Goal: Task Accomplishment & Management: Use online tool/utility

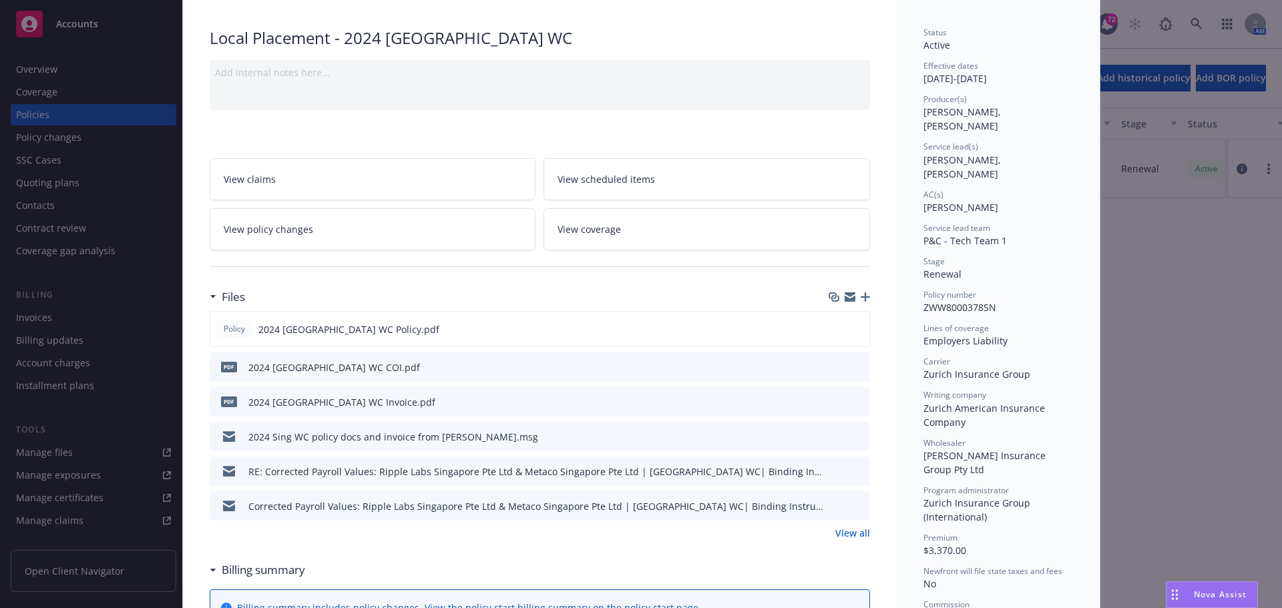
scroll to position [67, 0]
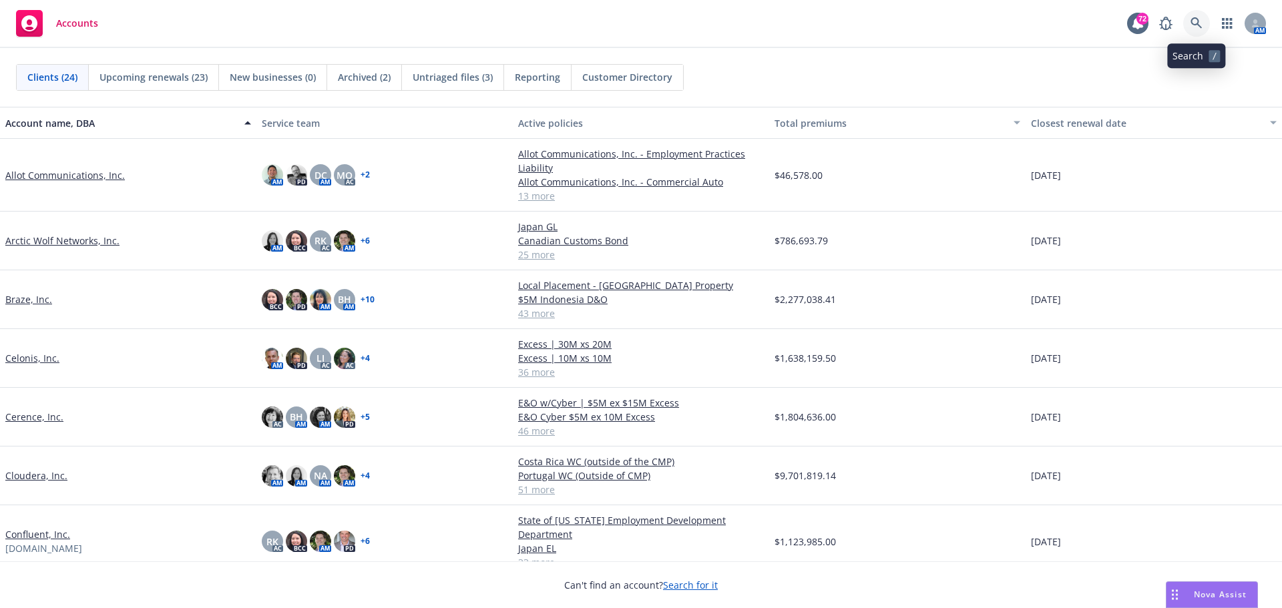
click at [1194, 22] on icon at bounding box center [1196, 23] width 12 height 12
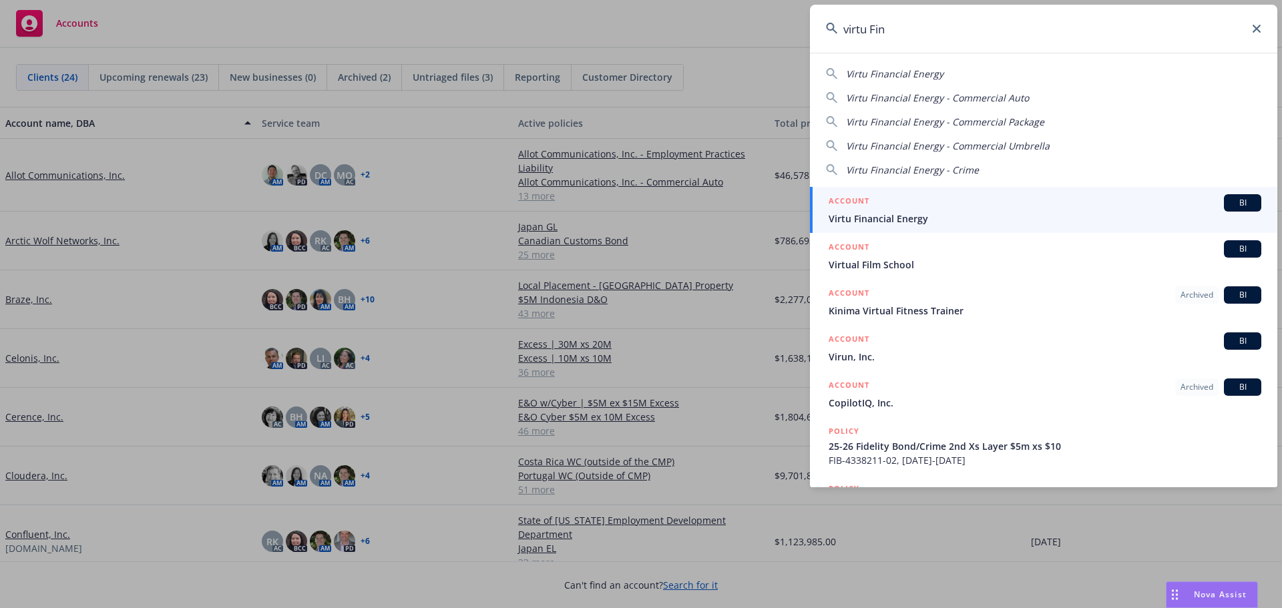
type input "virtu Fin"
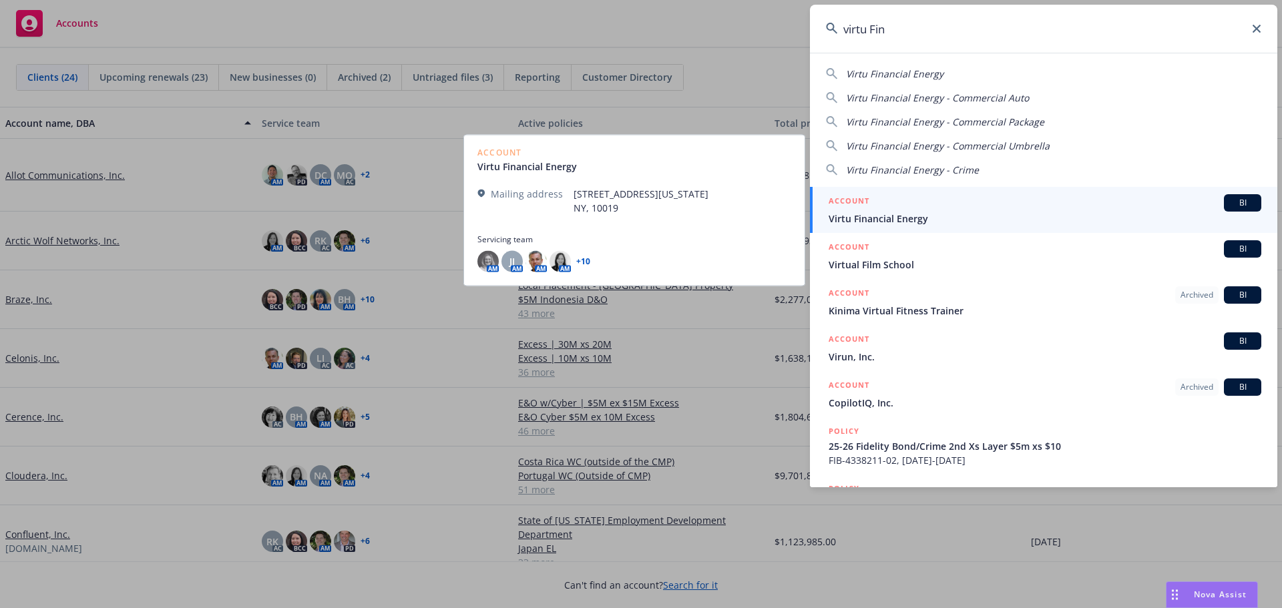
click at [1230, 204] on span "BI" at bounding box center [1242, 203] width 27 height 12
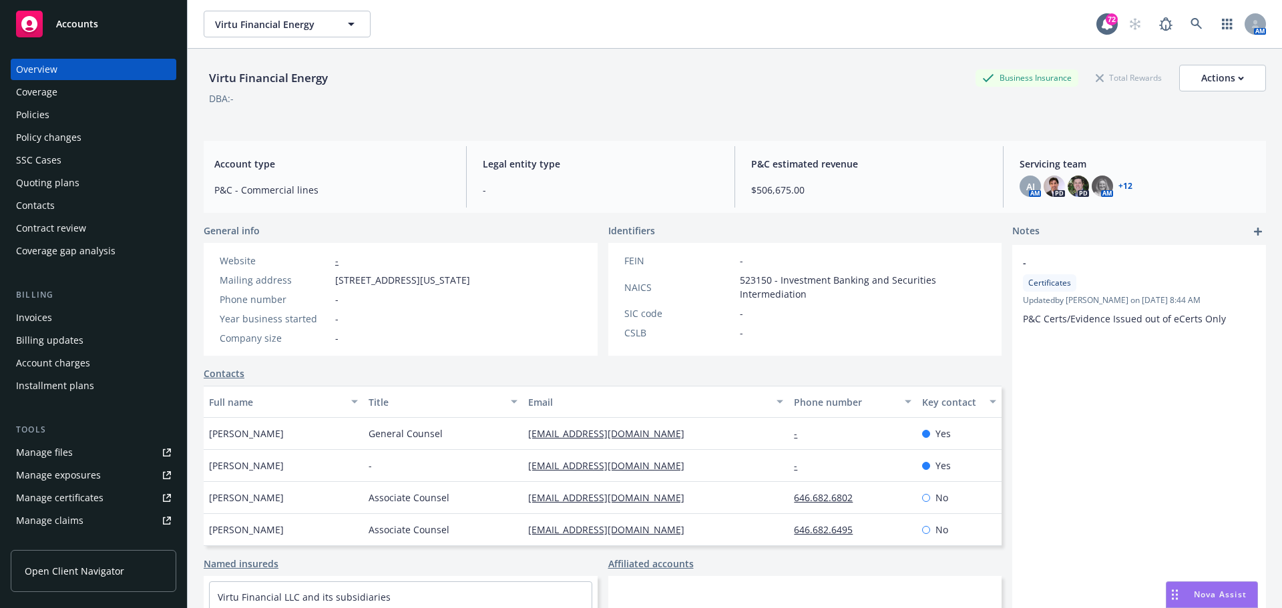
click at [36, 120] on div "Policies" at bounding box center [32, 114] width 33 height 21
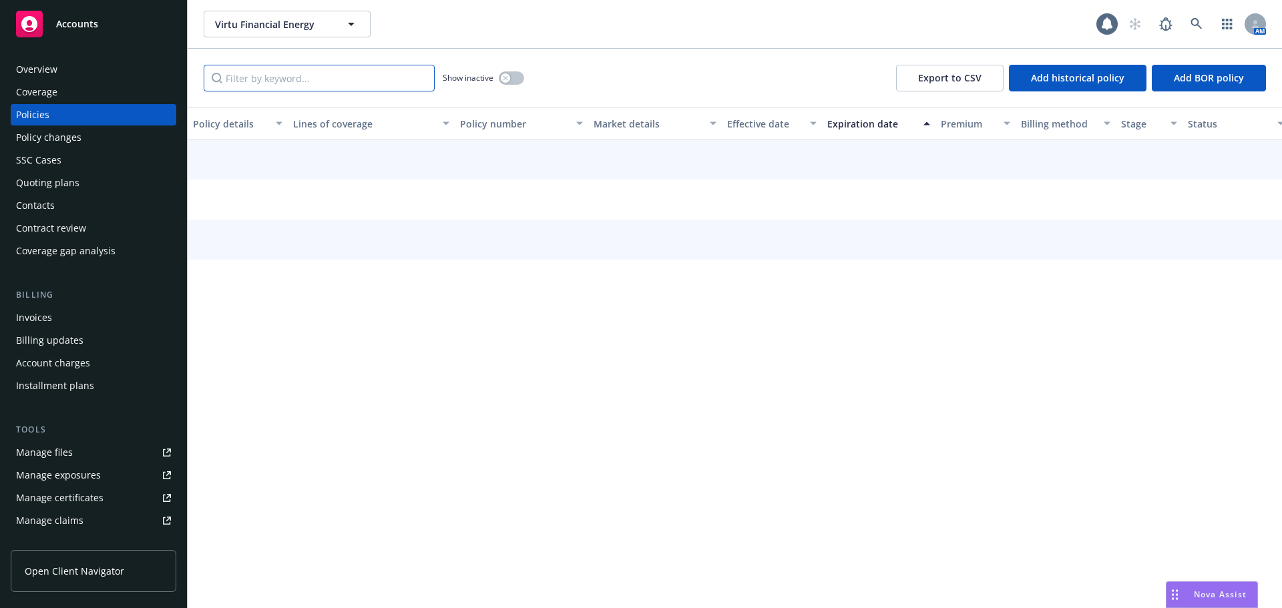
click at [226, 80] on input "Filter by keyword..." at bounding box center [319, 78] width 231 height 27
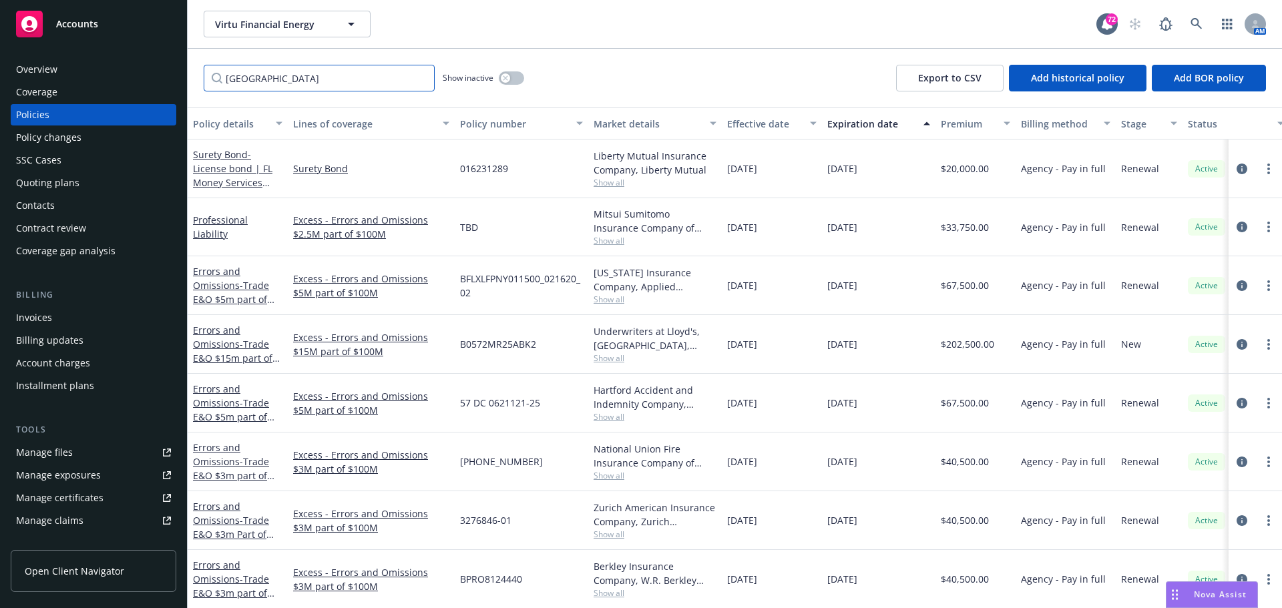
type input "Hong kong"
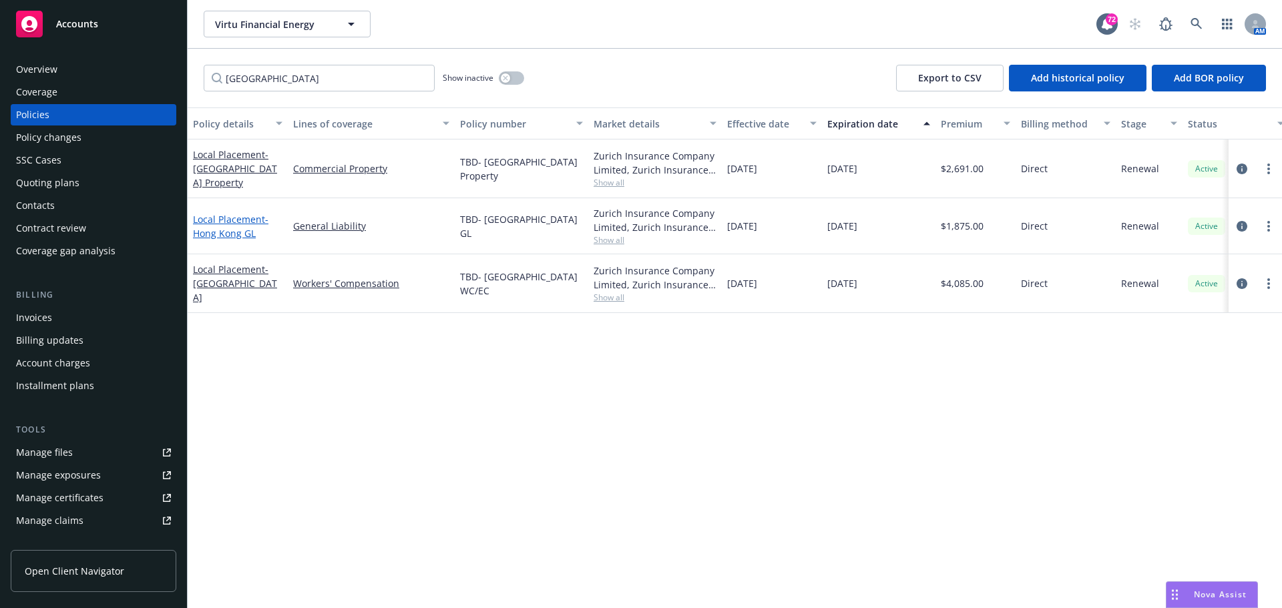
click at [211, 229] on span "- Hong Kong GL" at bounding box center [230, 226] width 75 height 27
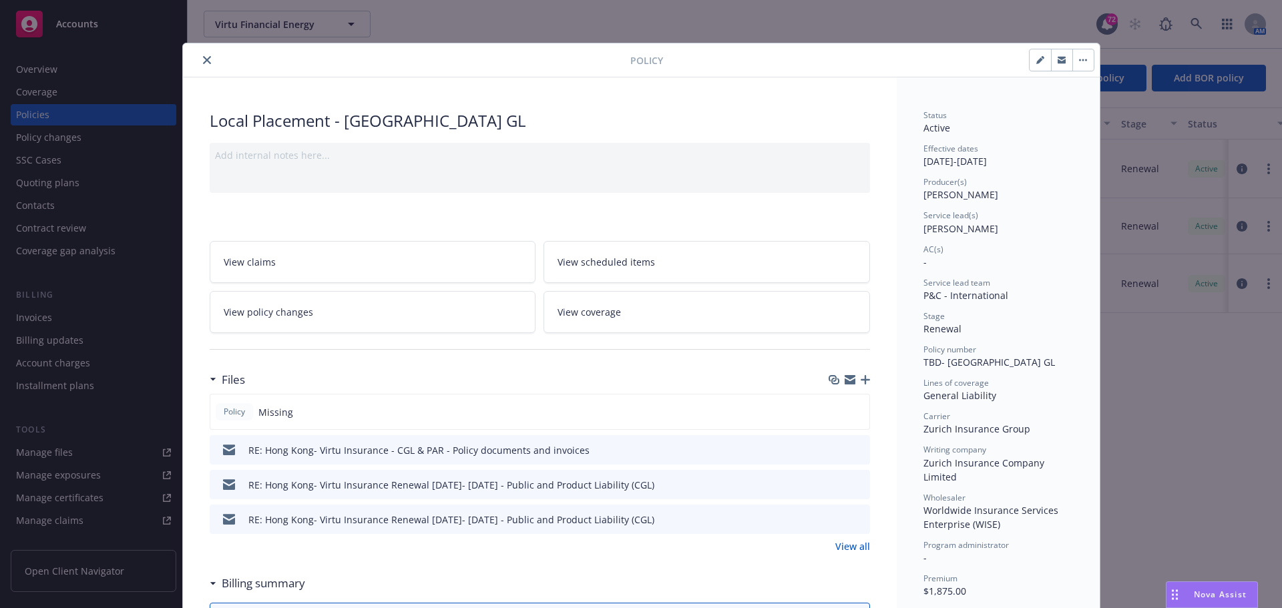
click at [204, 62] on icon "close" at bounding box center [207, 60] width 8 height 8
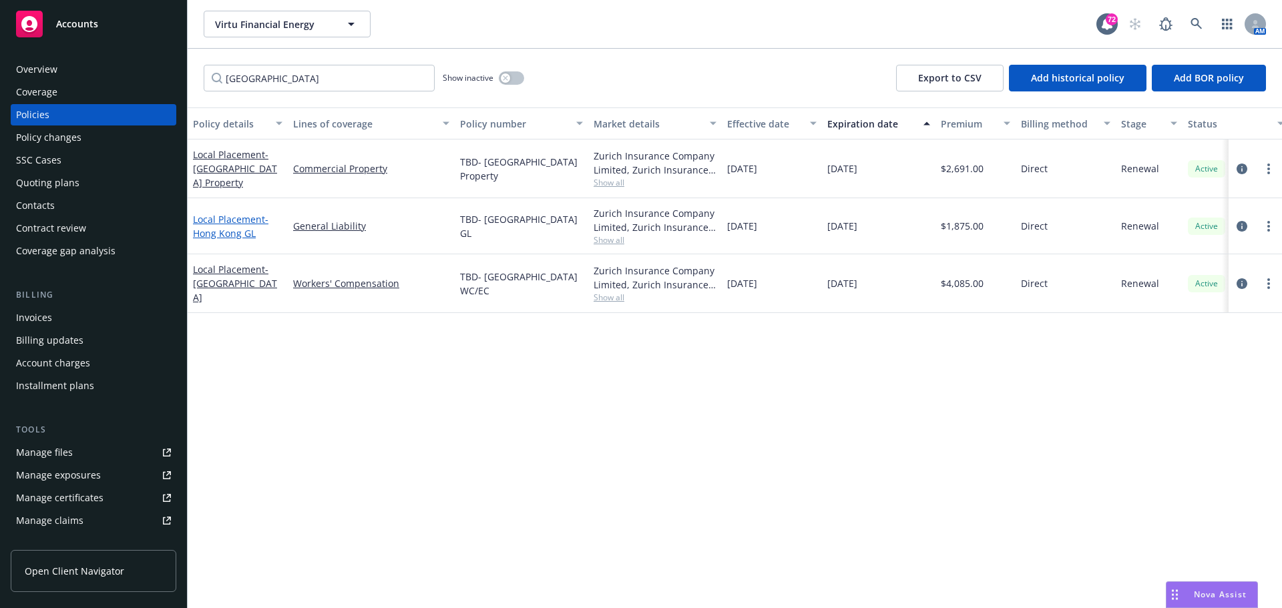
click at [224, 221] on link "Local Placement - Hong Kong GL" at bounding box center [230, 226] width 75 height 27
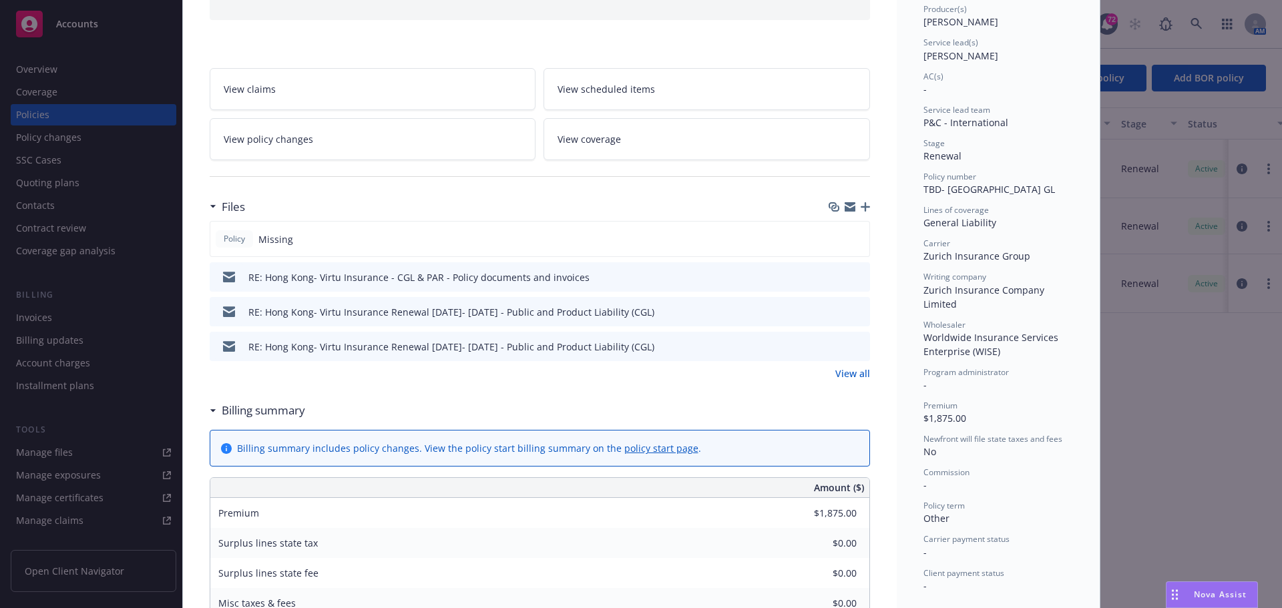
scroll to position [174, 0]
click at [854, 206] on div at bounding box center [848, 206] width 41 height 11
click at [860, 207] on icon "button" at bounding box center [864, 206] width 9 height 9
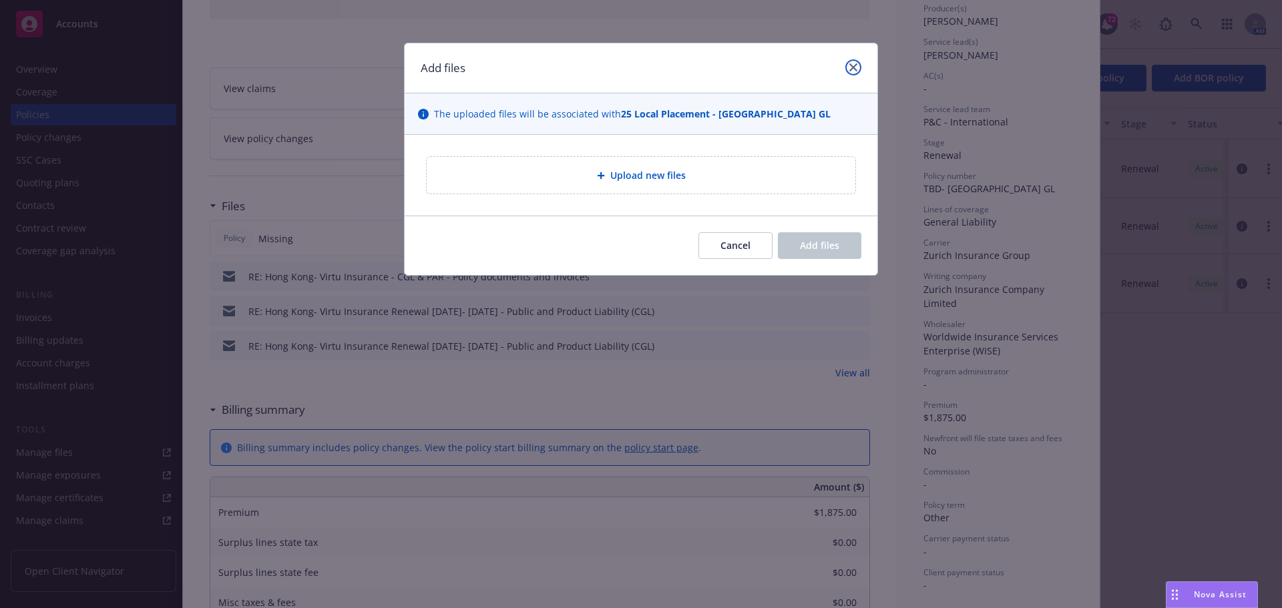
drag, startPoint x: 856, startPoint y: 65, endPoint x: 840, endPoint y: 67, distance: 16.1
click at [856, 65] on icon "close" at bounding box center [853, 67] width 8 height 8
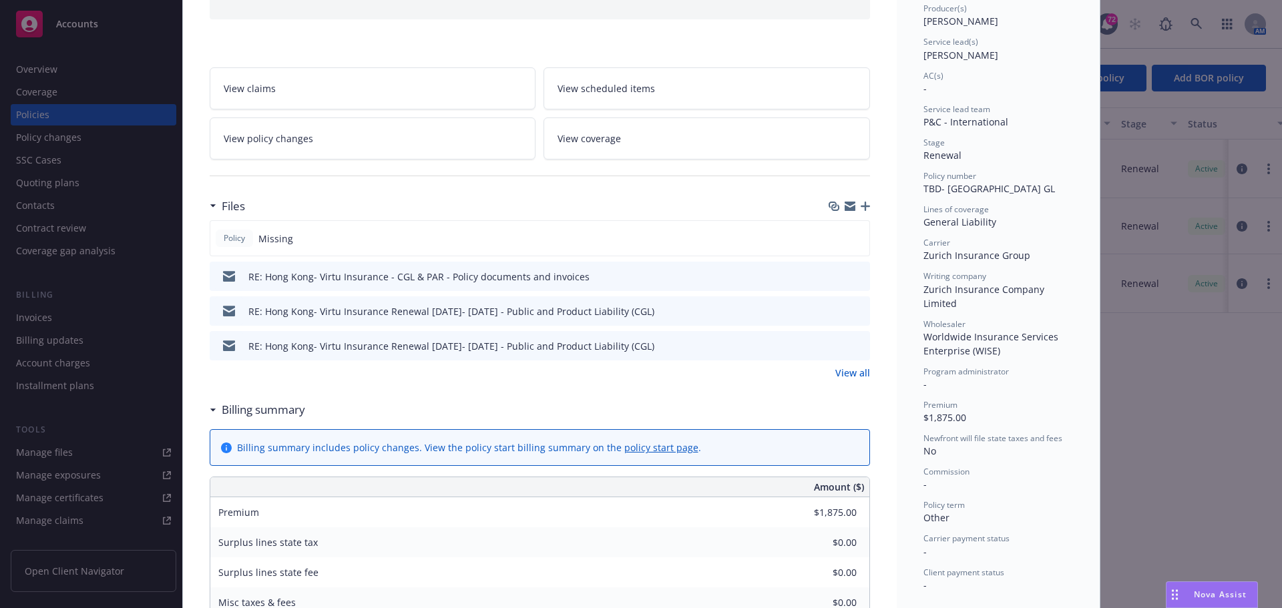
click at [862, 204] on icon "button" at bounding box center [864, 206] width 9 height 9
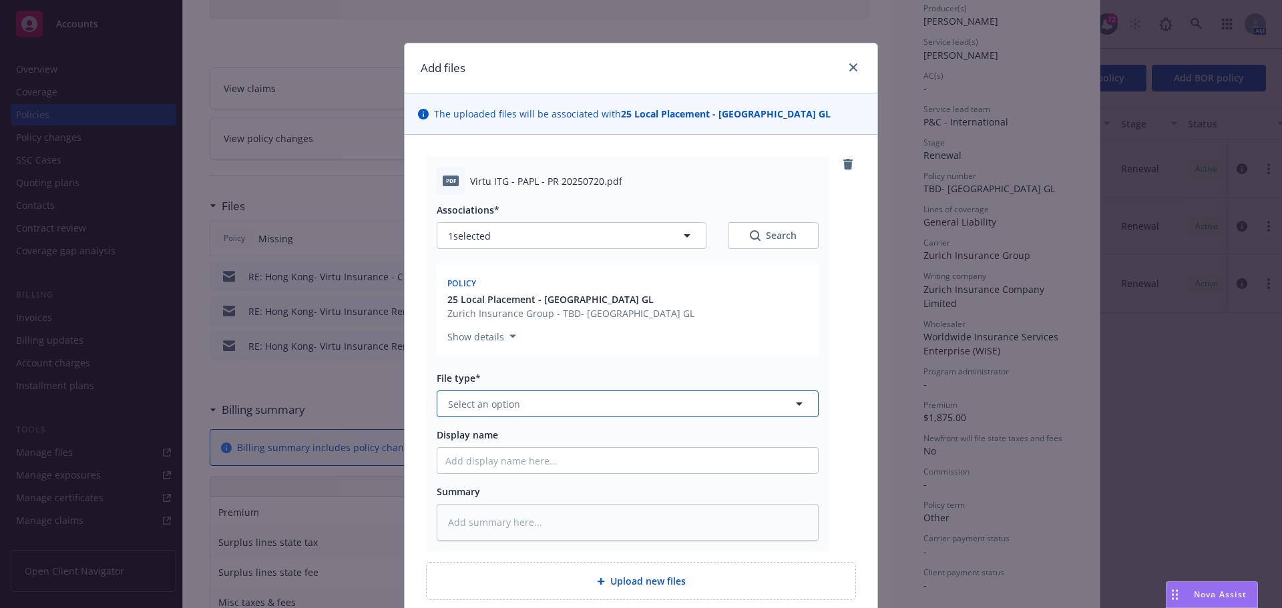
click at [474, 398] on span "Select an option" at bounding box center [484, 404] width 72 height 14
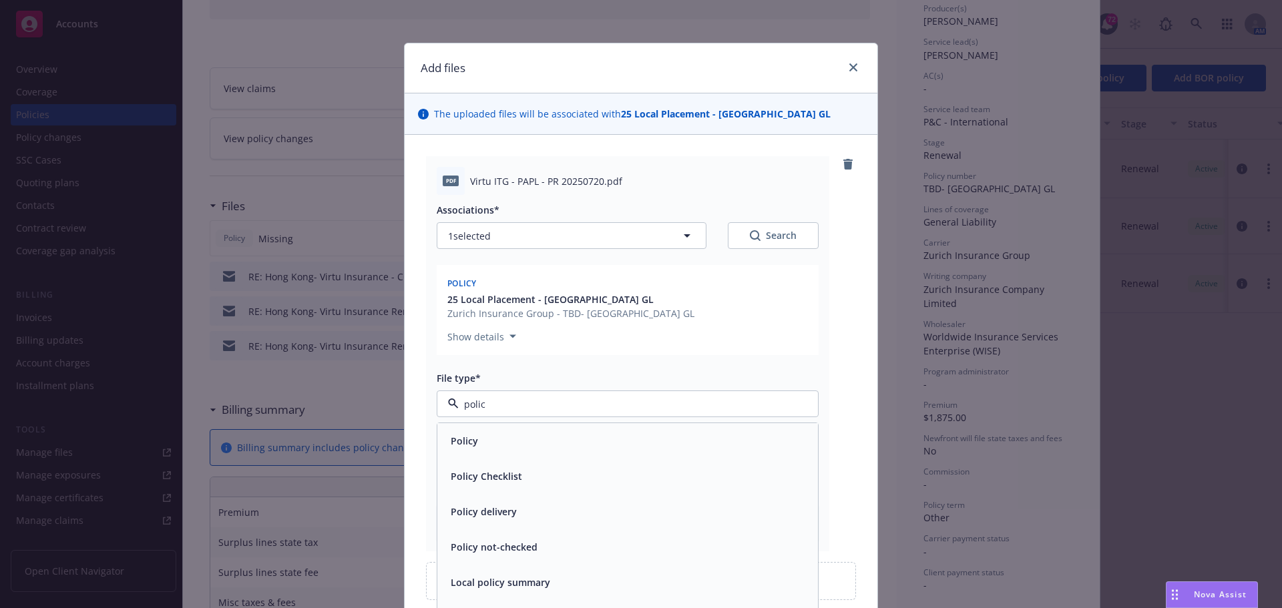
type input "poli"
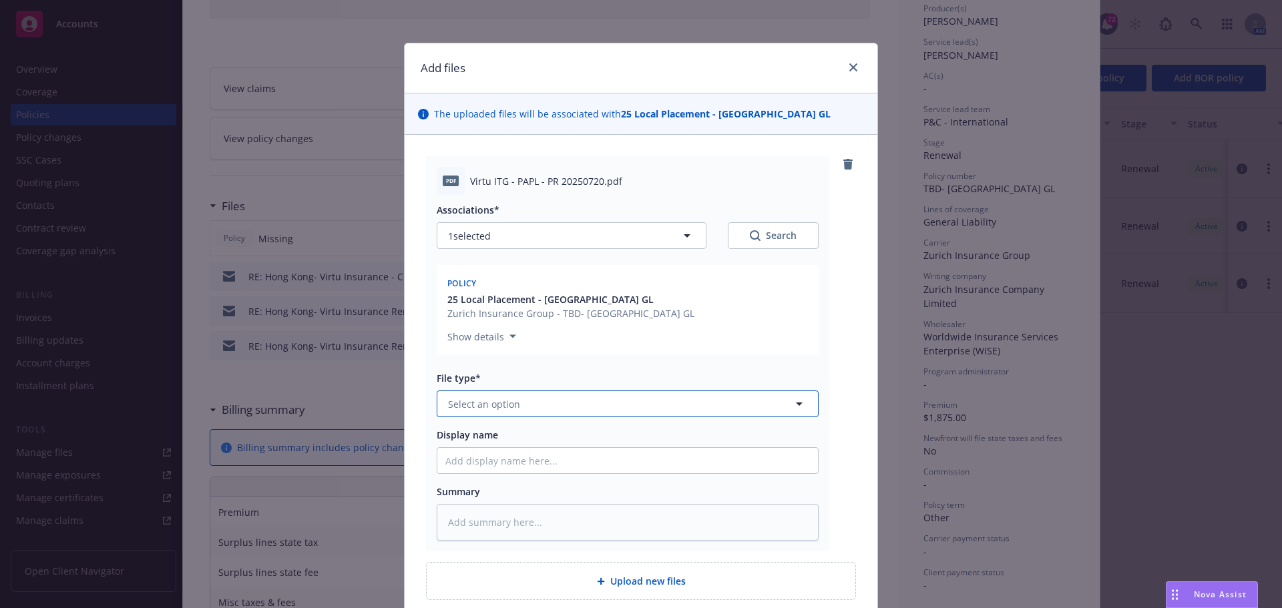
click at [535, 405] on button "Select an option" at bounding box center [628, 404] width 382 height 27
type input "poli"
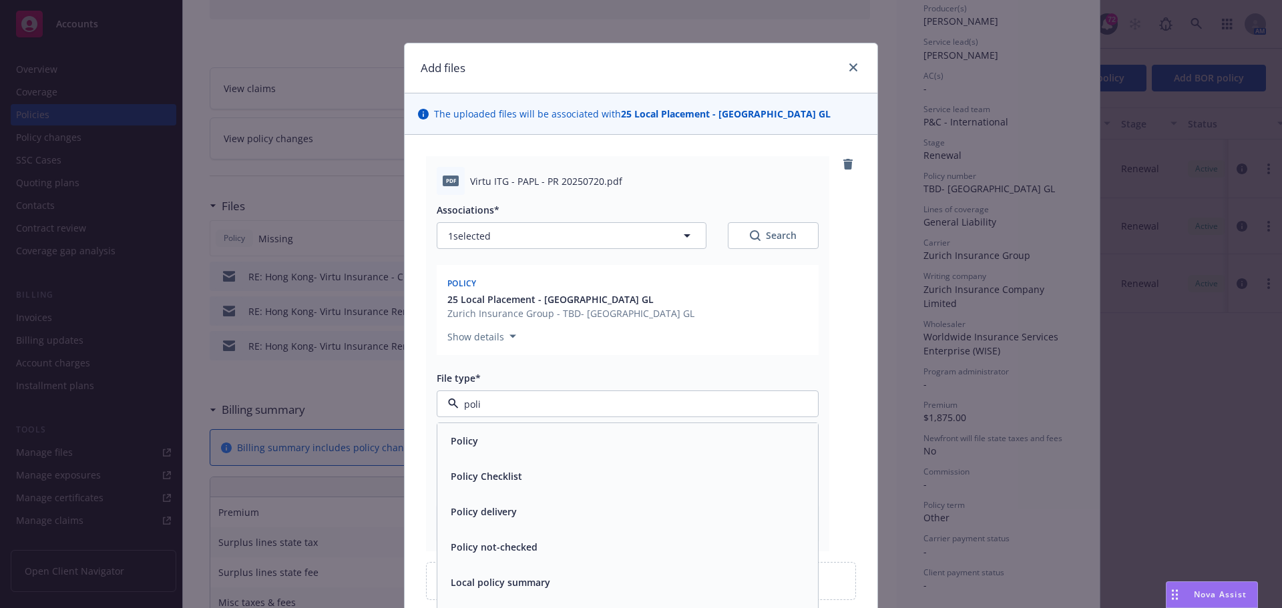
click at [477, 430] on div "Policy" at bounding box center [627, 440] width 380 height 35
click at [473, 441] on span "Display name" at bounding box center [467, 435] width 61 height 13
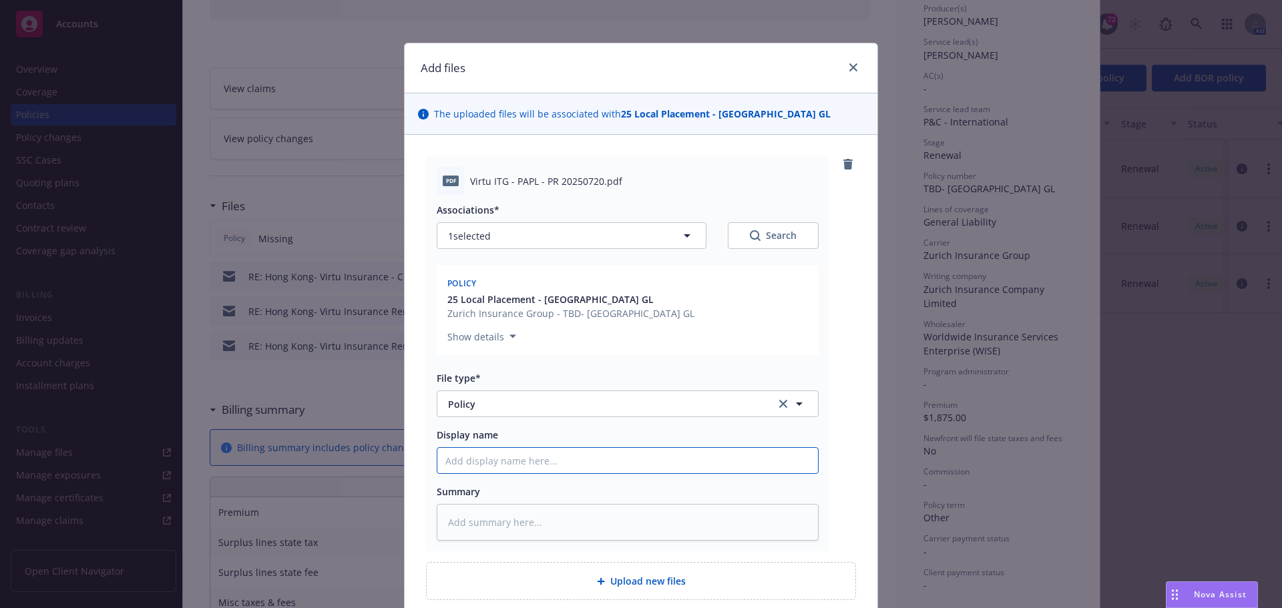
click at [473, 448] on input "Display name" at bounding box center [627, 460] width 380 height 25
type textarea "x"
type input "H"
type textarea "x"
type input "Ho"
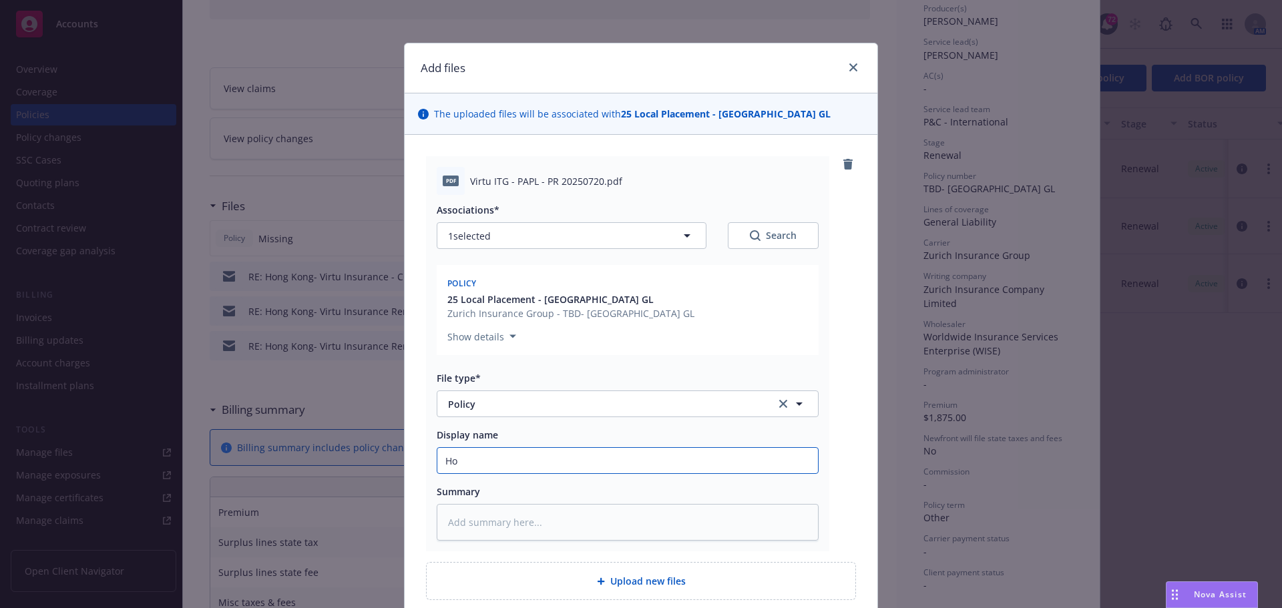
type textarea "x"
type input "Hon"
type textarea "x"
type input "Hong"
type textarea "x"
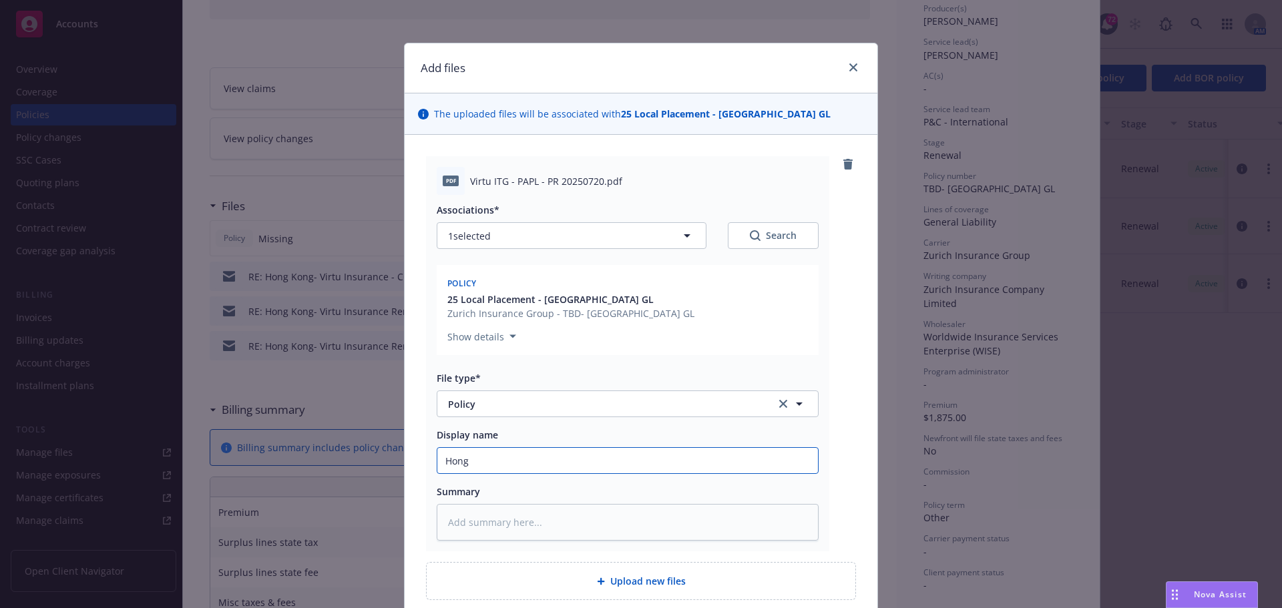
type input "Hong"
type textarea "x"
type input "Hong k"
type textarea "x"
type input "Hong kon"
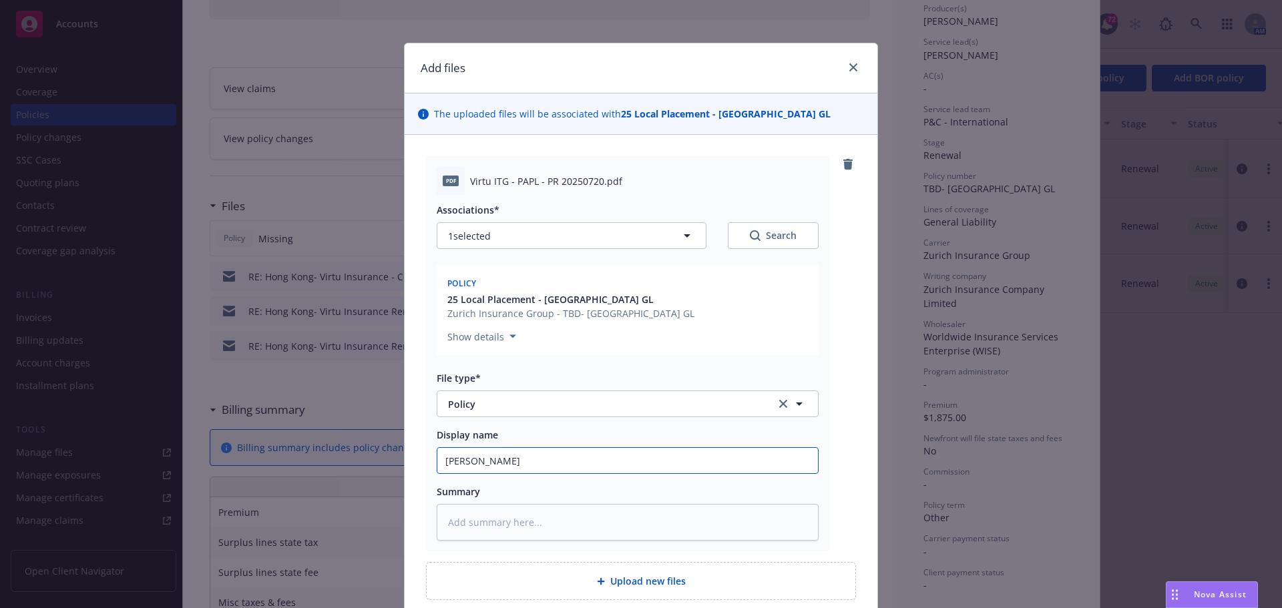
type textarea "x"
type input "Hong kong"
type textarea "x"
type input "Hong kon"
type textarea "x"
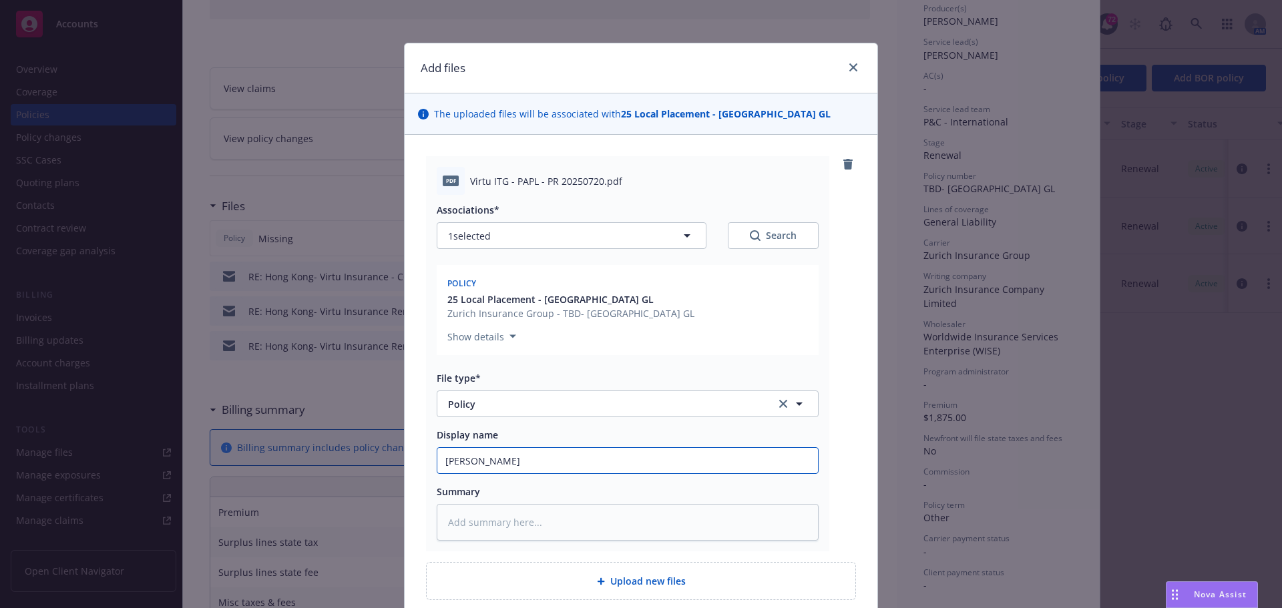
type input "Hong ko"
type textarea "x"
type input "Hong k"
type textarea "x"
type input "Hong"
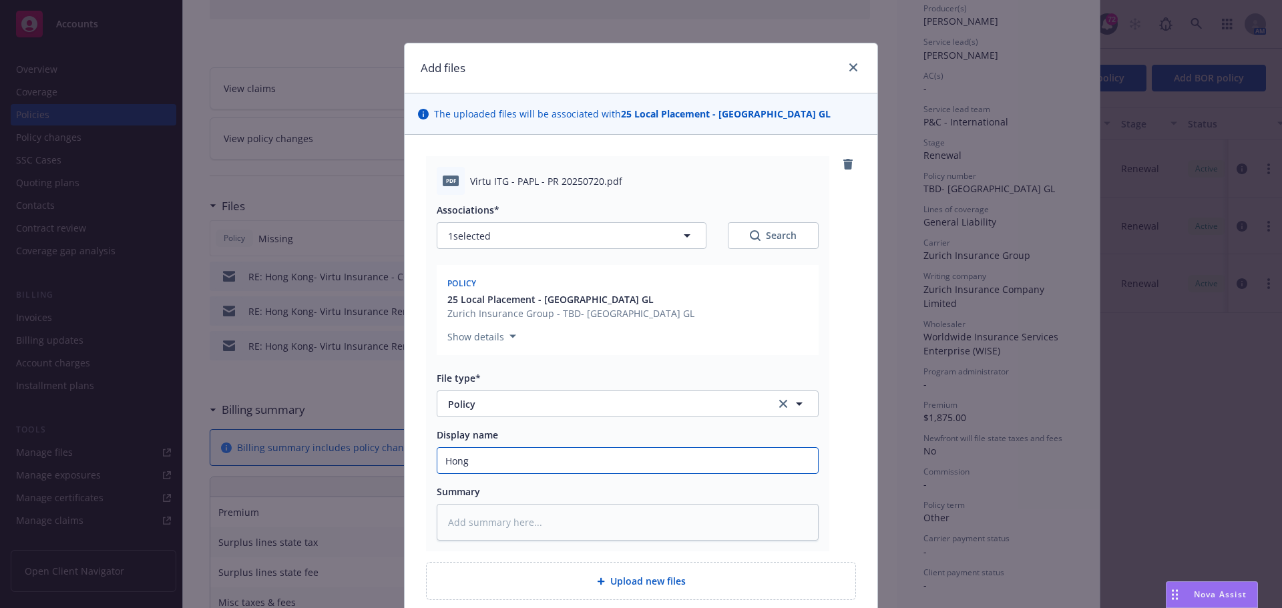
type textarea "x"
type input "Hong"
type textarea "x"
type input "HongK"
type textarea "x"
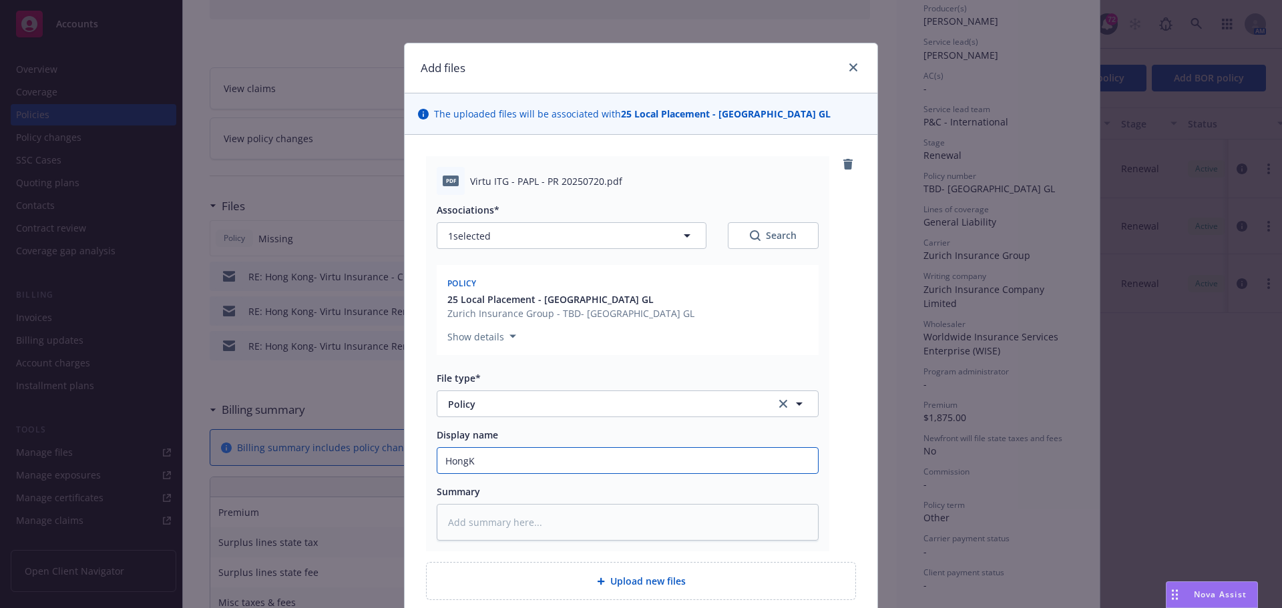
type input "Hong"
type textarea "x"
type input "Hong"
type textarea "x"
type input "Hong K"
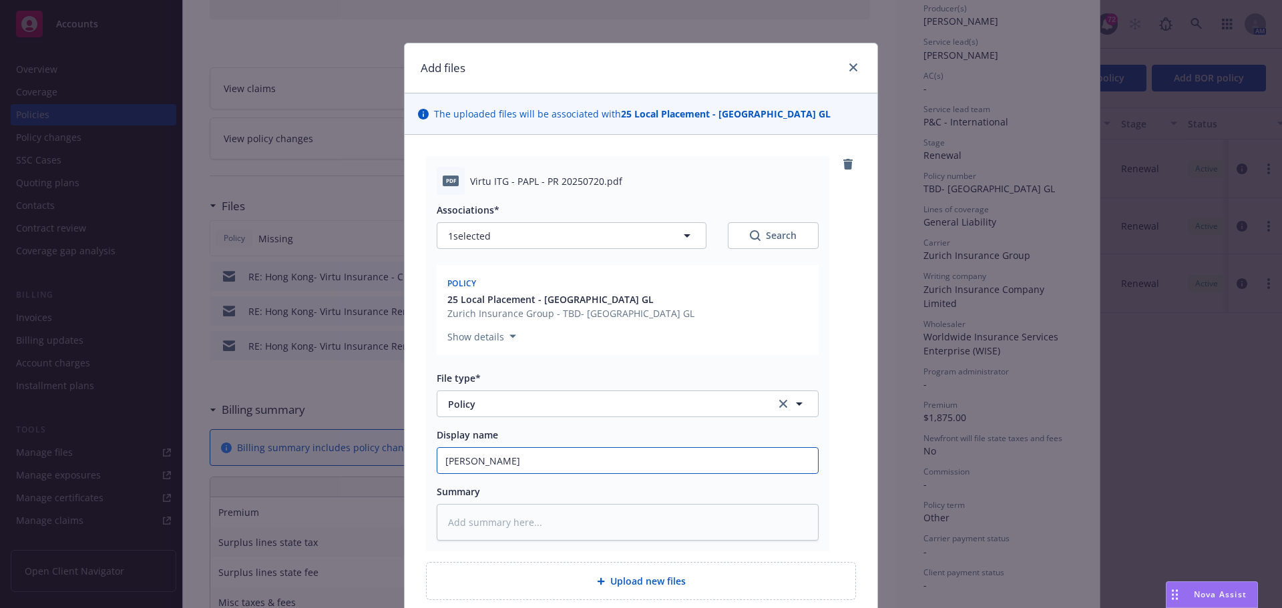
type textarea "x"
type input "Hong Ko"
type textarea "x"
type input "Hong Kon"
type textarea "x"
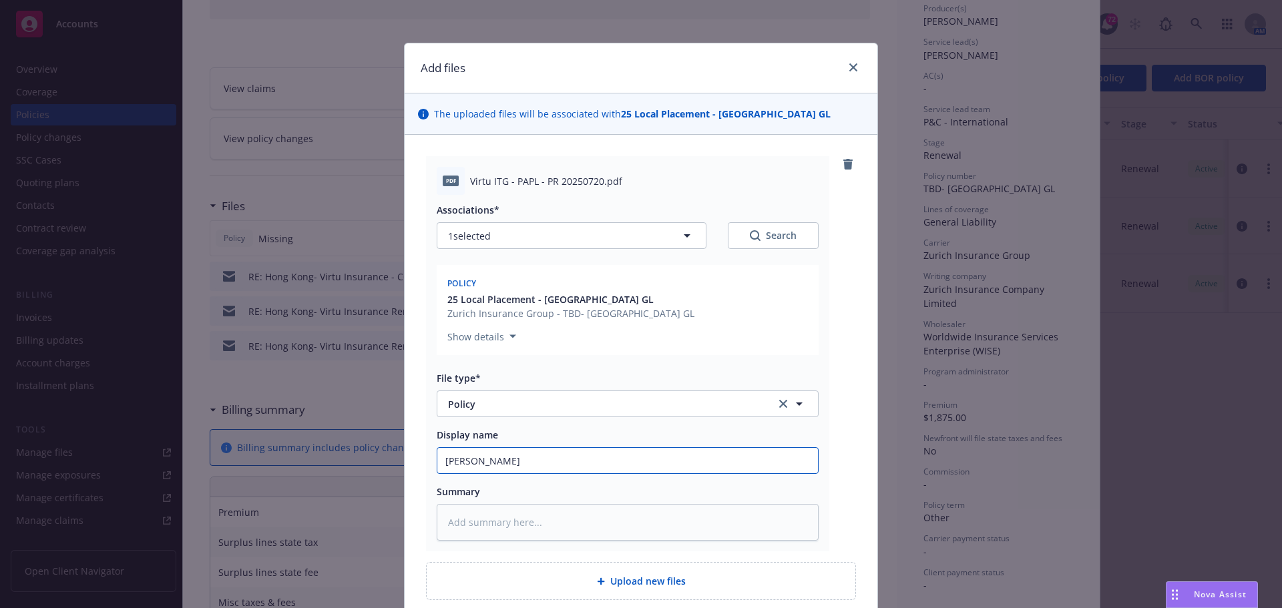
type input "Hong Kong"
type textarea "x"
type input "Hong Kong-"
type textarea "x"
type input "Hong Kong-"
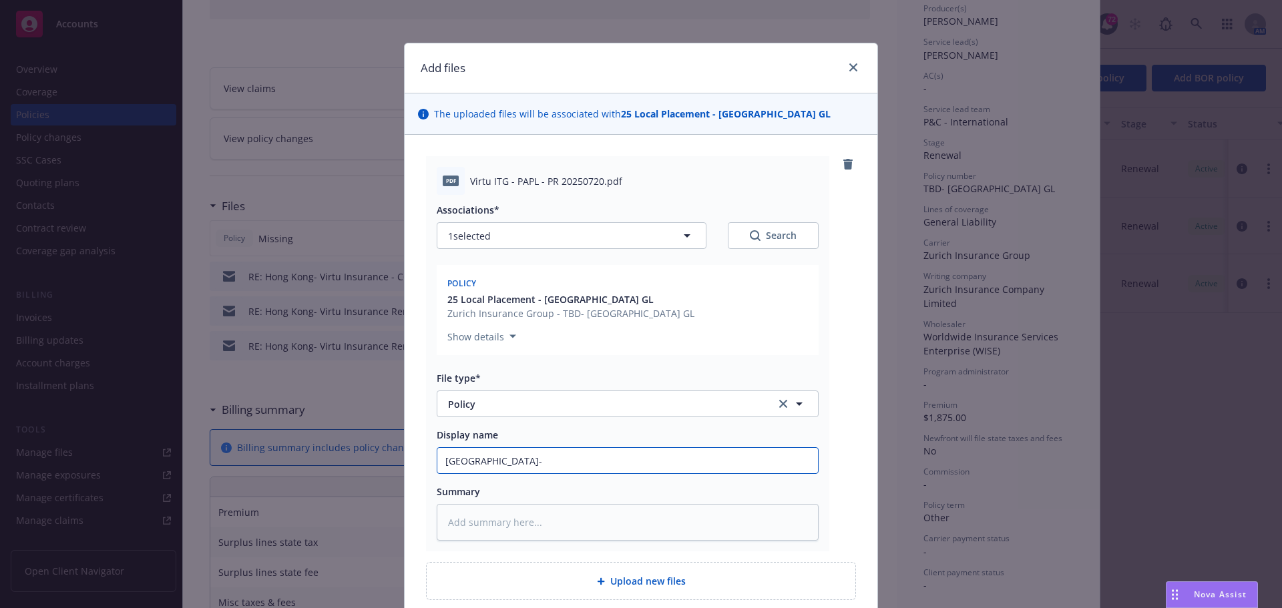
type textarea "x"
type input "Hong Kong- V"
type textarea "x"
type input "Hong Kong- Vi"
type textarea "x"
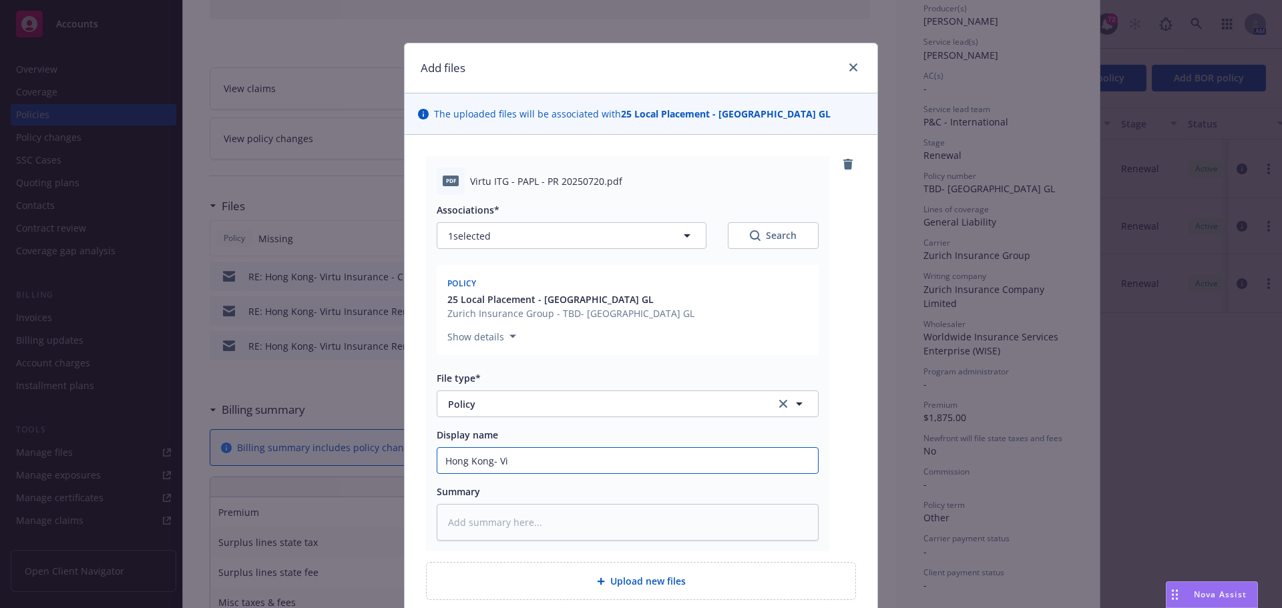
type input "Hong Kong- Vir"
type textarea "x"
type input "Hong Kong- Virt"
type textarea "x"
type input "Hong Kong- Virtu"
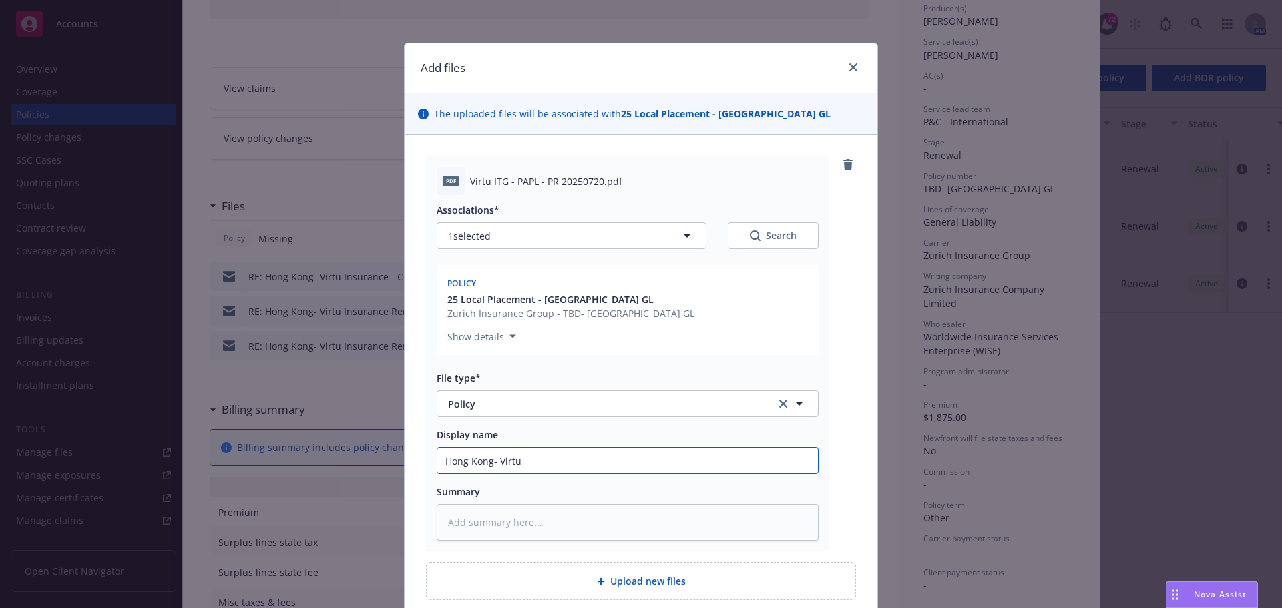
type textarea "x"
type input "Hong Kong- Virtu"
type textarea "x"
type input "Hong Kong- Virtu G"
type textarea "x"
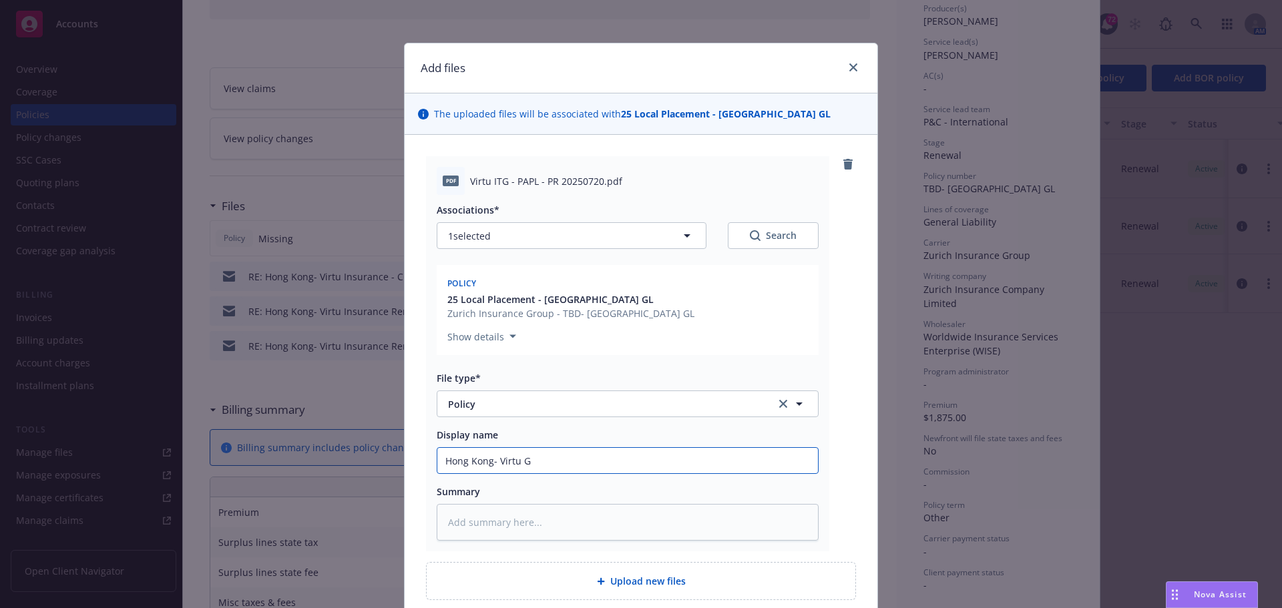
type input "Hong Kong- Virtu GL"
type textarea "x"
type input "Hong Kong- Virtu GL"
type textarea "x"
type input "Hong Kong- Virtu GL P"
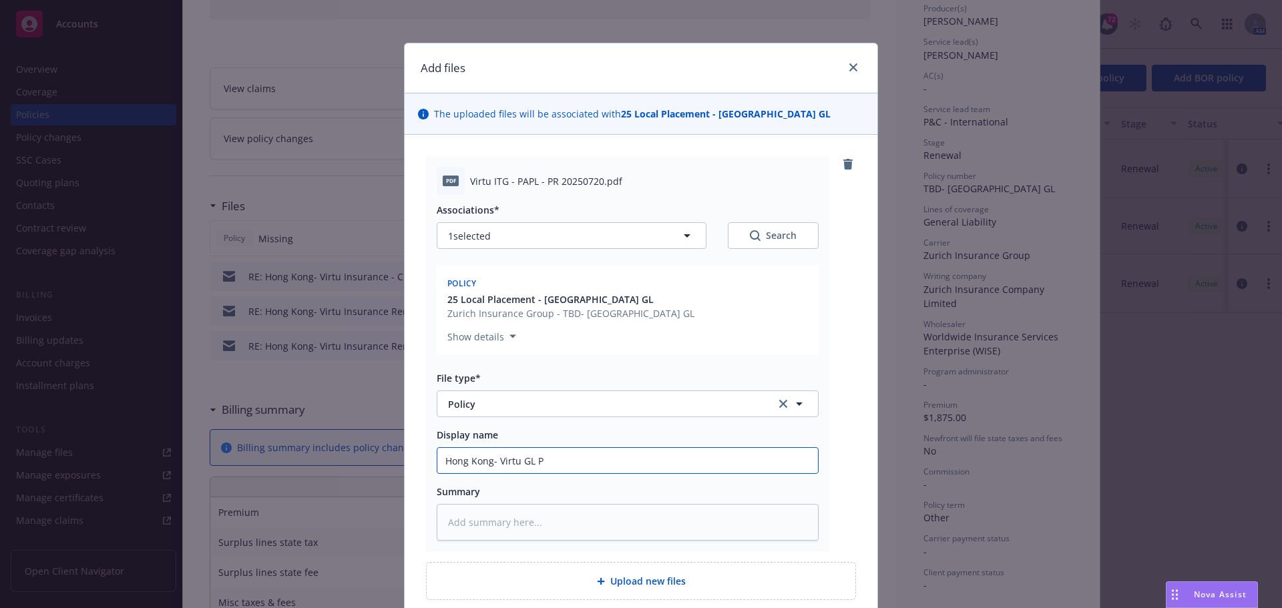
type textarea "x"
type input "Hong Kong- Virtu GL Po"
type textarea "x"
type input "Hong Kong- Virtu GL Pol"
type textarea "x"
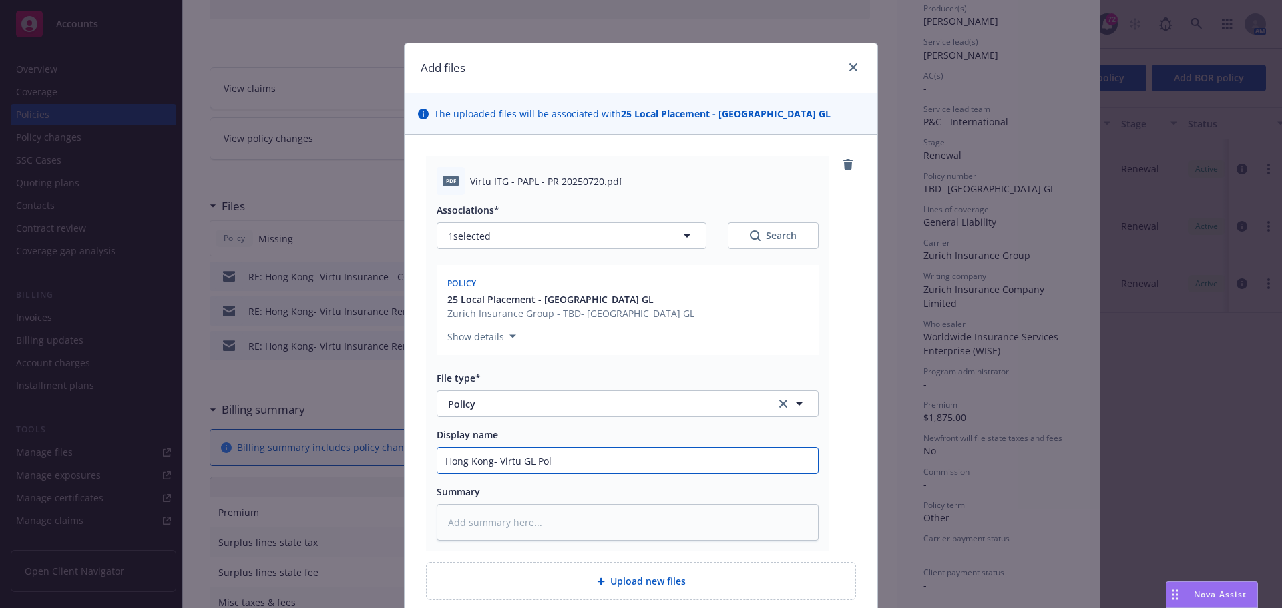
type input "Hong Kong- Virtu GL Polc"
type textarea "x"
type input "Hong Kong- Virtu GL Polcy"
type textarea "x"
type input "Hong Kong- Virtu GL Polcy"
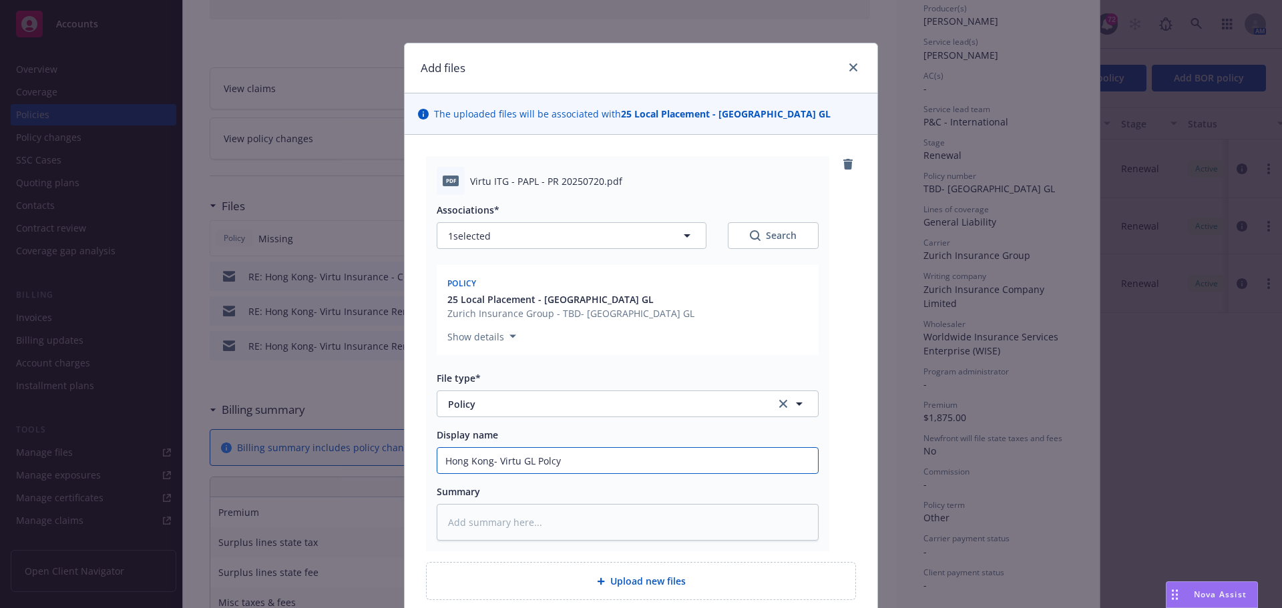
type textarea "x"
type input "Hong Kong- Virtu GL Polcy"
type textarea "x"
type input "Hong Kong- Virtu GL Polc"
type textarea "x"
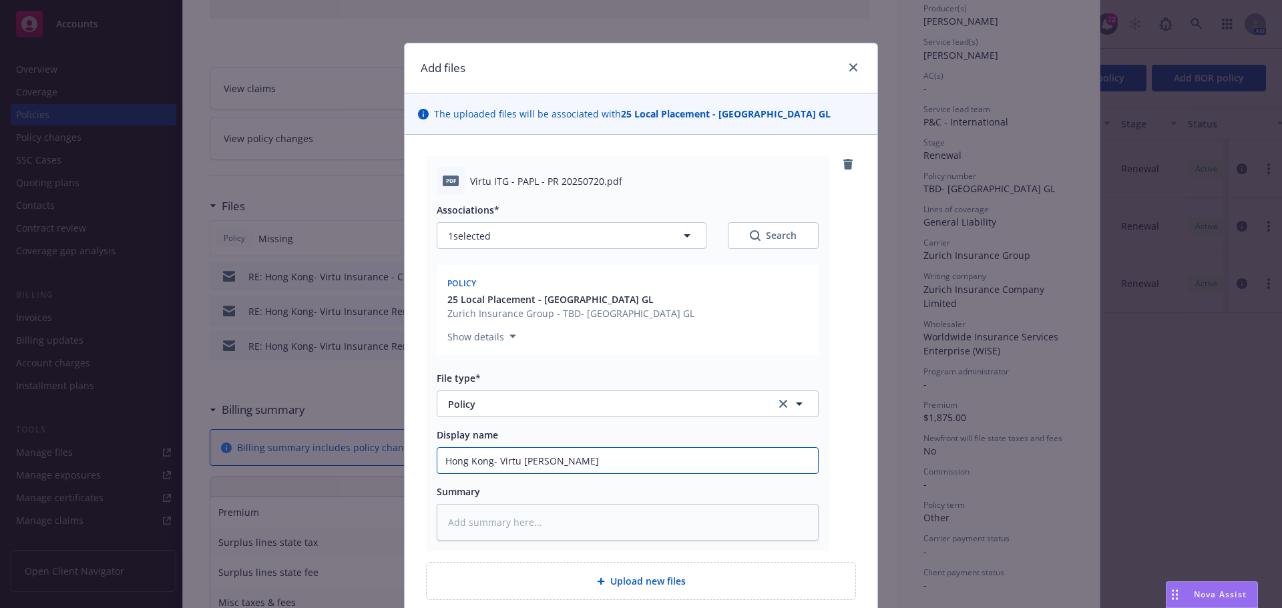
type input "Hong Kong- Virtu GL Pol"
type textarea "x"
type input "Hong Kong- Virtu GL Poli"
type textarea "x"
type input "Hong Kong- Virtu GL Polic"
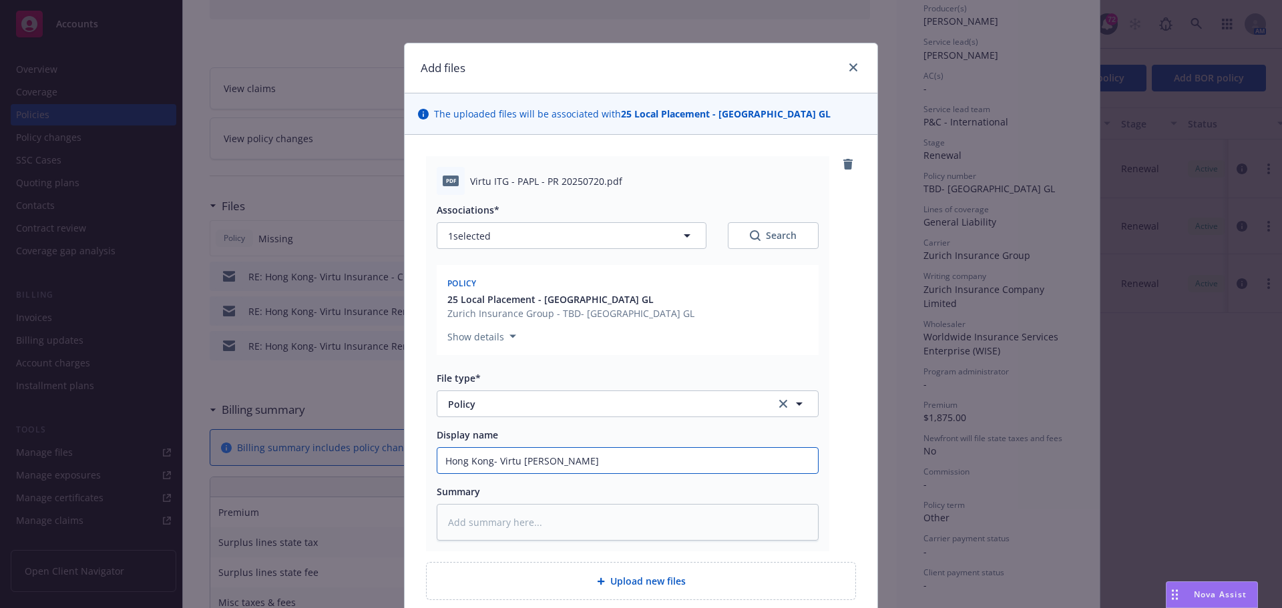
type textarea "x"
type input "Hong Kong- Virtu GL Policy"
type textarea "x"
type input "Hong Kong- Virtu GL Policy"
type textarea "x"
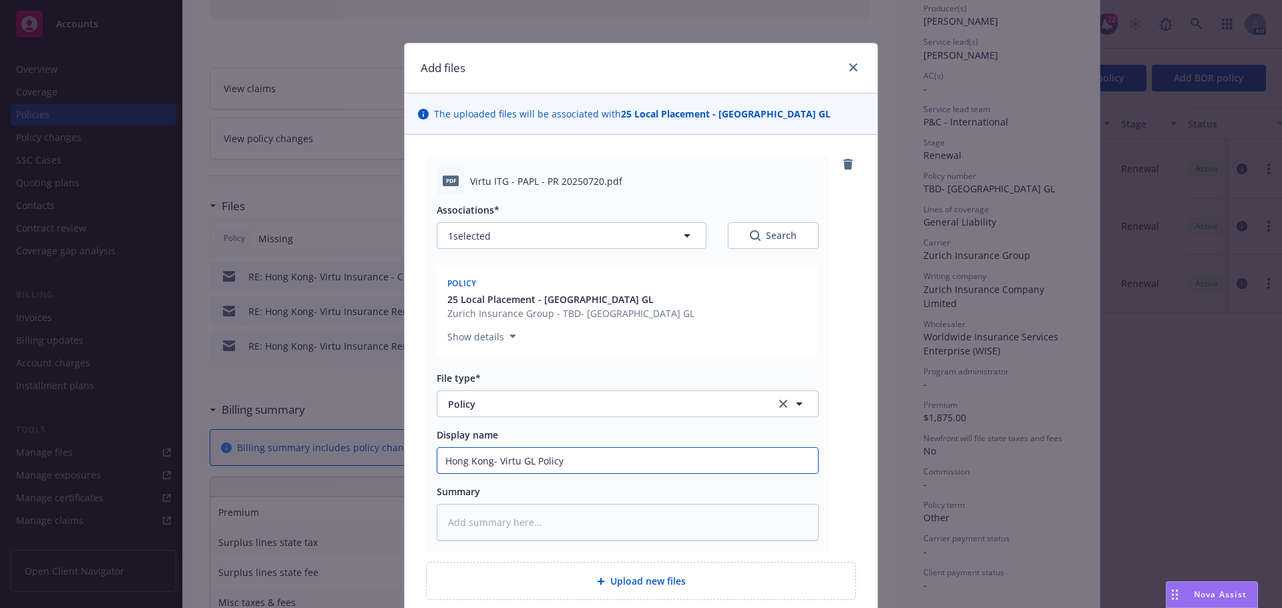
type input "Hong Kong- Virtu GL Policy 2"
type textarea "x"
type input "Hong Kong- Virtu GL Policy 25"
type textarea "x"
type input "Hong Kong- Virtu GL Policy 25-"
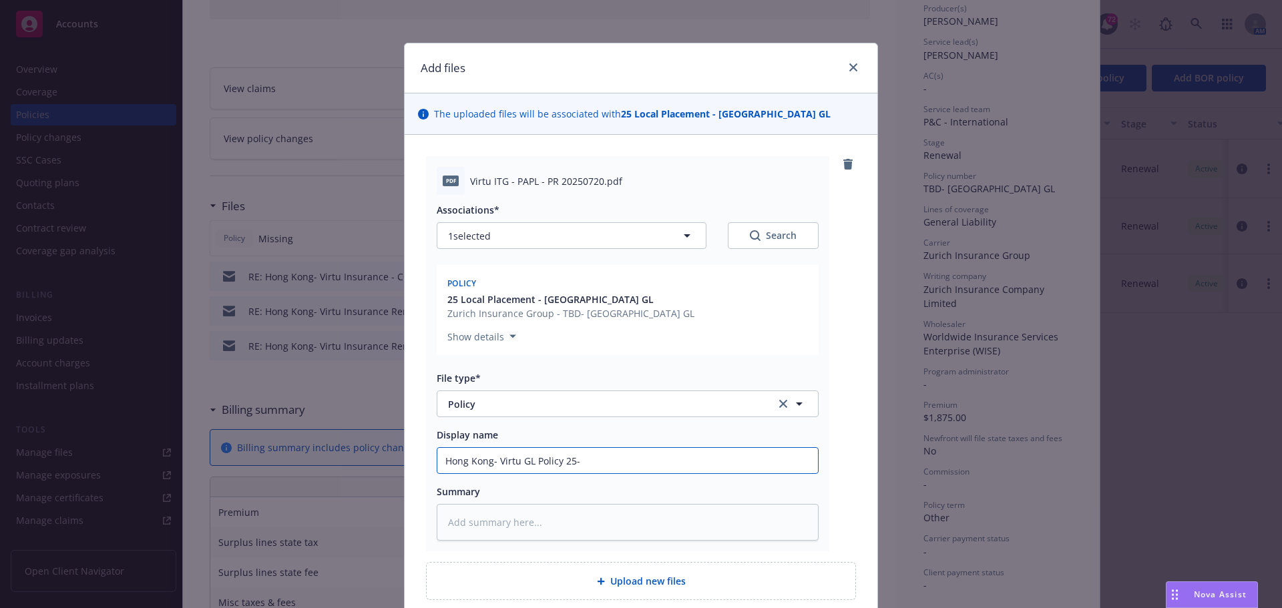
type textarea "x"
type input "Hong Kong- Virtu GL Policy 25-2"
type textarea "x"
type input "Hong Kong- Virtu GL Policy 25-26"
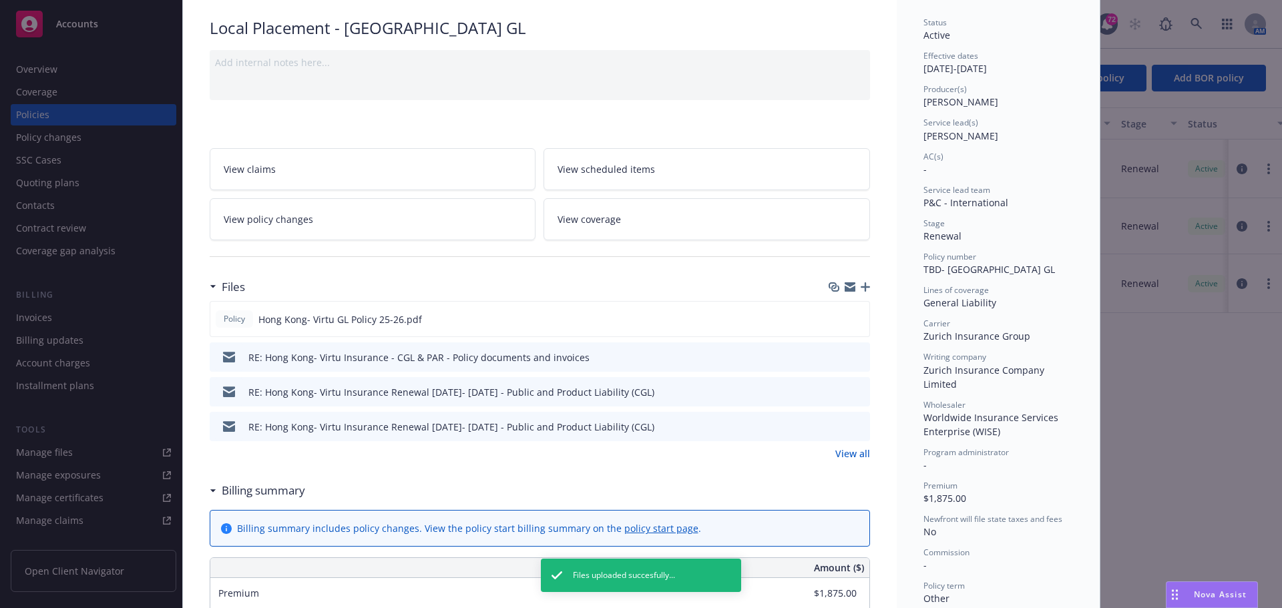
scroll to position [0, 0]
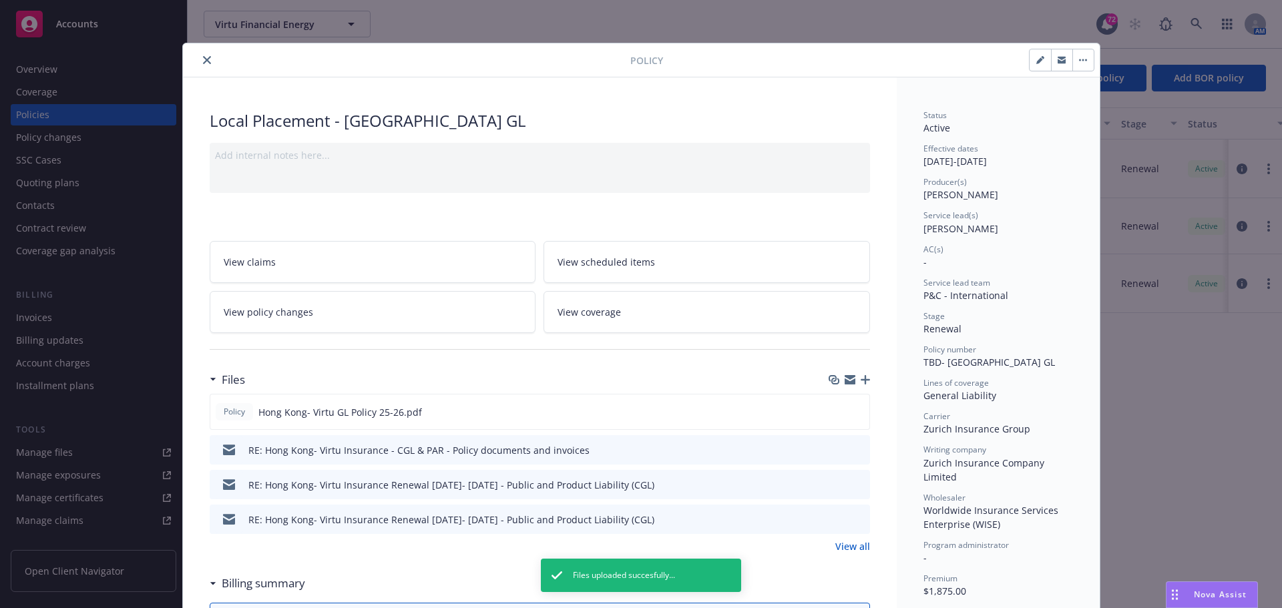
click at [203, 62] on icon "close" at bounding box center [207, 60] width 8 height 8
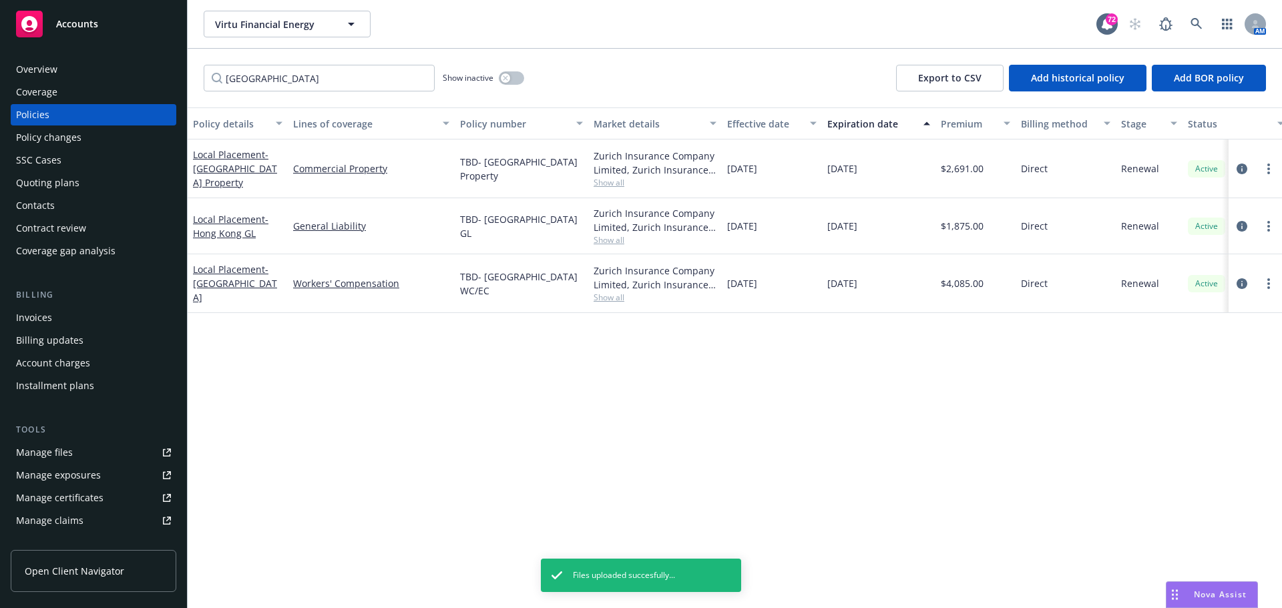
click at [244, 167] on div "Local Placement - Hong Kong Property" at bounding box center [237, 169] width 89 height 42
click at [238, 169] on span "- Hong Kong Property" at bounding box center [235, 168] width 84 height 41
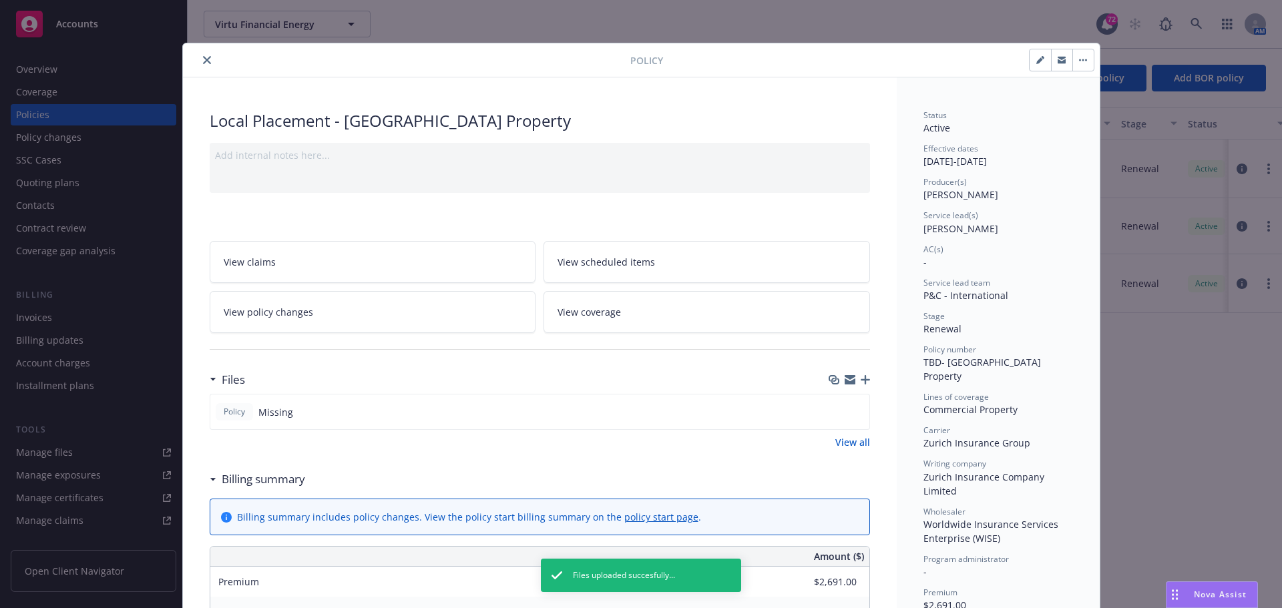
click at [860, 382] on icon "button" at bounding box center [864, 379] width 9 height 9
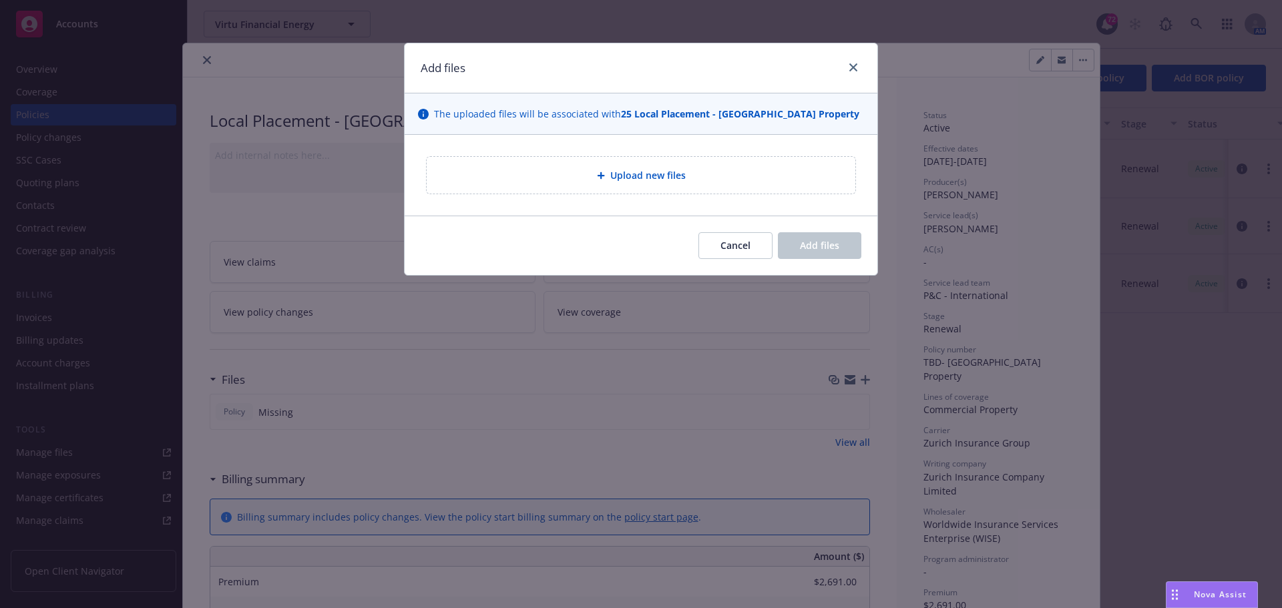
type textarea "x"
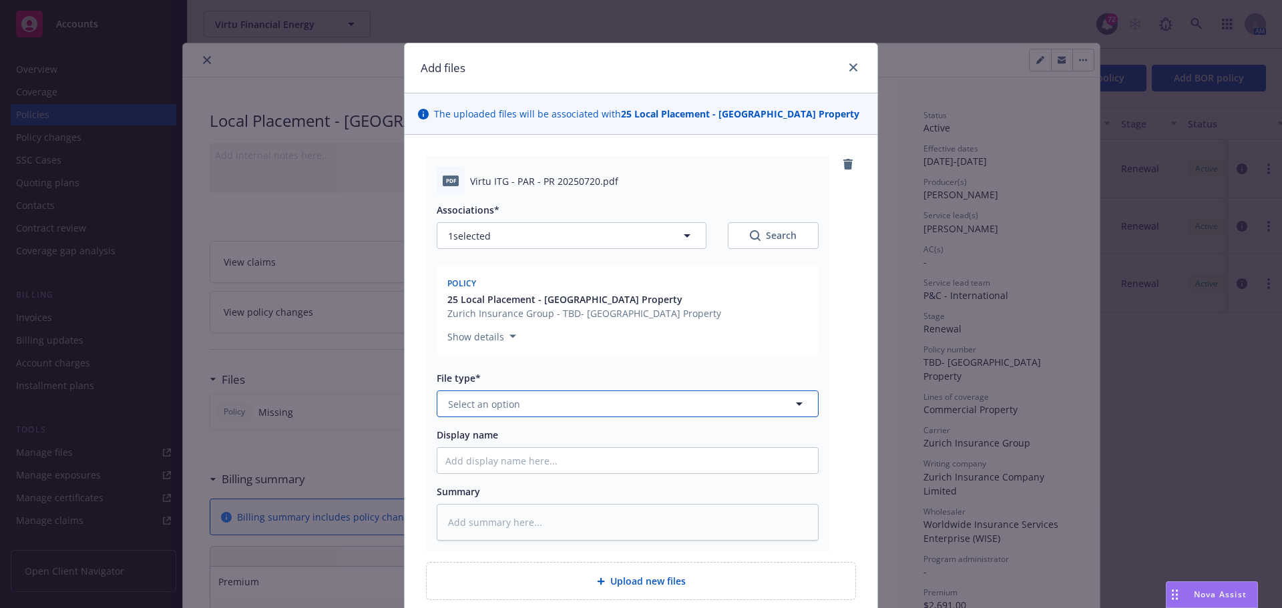
click at [482, 404] on span "Select an option" at bounding box center [484, 404] width 72 height 14
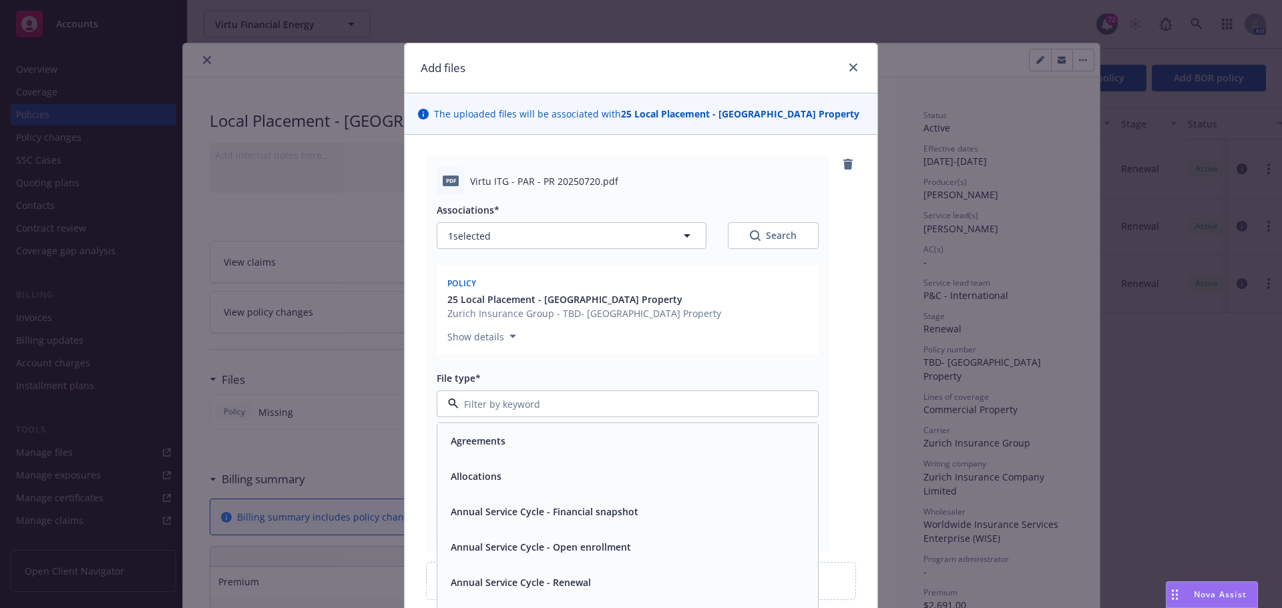
type input "P"
type input "Policy"
click at [472, 437] on div "Policy" at bounding box center [462, 440] width 35 height 19
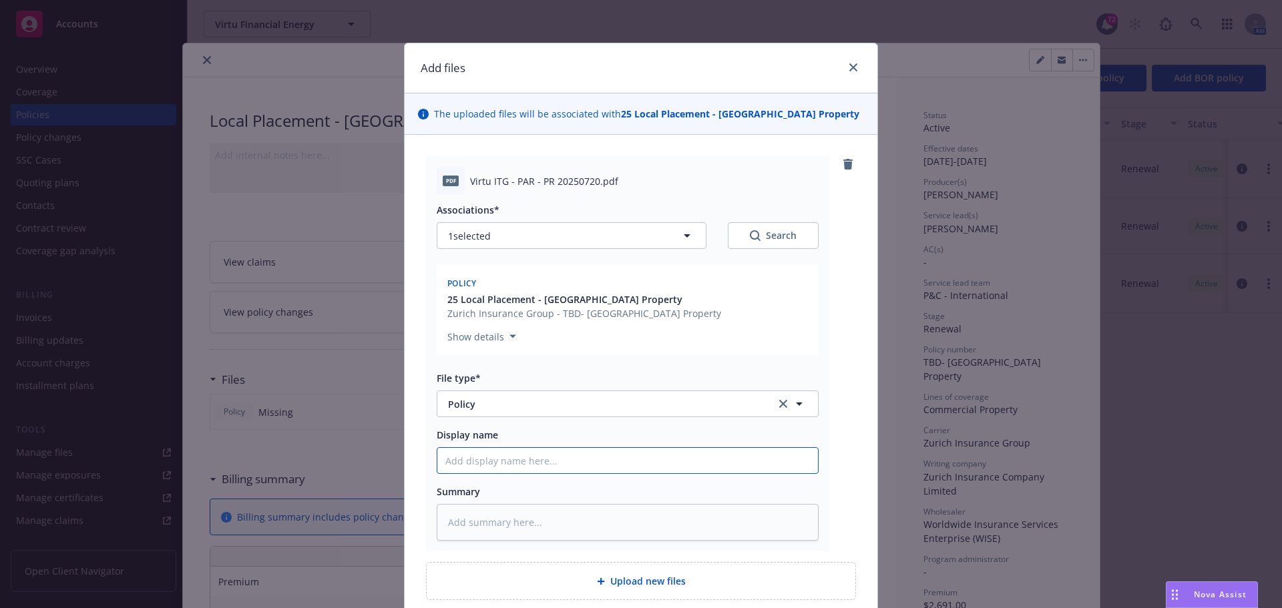
click at [470, 453] on input "Display name" at bounding box center [627, 460] width 380 height 25
type textarea "x"
type input "H"
type textarea "x"
type input "Ho"
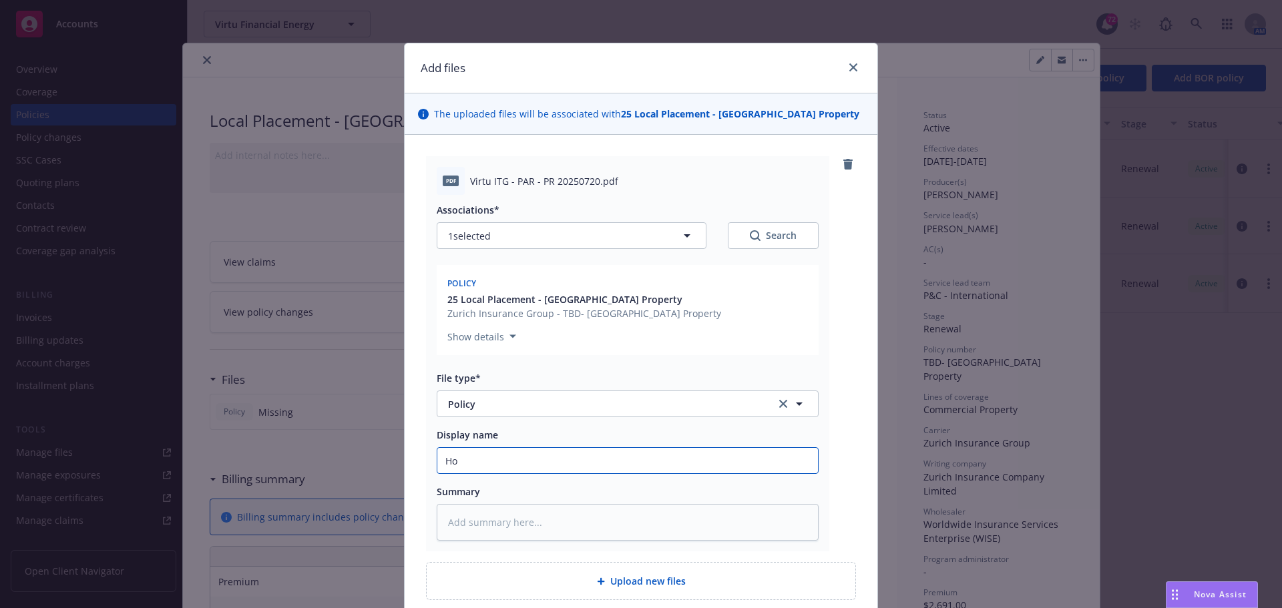
type textarea "x"
type input "Hon"
type textarea "x"
type input "Hong"
type textarea "x"
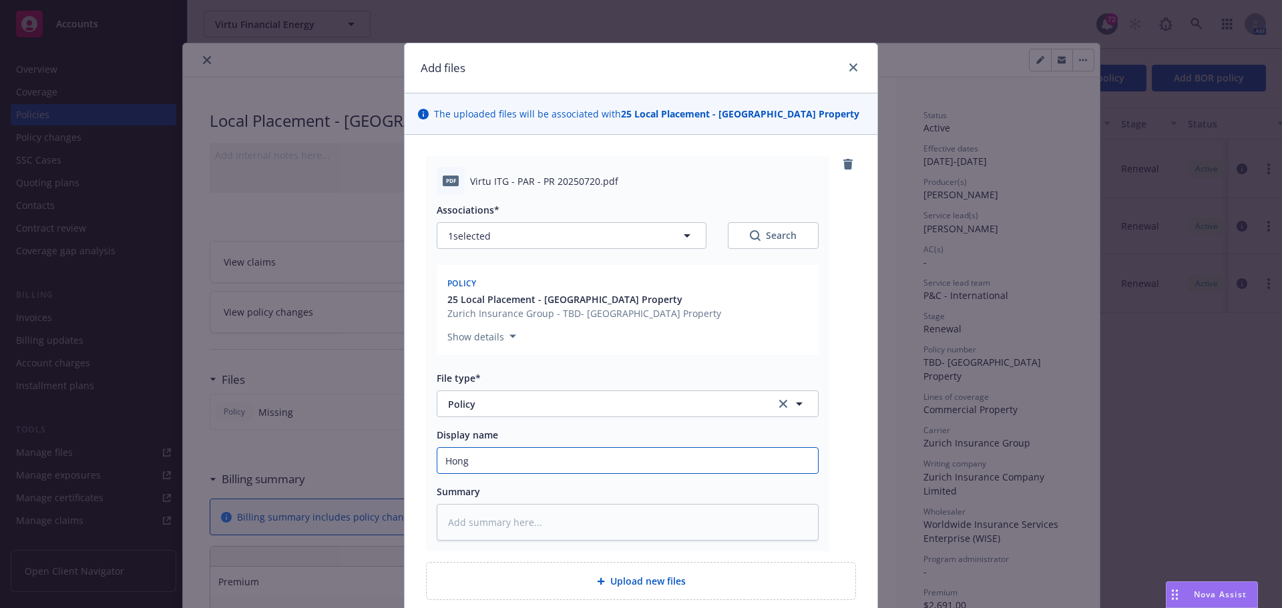
type input "Hong"
type textarea "x"
type input "Hong o"
type textarea "x"
type input "Hong"
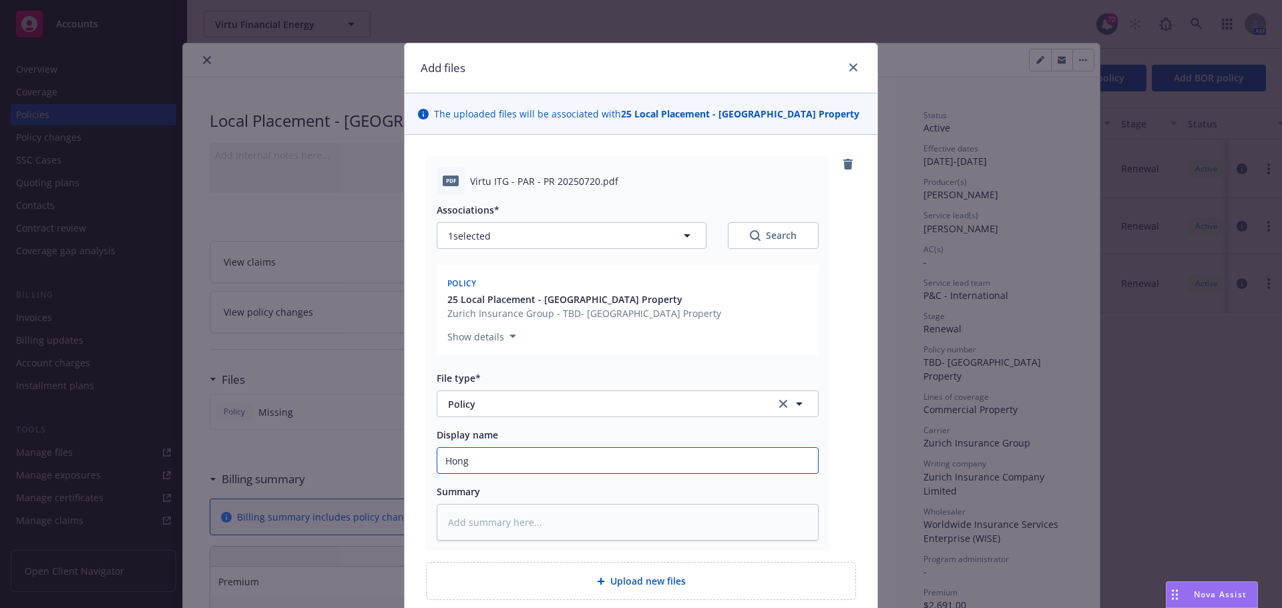
type textarea "x"
type input "Hong K"
type textarea "x"
type input "Hong Kon"
type textarea "x"
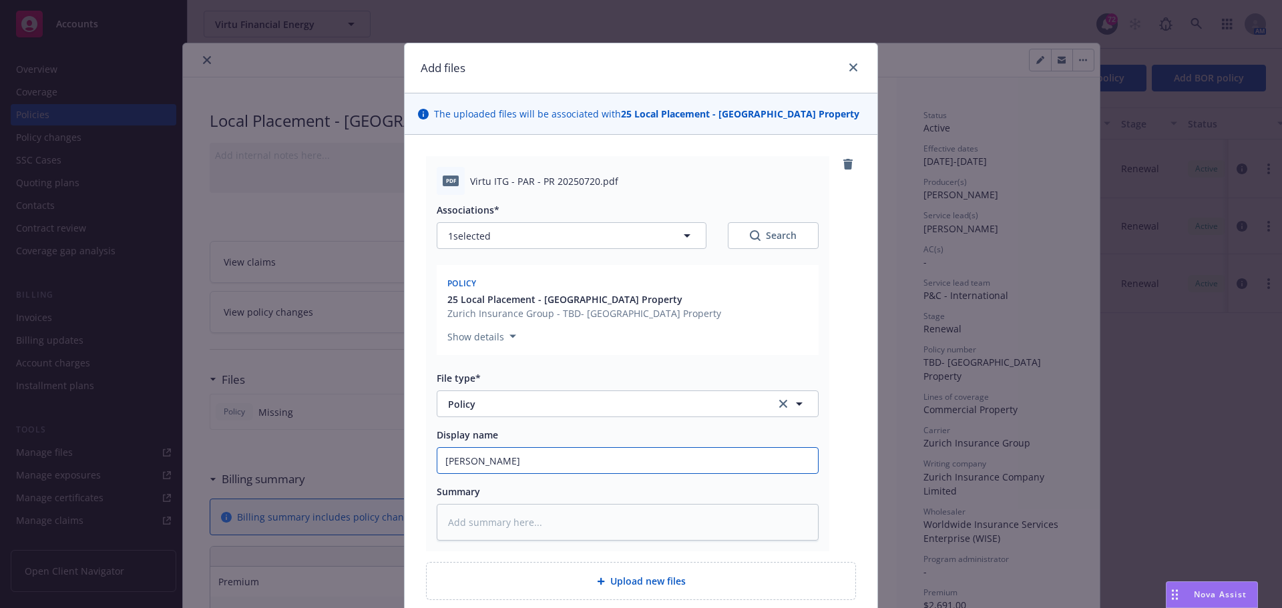
type input "Hong Kong"
type textarea "x"
type input "Hong Kong"
type textarea "x"
type input "Hong Kong"
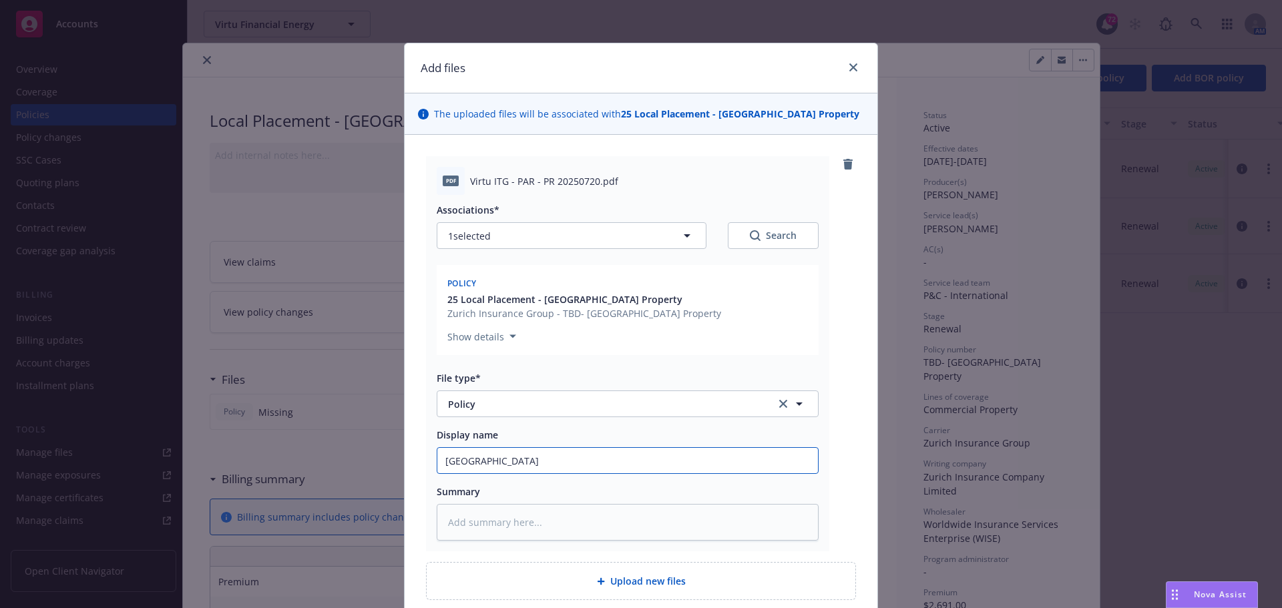
type textarea "x"
type input "Hong Kong-"
type textarea "x"
type input "Hong Kong-"
type textarea "x"
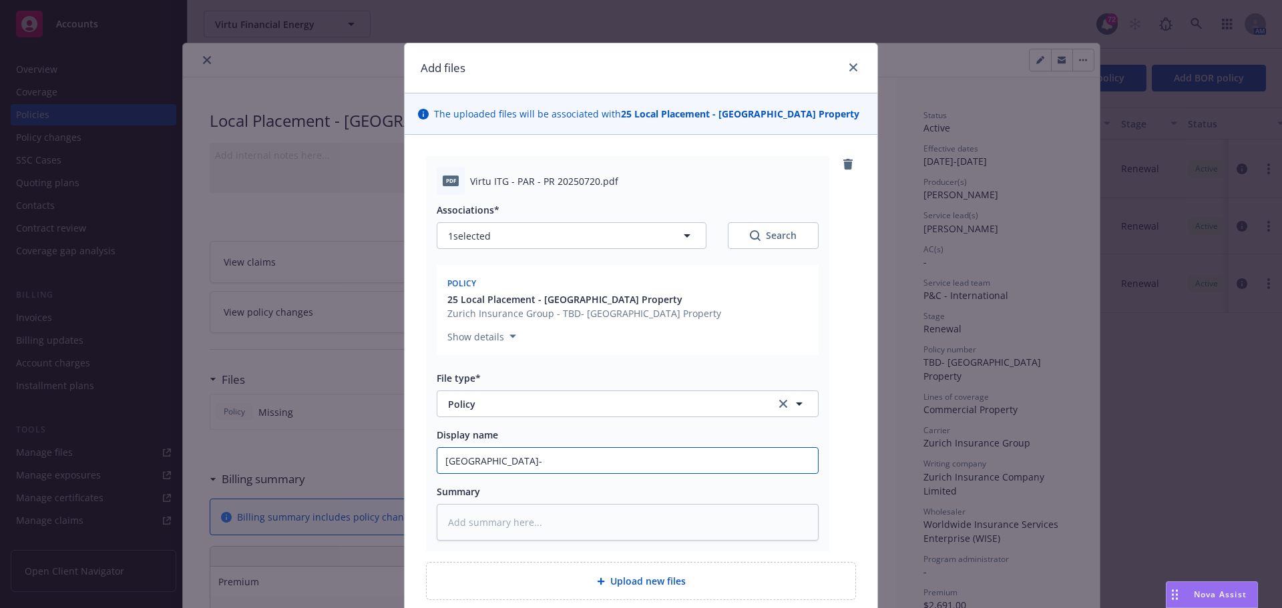
type input "Hong Kong- V"
type textarea "x"
type input "Hong Kong- Vi"
type textarea "x"
type input "Hong Kong- Vir"
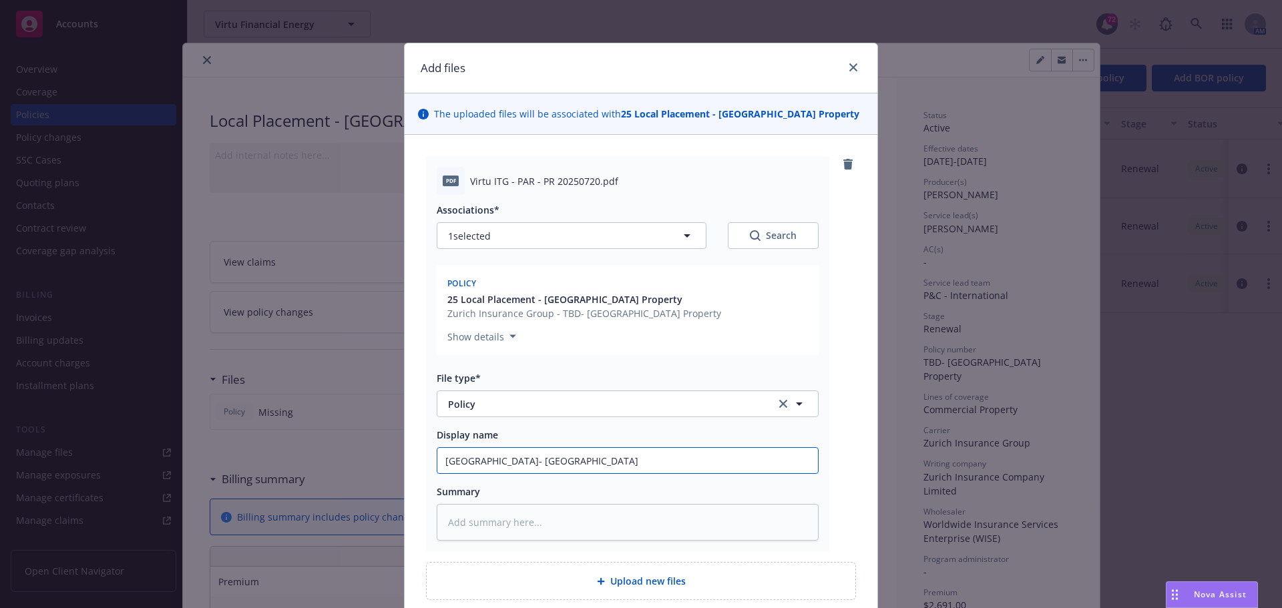
type textarea "x"
type input "Hong Kong- Virt"
type textarea "x"
type input "Hong Kong- Virtu"
type textarea "x"
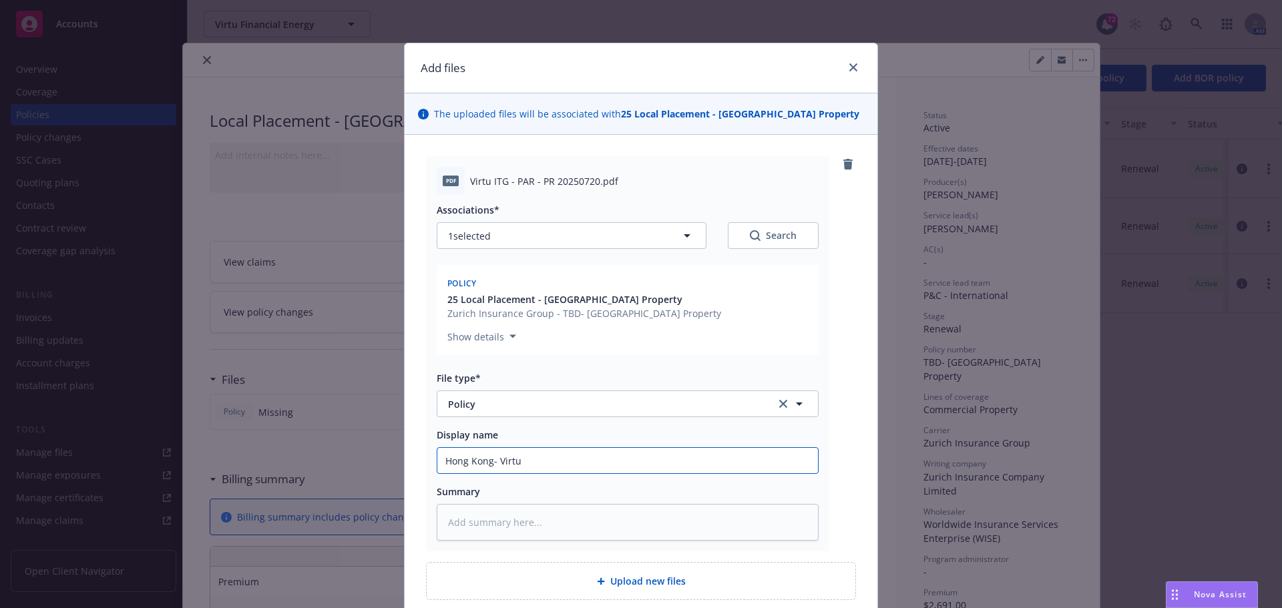
type input "Hong Kong- Virtu"
type textarea "x"
type input "Hong Kong- Virtu P"
type textarea "x"
type input "Hong Kong- Virtu Pr"
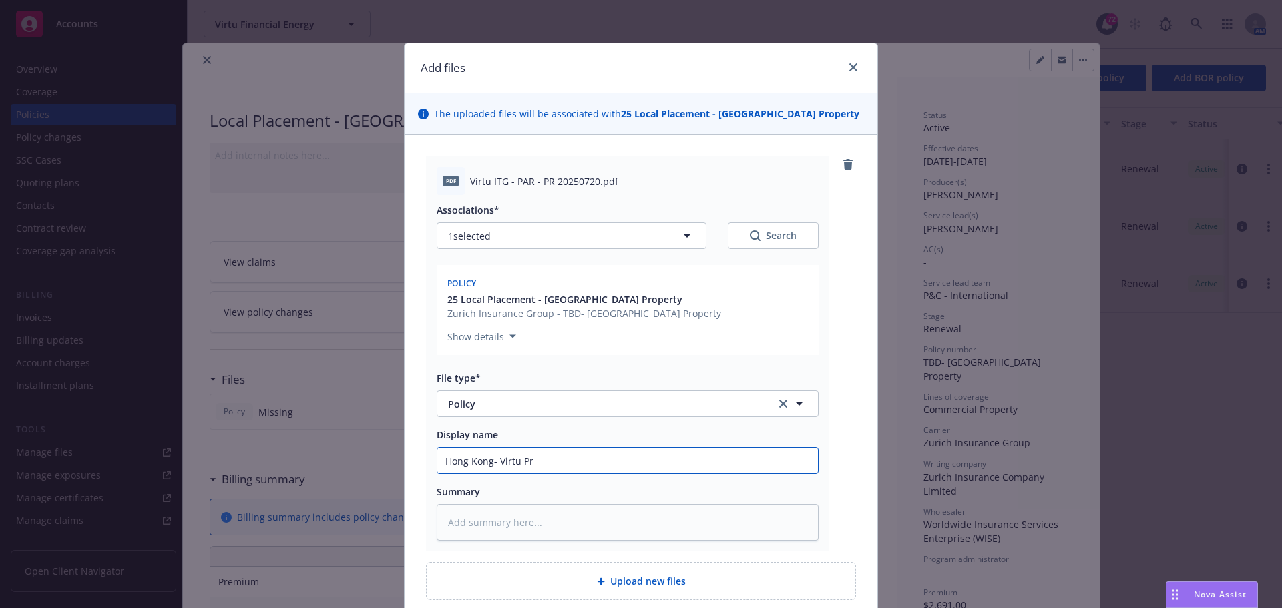
type textarea "x"
type input "Hong Kong- Virtu Pro"
type textarea "x"
type input "Hong Kong- Virtu Prop"
type textarea "x"
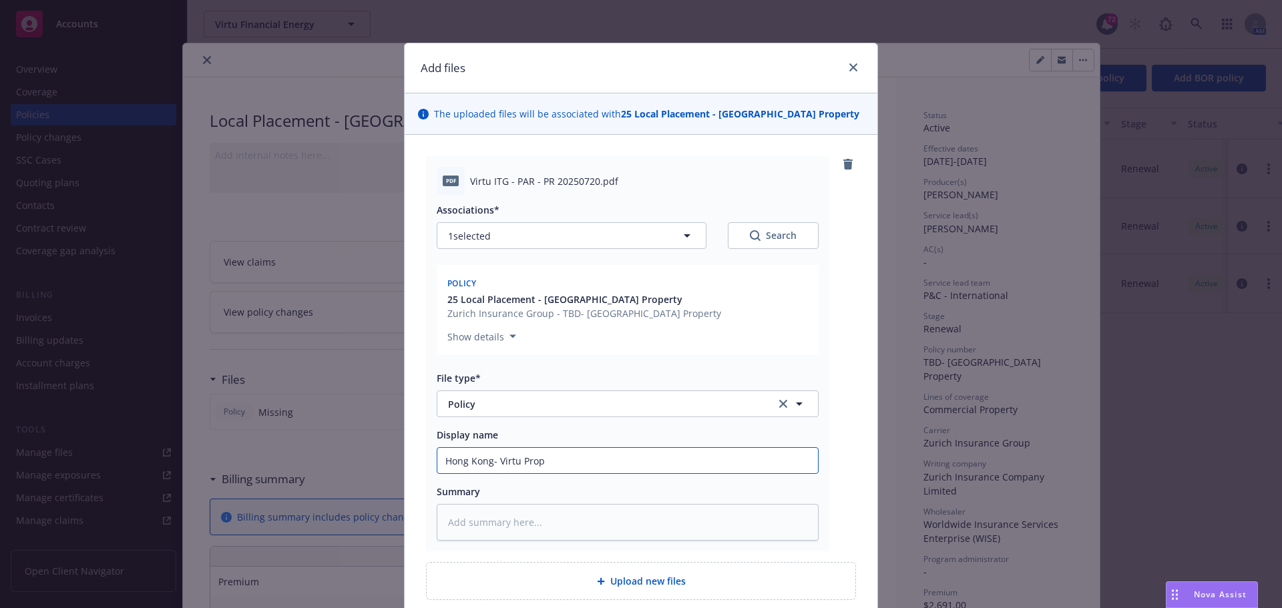
type input "Hong Kong- Virtu Prope"
type textarea "x"
type input "Hong Kong- Virtu Proper"
type textarea "x"
type input "Hong Kong- Virtu Propert"
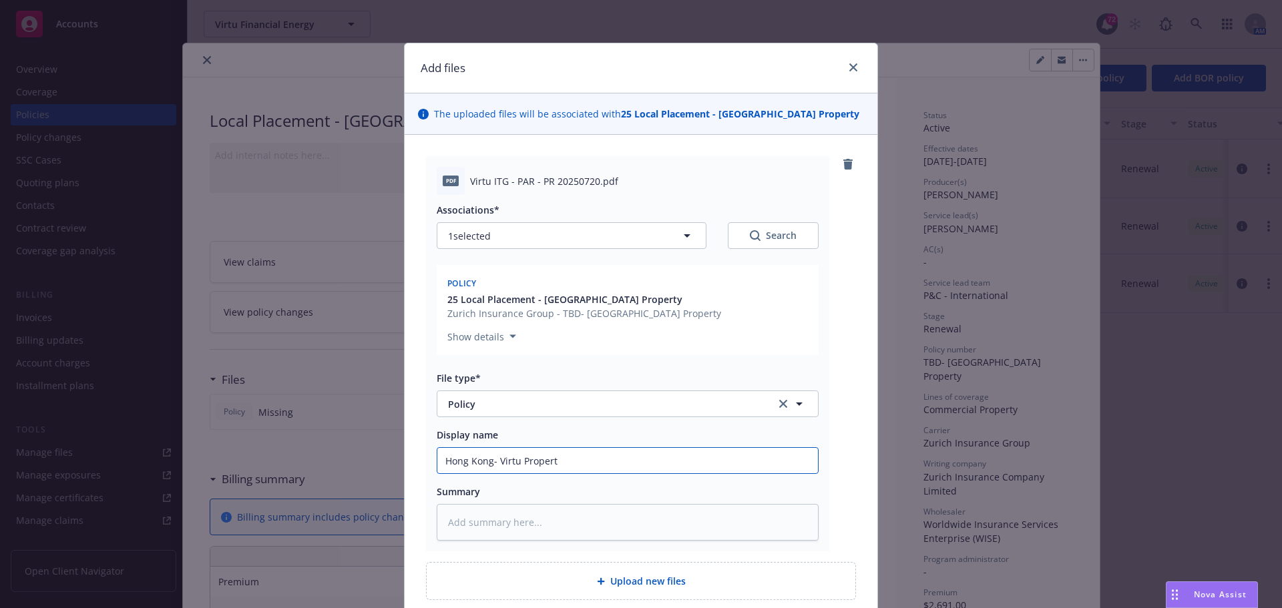
type textarea "x"
type input "Hong Kong- Virtu Property"
type textarea "x"
type input "Hong Kong- Virtu Property"
type textarea "x"
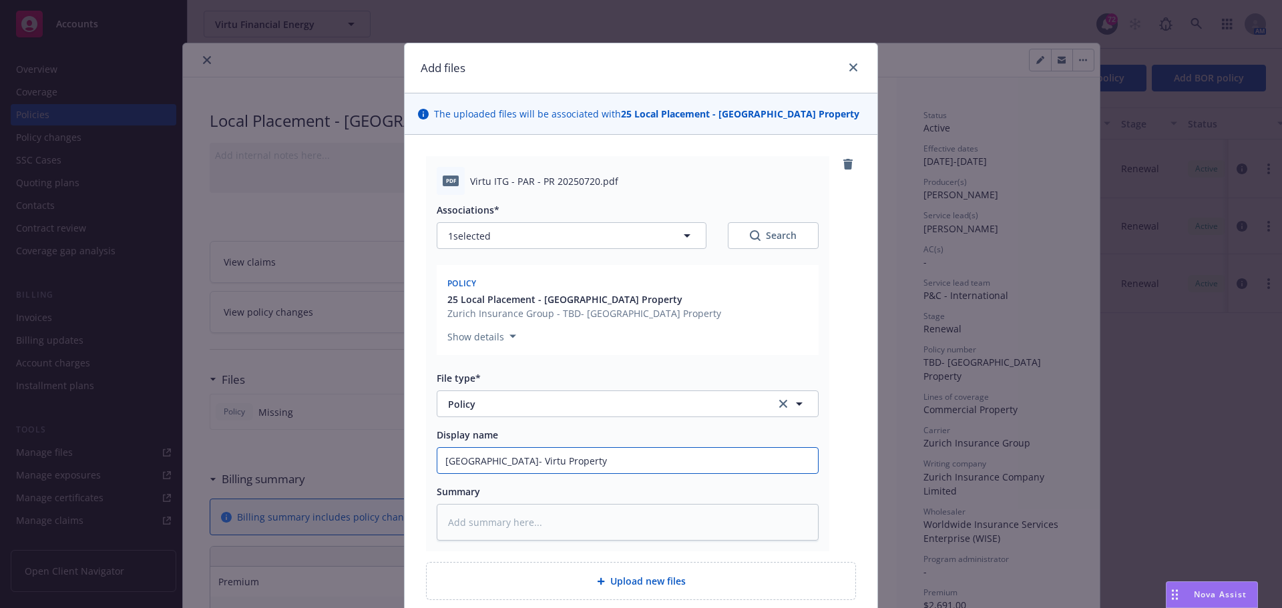
type input "Hong Kong- Virtu Property p"
type textarea "x"
type input "Hong Kong- Virtu Property"
type textarea "x"
type input "Hong Kong- Virtu Property P"
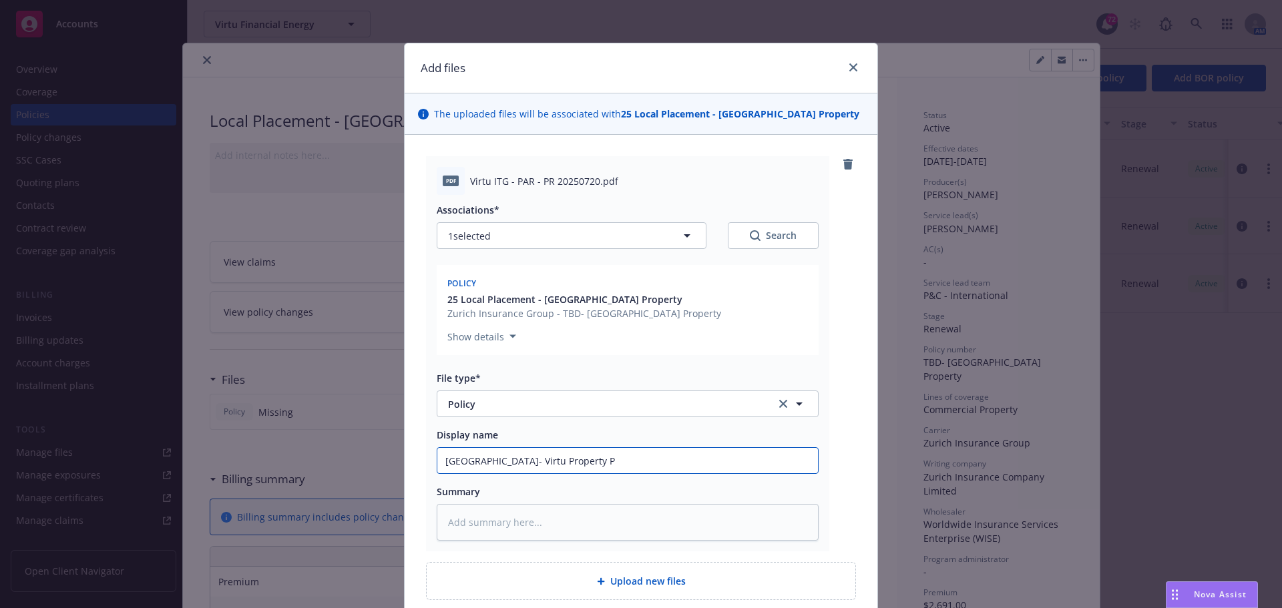
type textarea "x"
type input "Hong Kong- Virtu Property Po"
type textarea "x"
type input "Hong Kong- Virtu Property Pol"
type textarea "x"
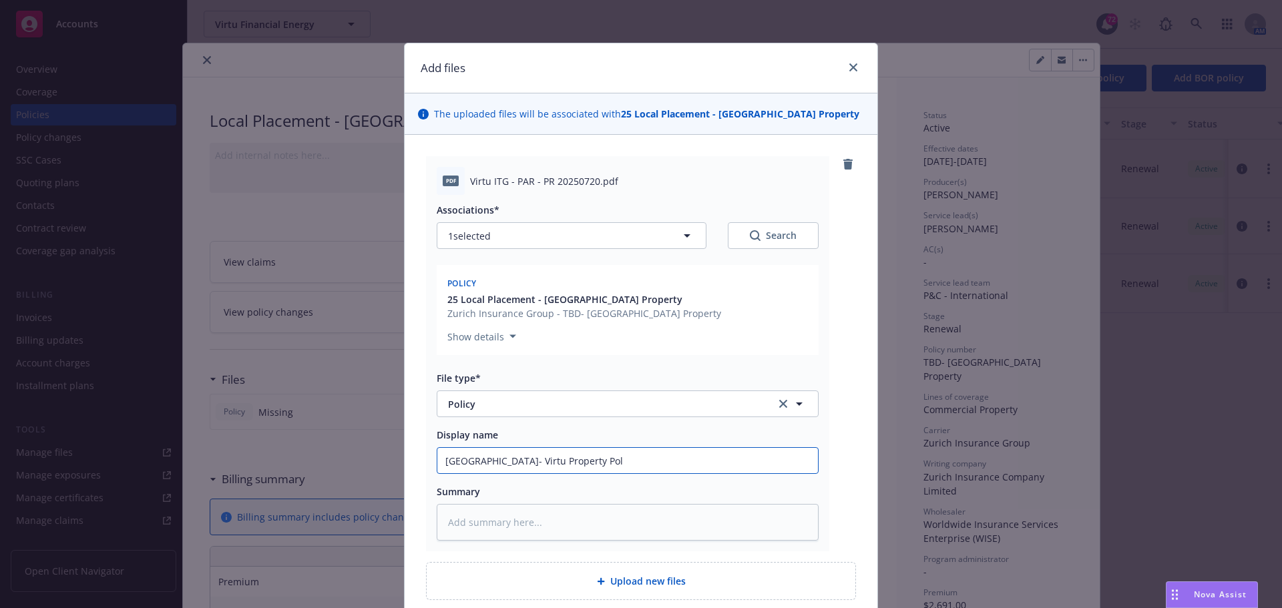
type input "Hong Kong- Virtu Property Poli"
type textarea "x"
type input "Hong Kong- Virtu Property Policy"
type textarea "x"
type input "Hong Kong- Virtu Property Policy"
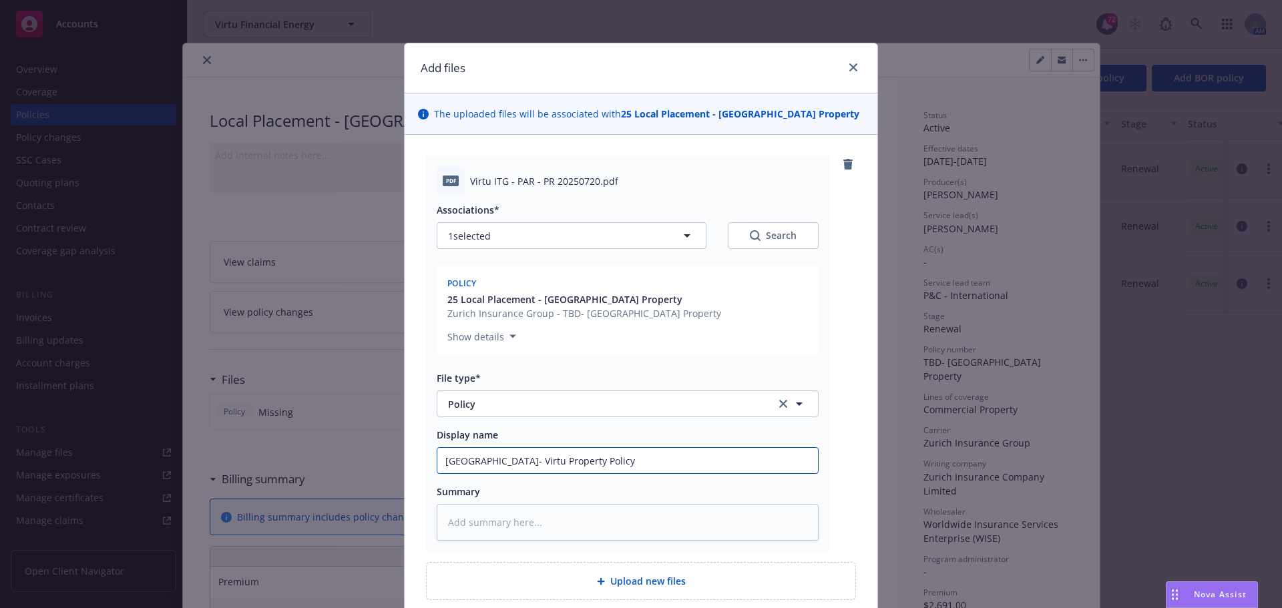
type textarea "x"
type input "Hong Kong- Virtu Property Policy 2"
type textarea "x"
type input "Hong Kong- Virtu Property Policy 25"
type textarea "x"
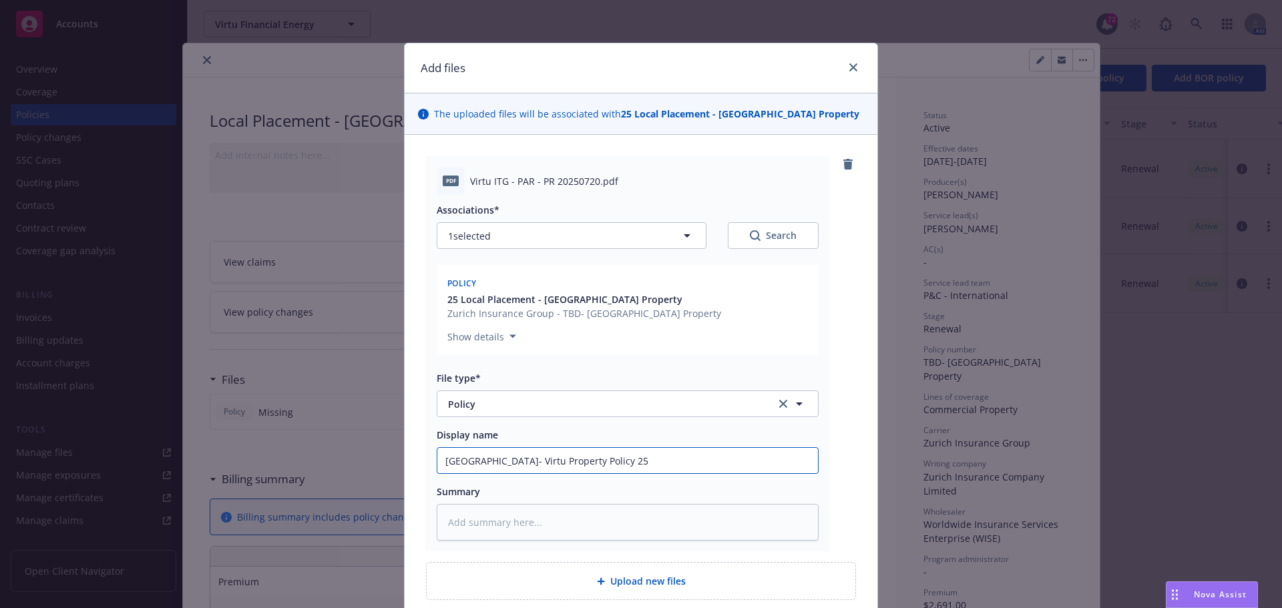
type input "Hong Kong- Virtu Property Policy 25-"
type textarea "x"
type input "Hong Kong- Virtu Property Policy 25-2"
type textarea "x"
type input "Hong Kong- Virtu Property Policy 25-26"
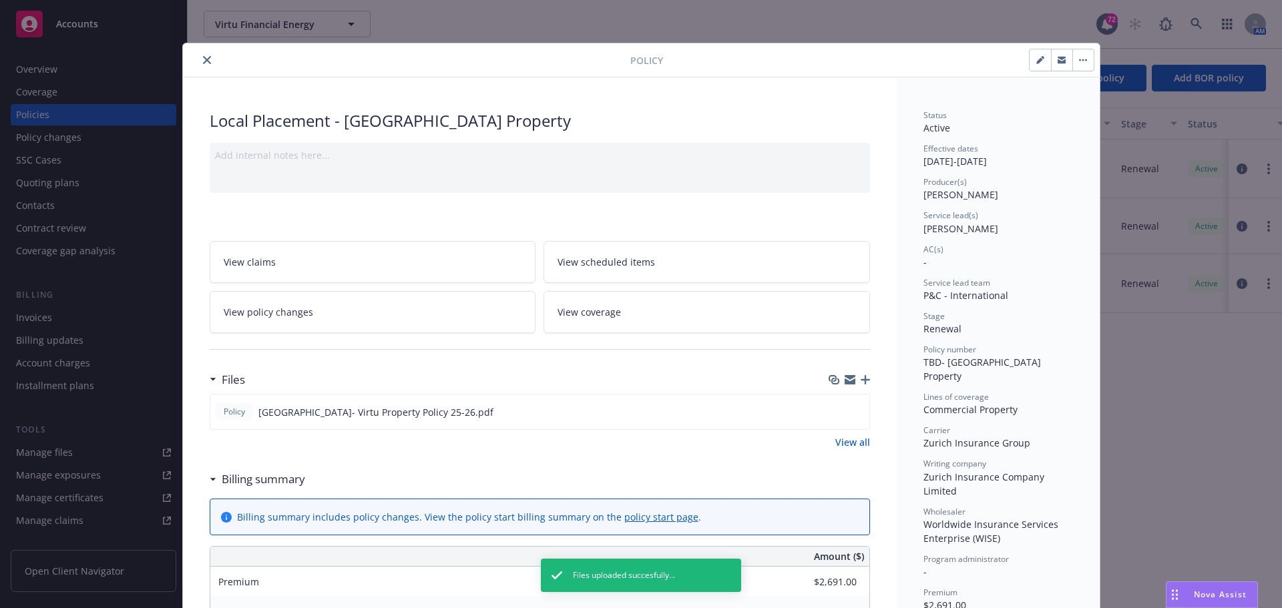
click at [203, 60] on icon "close" at bounding box center [207, 60] width 8 height 8
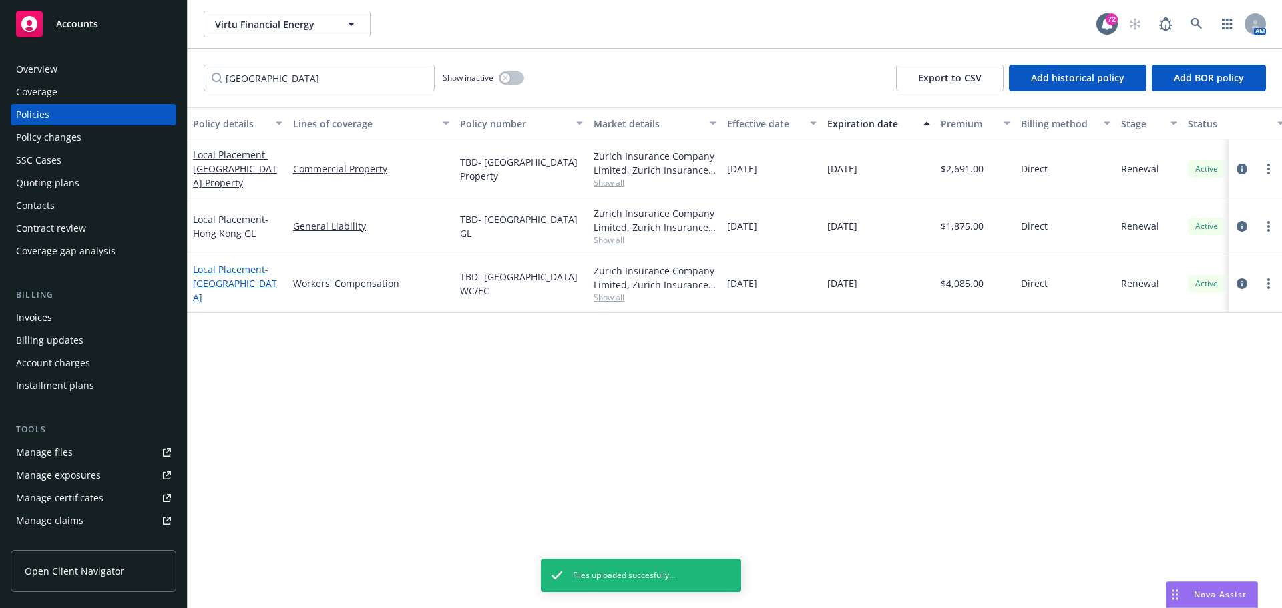
click at [232, 283] on span "- Hong Kong WC" at bounding box center [235, 283] width 84 height 41
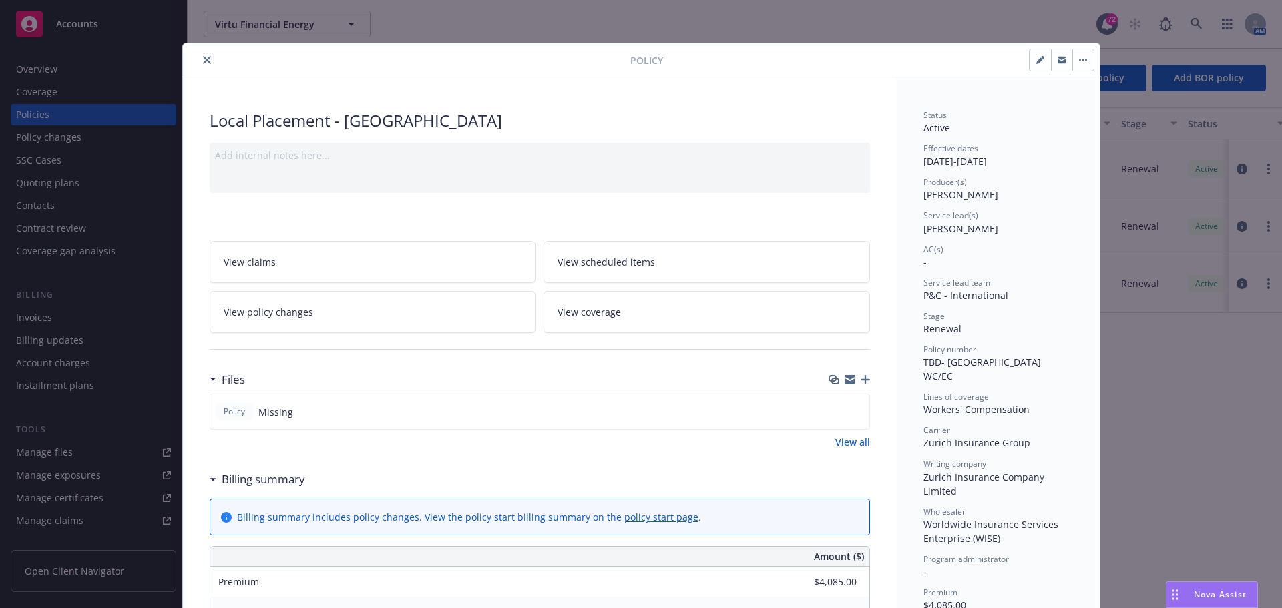
click at [861, 382] on icon "button" at bounding box center [864, 379] width 9 height 9
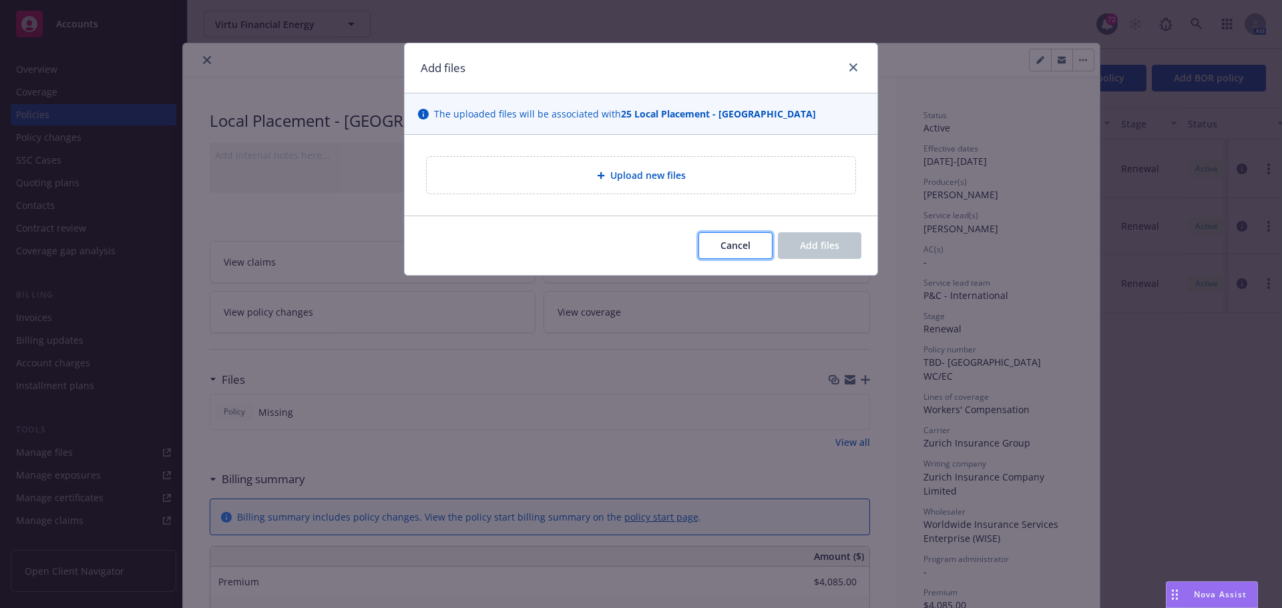
click at [745, 248] on span "Cancel" at bounding box center [735, 245] width 30 height 13
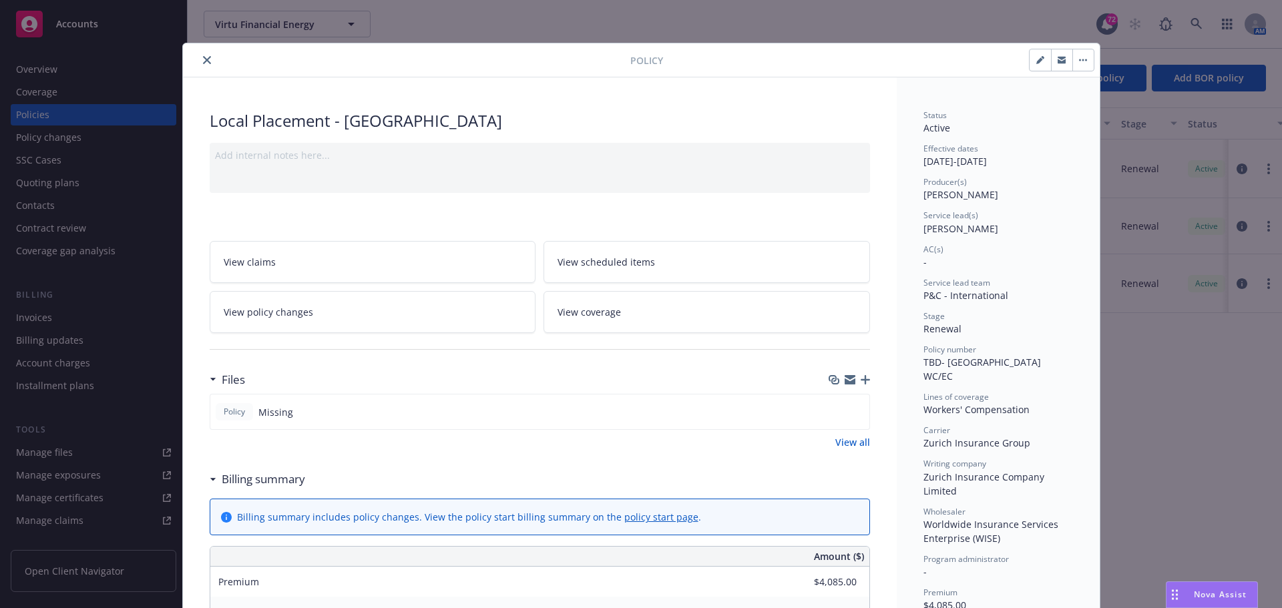
click at [860, 378] on icon "button" at bounding box center [864, 379] width 9 height 9
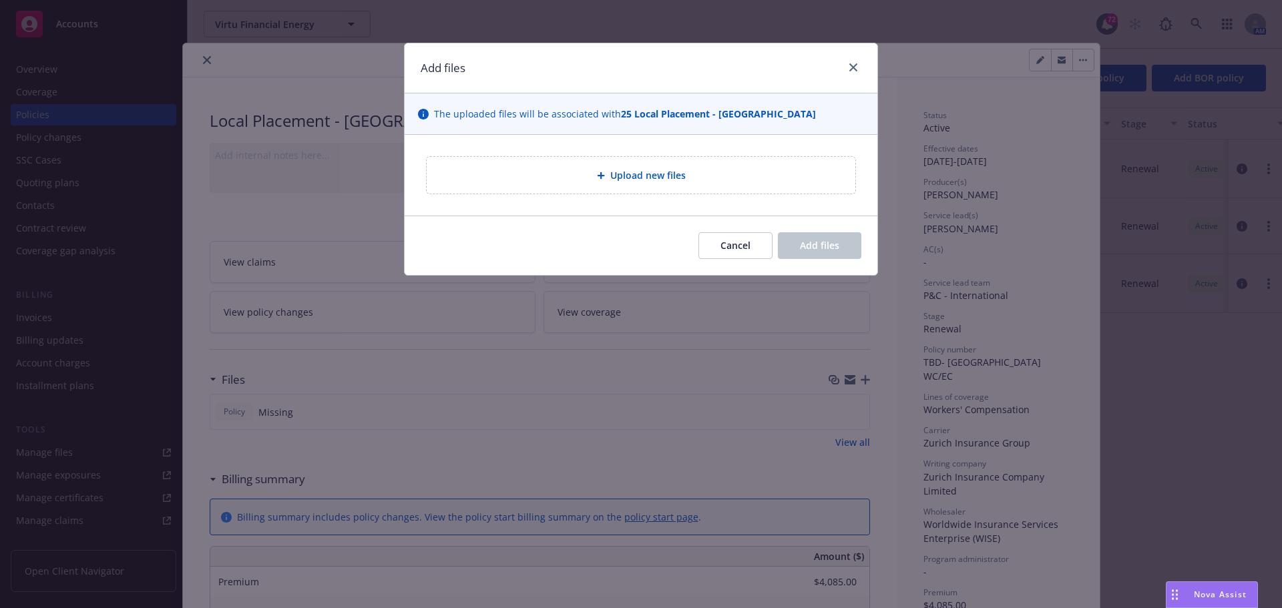
type textarea "x"
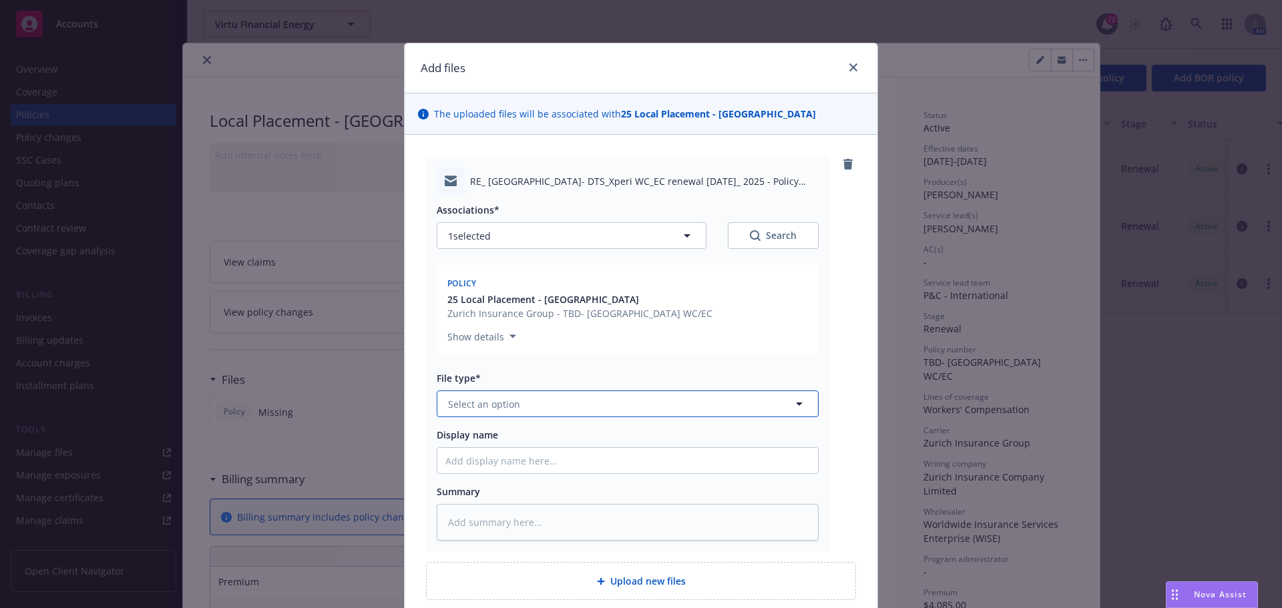
click at [533, 397] on button "Select an option" at bounding box center [628, 404] width 382 height 27
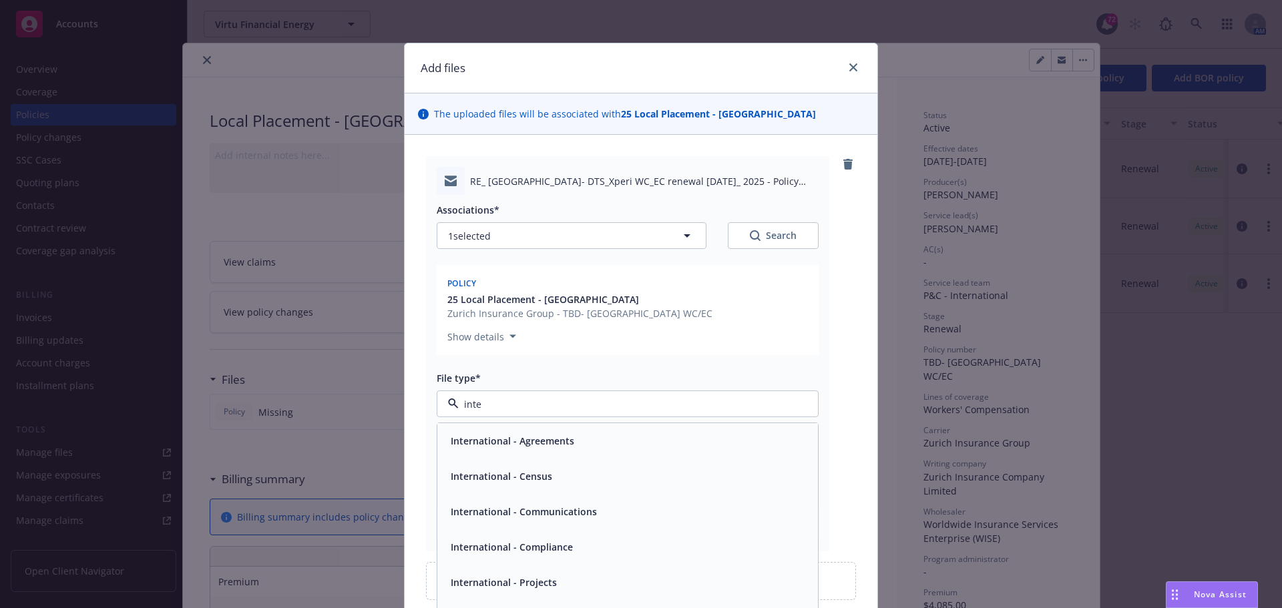
type input "inter"
click at [537, 508] on span "International - Communications" at bounding box center [524, 512] width 146 height 14
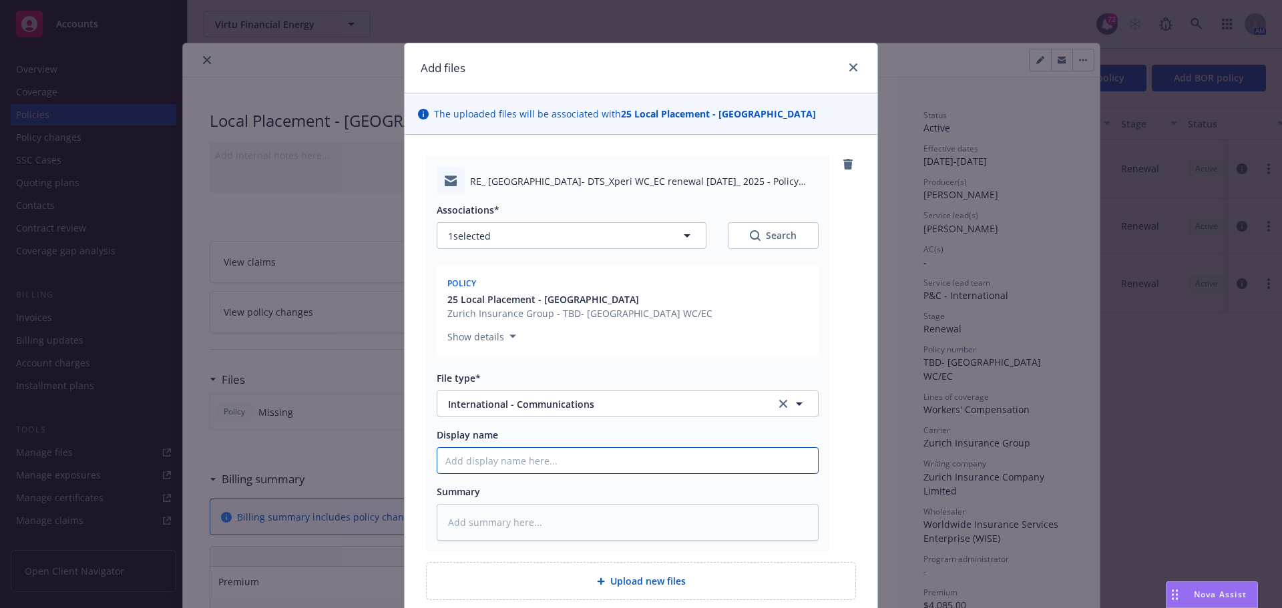
click at [473, 454] on input "Display name" at bounding box center [627, 460] width 380 height 25
type textarea "x"
type input "D"
type textarea "x"
type input "Do"
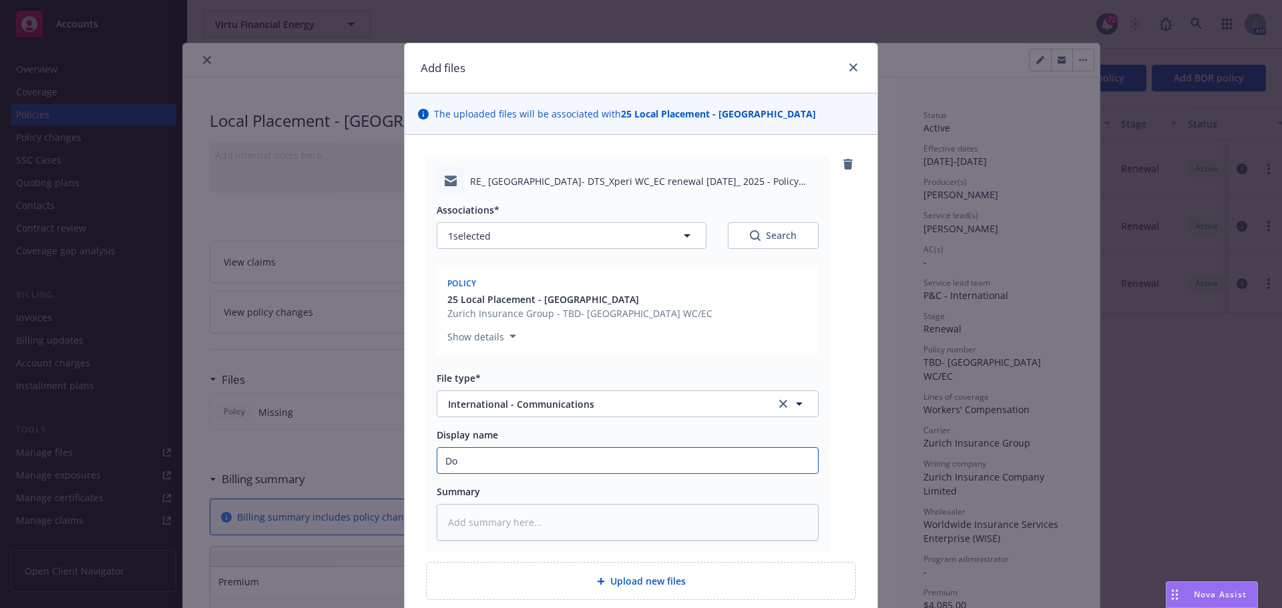
type textarea "x"
type input "Doc"
type textarea "x"
type input "Docu"
type textarea "x"
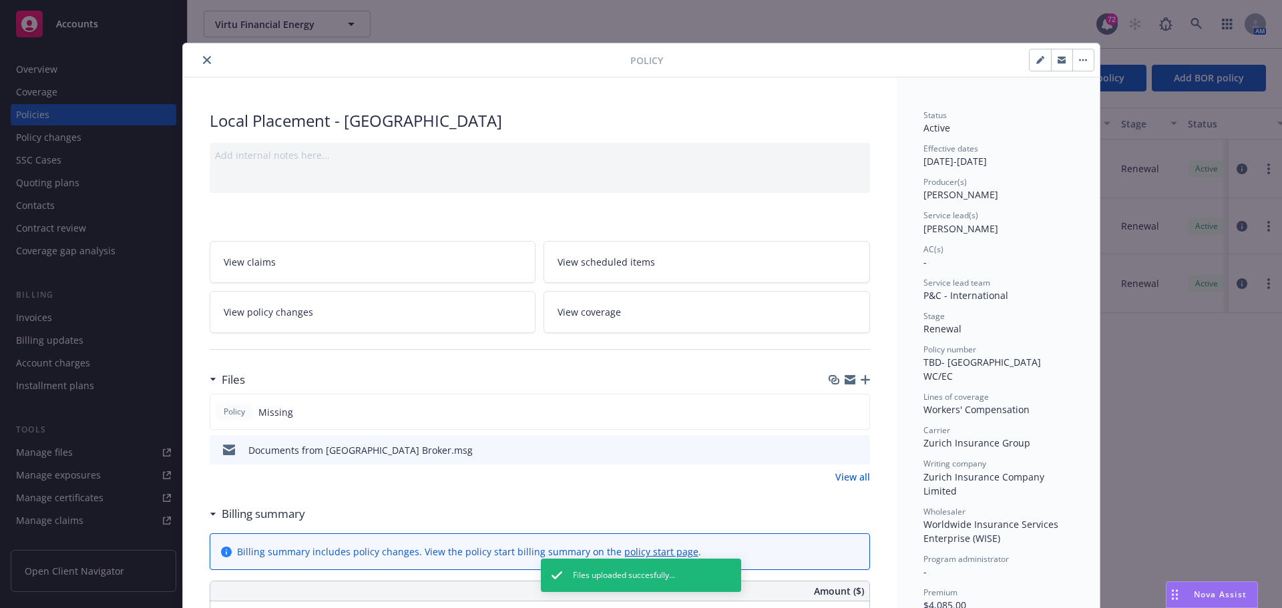
click at [860, 377] on icon "button" at bounding box center [864, 379] width 9 height 9
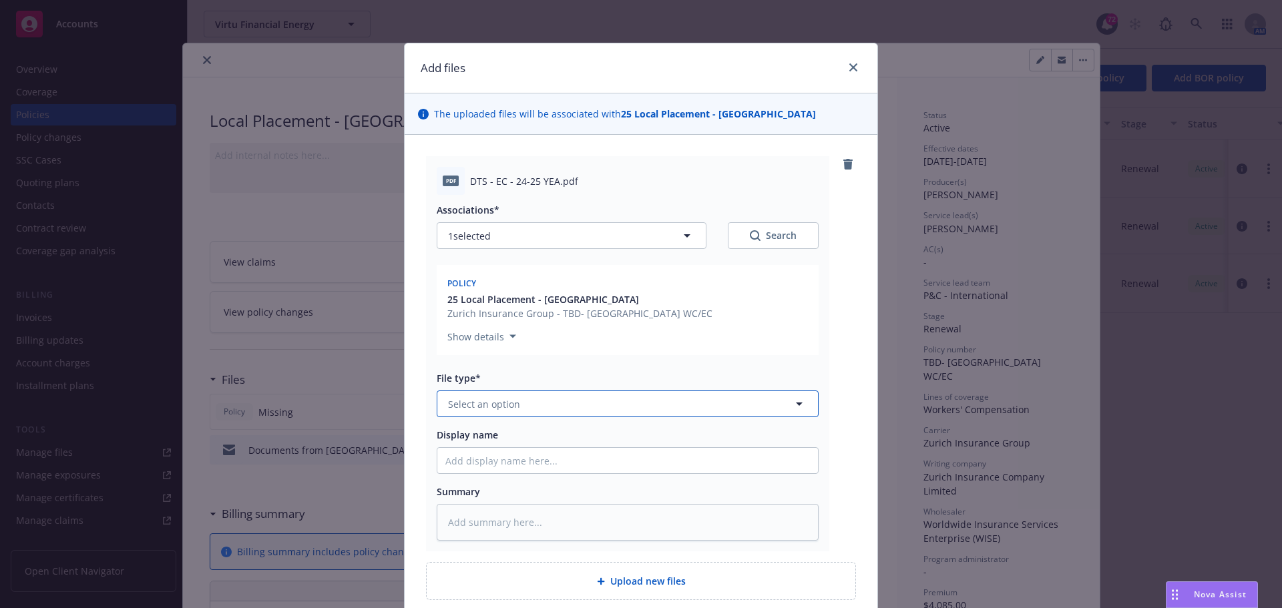
click at [495, 398] on span "Select an option" at bounding box center [484, 404] width 72 height 14
click at [526, 481] on span "Invoice - Third Party" at bounding box center [497, 476] width 92 height 14
click at [473, 463] on input "Display name" at bounding box center [627, 460] width 380 height 25
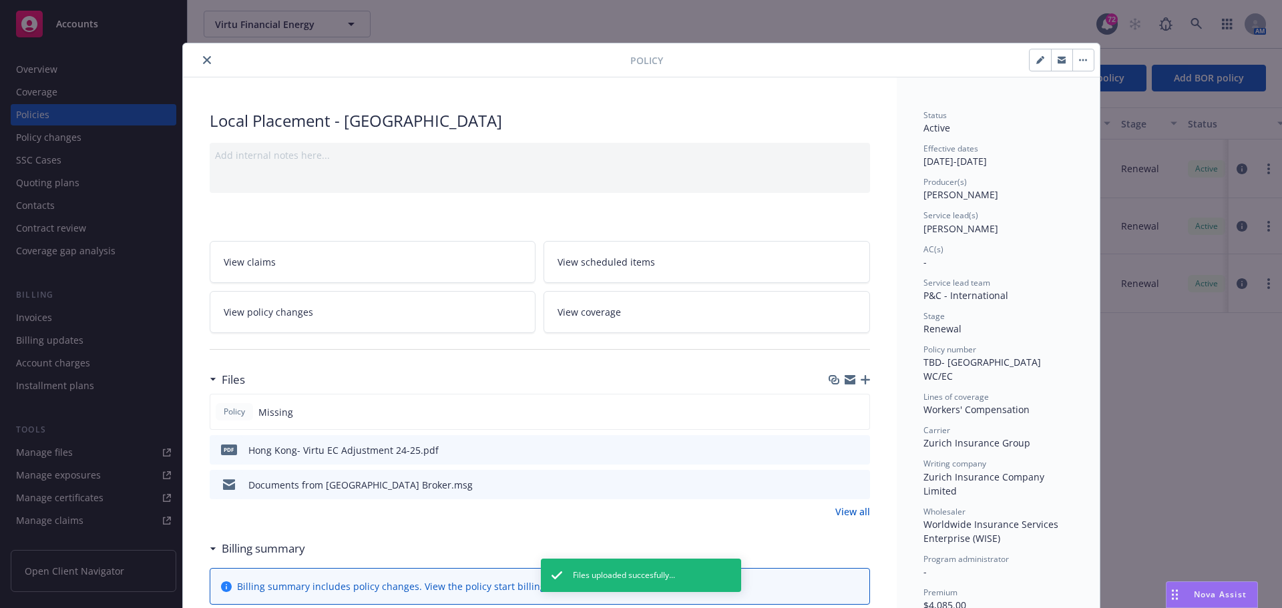
click at [860, 380] on icon "button" at bounding box center [864, 379] width 9 height 9
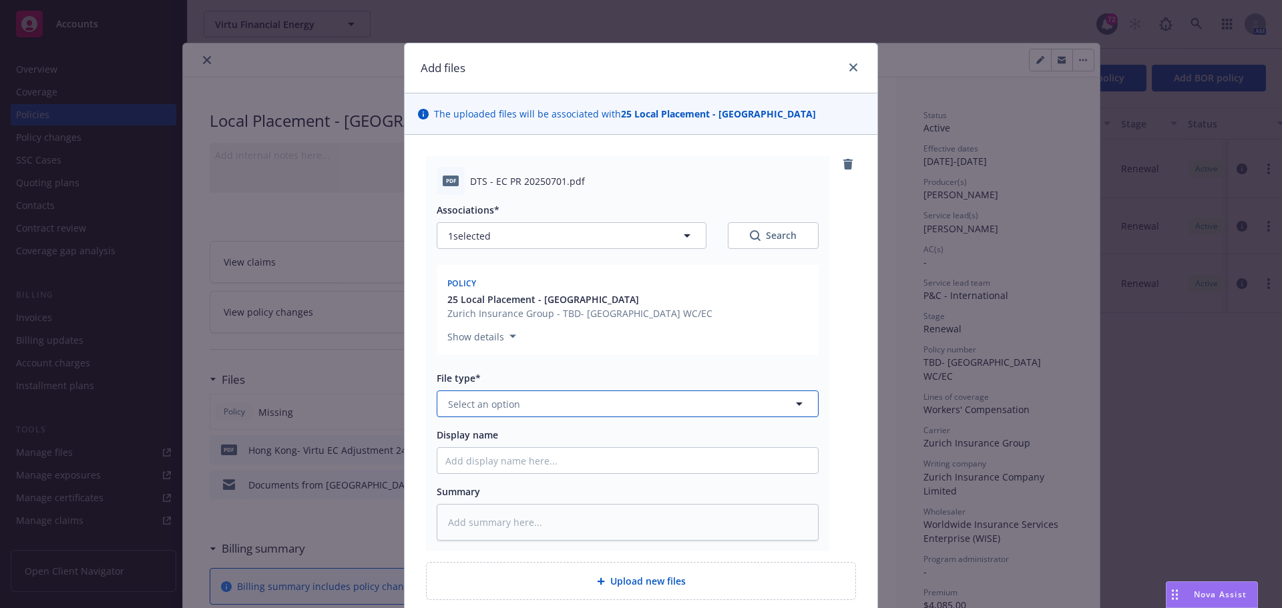
click at [502, 410] on span "Select an option" at bounding box center [484, 404] width 72 height 14
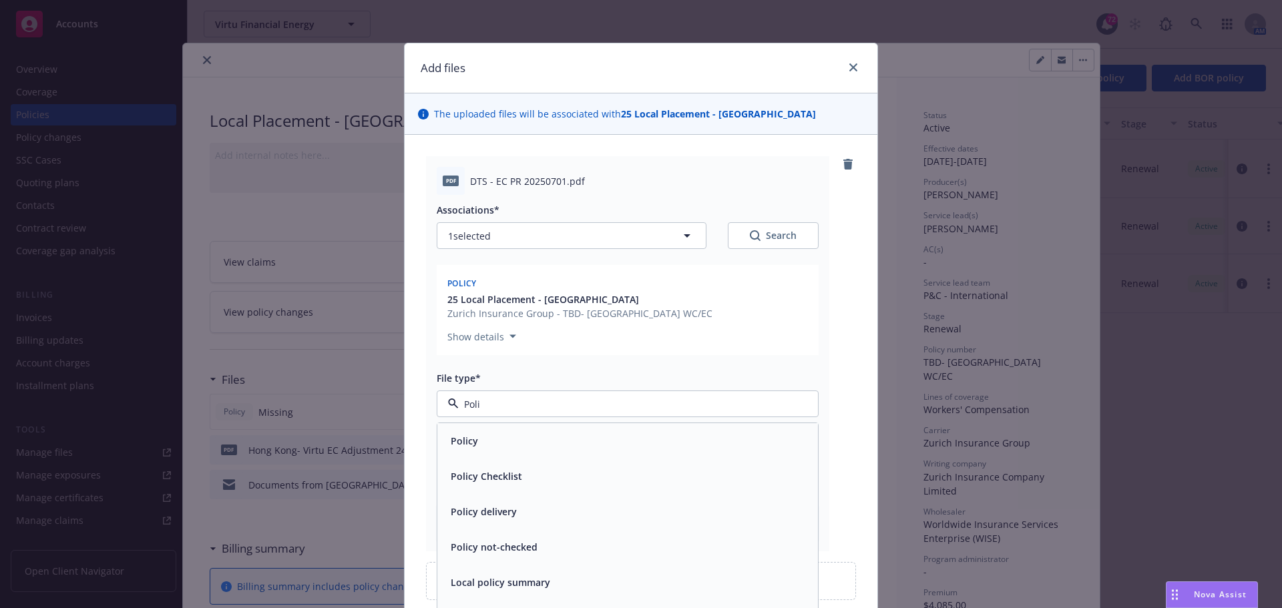
click at [489, 432] on div "Policy" at bounding box center [627, 440] width 380 height 35
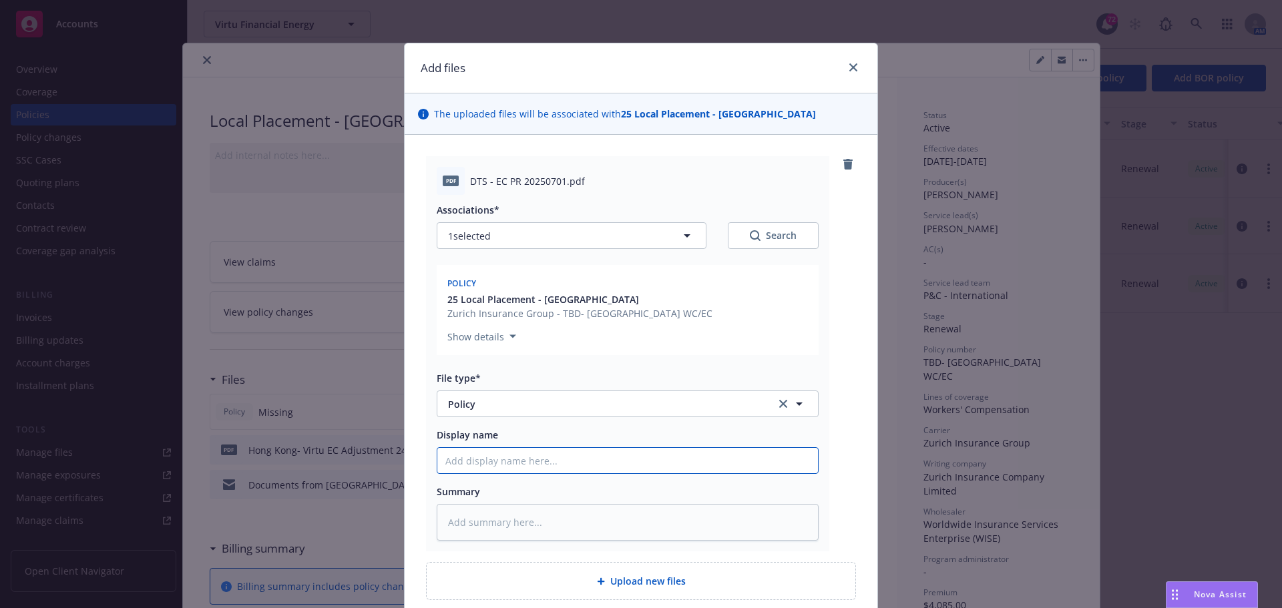
click at [473, 469] on input "Display name" at bounding box center [627, 460] width 380 height 25
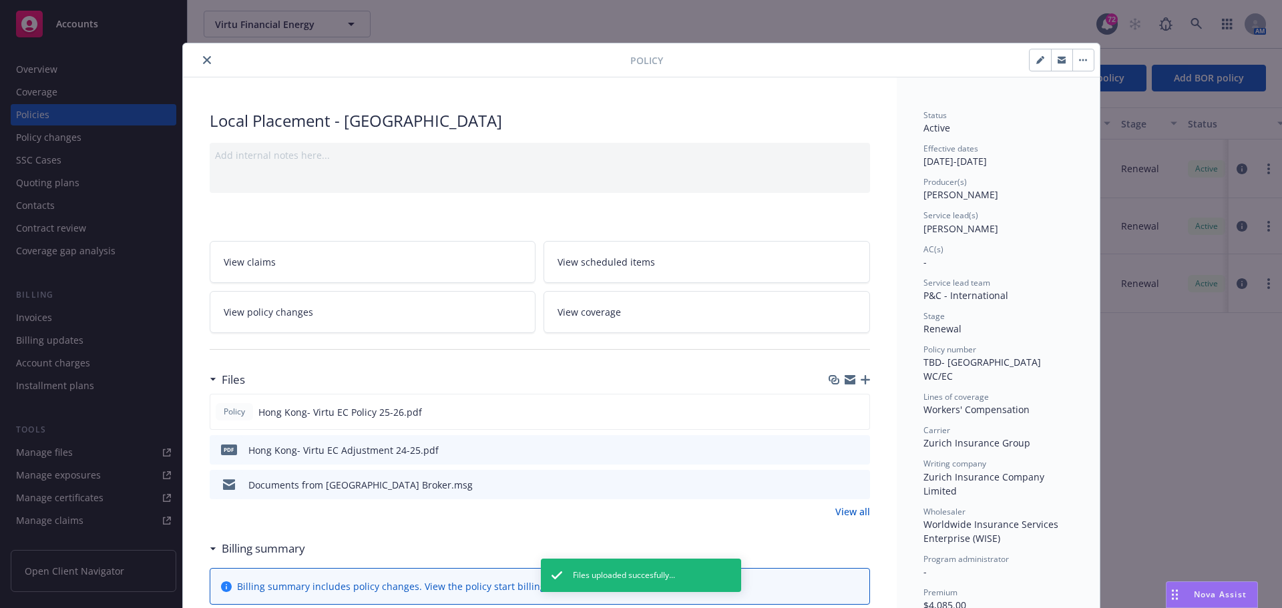
click at [1037, 55] on button "button" at bounding box center [1039, 59] width 21 height 21
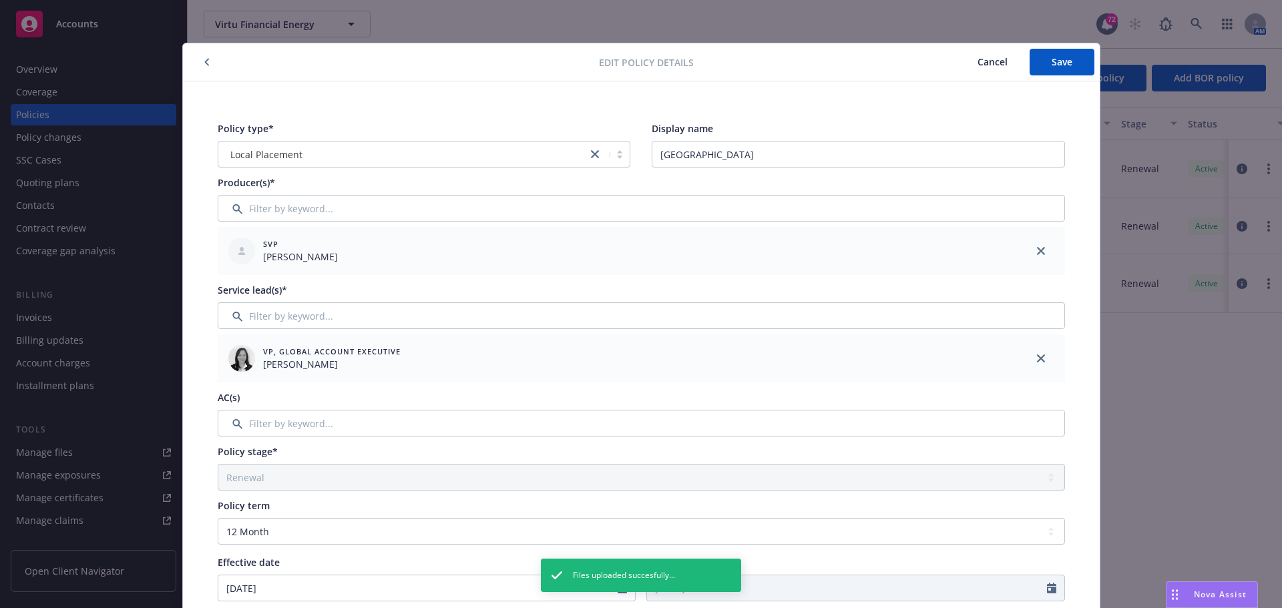
click at [977, 61] on span "Cancel" at bounding box center [992, 61] width 30 height 13
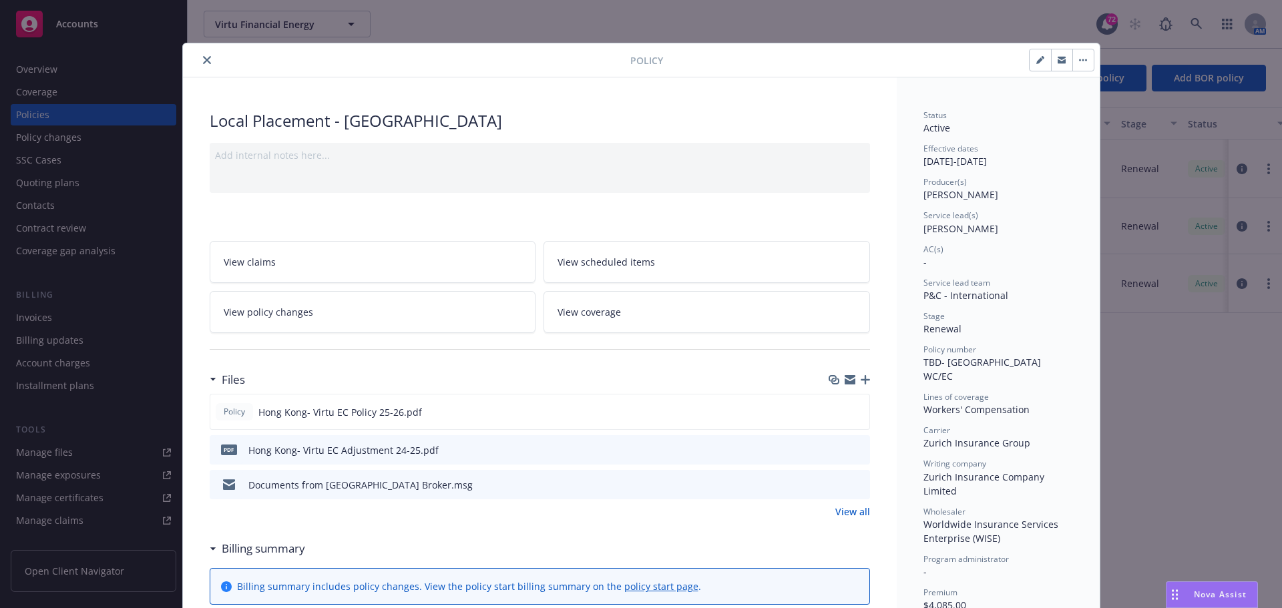
click at [862, 380] on icon "button" at bounding box center [864, 379] width 9 height 9
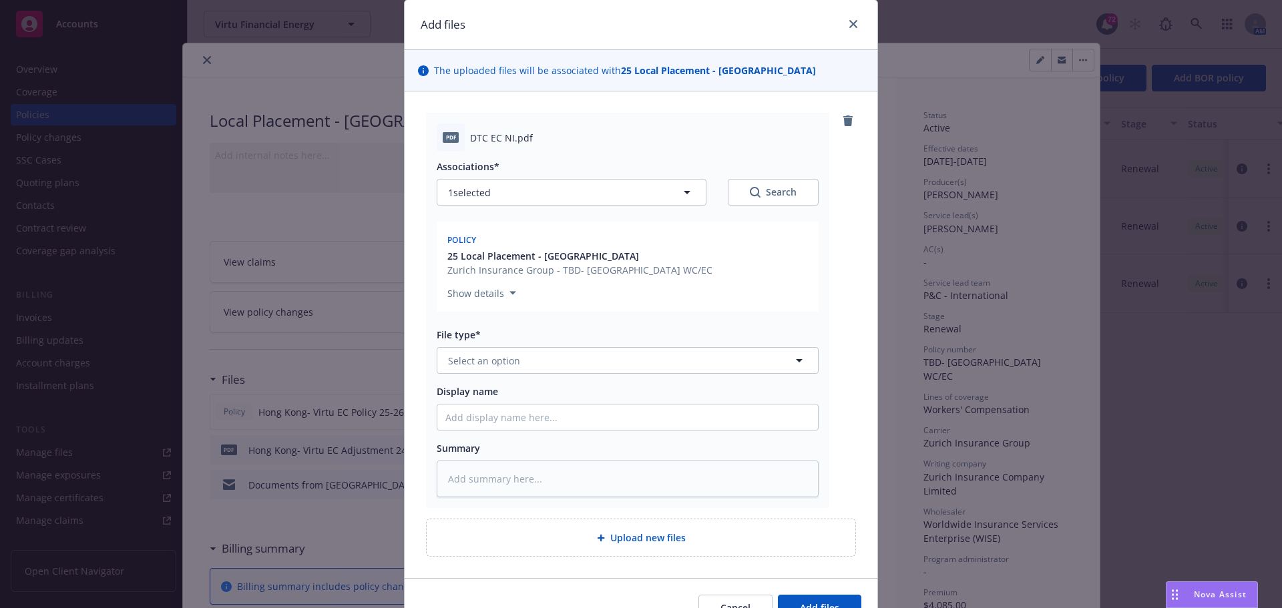
scroll to position [67, 0]
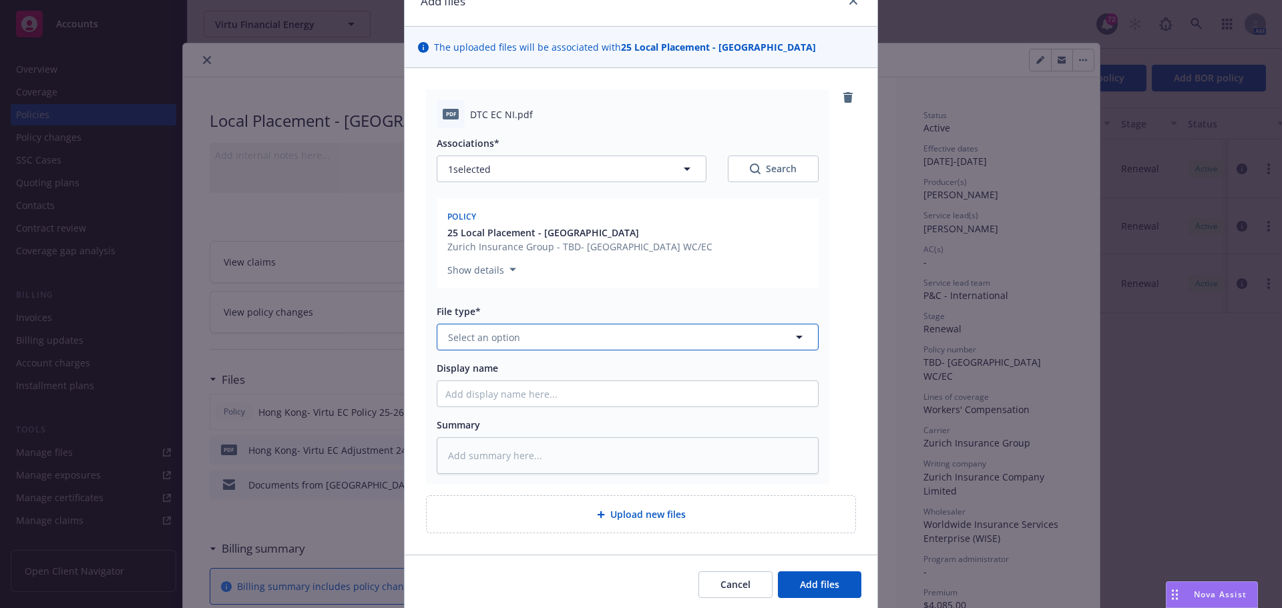
click at [471, 349] on button "Select an option" at bounding box center [628, 337] width 382 height 27
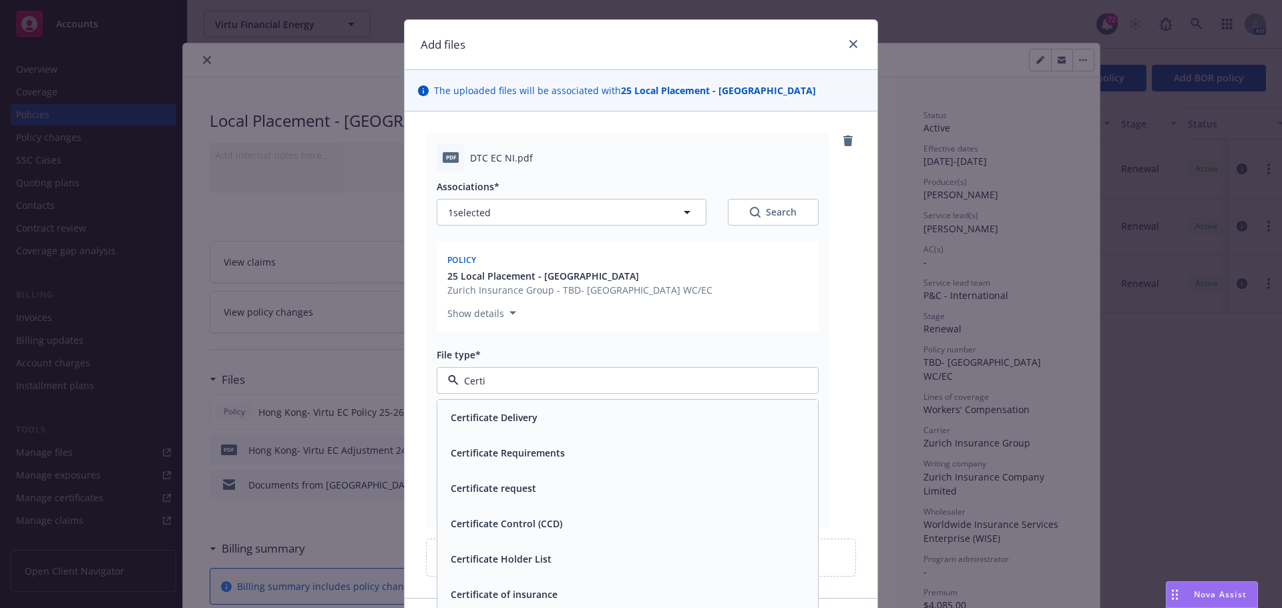
scroll to position [0, 0]
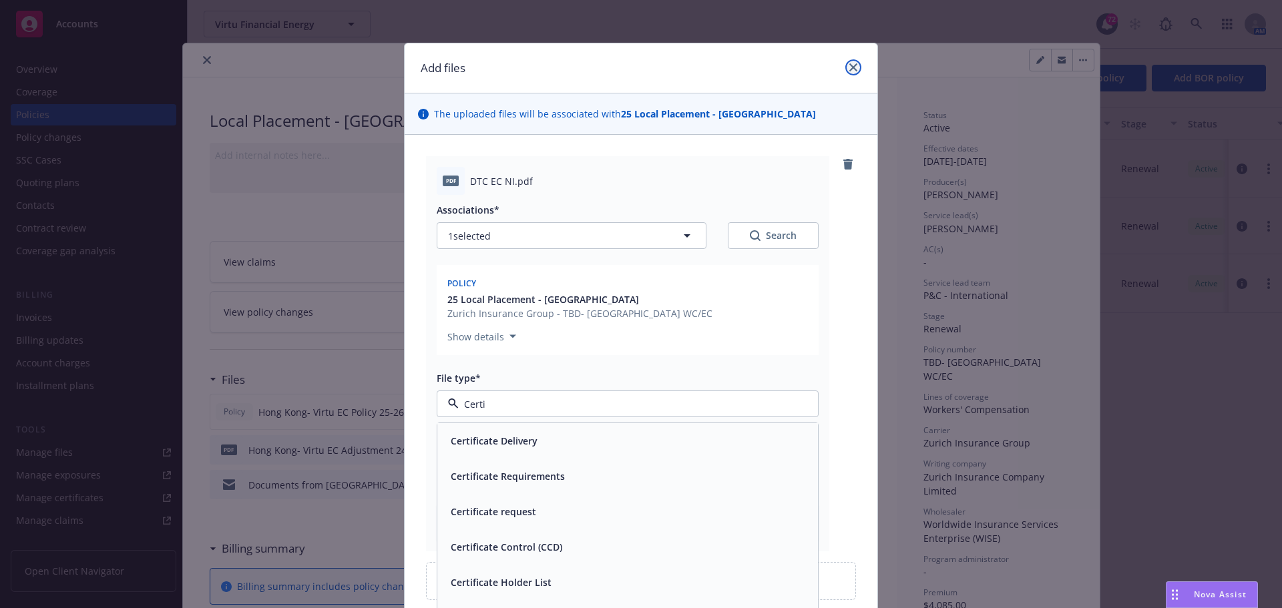
click at [852, 73] on link "close" at bounding box center [853, 67] width 16 height 16
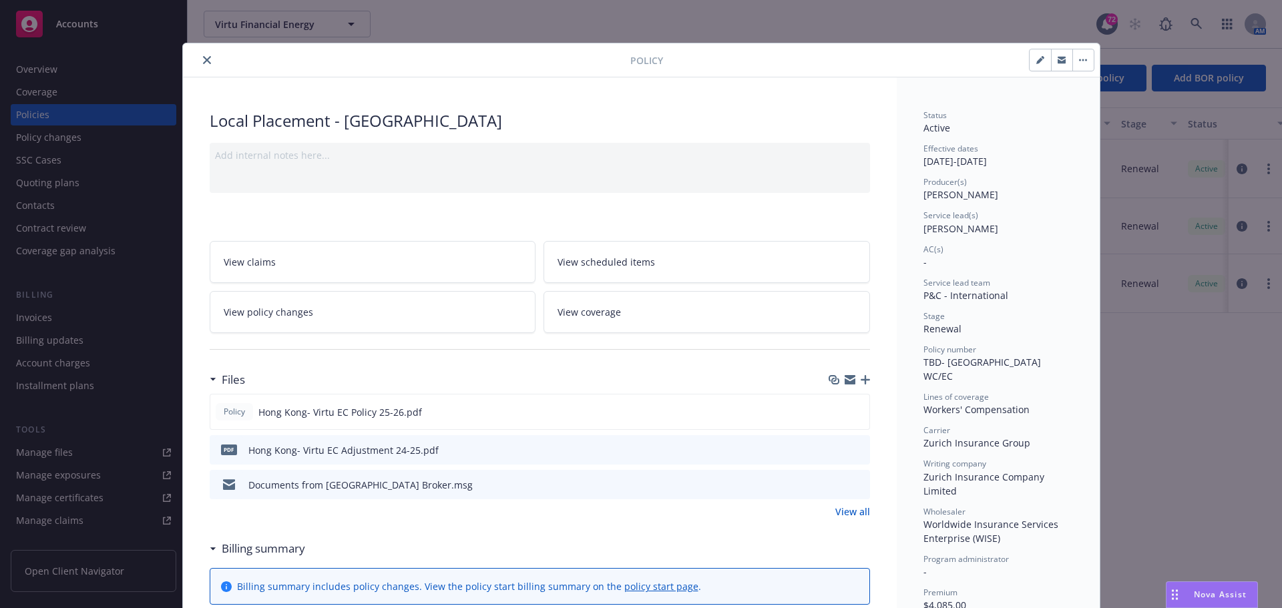
scroll to position [67, 0]
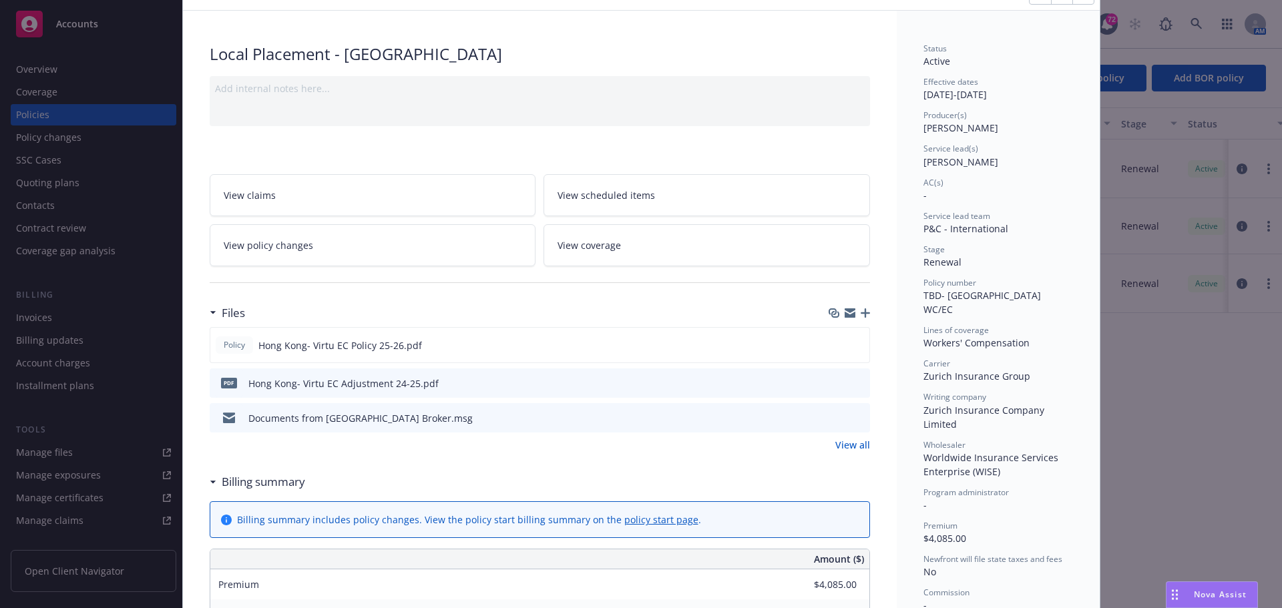
click at [836, 447] on link "View all" at bounding box center [852, 445] width 35 height 14
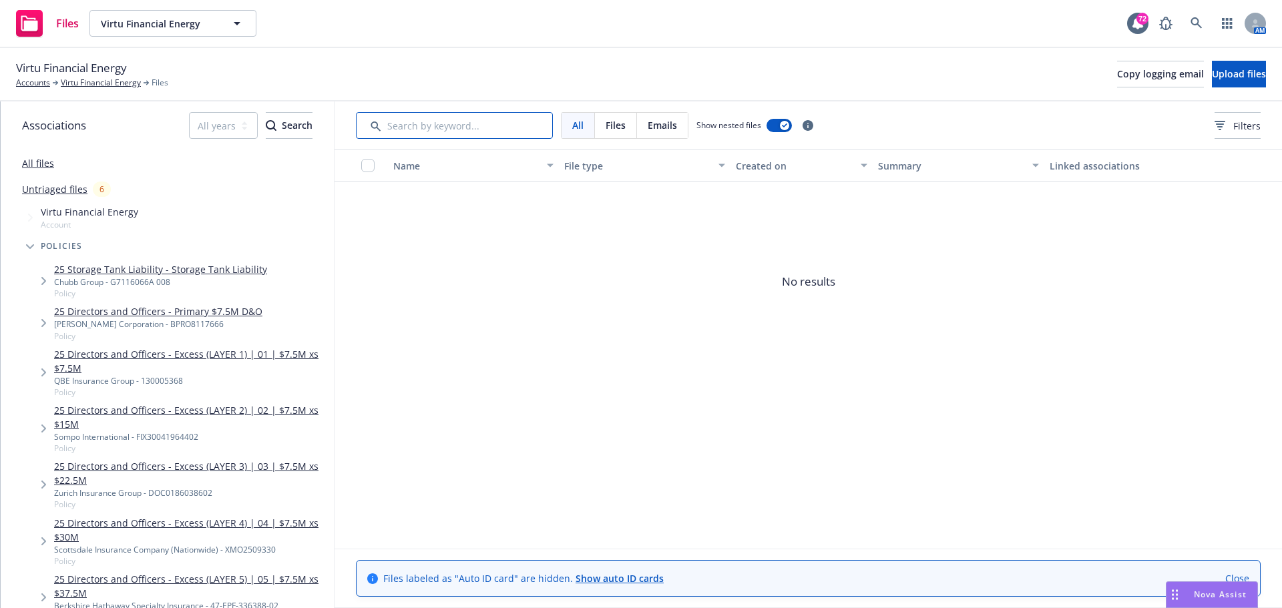
click at [392, 129] on input "Search by keyword..." at bounding box center [454, 125] width 197 height 27
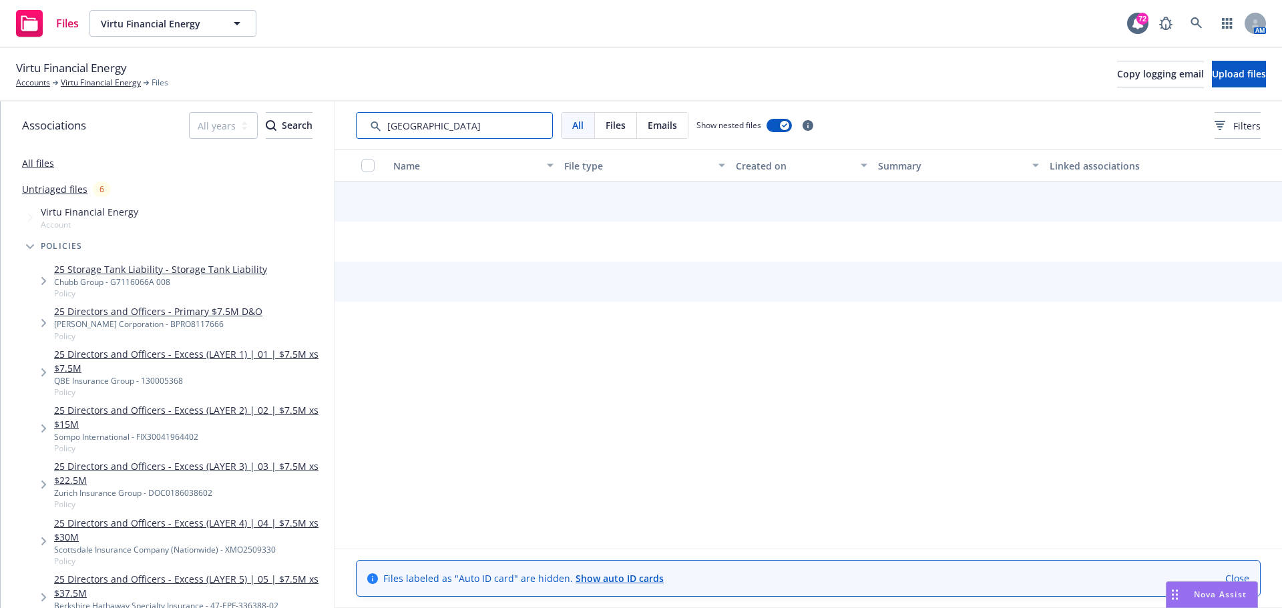
type input "[GEOGRAPHIC_DATA]"
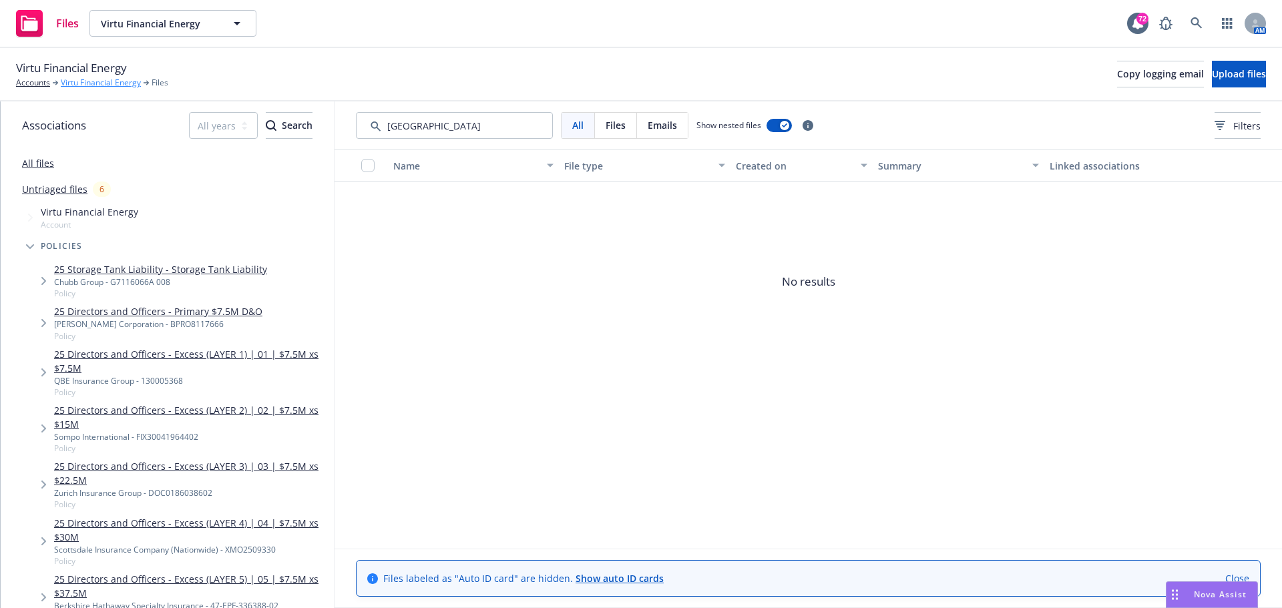
click at [84, 81] on link "Virtu Financial Energy" at bounding box center [101, 83] width 80 height 12
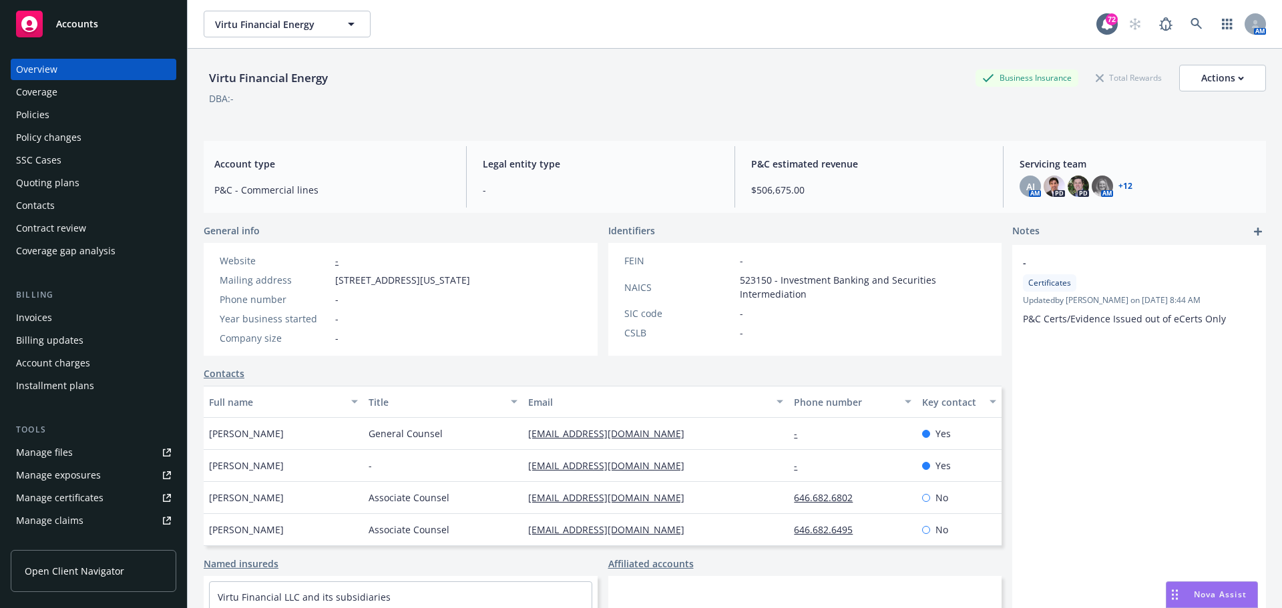
click at [43, 118] on div "Policies" at bounding box center [32, 114] width 33 height 21
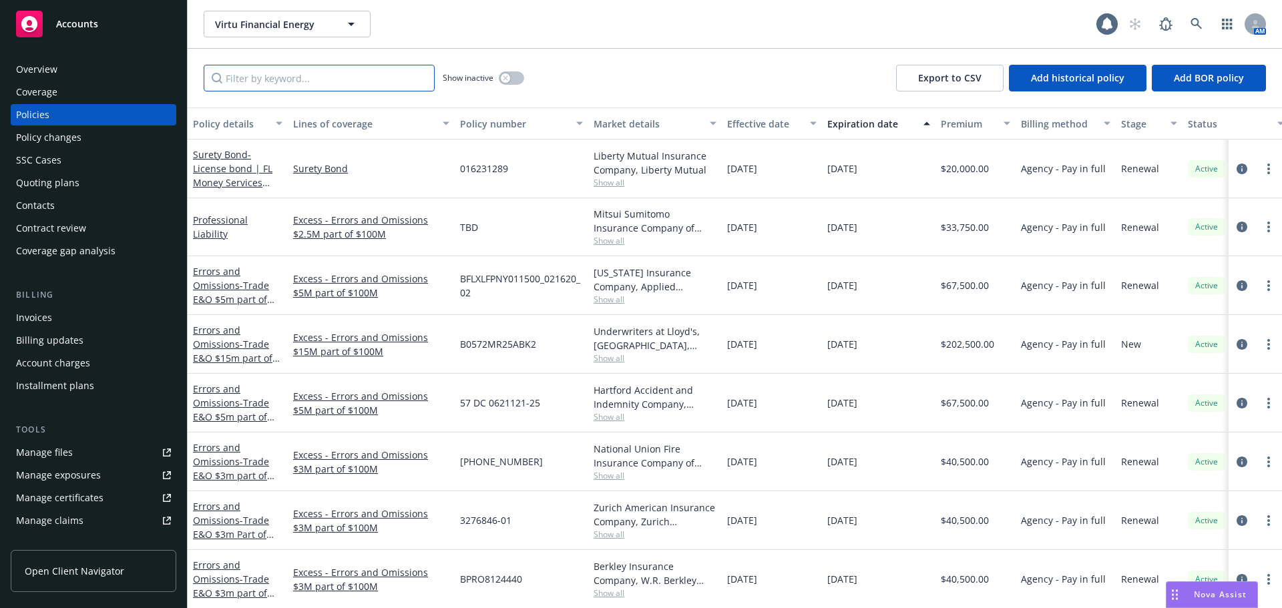
click at [224, 81] on input "Filter by keyword..." at bounding box center [319, 78] width 231 height 27
type input "[GEOGRAPHIC_DATA]"
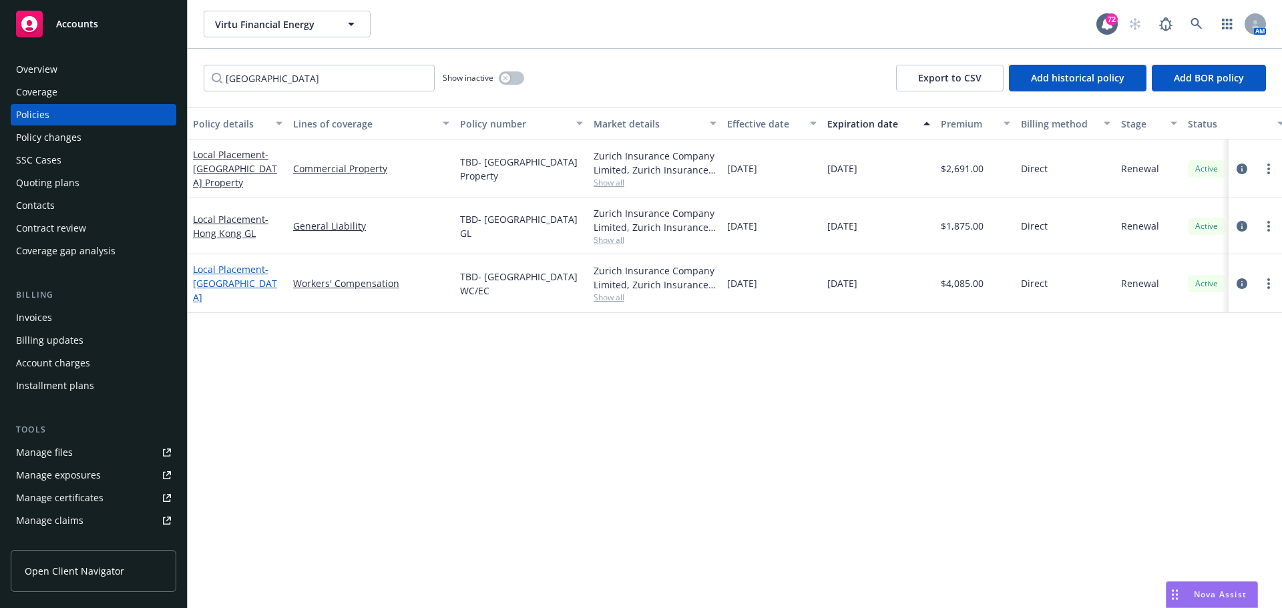
click at [230, 274] on link "Local Placement - Hong Kong WC" at bounding box center [235, 283] width 84 height 41
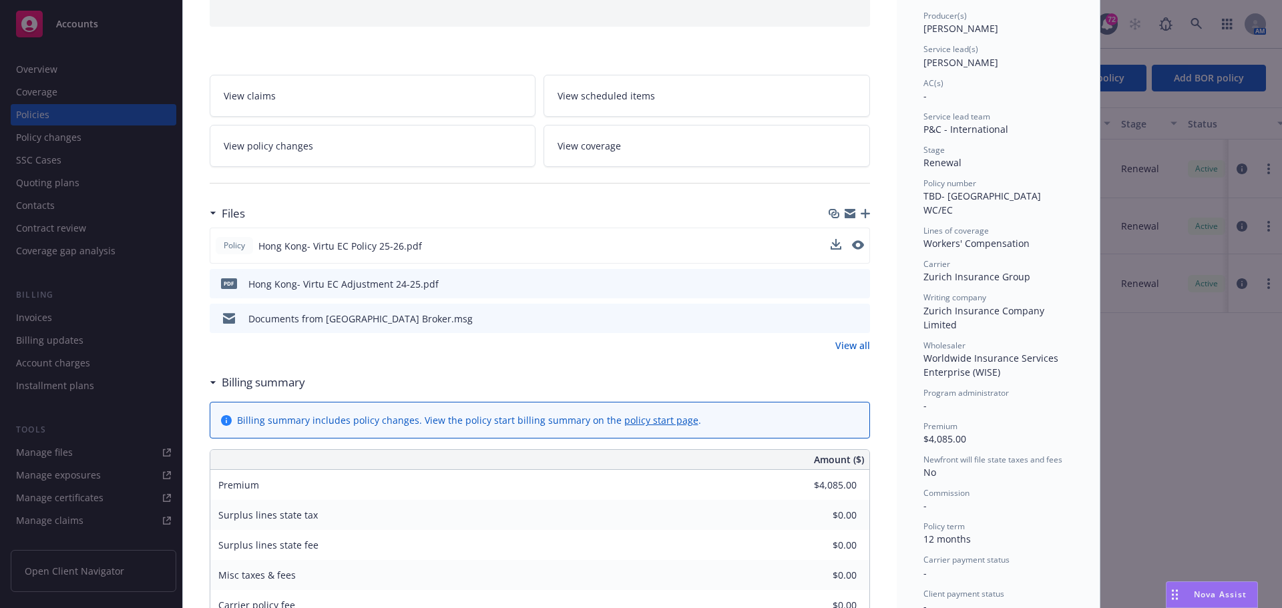
scroll to position [134, 0]
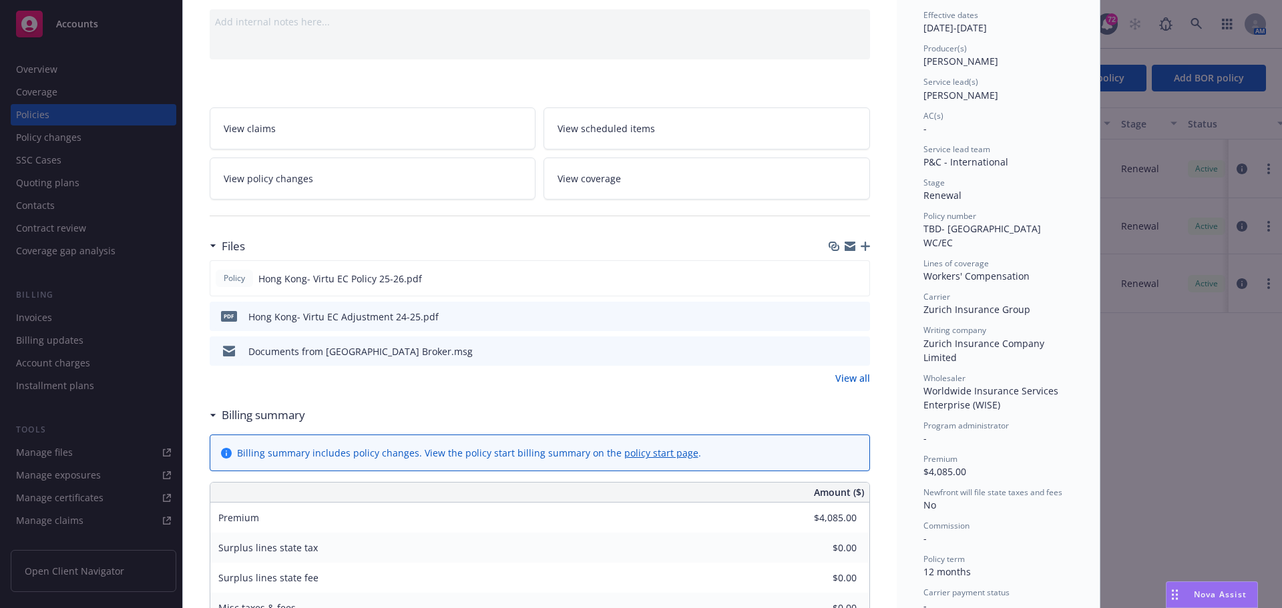
click at [838, 378] on link "View all" at bounding box center [852, 378] width 35 height 14
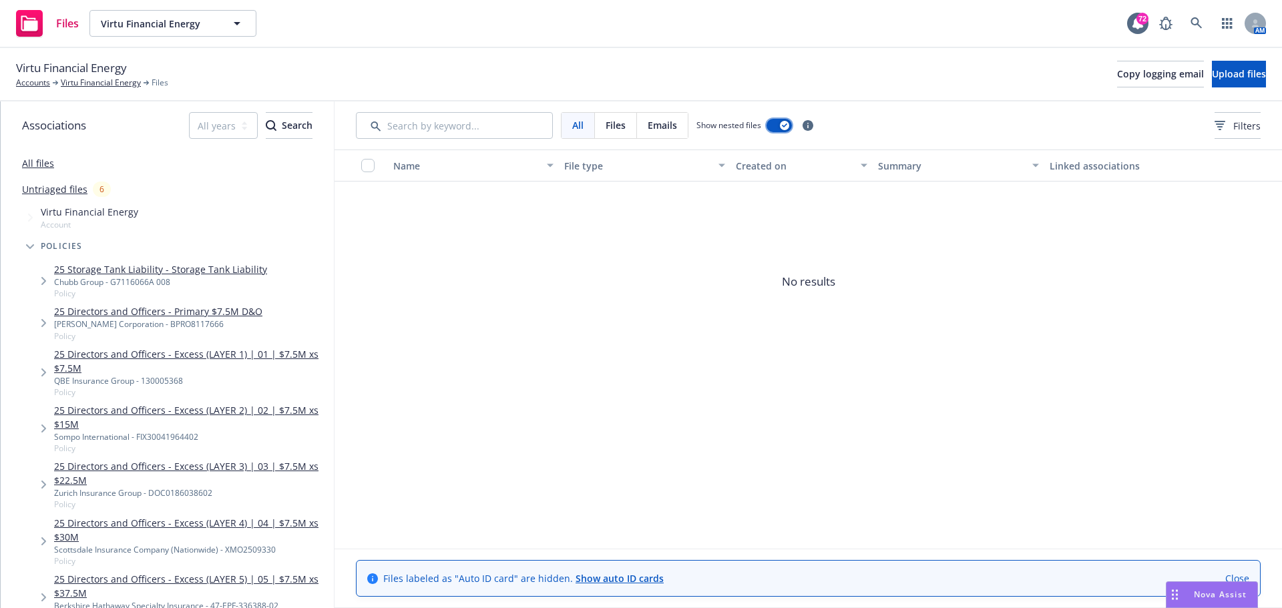
click at [775, 125] on button "button" at bounding box center [778, 125] width 25 height 13
click at [775, 125] on icon "button" at bounding box center [772, 125] width 5 height 5
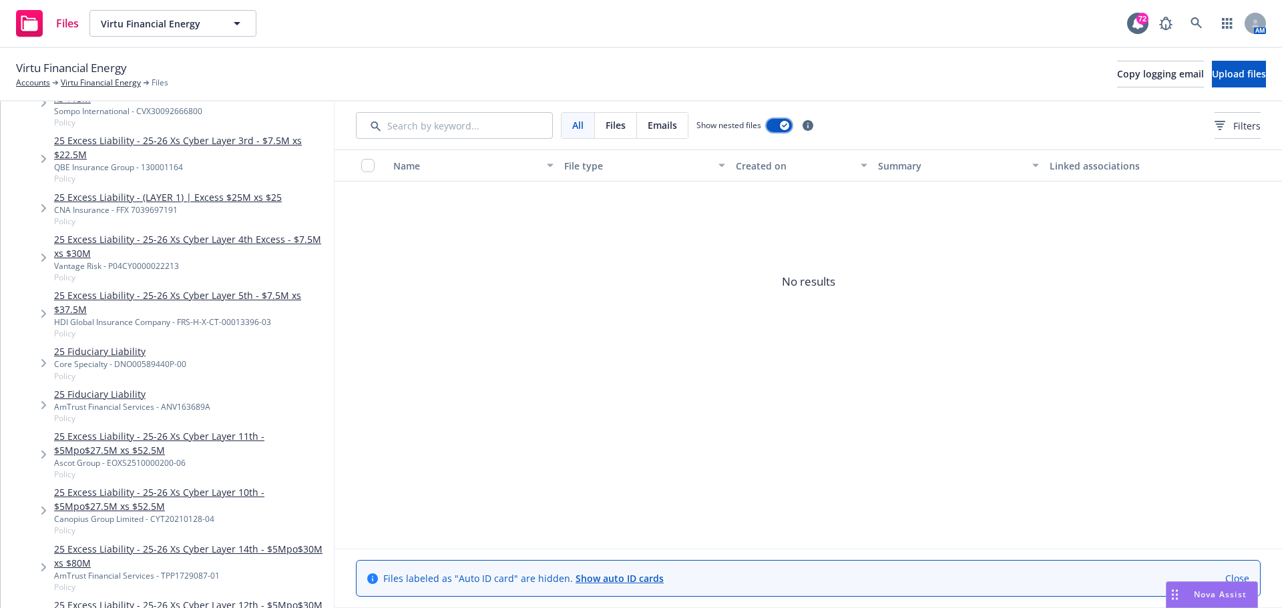
scroll to position [1802, 0]
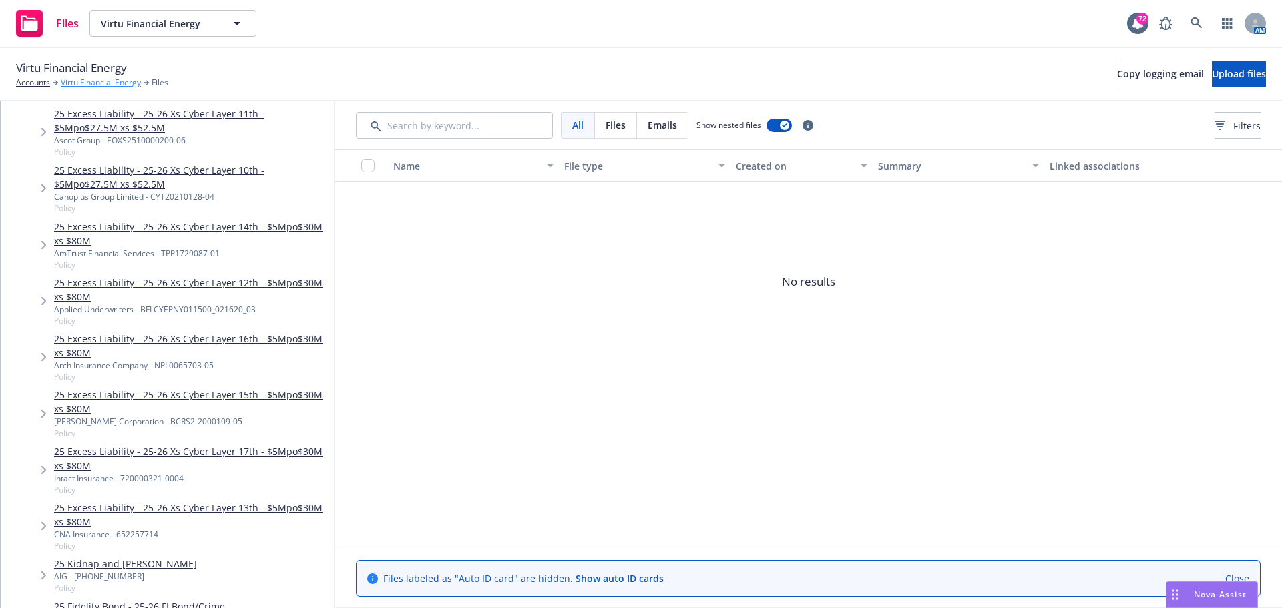
click at [79, 83] on link "Virtu Financial Energy" at bounding box center [101, 83] width 80 height 12
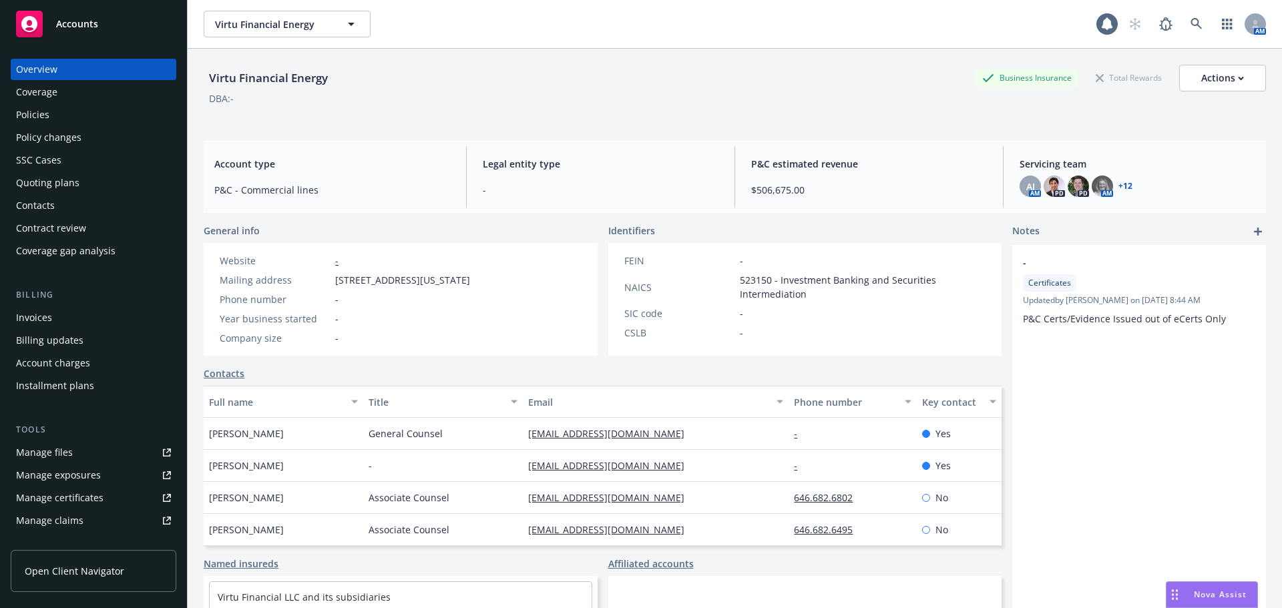
click at [55, 118] on div "Policies" at bounding box center [93, 114] width 155 height 21
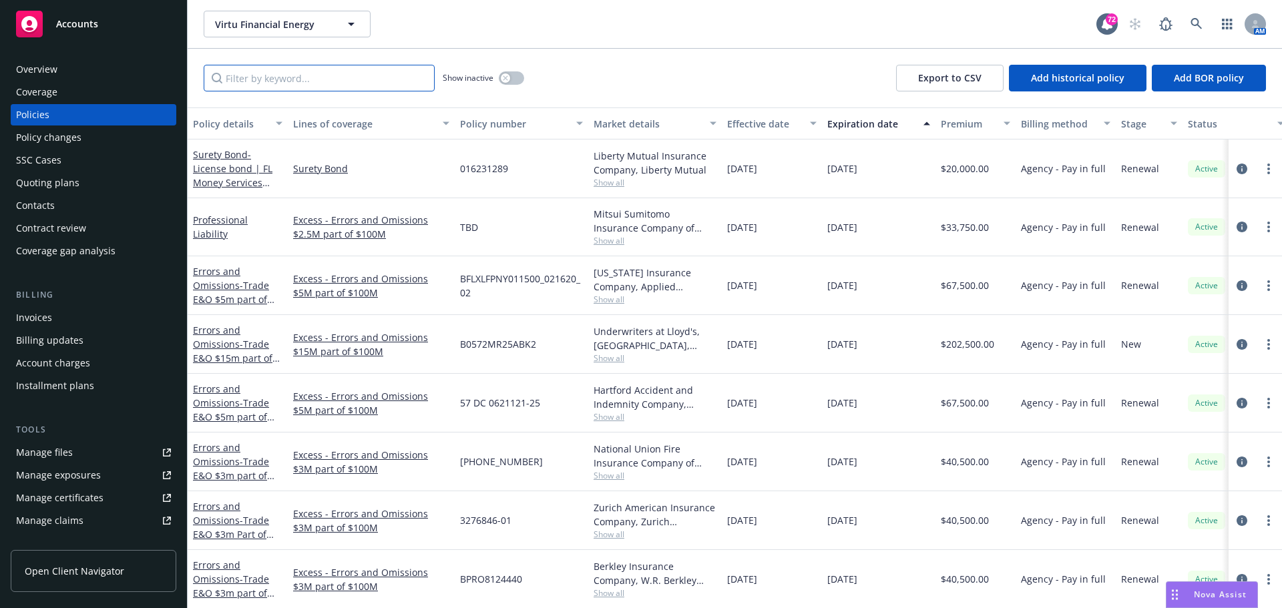
click at [246, 87] on input "Filter by keyword..." at bounding box center [319, 78] width 231 height 27
type input "[GEOGRAPHIC_DATA]"
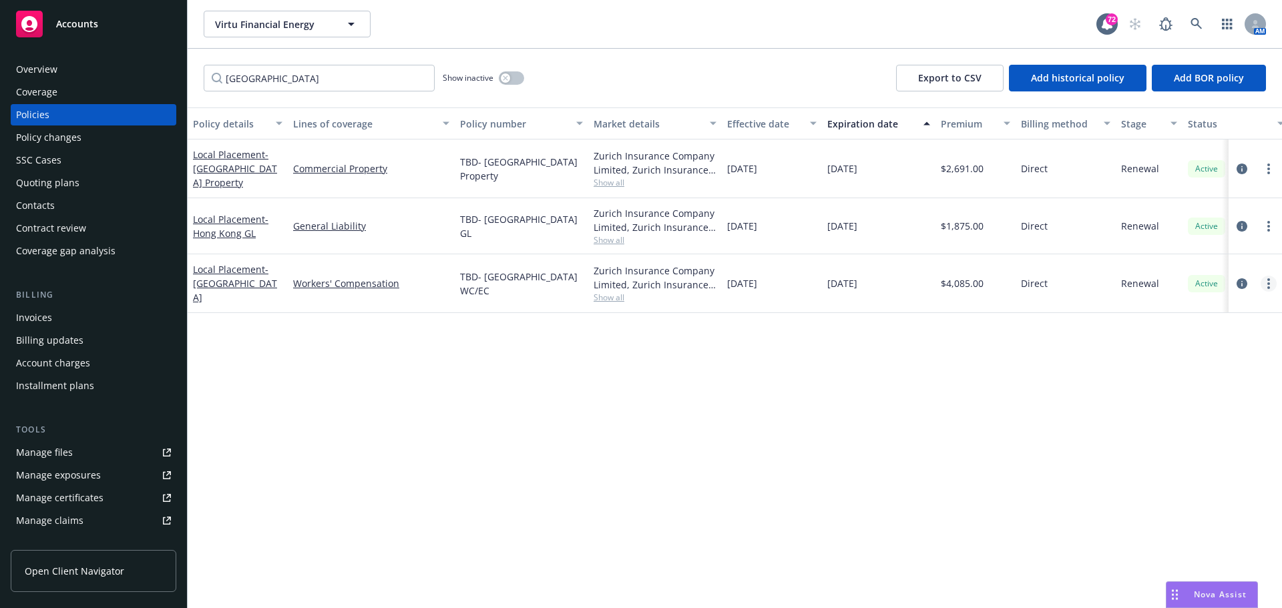
click at [1273, 280] on link "more" at bounding box center [1268, 284] width 16 height 16
click at [207, 282] on span "- [GEOGRAPHIC_DATA]" at bounding box center [235, 283] width 84 height 41
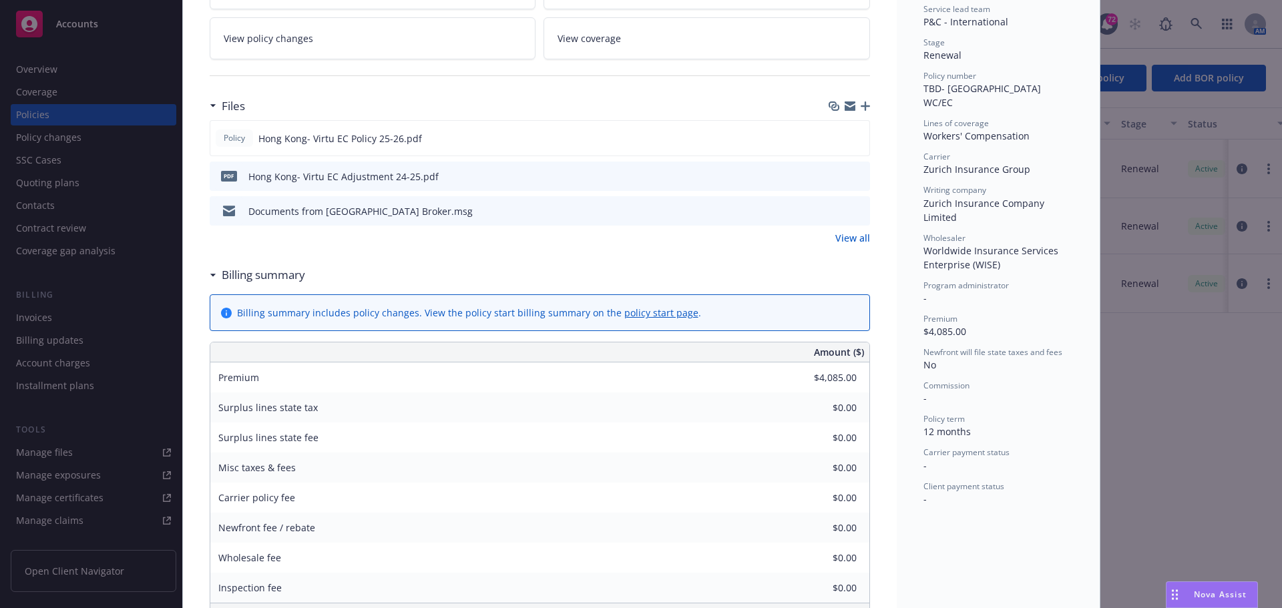
scroll to position [267, 0]
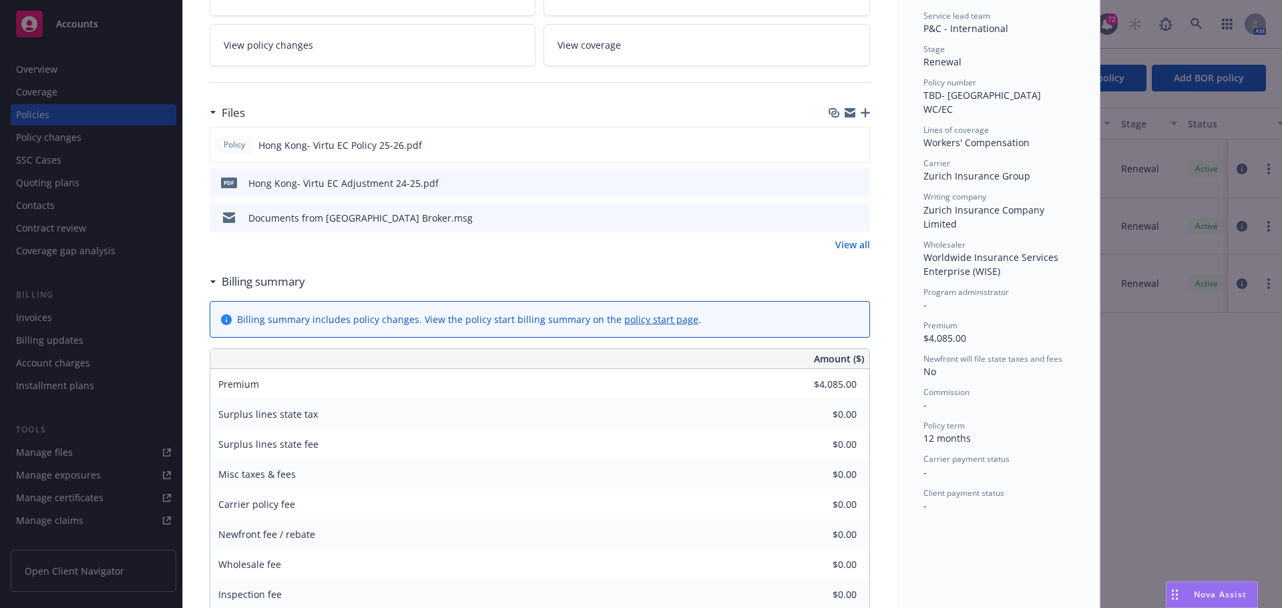
click at [851, 218] on icon "preview file" at bounding box center [857, 216] width 12 height 9
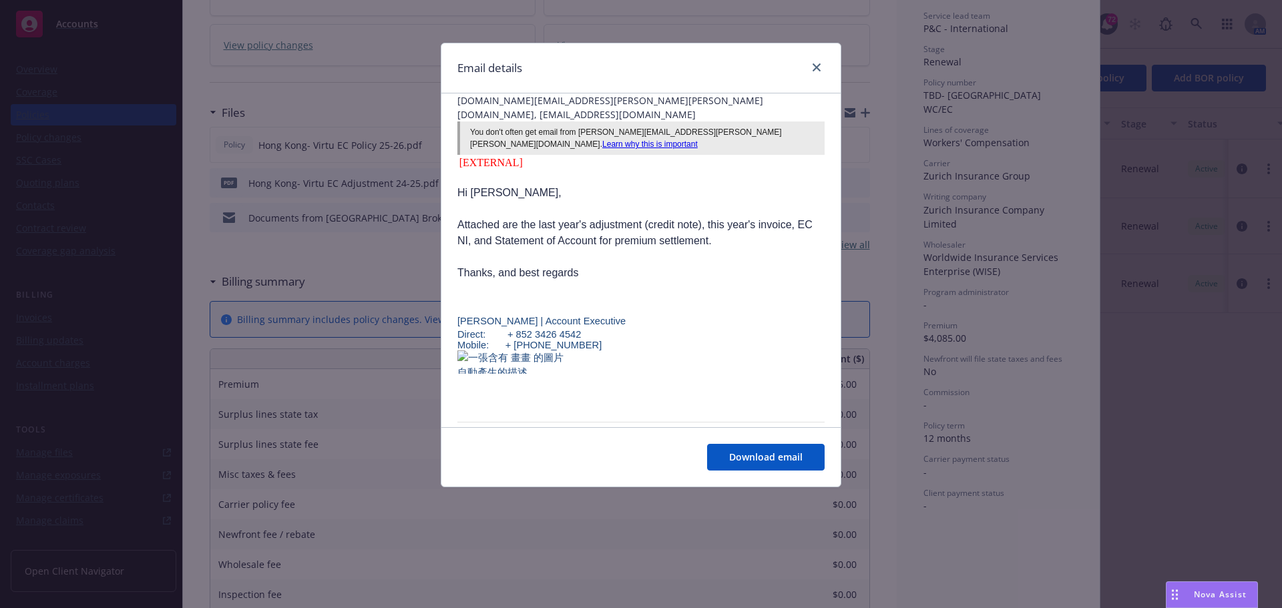
scroll to position [0, 0]
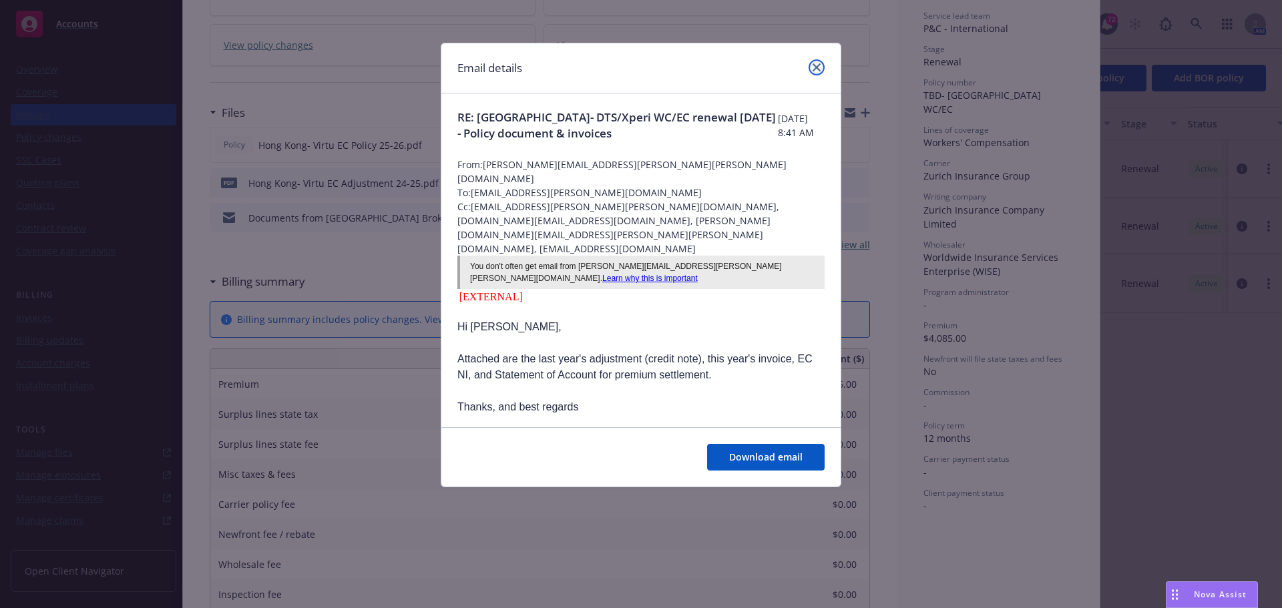
click at [814, 65] on icon "close" at bounding box center [816, 67] width 8 height 8
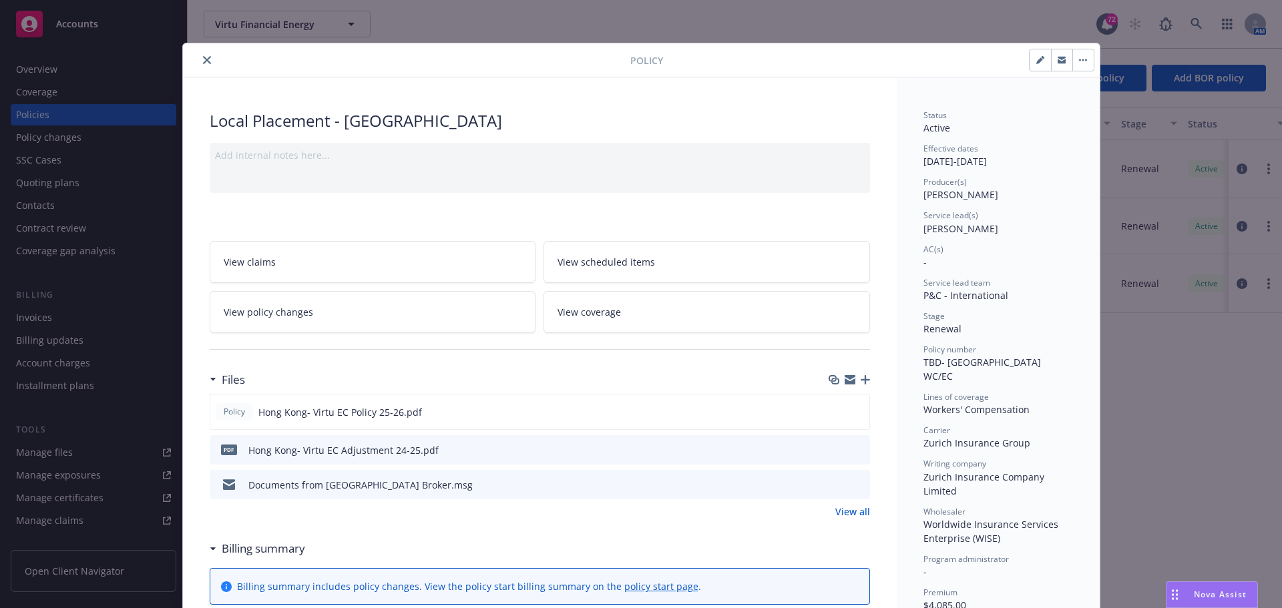
click at [1036, 57] on icon "button" at bounding box center [1040, 60] width 8 height 8
select select "RENEWAL"
select select "12"
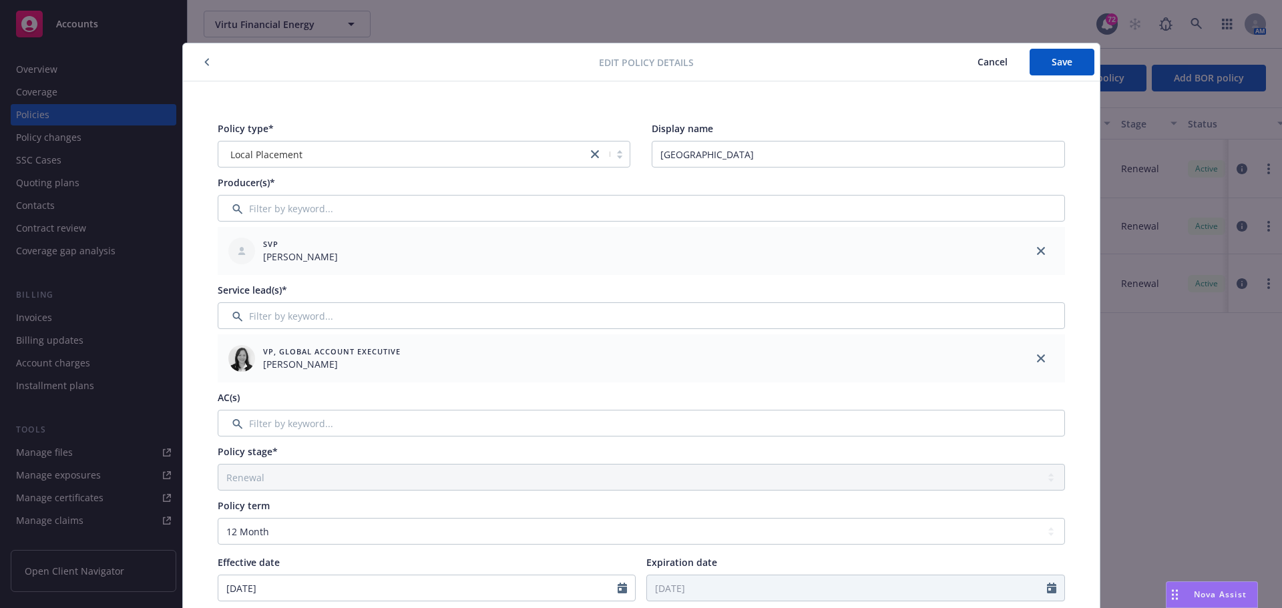
click at [984, 59] on span "Cancel" at bounding box center [992, 61] width 30 height 13
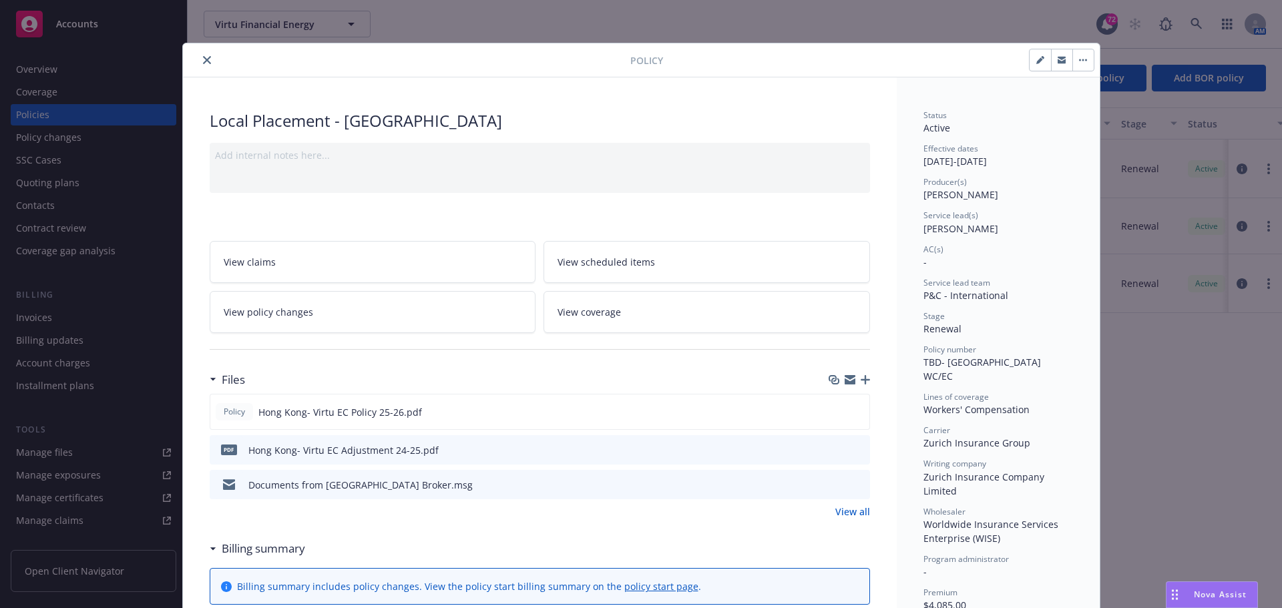
click at [203, 61] on icon "close" at bounding box center [207, 60] width 8 height 8
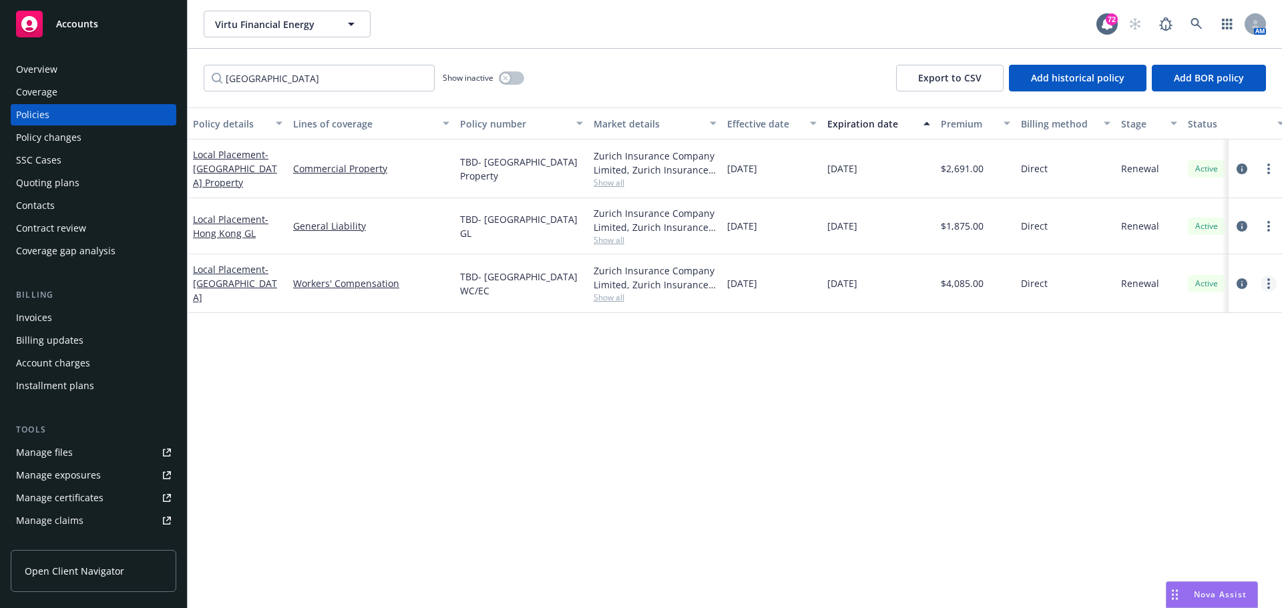
click at [1267, 278] on icon "more" at bounding box center [1268, 283] width 3 height 11
click at [228, 284] on span "- Hong Kong WC" at bounding box center [235, 283] width 84 height 41
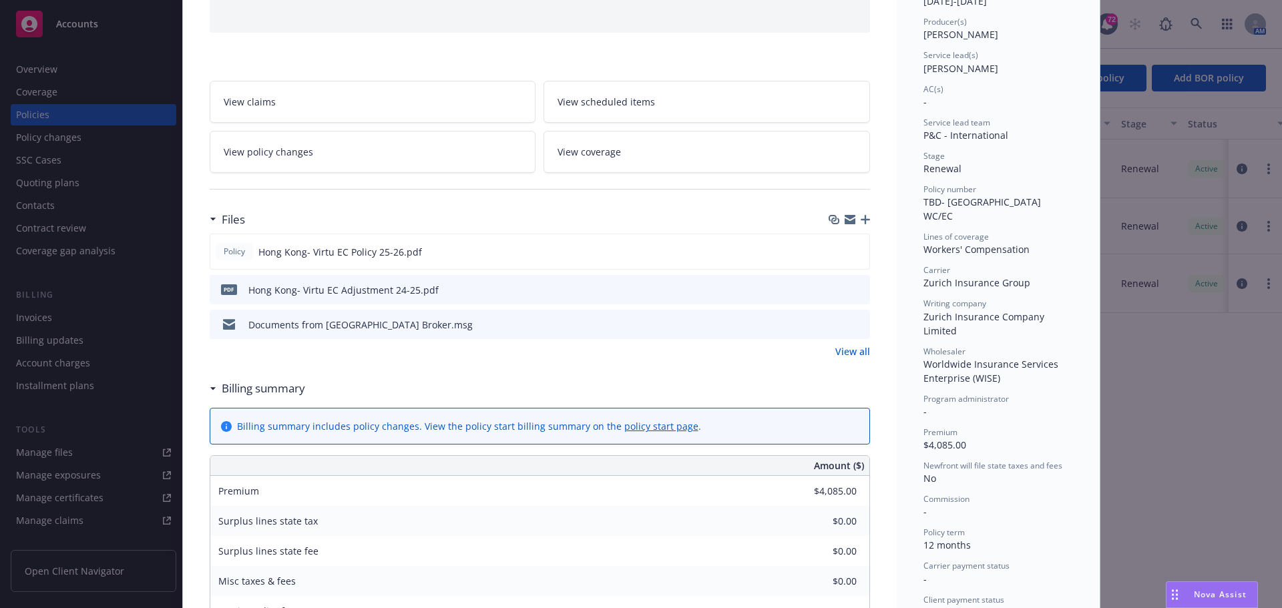
scroll to position [174, 0]
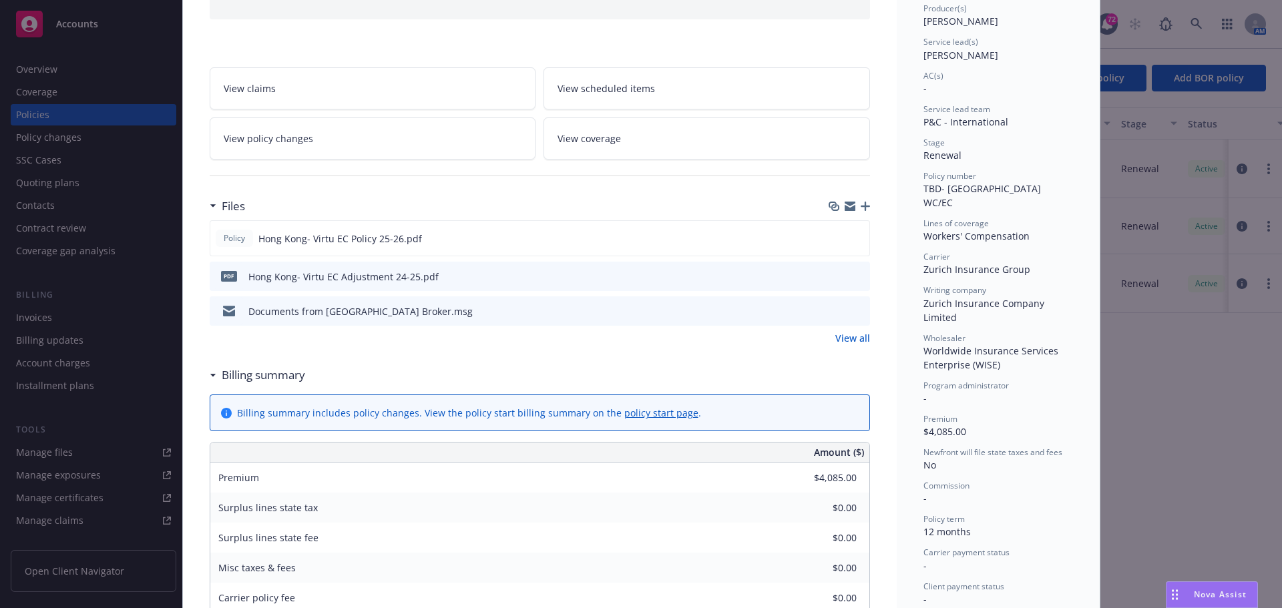
click at [54, 450] on div "Policy Local Placement - Hong Kong WC Add internal notes here... View claims Vi…" at bounding box center [641, 304] width 1282 height 608
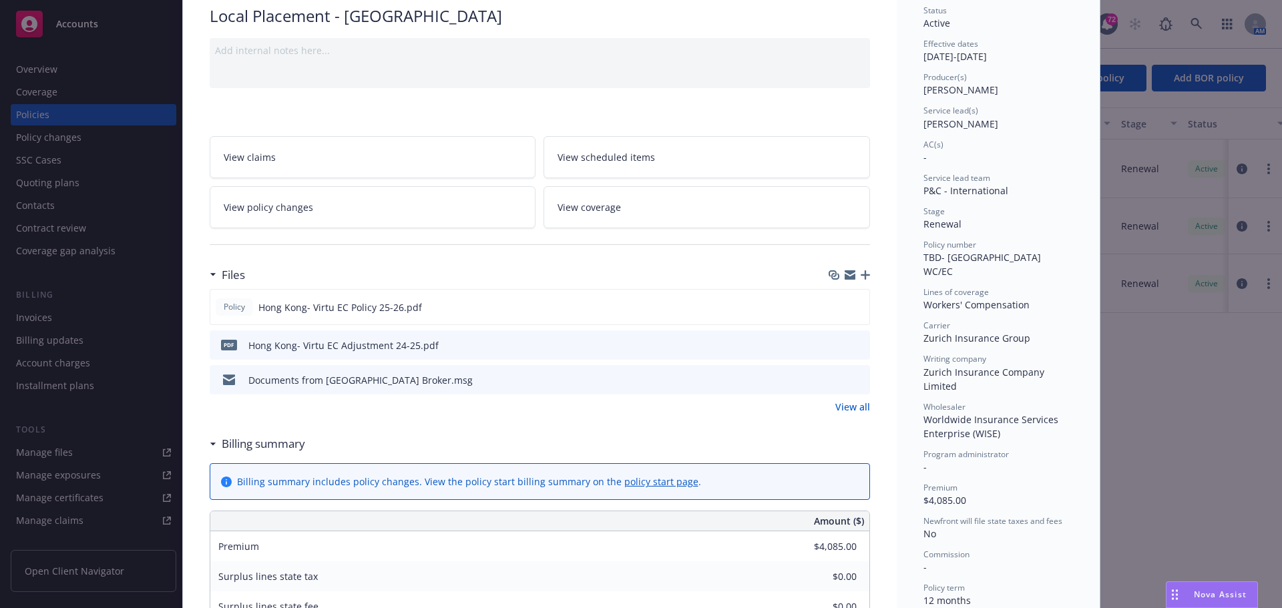
scroll to position [40, 0]
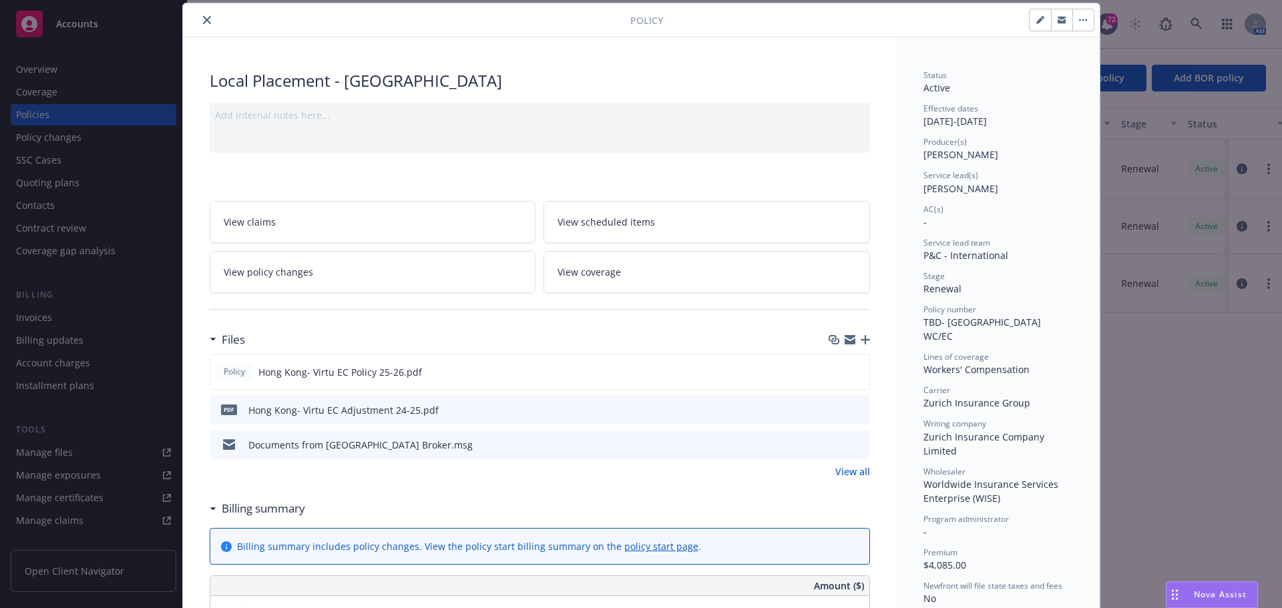
drag, startPoint x: 197, startPoint y: 21, endPoint x: 200, endPoint y: 53, distance: 32.8
click at [199, 20] on button "close" at bounding box center [207, 20] width 16 height 16
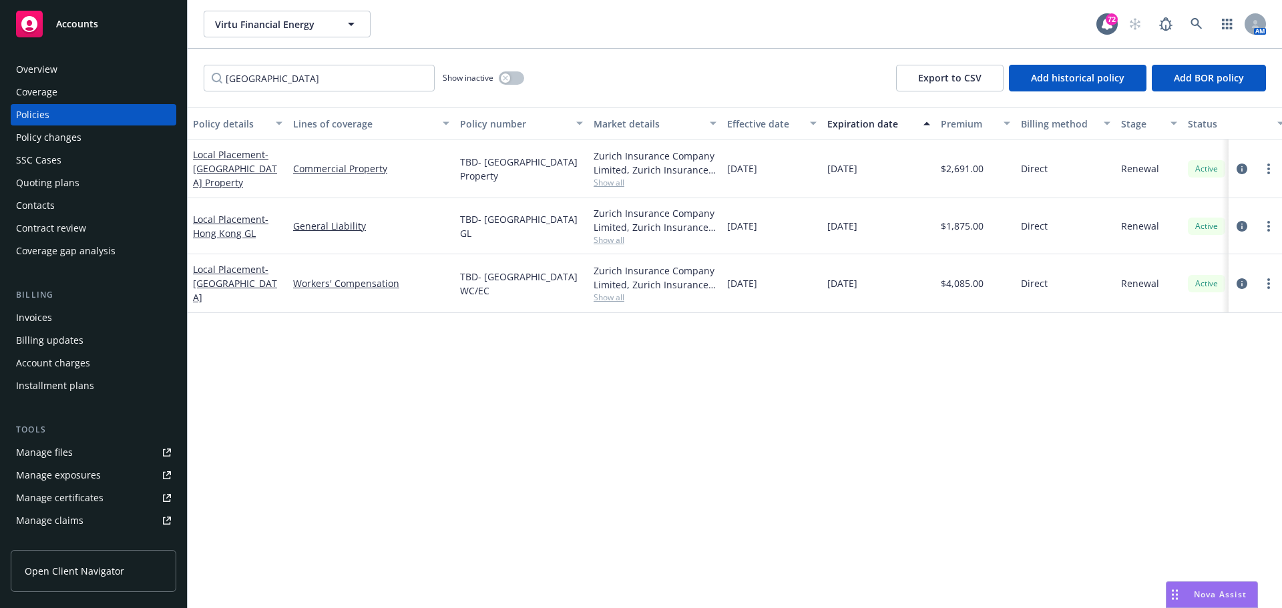
click at [116, 455] on link "Manage files" at bounding box center [94, 452] width 166 height 21
click at [216, 274] on link "Local Placement - Hong Kong WC" at bounding box center [235, 283] width 84 height 41
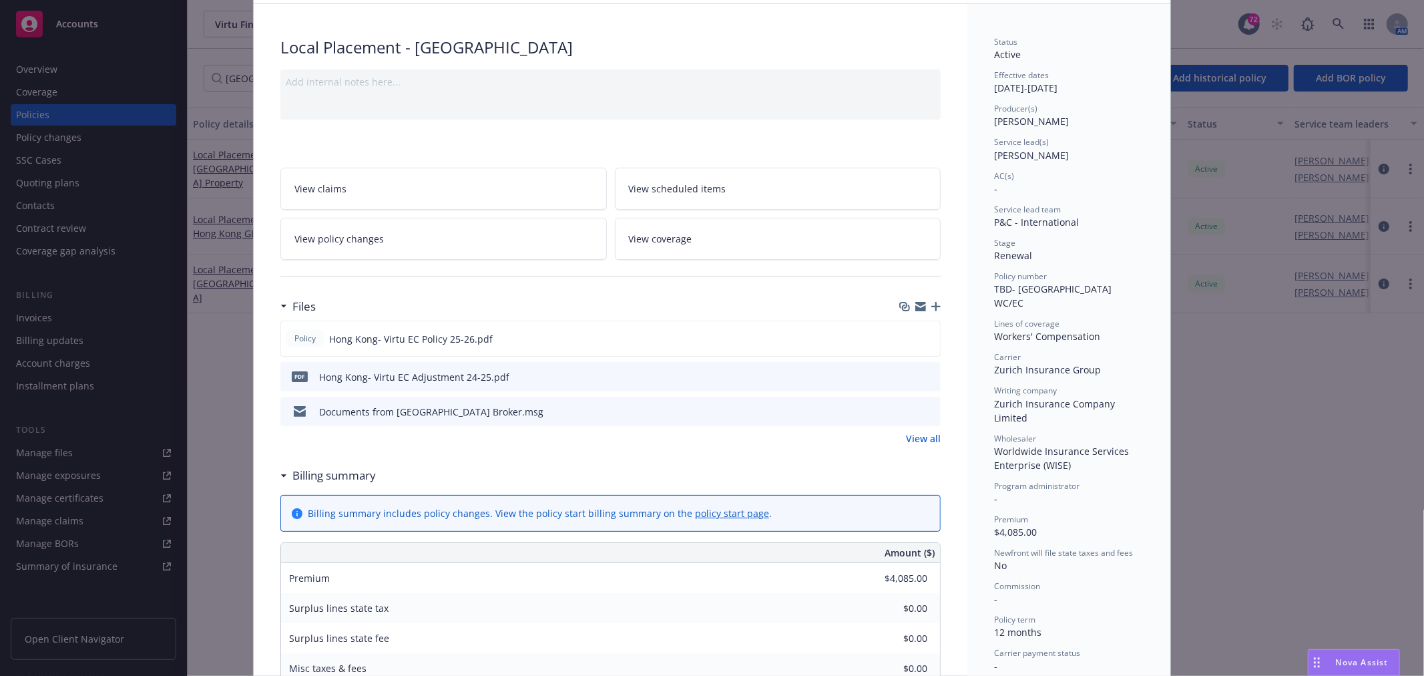
scroll to position [65, 0]
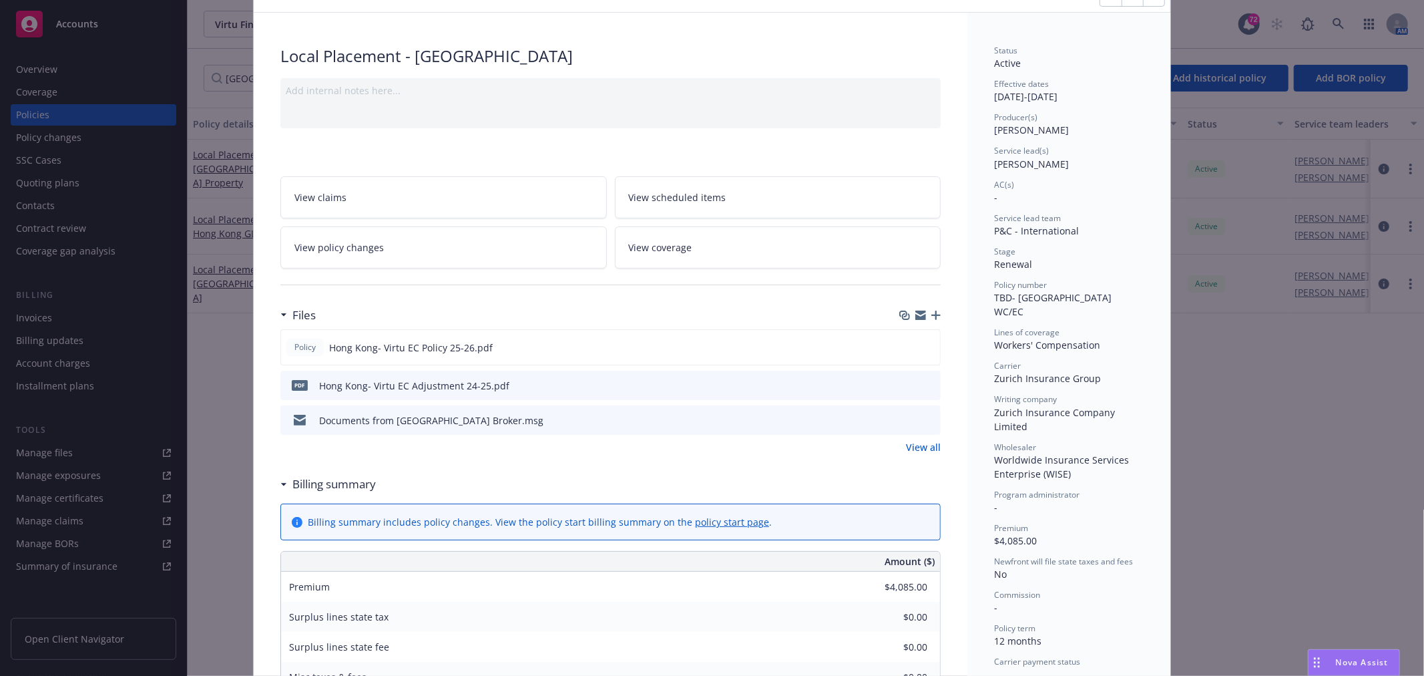
click at [911, 445] on link "View all" at bounding box center [923, 447] width 35 height 14
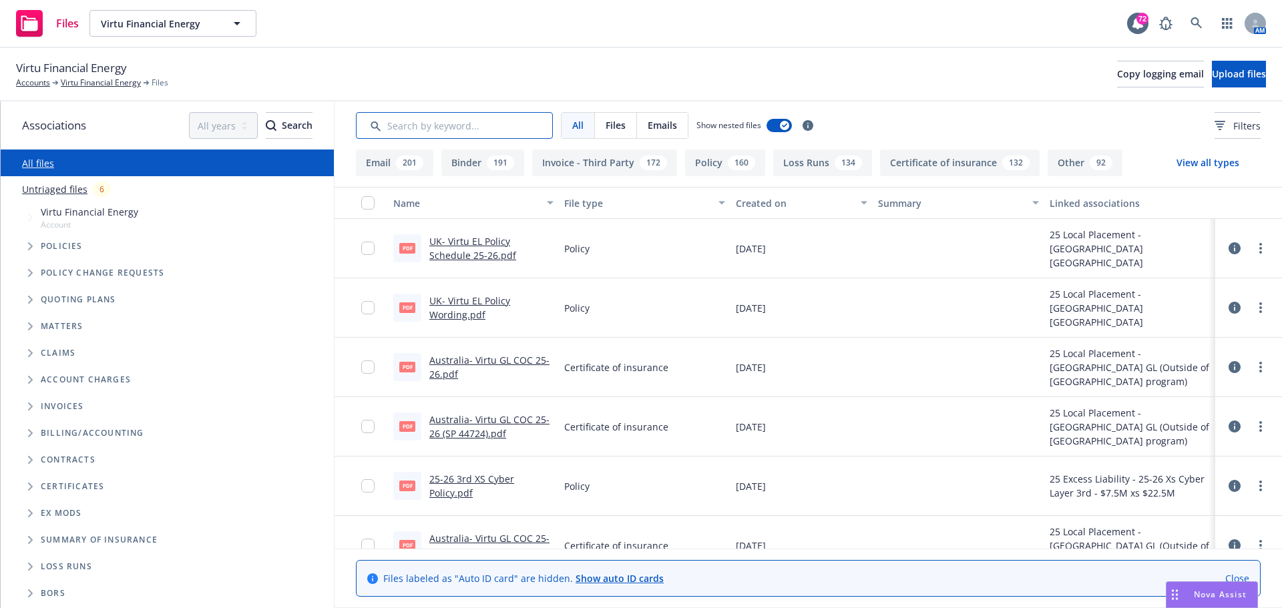
click at [423, 127] on input "Search by keyword..." at bounding box center [454, 125] width 197 height 27
type input "n"
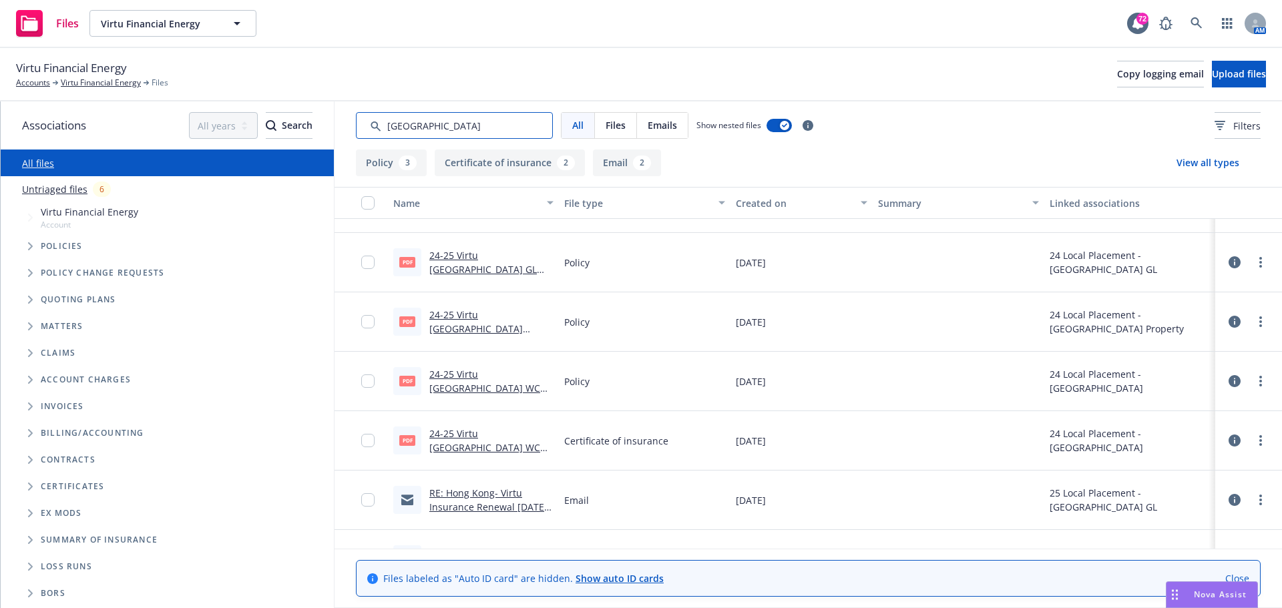
scroll to position [86, 0]
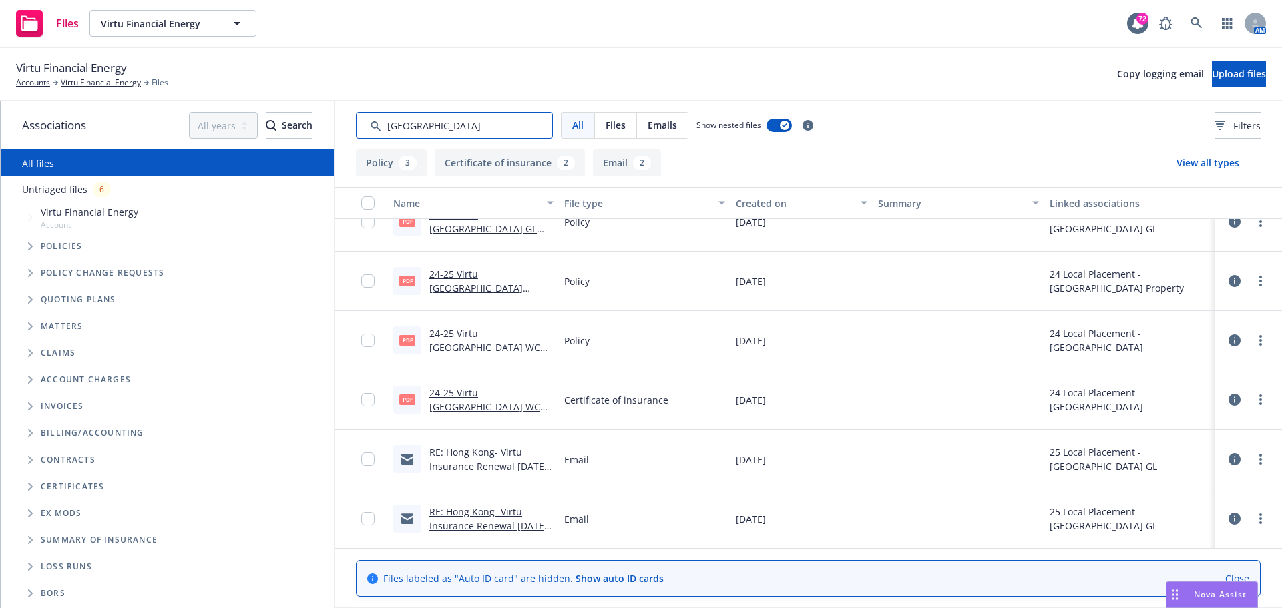
type input "[GEOGRAPHIC_DATA]"
click at [1224, 592] on span "Nova Assist" at bounding box center [1220, 594] width 53 height 11
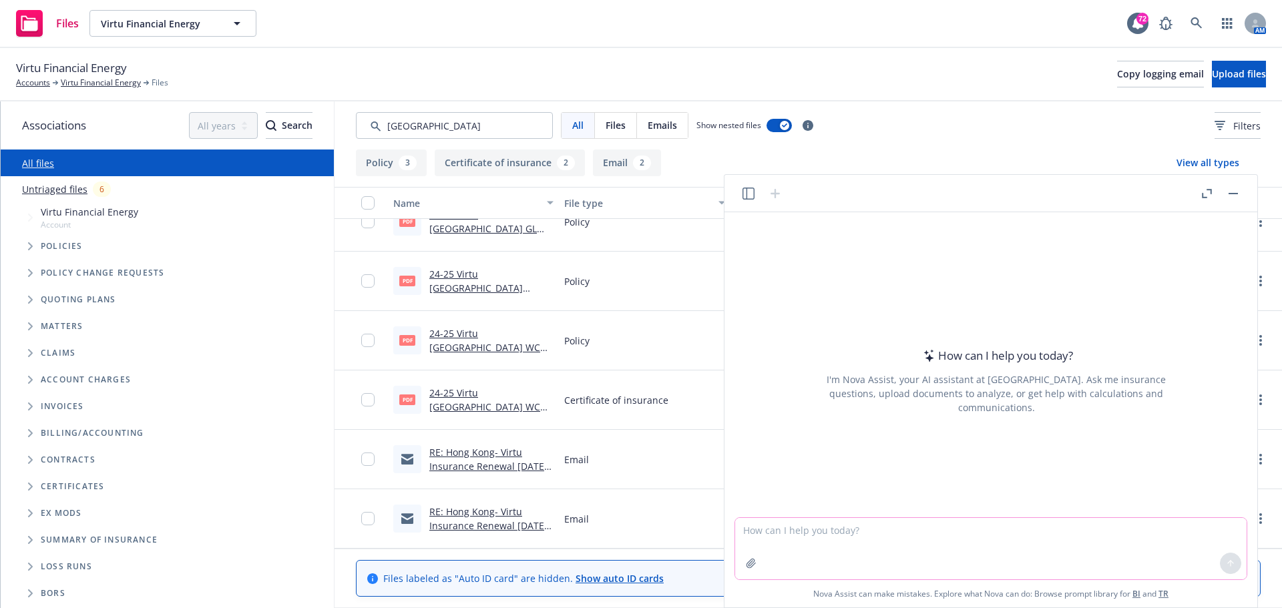
click at [881, 542] on textarea at bounding box center [990, 548] width 511 height 61
type textarea "find the latest files saved"
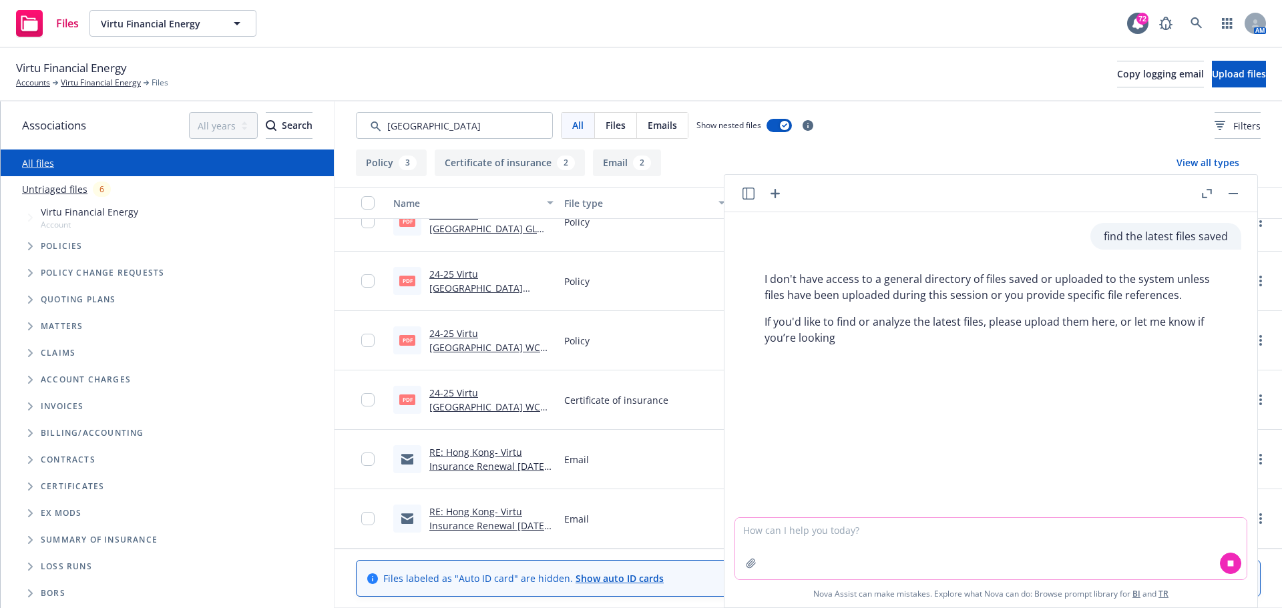
scroll to position [0, 0]
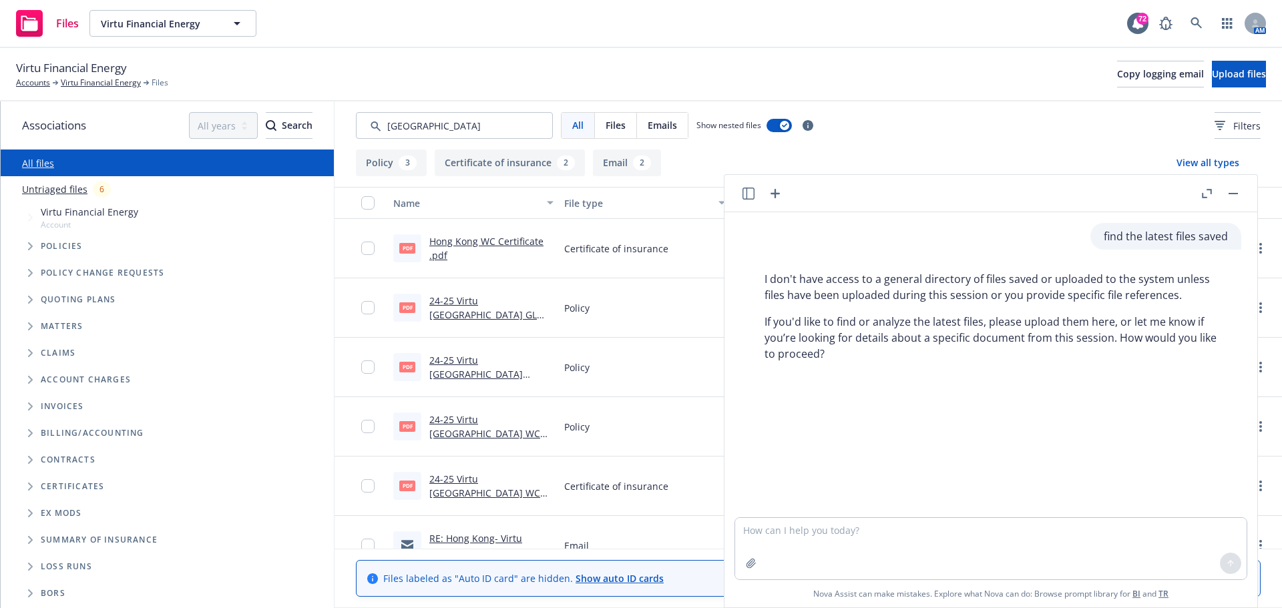
click at [1227, 191] on button "button" at bounding box center [1233, 194] width 16 height 16
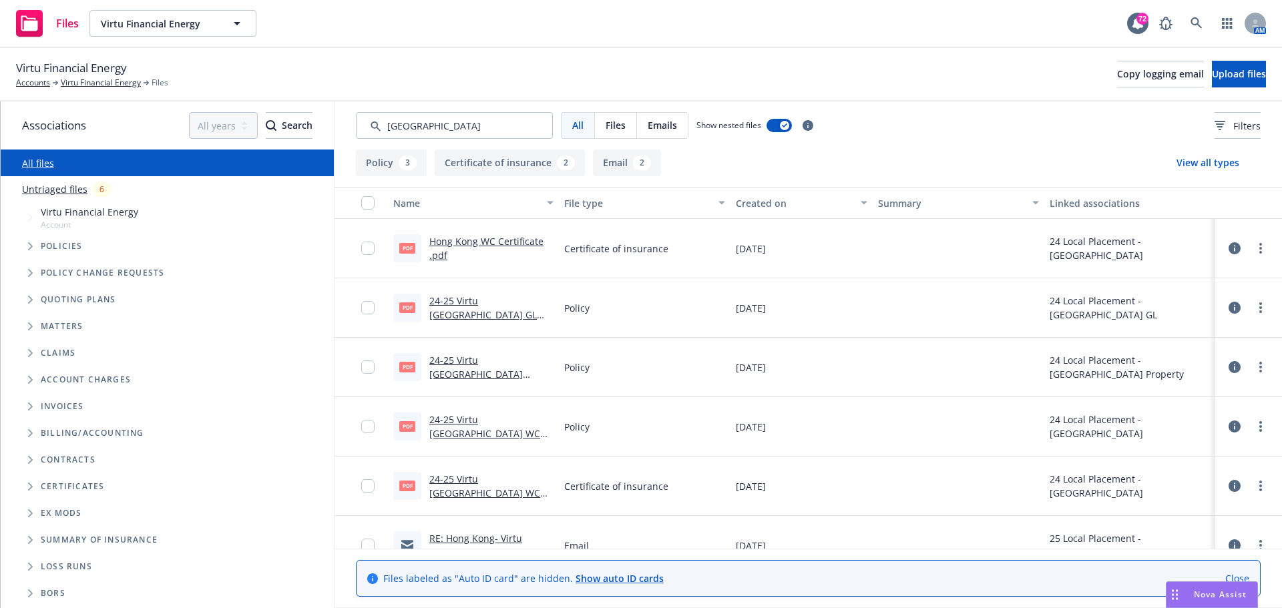
click at [108, 212] on span "Virtu Financial Energy" at bounding box center [89, 212] width 97 height 14
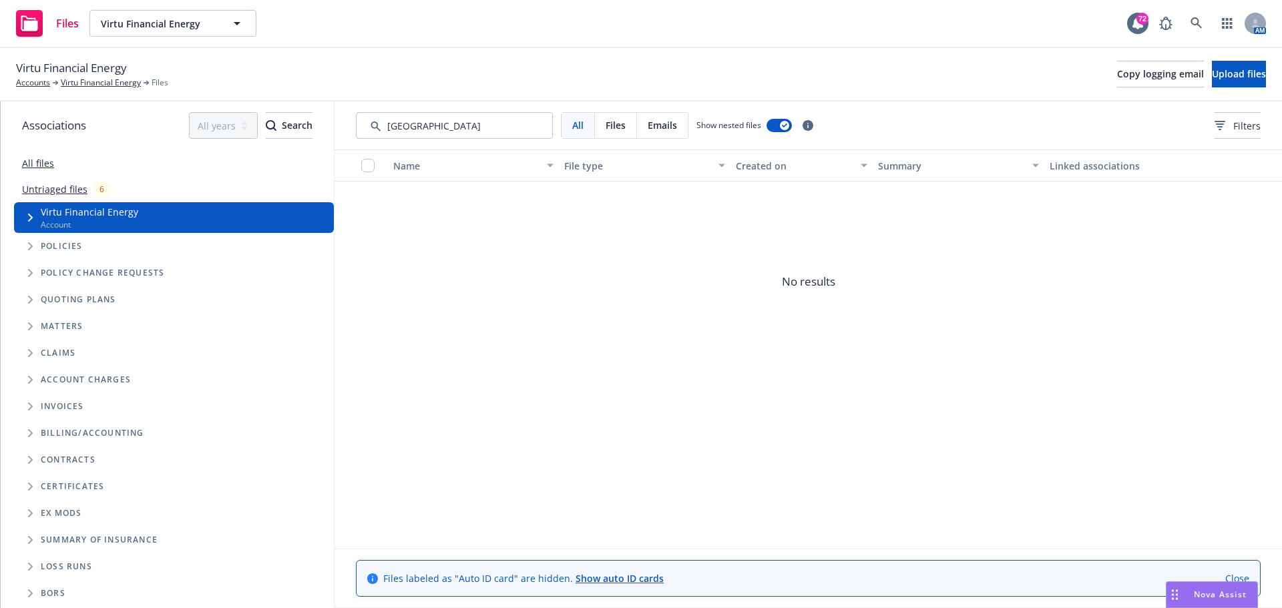
click at [65, 189] on link "Untriaged files" at bounding box center [54, 189] width 65 height 14
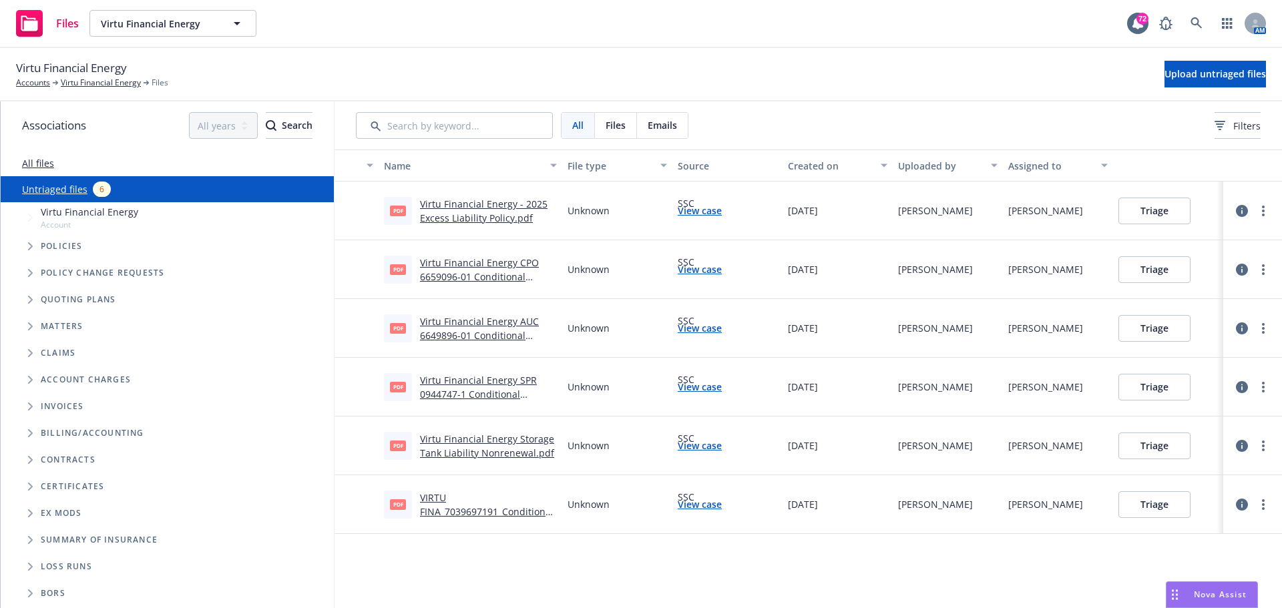
click at [65, 245] on span "Policies" at bounding box center [62, 246] width 42 height 8
click at [31, 242] on icon "Tree Example" at bounding box center [30, 246] width 5 height 8
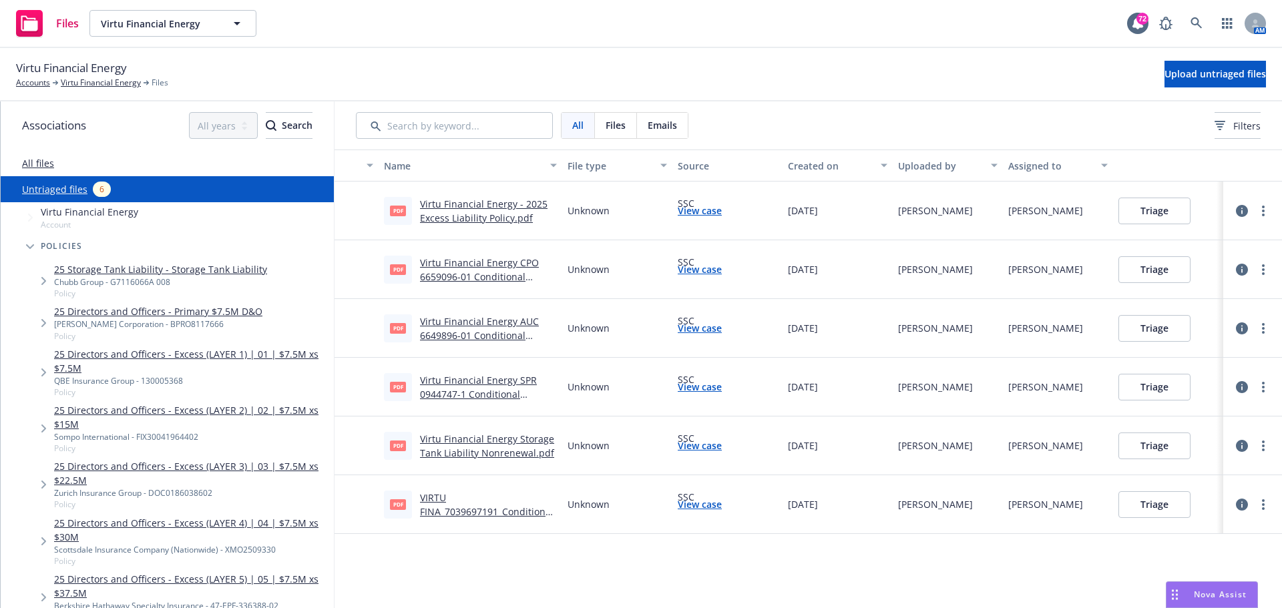
click at [29, 246] on icon "Tree Example" at bounding box center [30, 246] width 8 height 5
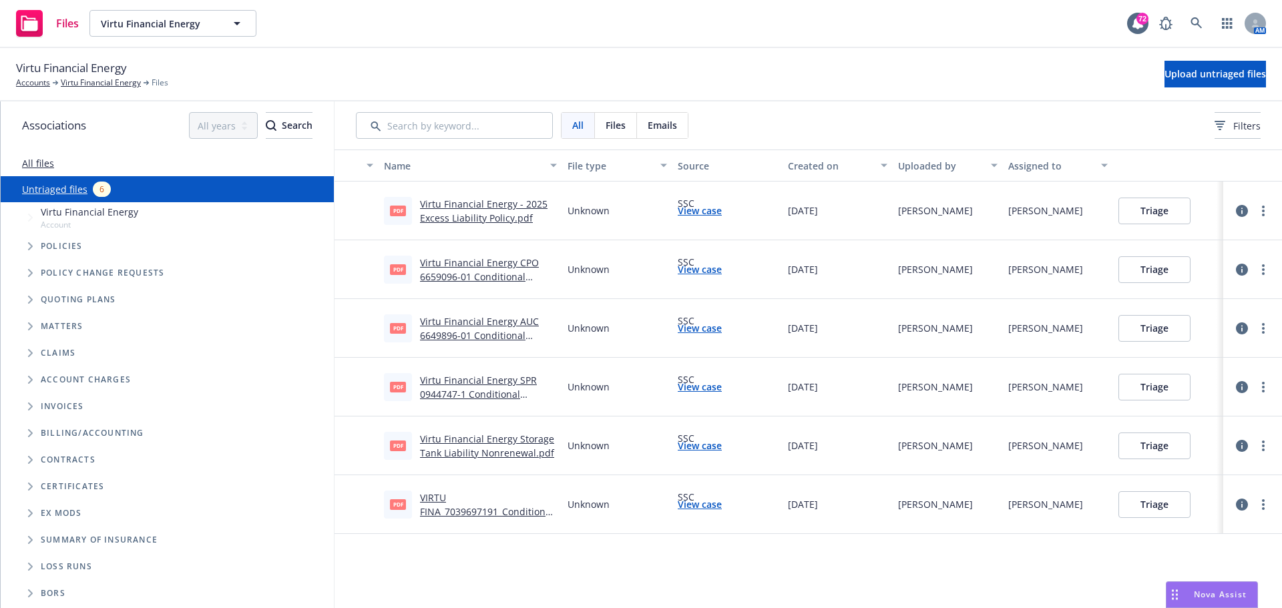
click at [28, 246] on icon "Tree Example" at bounding box center [30, 246] width 5 height 8
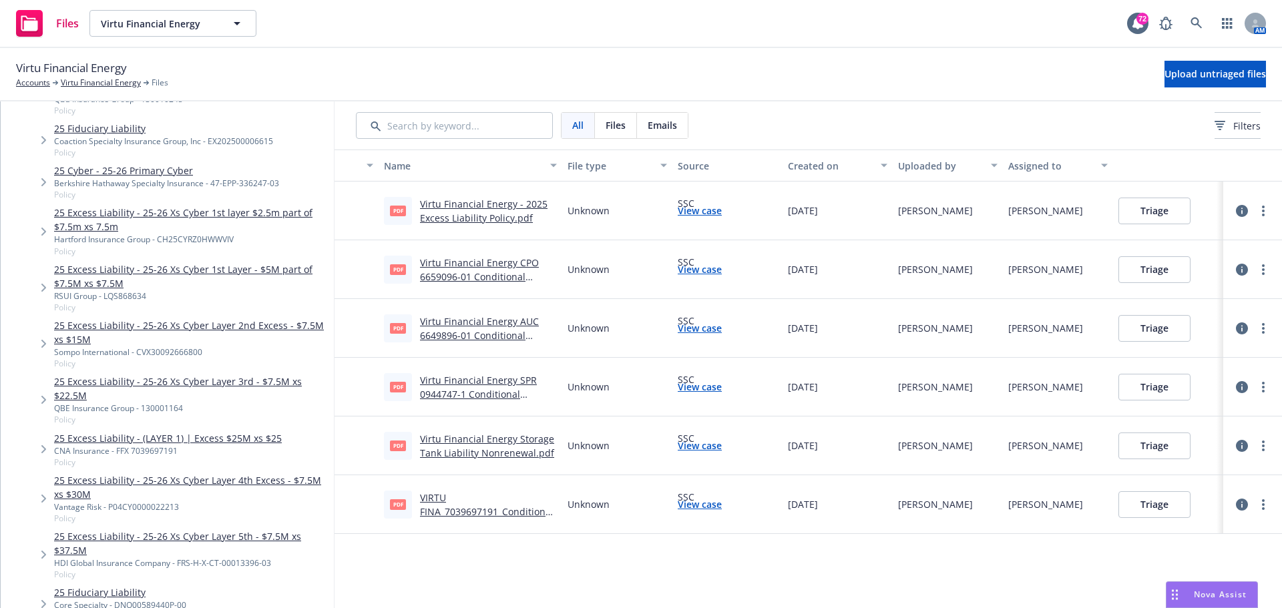
scroll to position [668, 0]
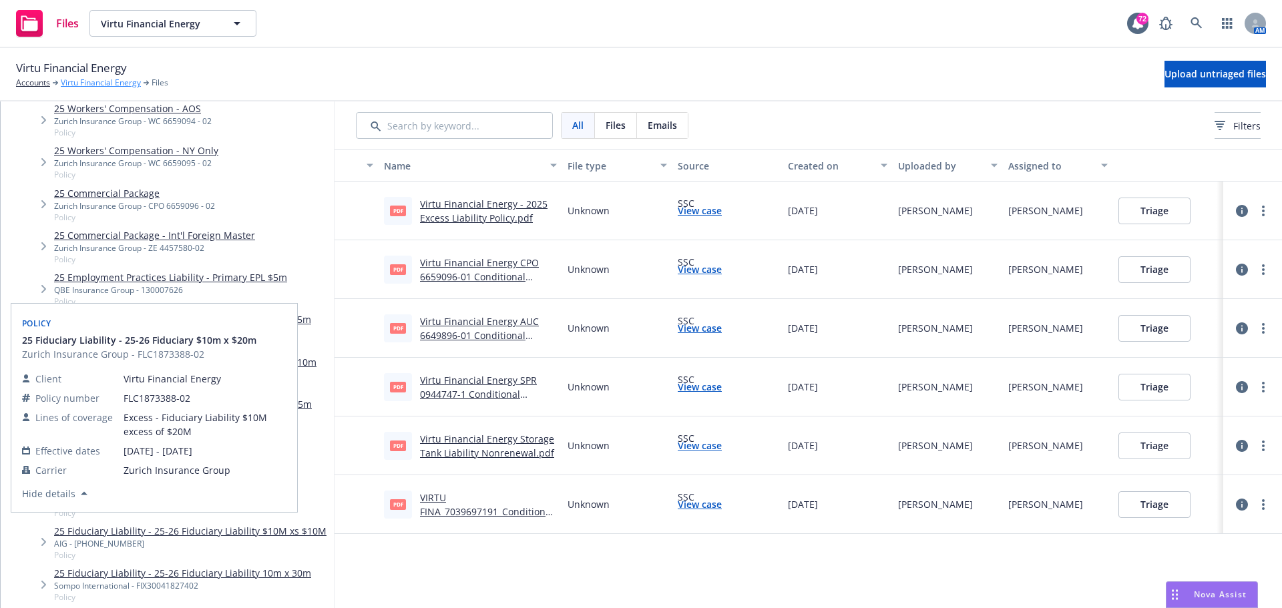
click at [81, 83] on link "Virtu Financial Energy" at bounding box center [101, 83] width 80 height 12
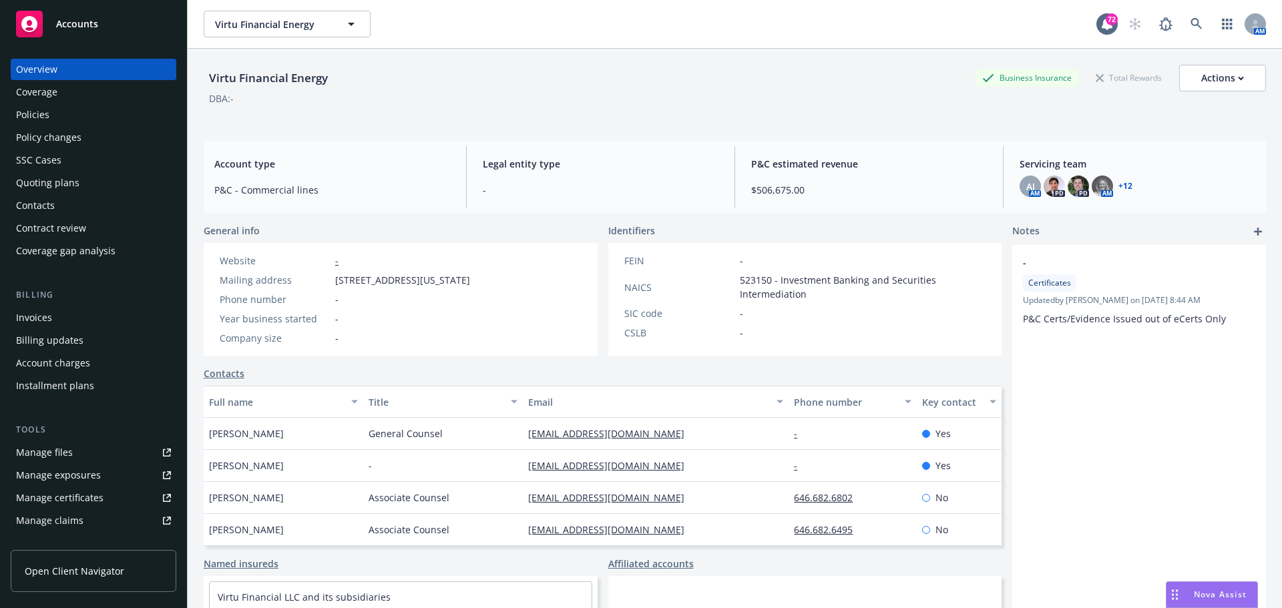
click at [43, 114] on div "Policies" at bounding box center [32, 114] width 33 height 21
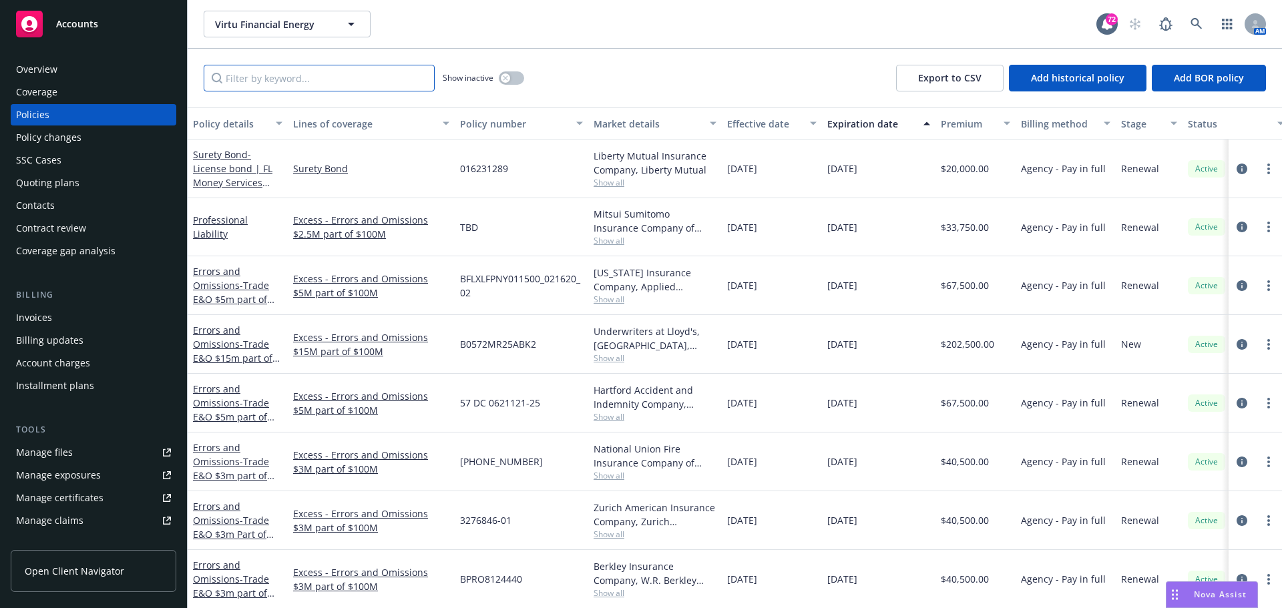
click at [274, 83] on input "Filter by keyword..." at bounding box center [319, 78] width 231 height 27
type input "hong kong"
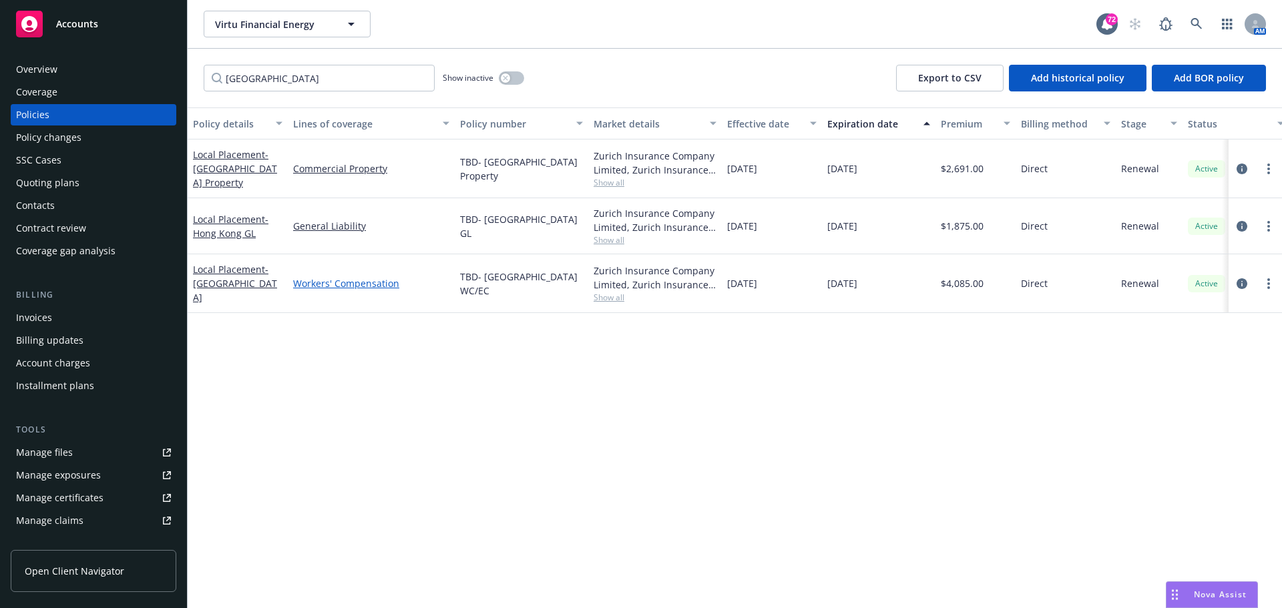
click at [325, 282] on link "Workers' Compensation" at bounding box center [371, 283] width 156 height 14
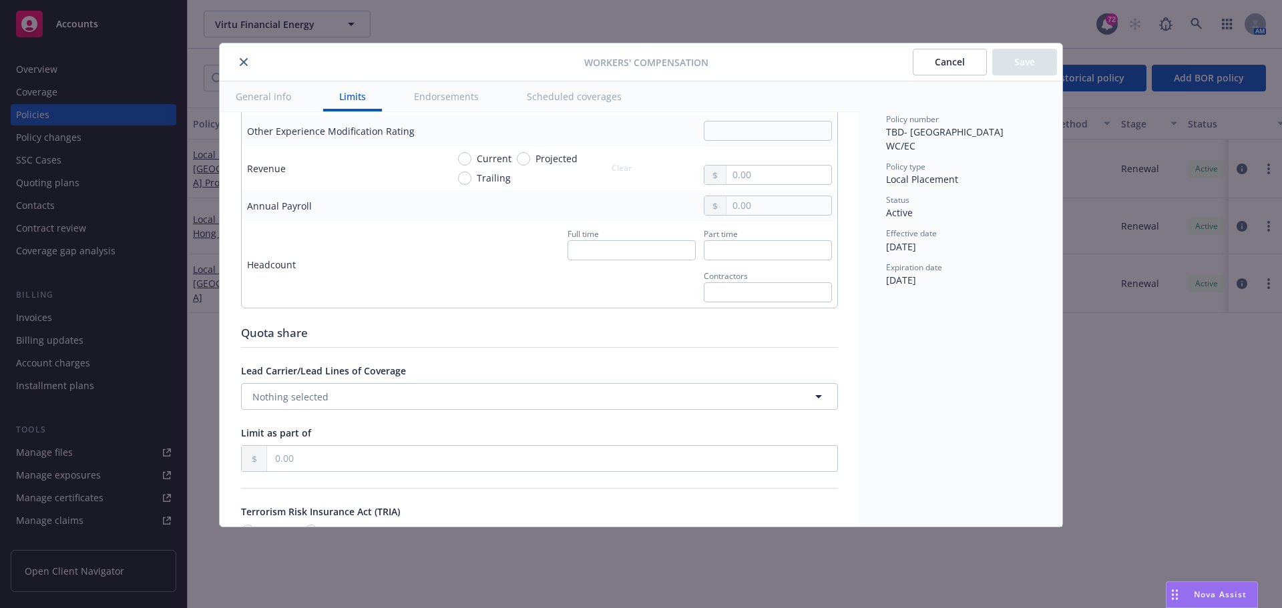
scroll to position [681, 0]
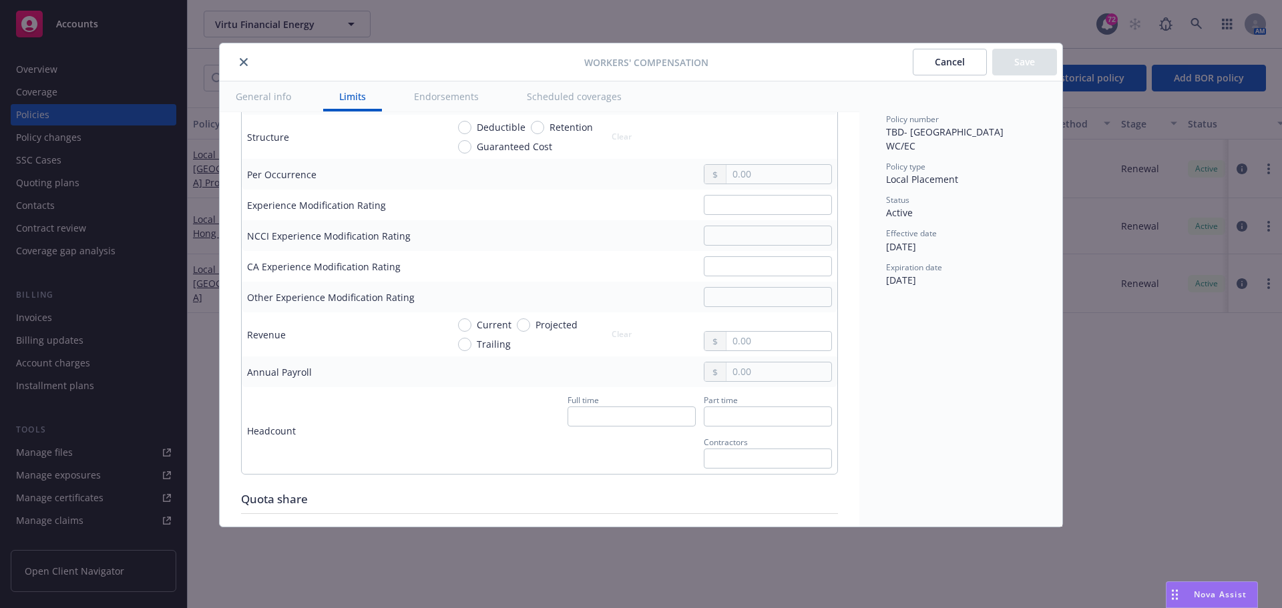
click at [244, 62] on icon "close" at bounding box center [244, 62] width 8 height 8
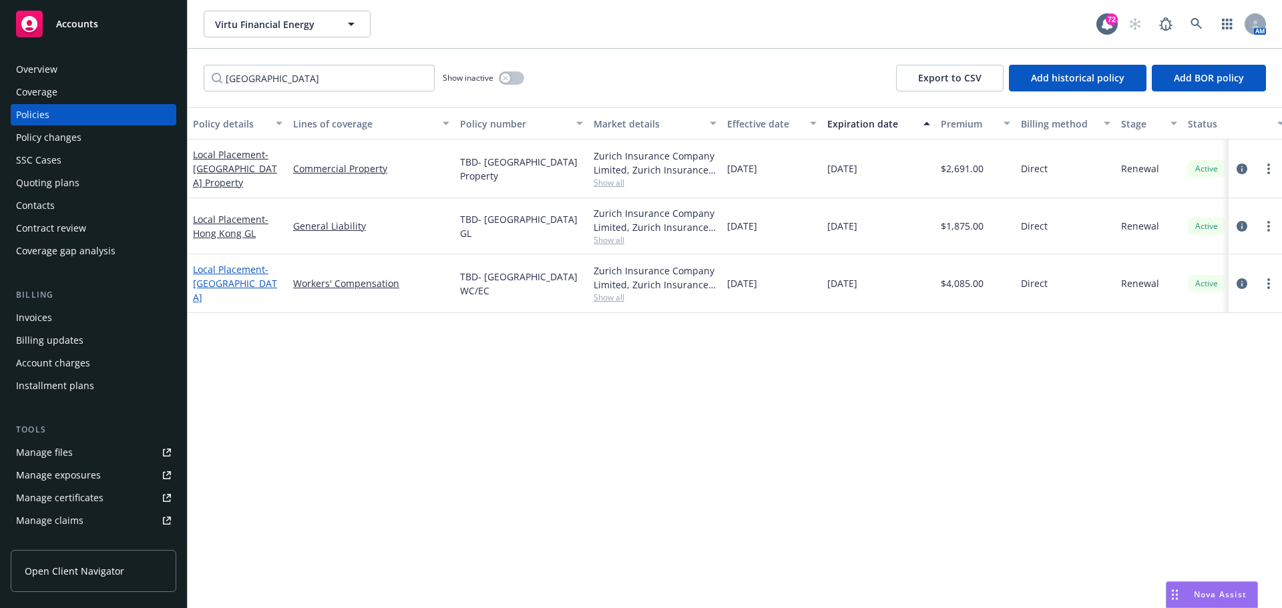
click at [228, 280] on span "- Hong Kong WC" at bounding box center [235, 283] width 84 height 41
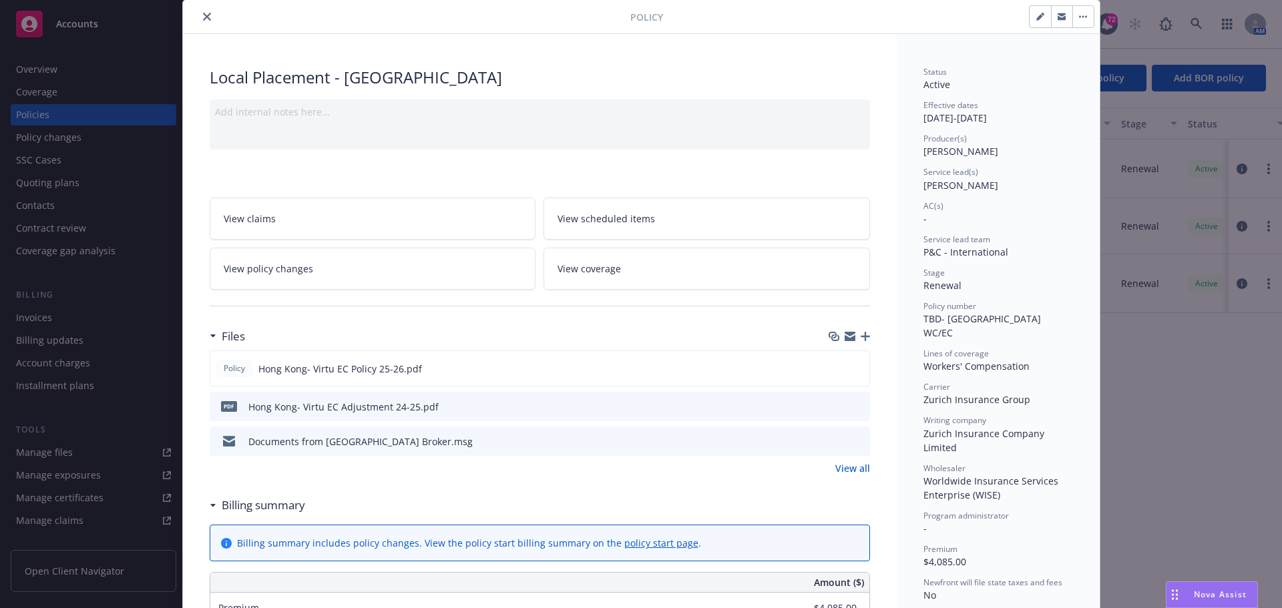
scroll to position [67, 0]
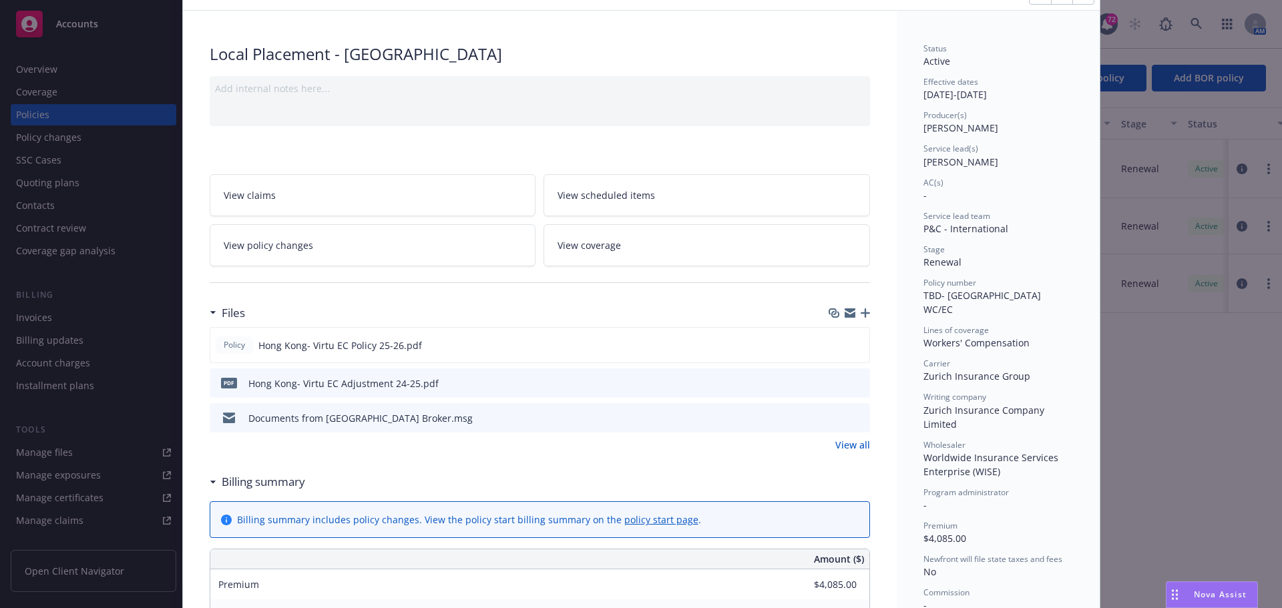
click at [376, 393] on div "pdf Hong Kong- Virtu EC Adjustment 24-25.pdf" at bounding box center [327, 383] width 224 height 28
click at [374, 386] on div "Hong Kong- Virtu EC Adjustment 24-25.pdf" at bounding box center [343, 383] width 190 height 14
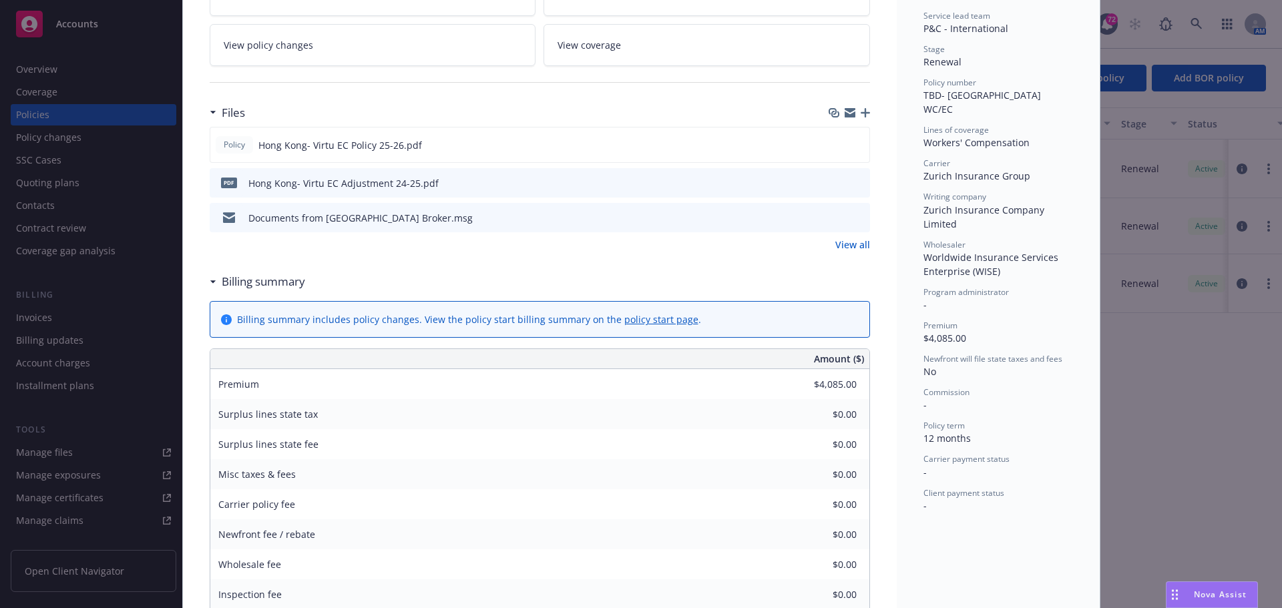
click at [1214, 589] on span "Nova Assist" at bounding box center [1220, 594] width 53 height 11
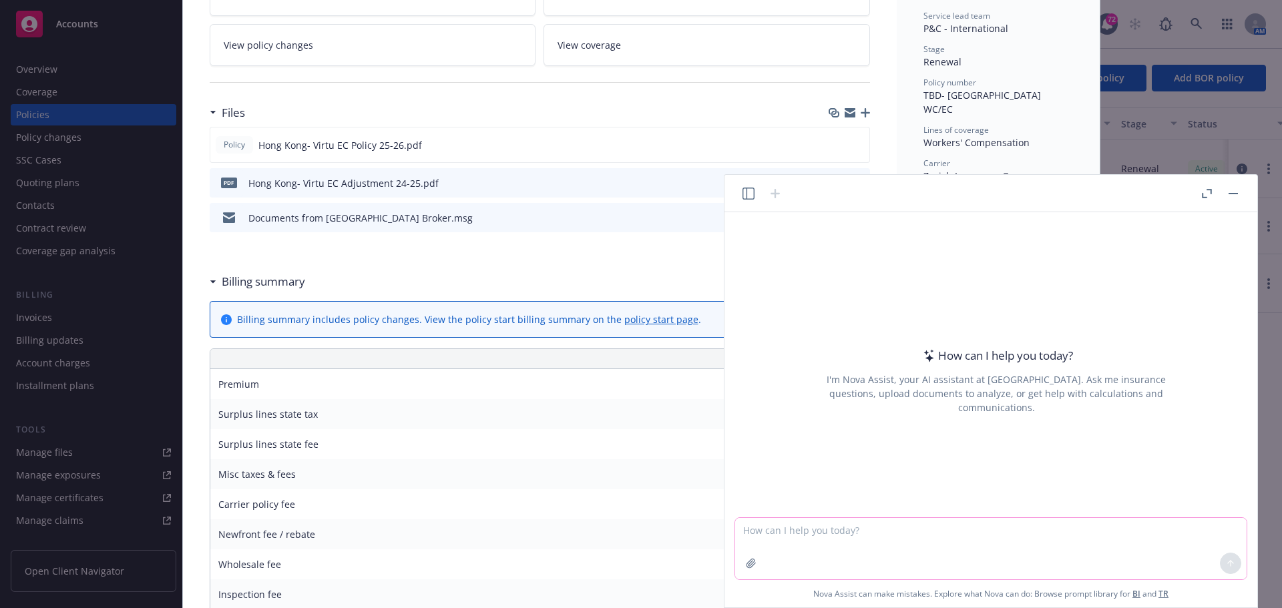
click at [937, 537] on textarea at bounding box center [990, 548] width 511 height 61
type textarea "how to delete wrong documents attached?"
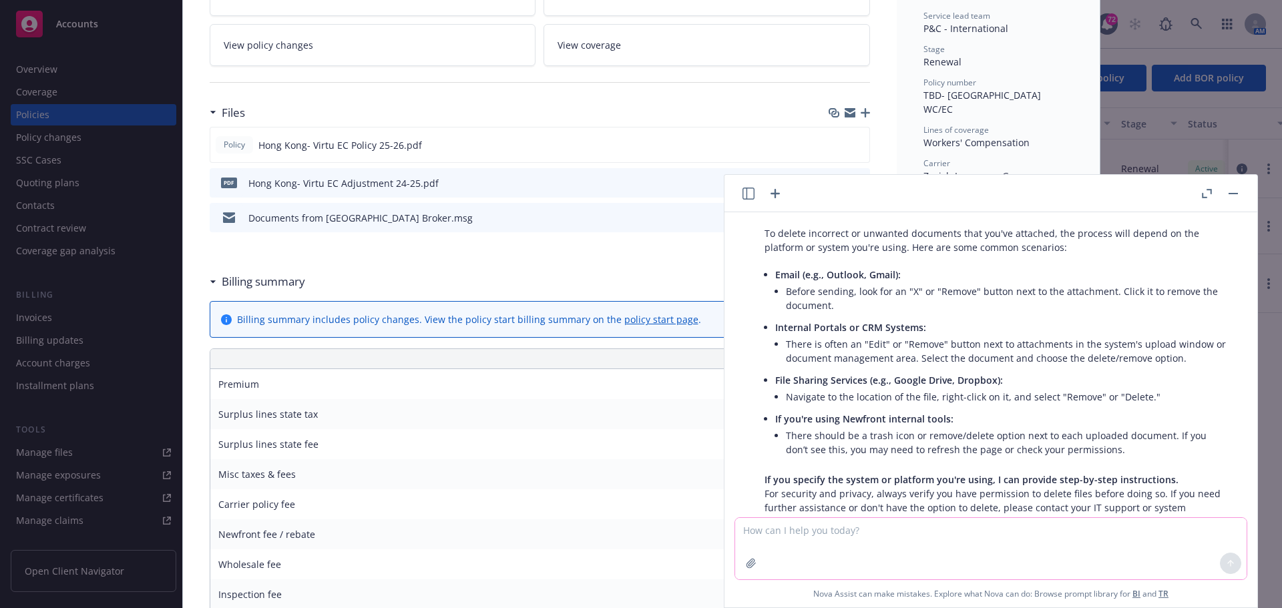
scroll to position [0, 0]
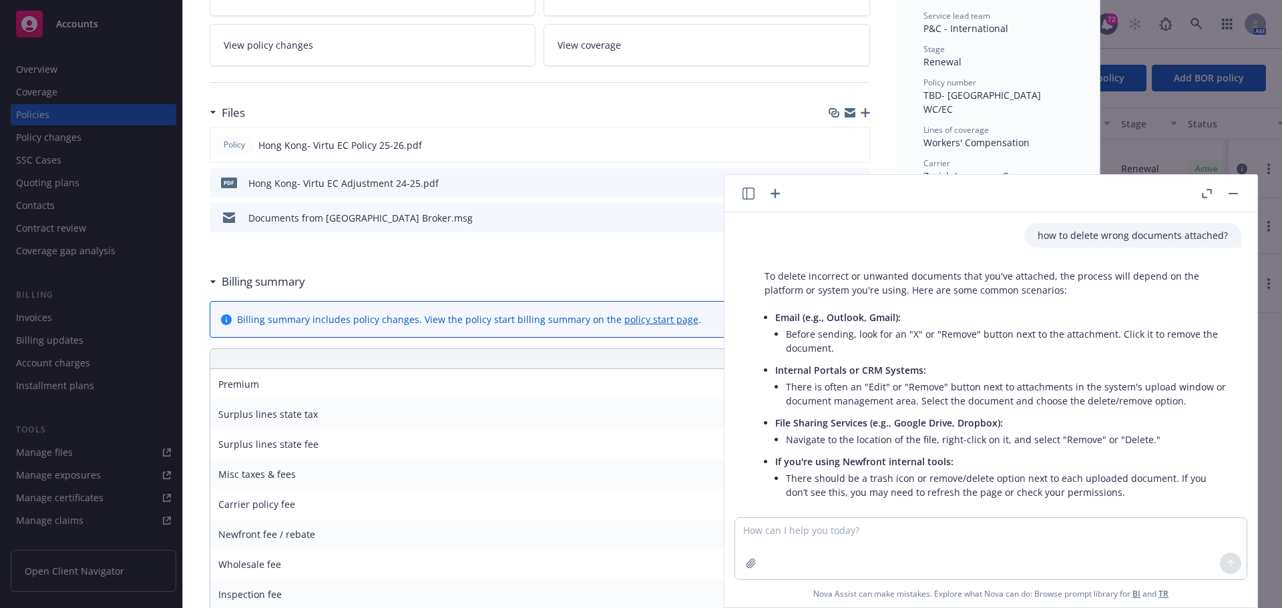
click at [1045, 237] on p "how to delete wrong documents attached?" at bounding box center [1132, 235] width 190 height 14
drag, startPoint x: 1109, startPoint y: 250, endPoint x: 1109, endPoint y: 233, distance: 16.7
click at [1109, 249] on div "how to delete wrong documents attached? To delete incorrect or unwanted documen…" at bounding box center [991, 364] width 522 height 305
click at [1106, 228] on p "how to delete wrong documents attached?" at bounding box center [1132, 235] width 190 height 14
drag, startPoint x: 1035, startPoint y: 238, endPoint x: 1222, endPoint y: 237, distance: 186.2
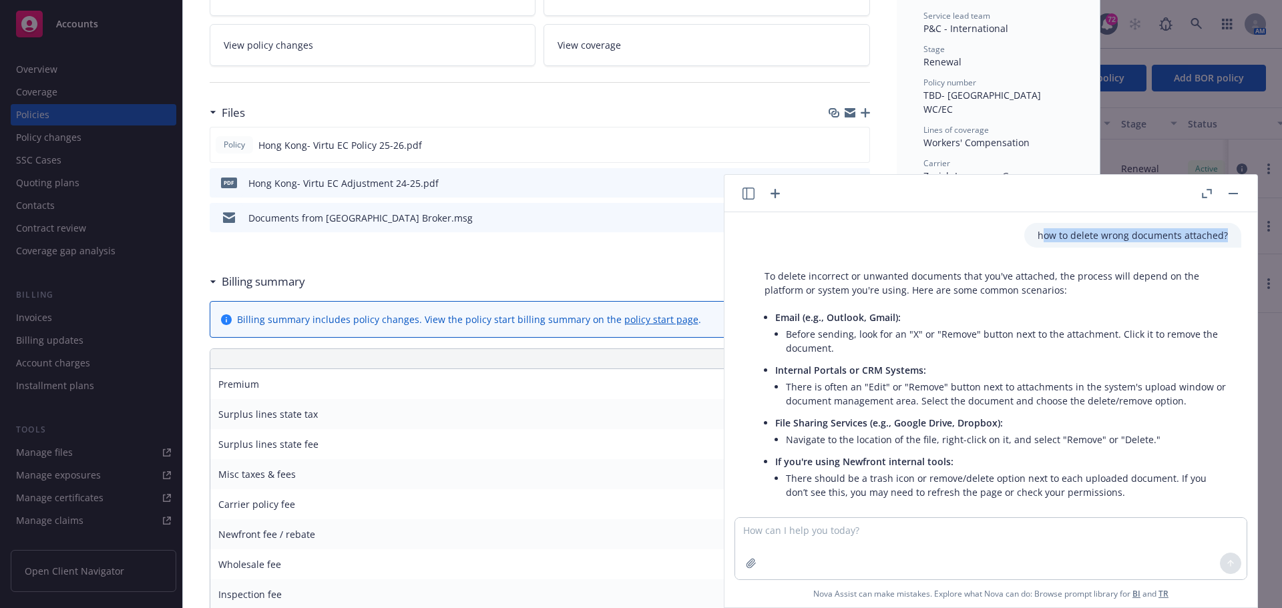
click at [1222, 237] on div "how to delete wrong documents attached?" at bounding box center [1132, 235] width 217 height 25
copy p "ow to delete wrong documents attached?"
click at [875, 514] on div "how to delete wrong documents attached? To delete incorrect or unwanted documen…" at bounding box center [991, 364] width 522 height 305
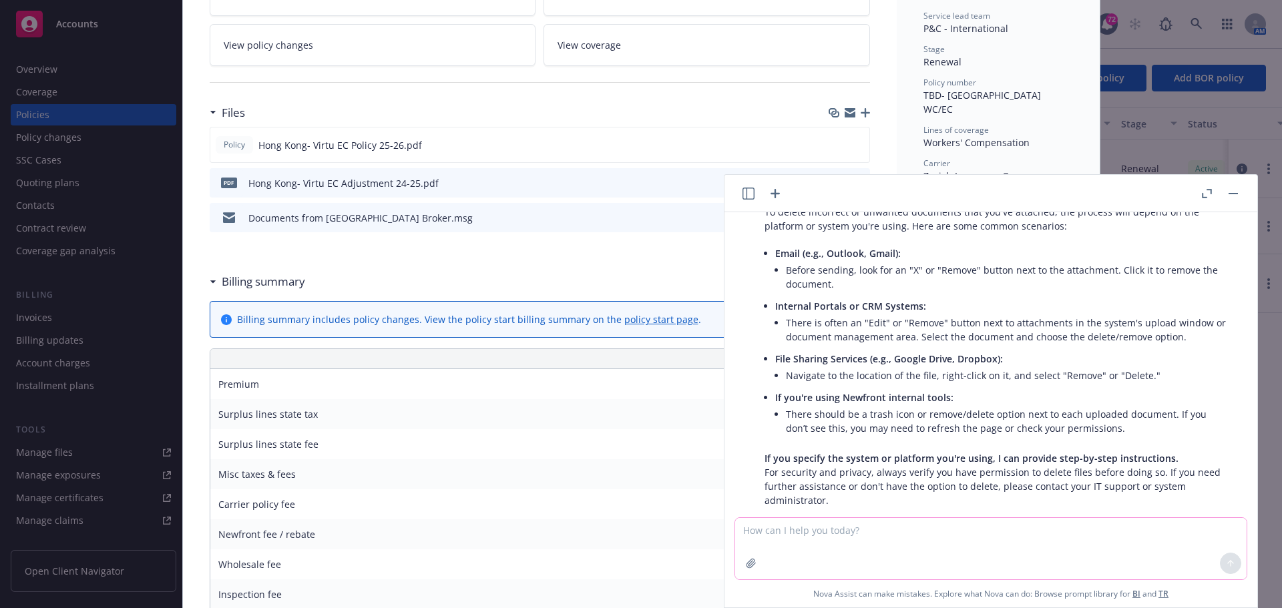
click at [844, 529] on textarea at bounding box center [990, 548] width 511 height 61
paste textarea "ow to delete wrong documents attached?"
type textarea "ow to delete wrong documents from Navigator?"
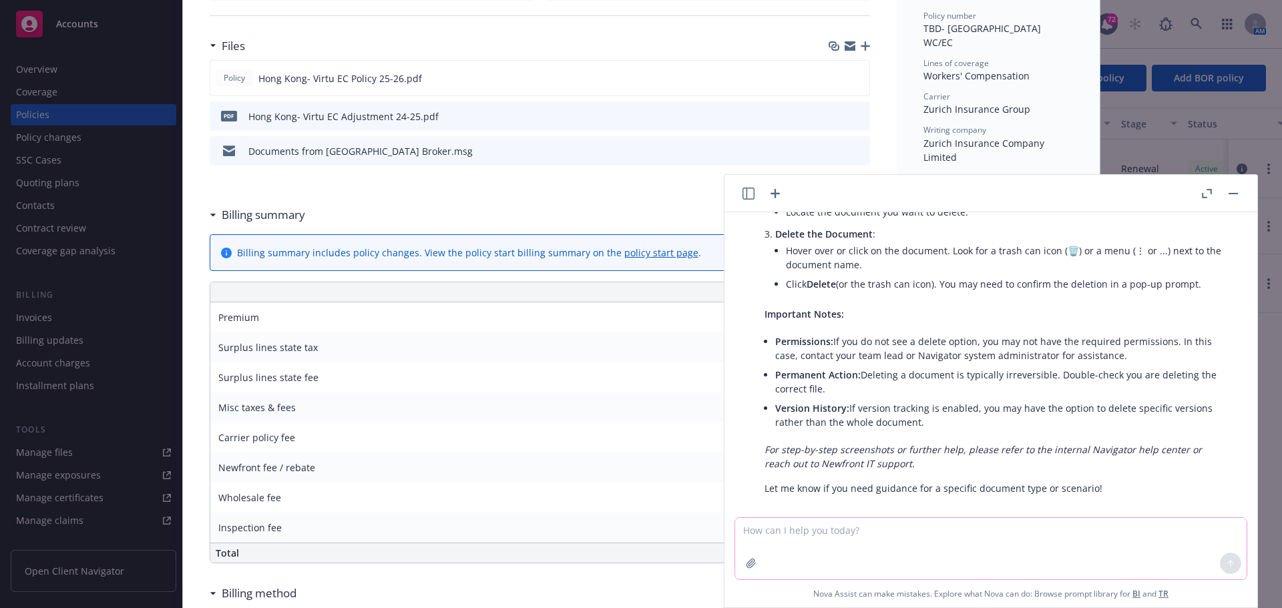
scroll to position [546, 0]
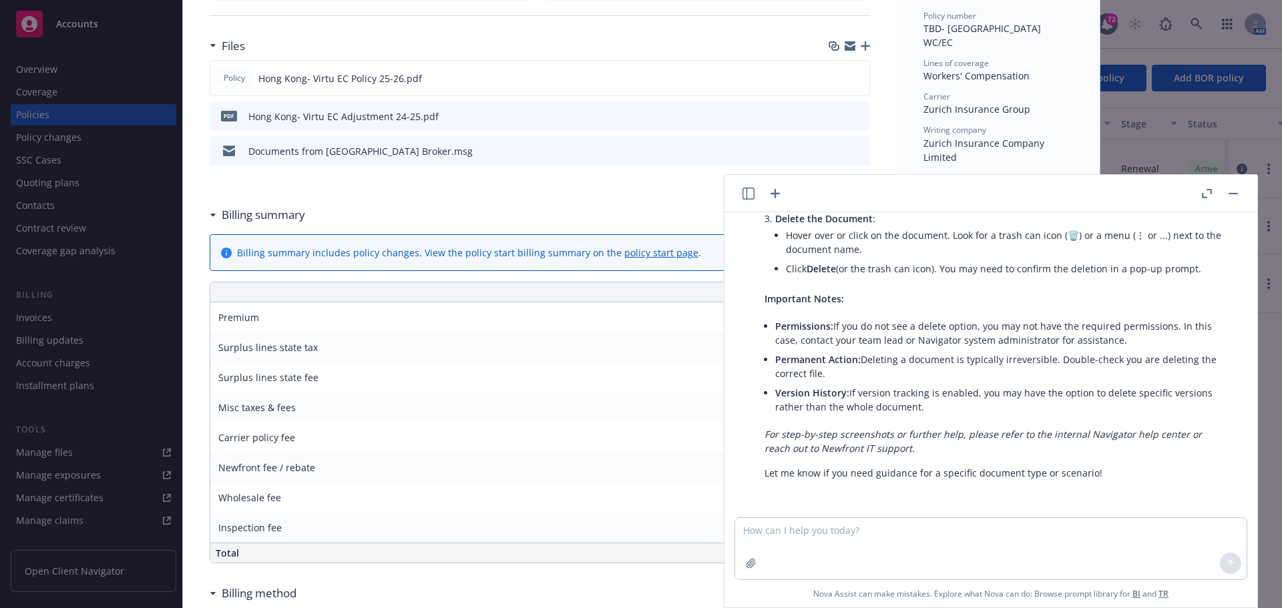
click at [1226, 188] on div at bounding box center [1219, 194] width 43 height 16
click at [1230, 191] on button "button" at bounding box center [1233, 194] width 16 height 16
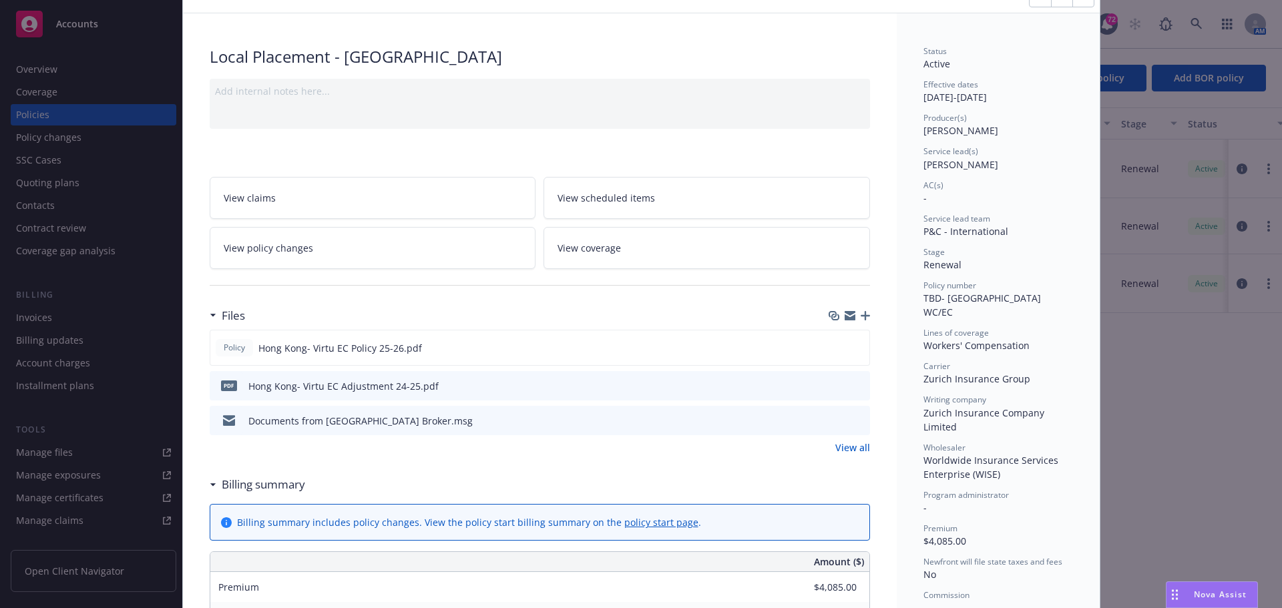
scroll to position [0, 0]
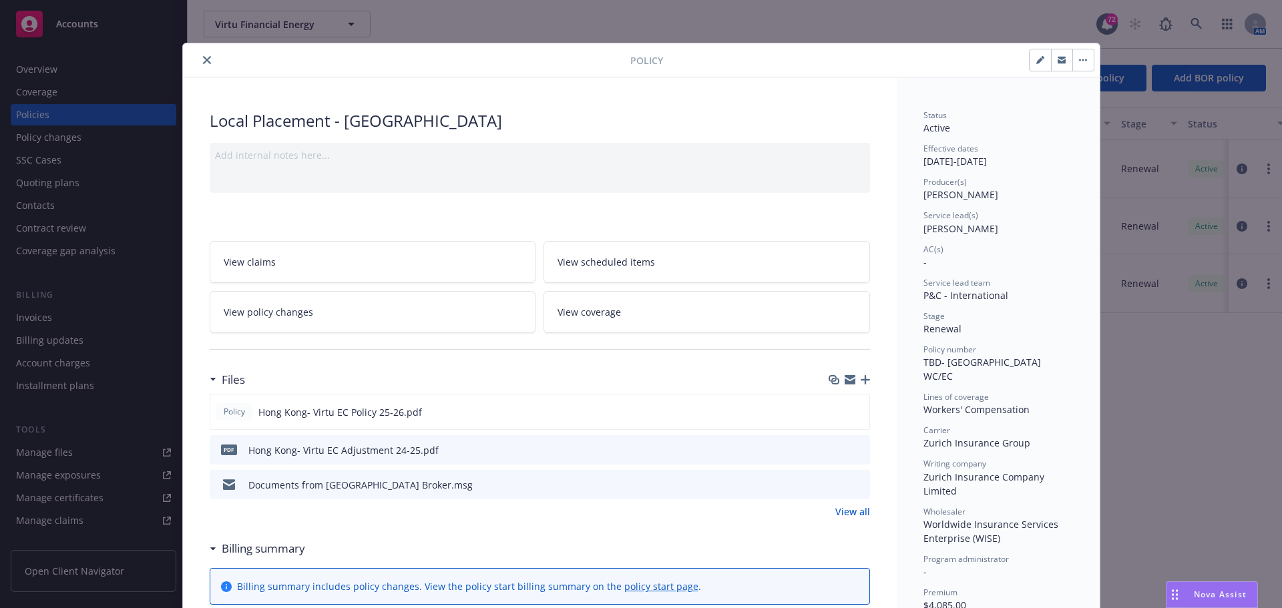
click at [1083, 57] on button "button" at bounding box center [1082, 59] width 21 height 21
click at [203, 63] on icon "close" at bounding box center [207, 60] width 8 height 8
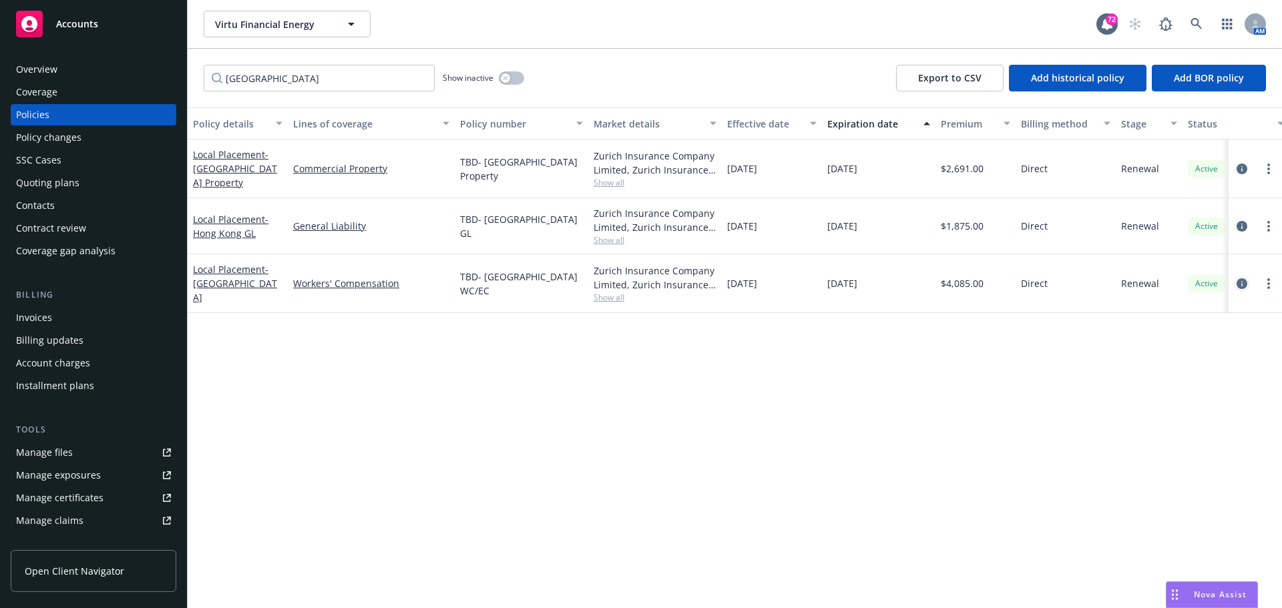
click at [1244, 281] on icon "circleInformation" at bounding box center [1241, 283] width 11 height 11
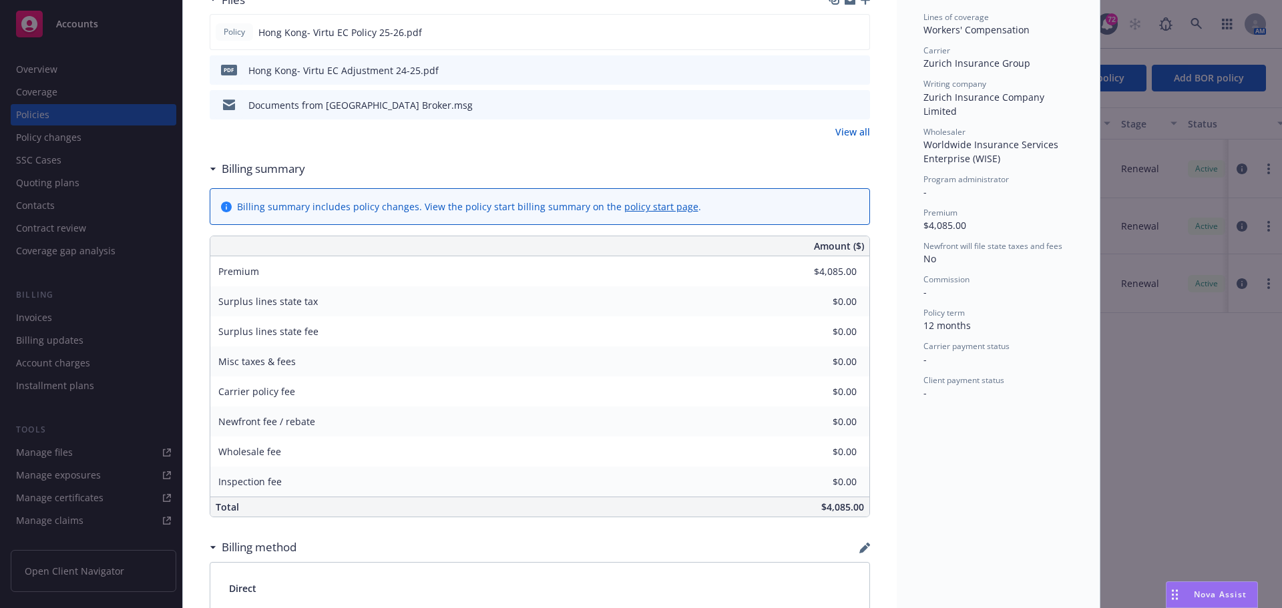
scroll to position [374, 0]
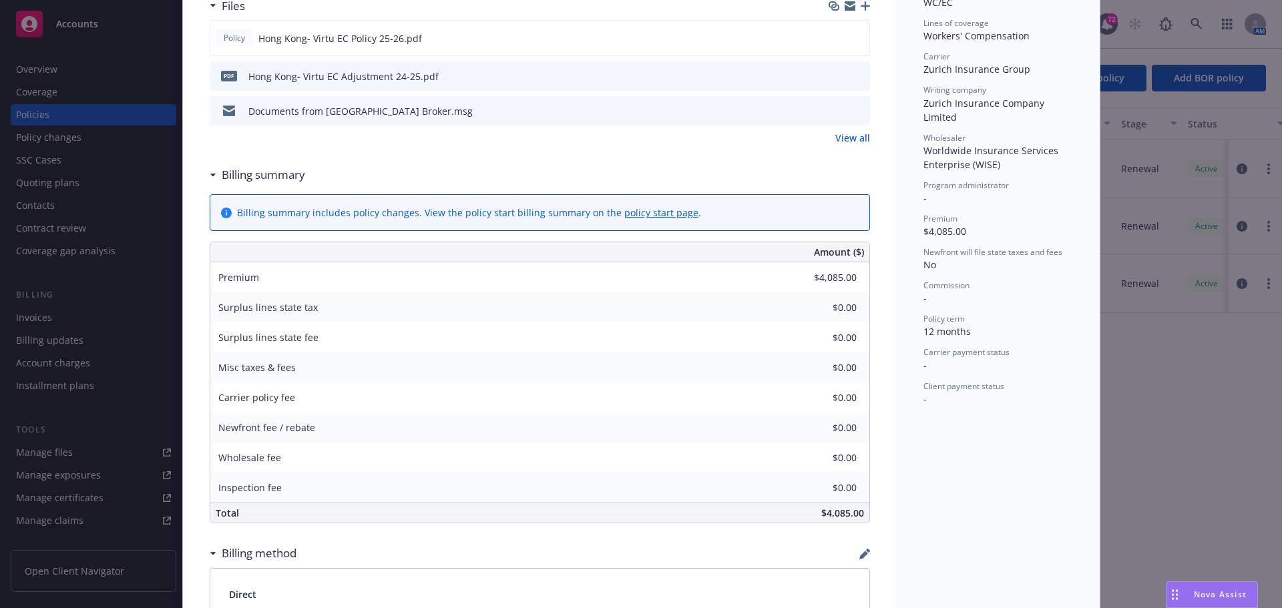
click at [844, 136] on link "View all" at bounding box center [852, 138] width 35 height 14
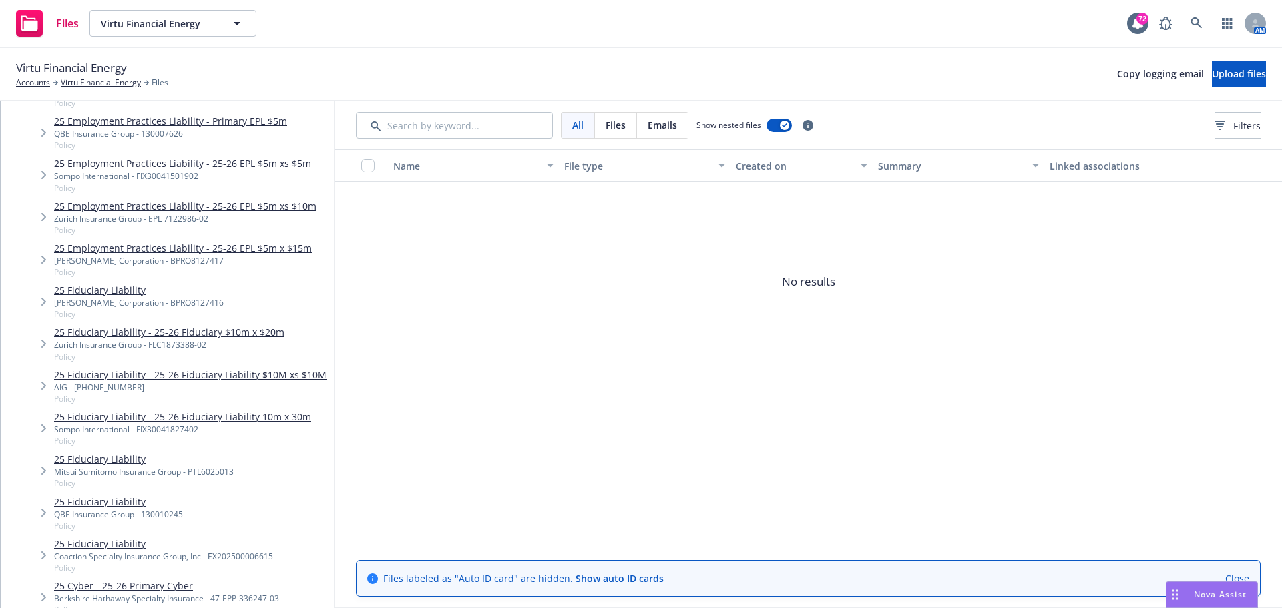
scroll to position [868, 0]
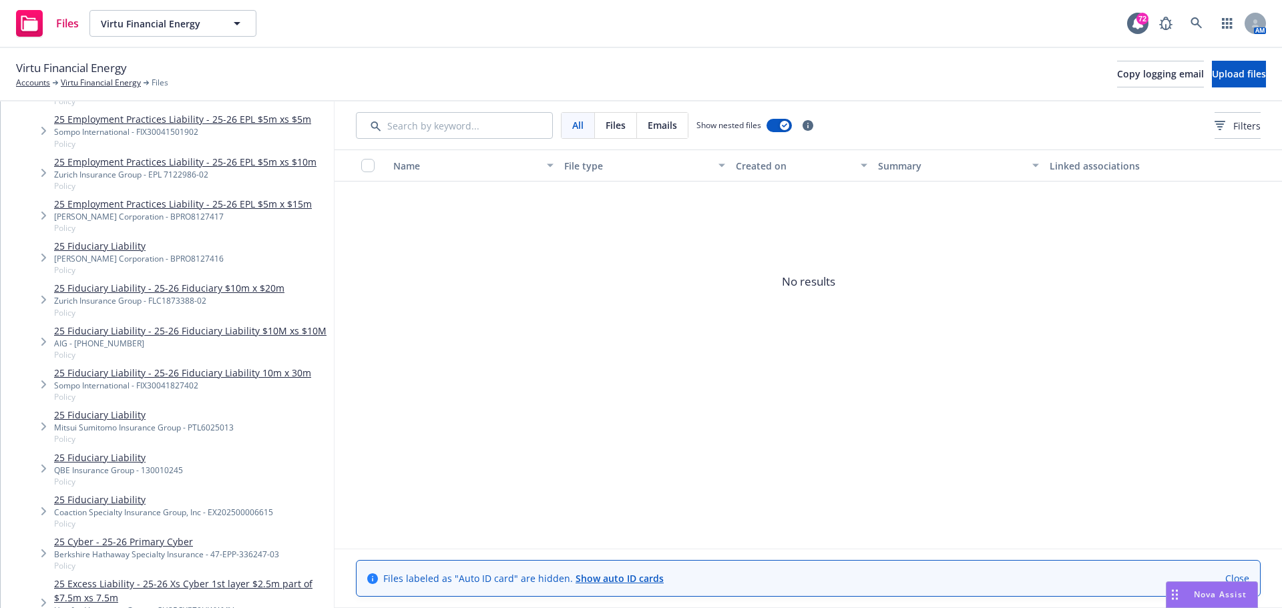
click at [608, 127] on span "Files" at bounding box center [615, 125] width 20 height 14
click at [651, 125] on span "Emails" at bounding box center [661, 125] width 29 height 14
click at [783, 127] on div "button" at bounding box center [784, 125] width 9 height 9
click at [783, 127] on button "button" at bounding box center [778, 125] width 25 height 13
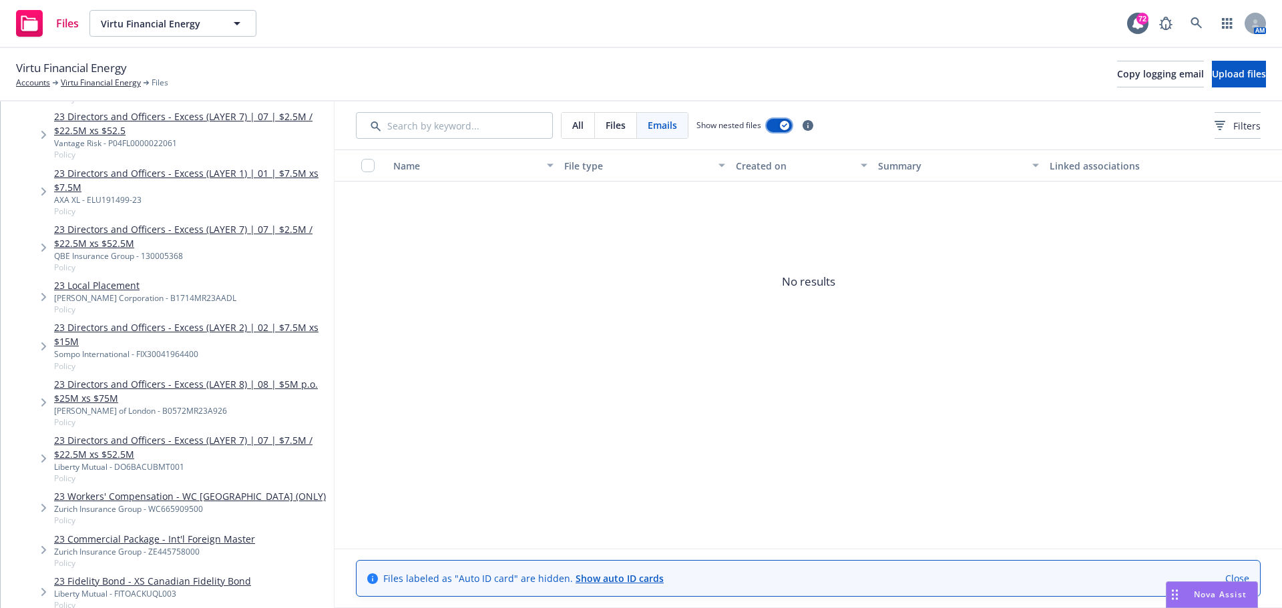
scroll to position [12082, 0]
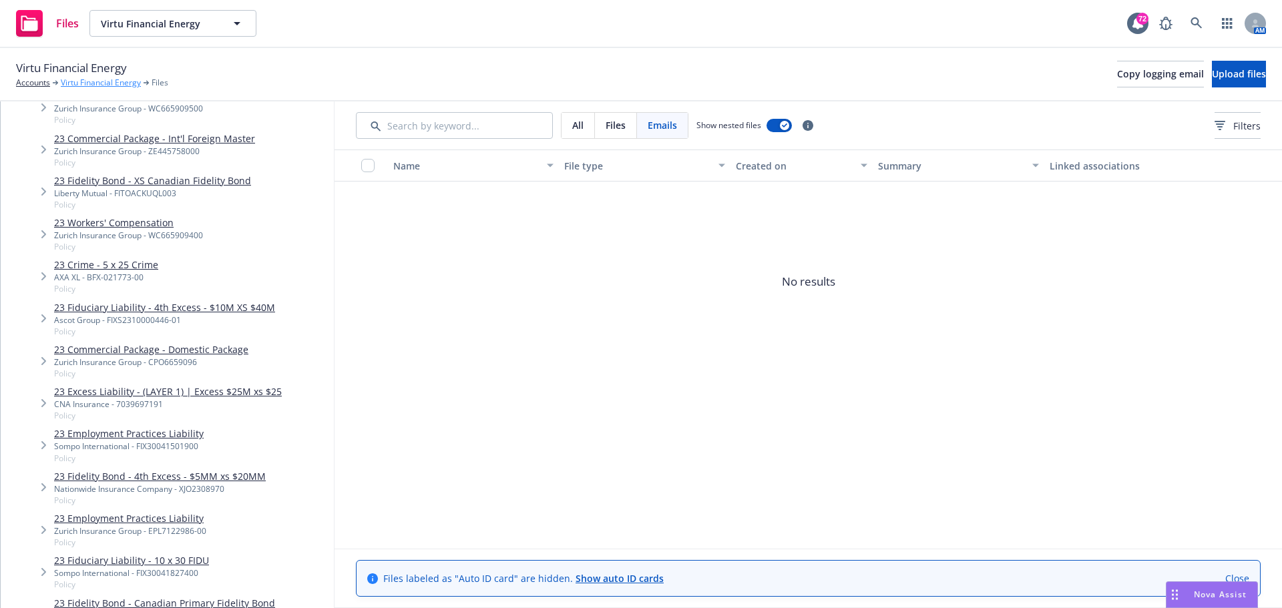
click at [89, 83] on link "Virtu Financial Energy" at bounding box center [101, 83] width 80 height 12
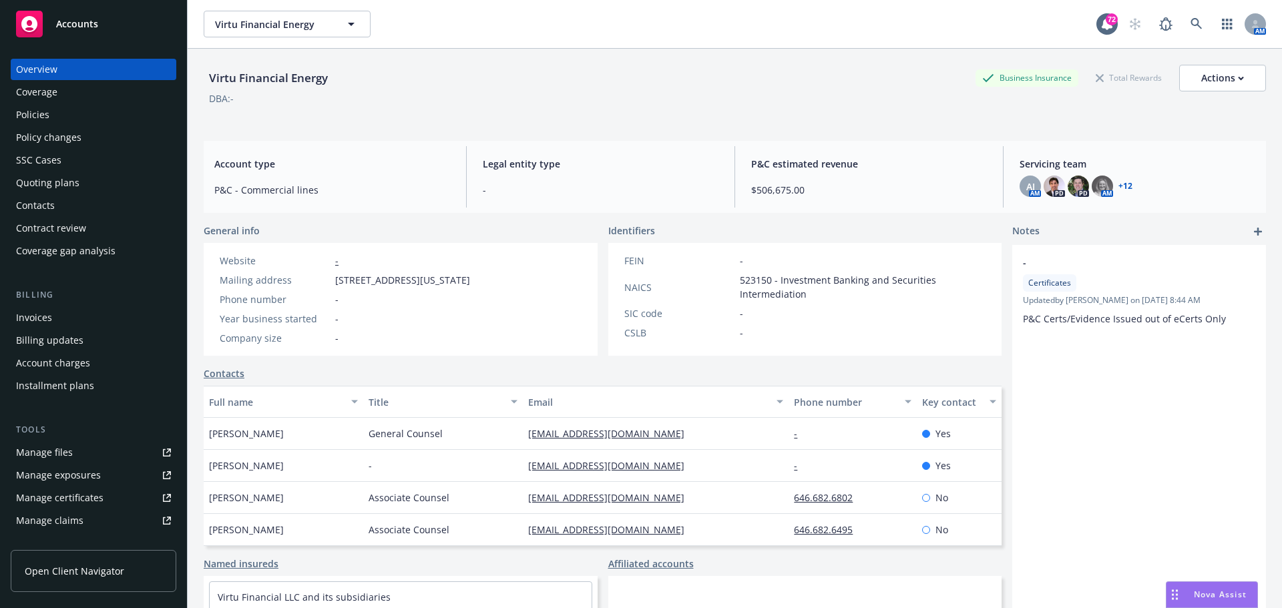
click at [36, 117] on div "Policies" at bounding box center [32, 114] width 33 height 21
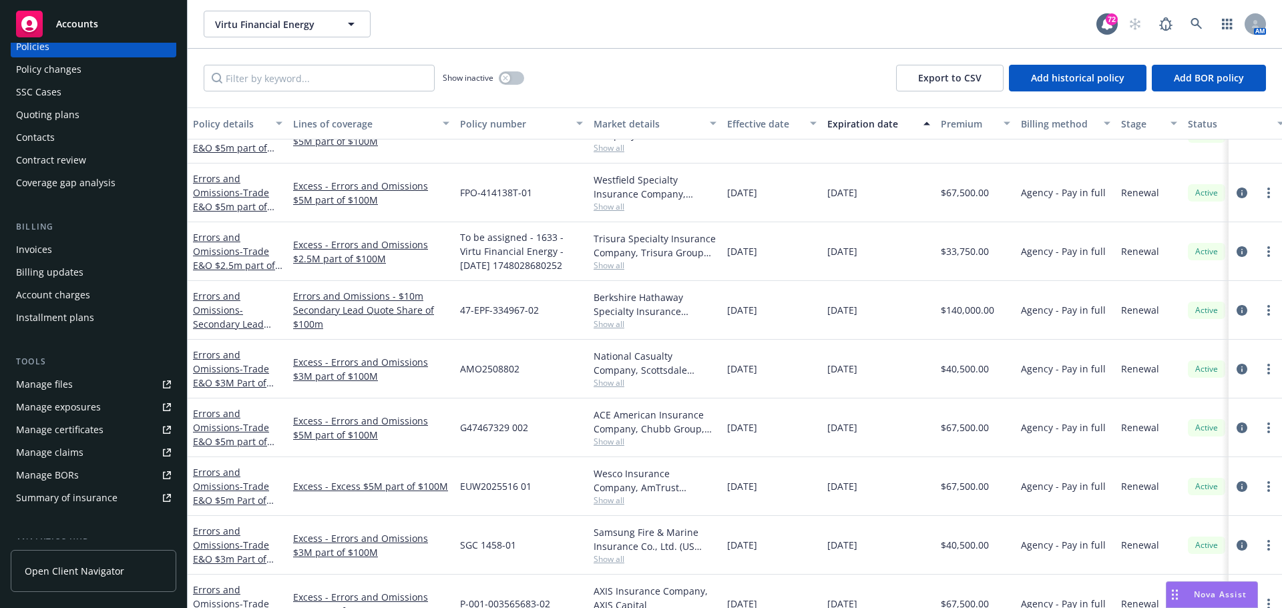
scroll to position [67, 0]
click at [163, 384] on icon at bounding box center [167, 386] width 8 height 8
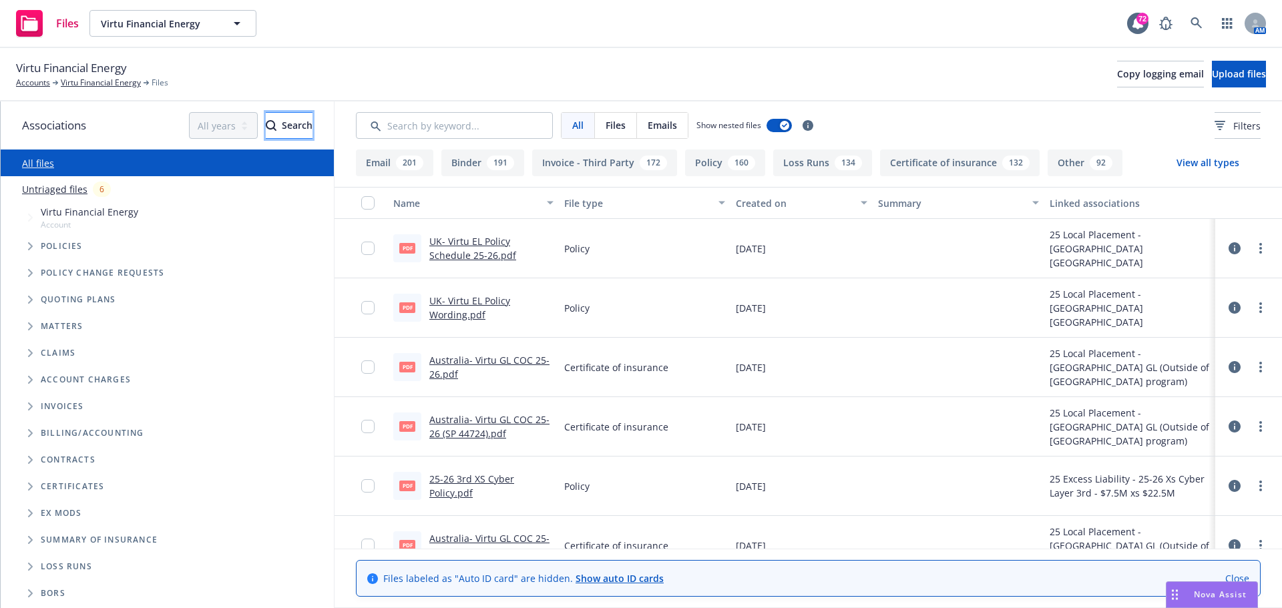
click at [266, 117] on div "Search" at bounding box center [289, 125] width 47 height 25
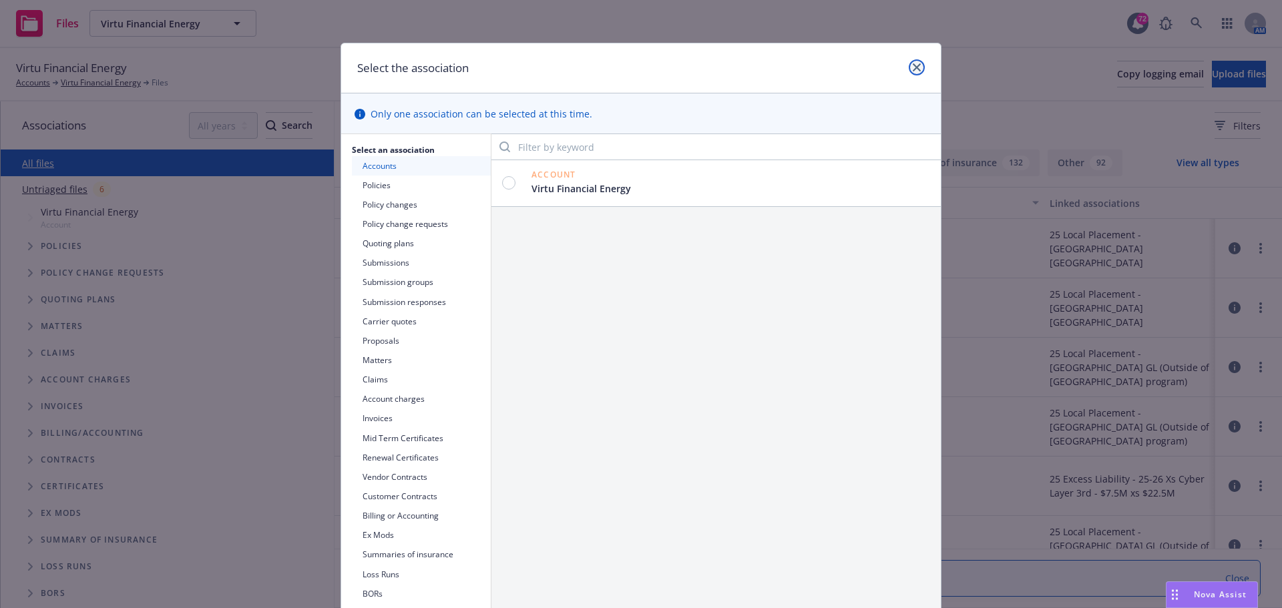
click at [915, 63] on link "close" at bounding box center [916, 67] width 16 height 16
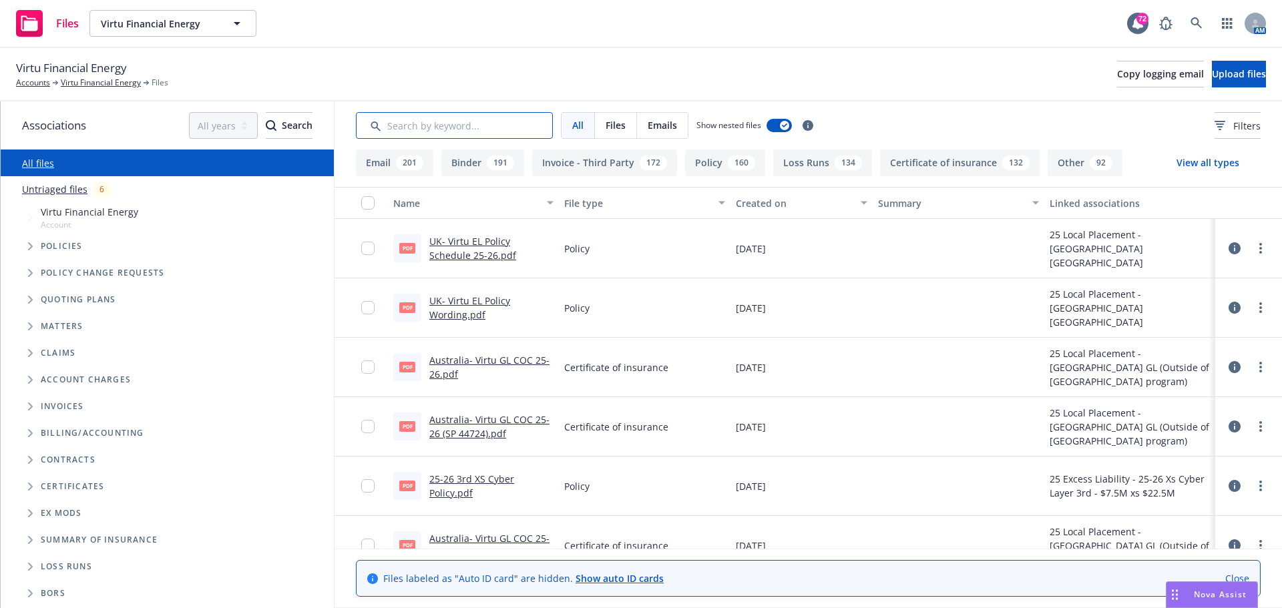
click at [481, 119] on input "Search by keyword..." at bounding box center [454, 125] width 197 height 27
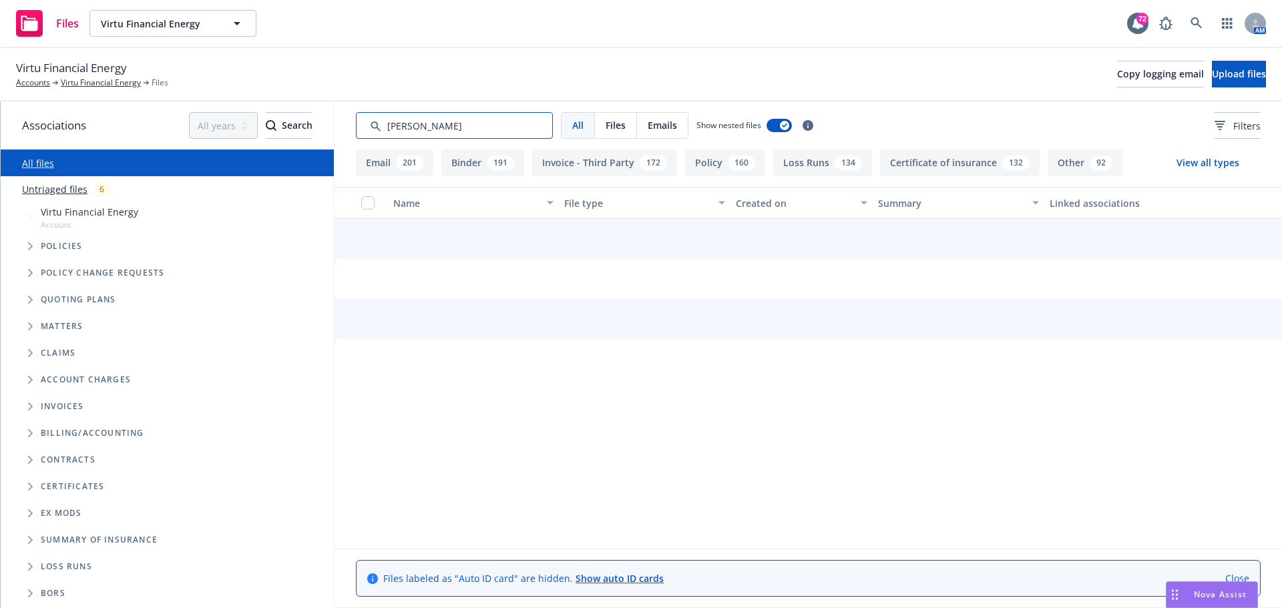
type input "hong ko"
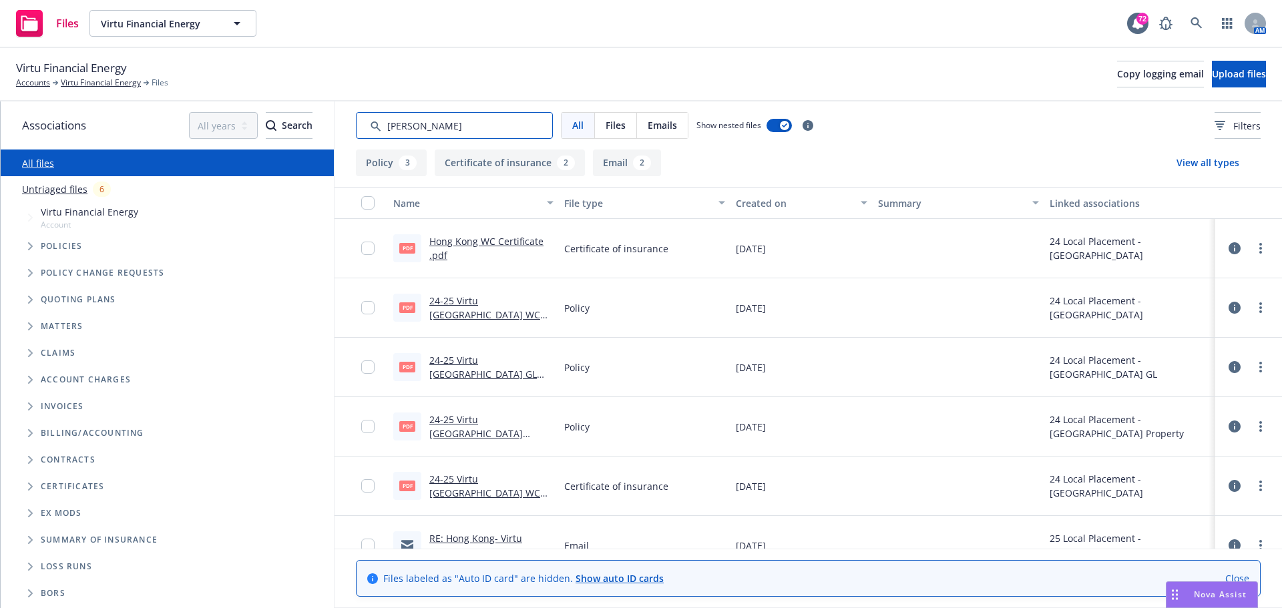
drag, startPoint x: 485, startPoint y: 121, endPoint x: 370, endPoint y: 132, distance: 116.0
click at [370, 132] on input "Search by keyword..." at bounding box center [454, 125] width 197 height 27
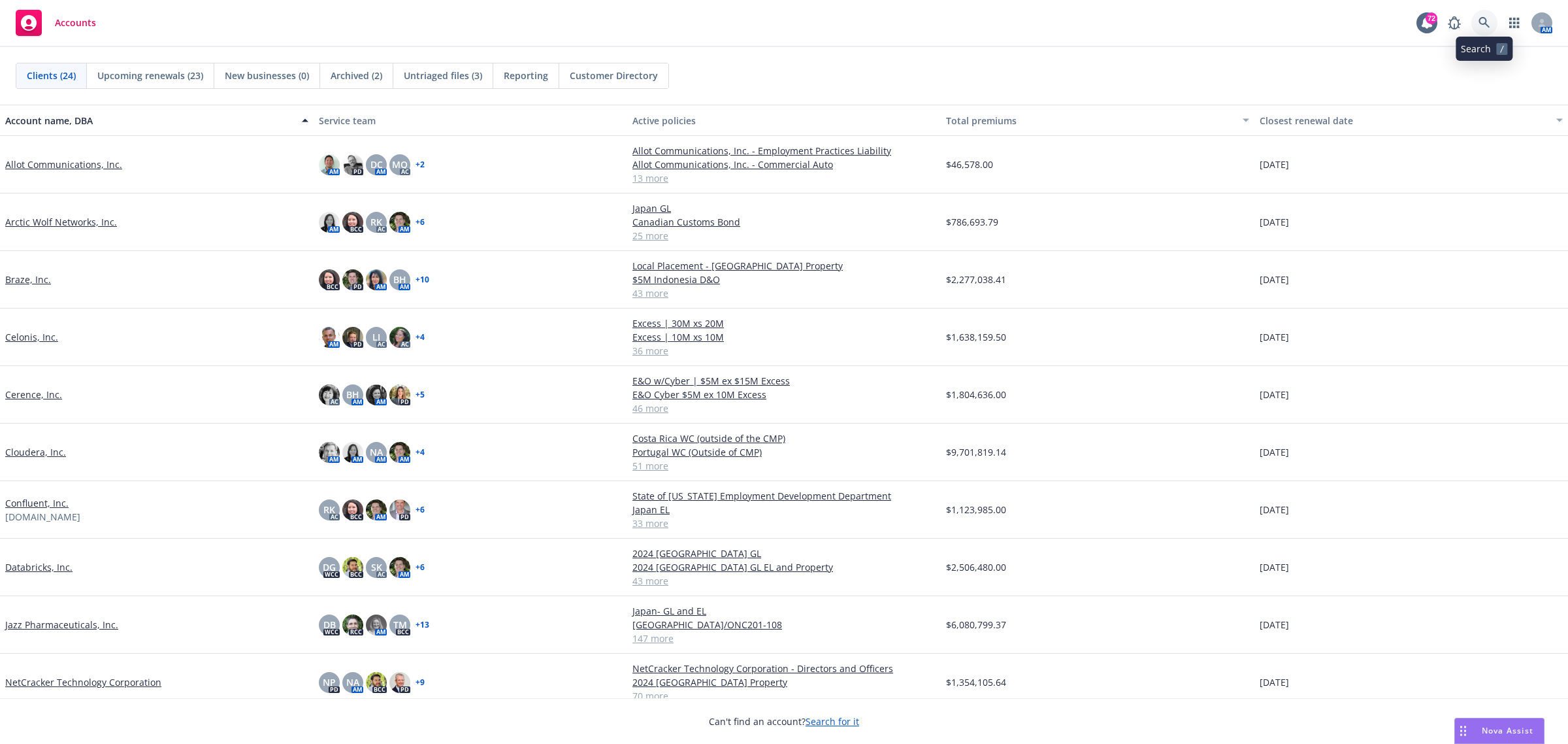
click at [1481, 17] on link at bounding box center [1484, 23] width 26 height 26
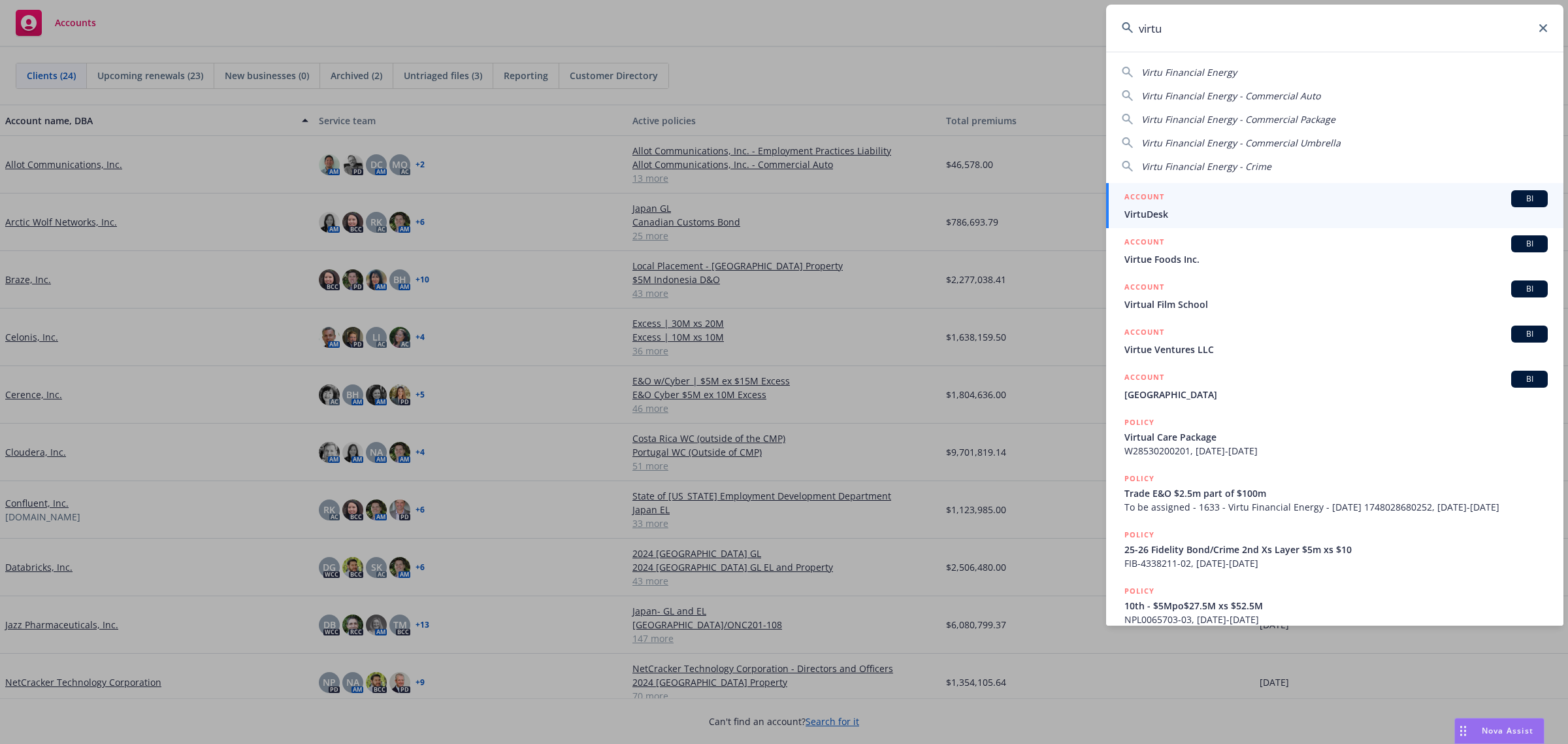
click at [1204, 66] on span "Virtu Financial Energy" at bounding box center [1188, 71] width 95 height 13
type input "Virtu Financial Energy"
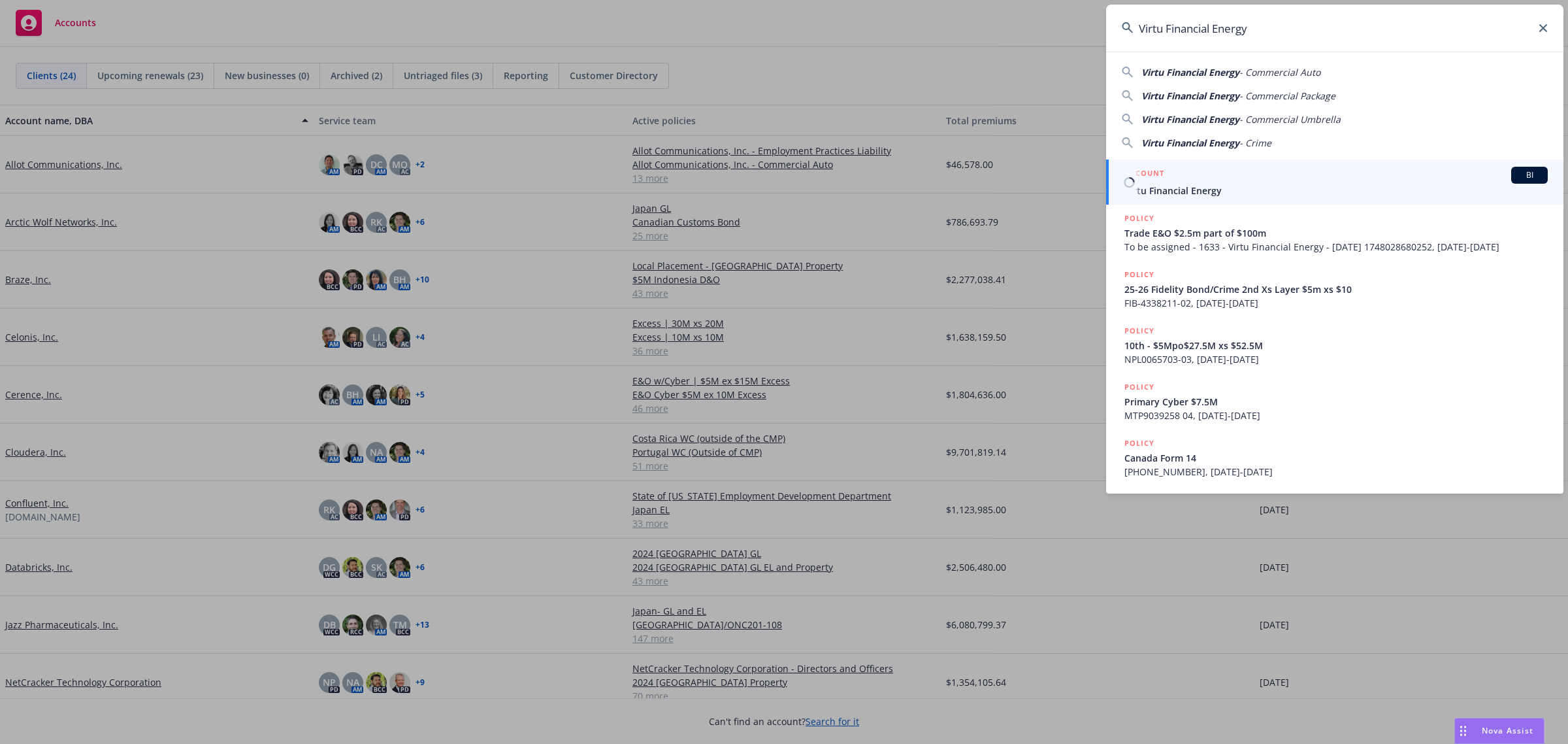
click at [1528, 170] on span "BI" at bounding box center [1529, 175] width 26 height 12
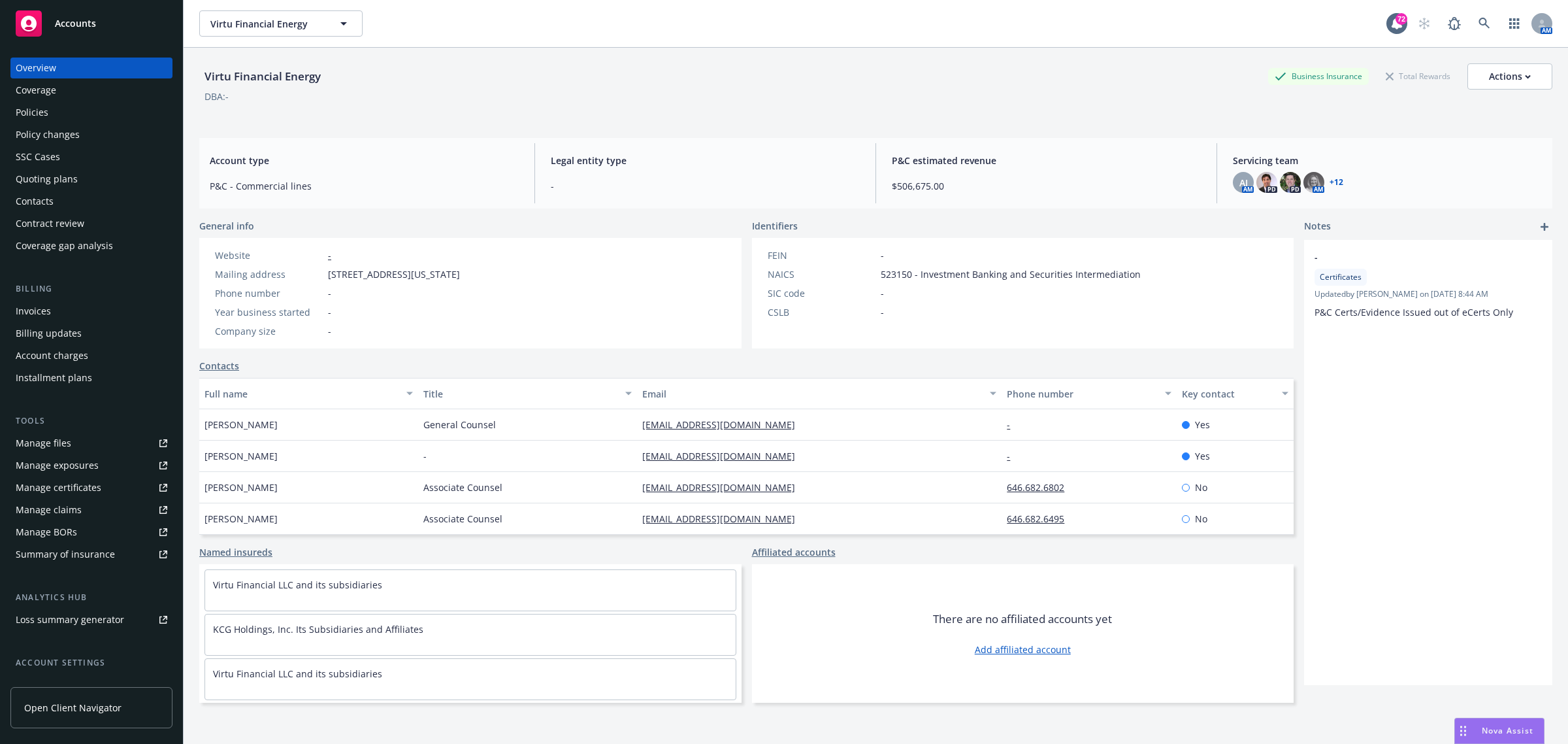
click at [99, 442] on link "Manage files" at bounding box center [92, 442] width 162 height 21
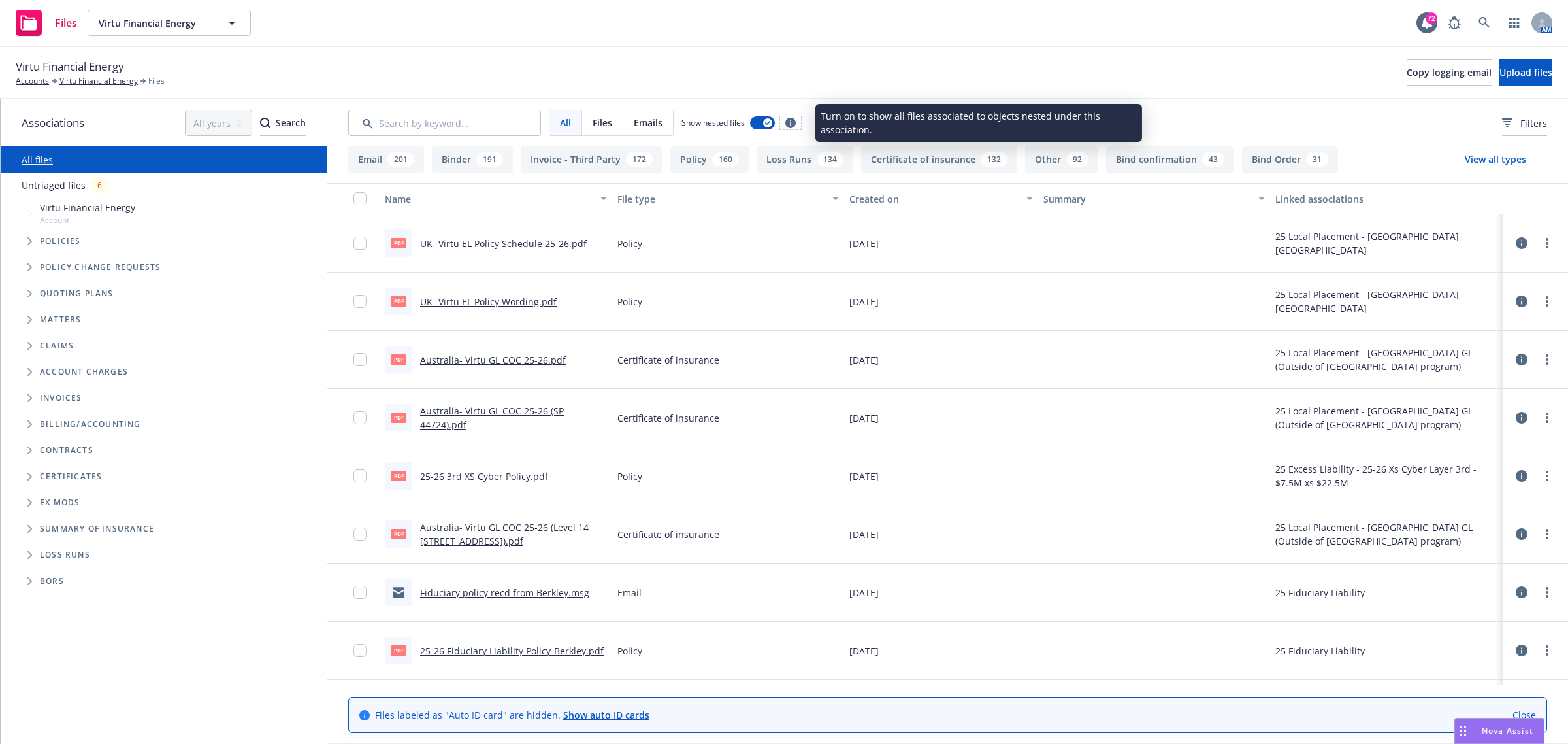
drag, startPoint x: 736, startPoint y: 122, endPoint x: 793, endPoint y: 120, distance: 57.0
click at [793, 120] on icon at bounding box center [790, 122] width 11 height 11
click at [763, 118] on button "button" at bounding box center [761, 122] width 24 height 13
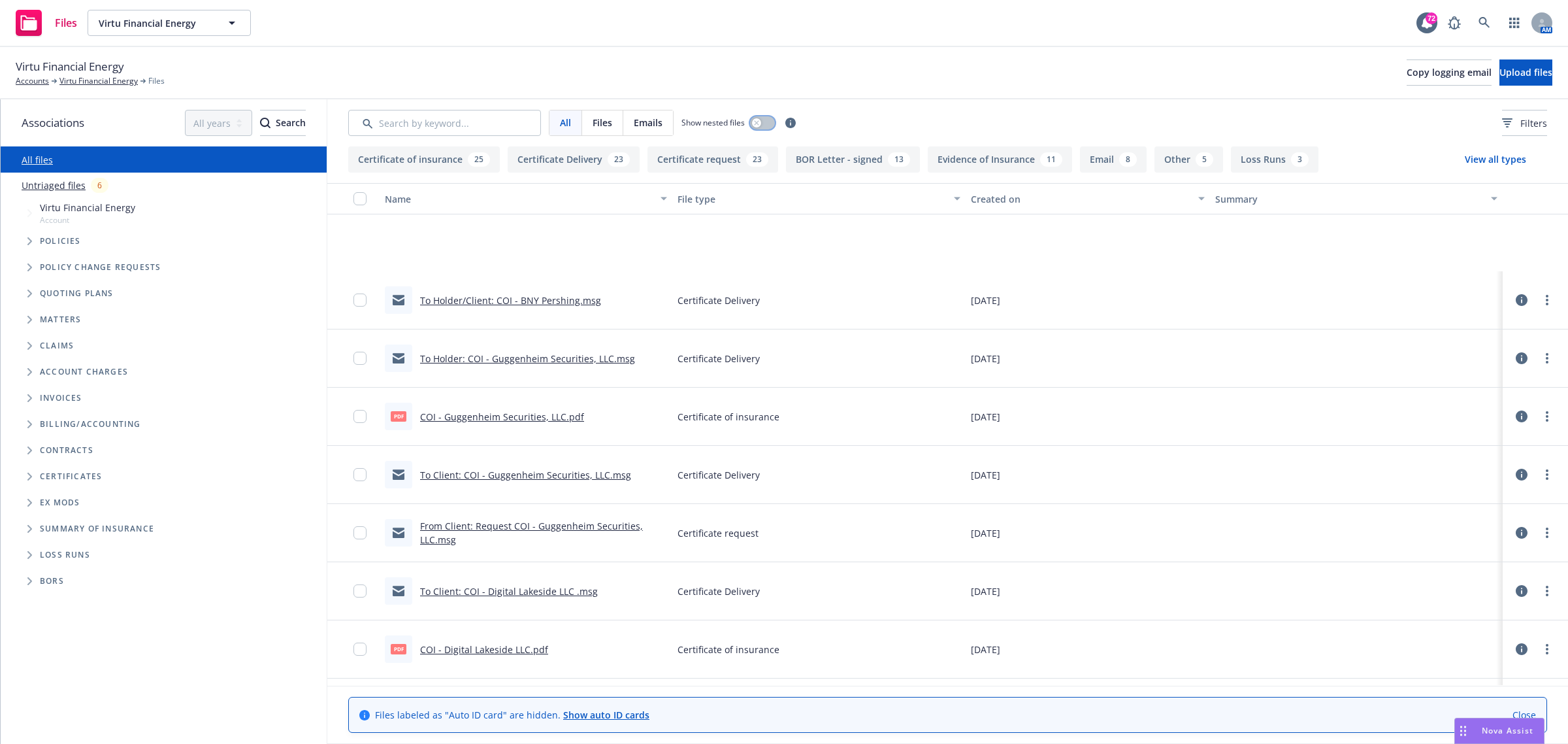
scroll to position [1307, 0]
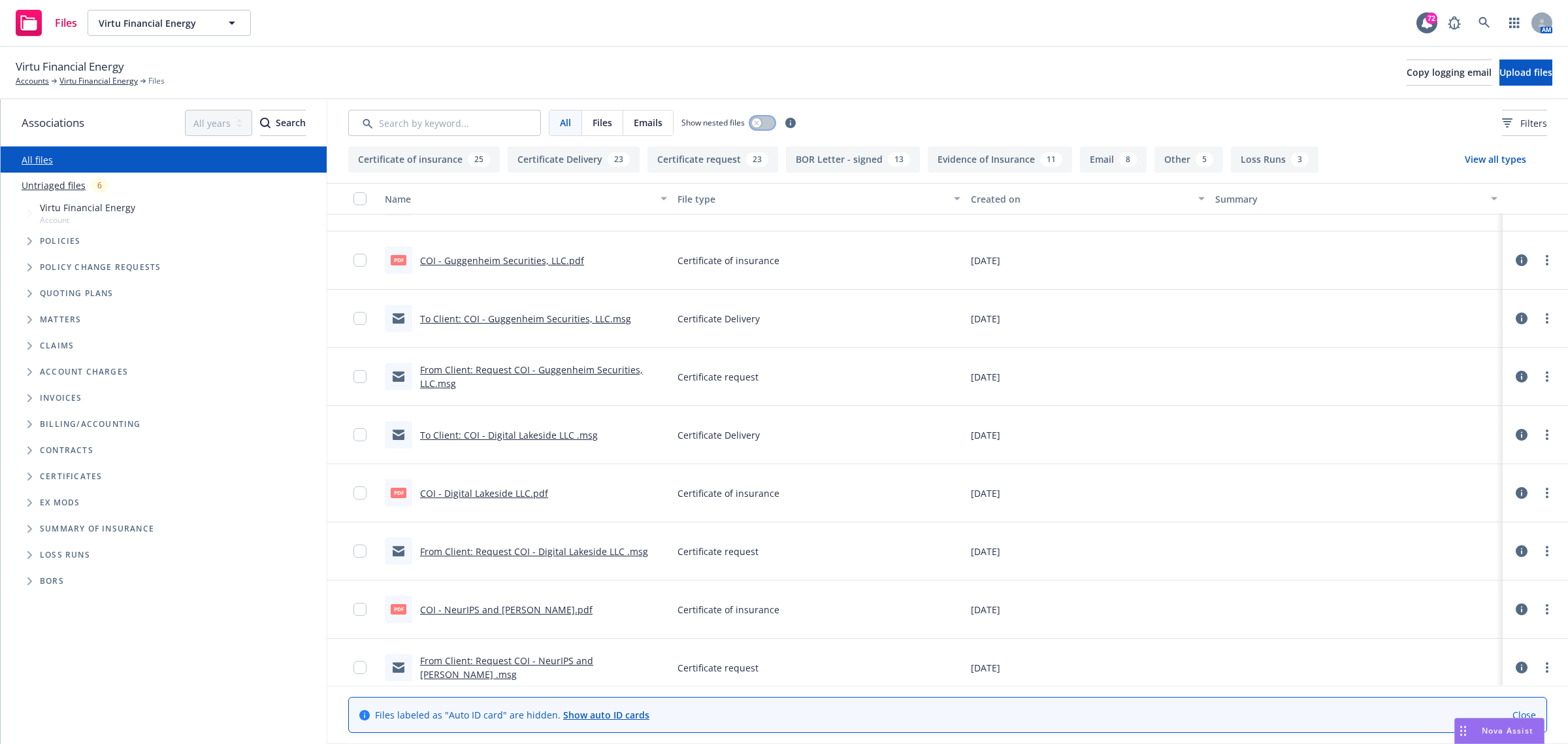
click at [772, 122] on button "button" at bounding box center [761, 122] width 24 height 13
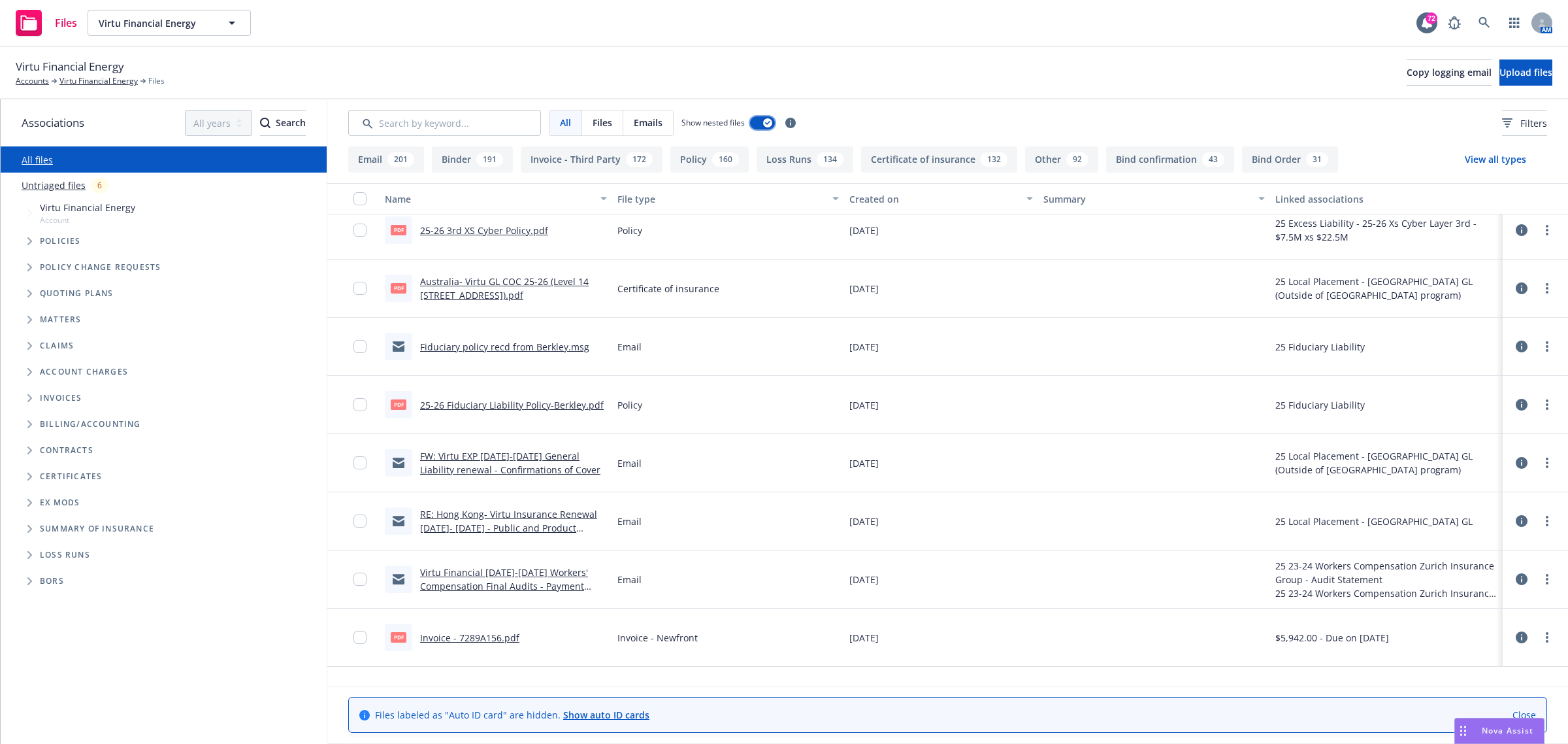
scroll to position [0, 0]
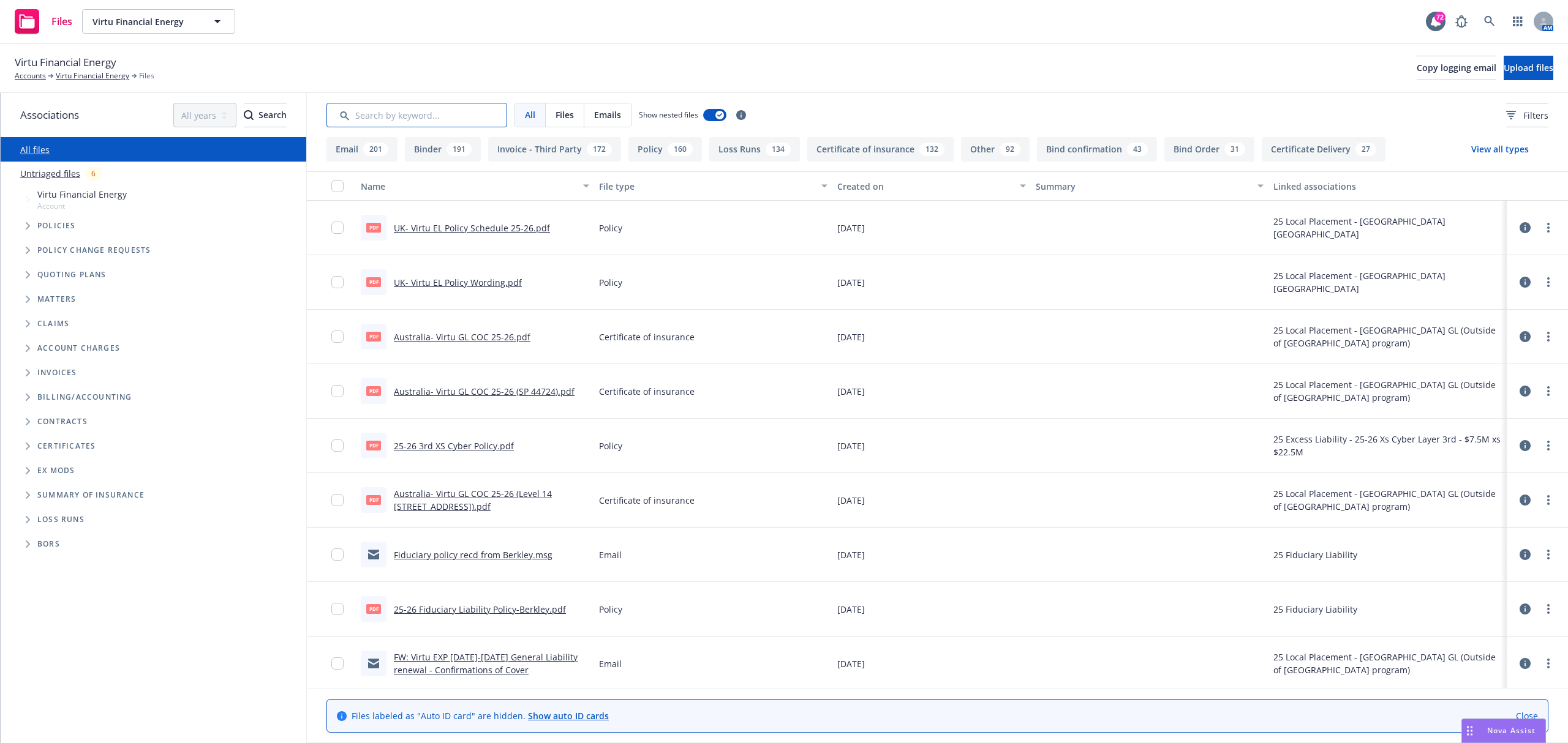
click at [405, 111] on input "Search by keyword..." at bounding box center [417, 115] width 181 height 25
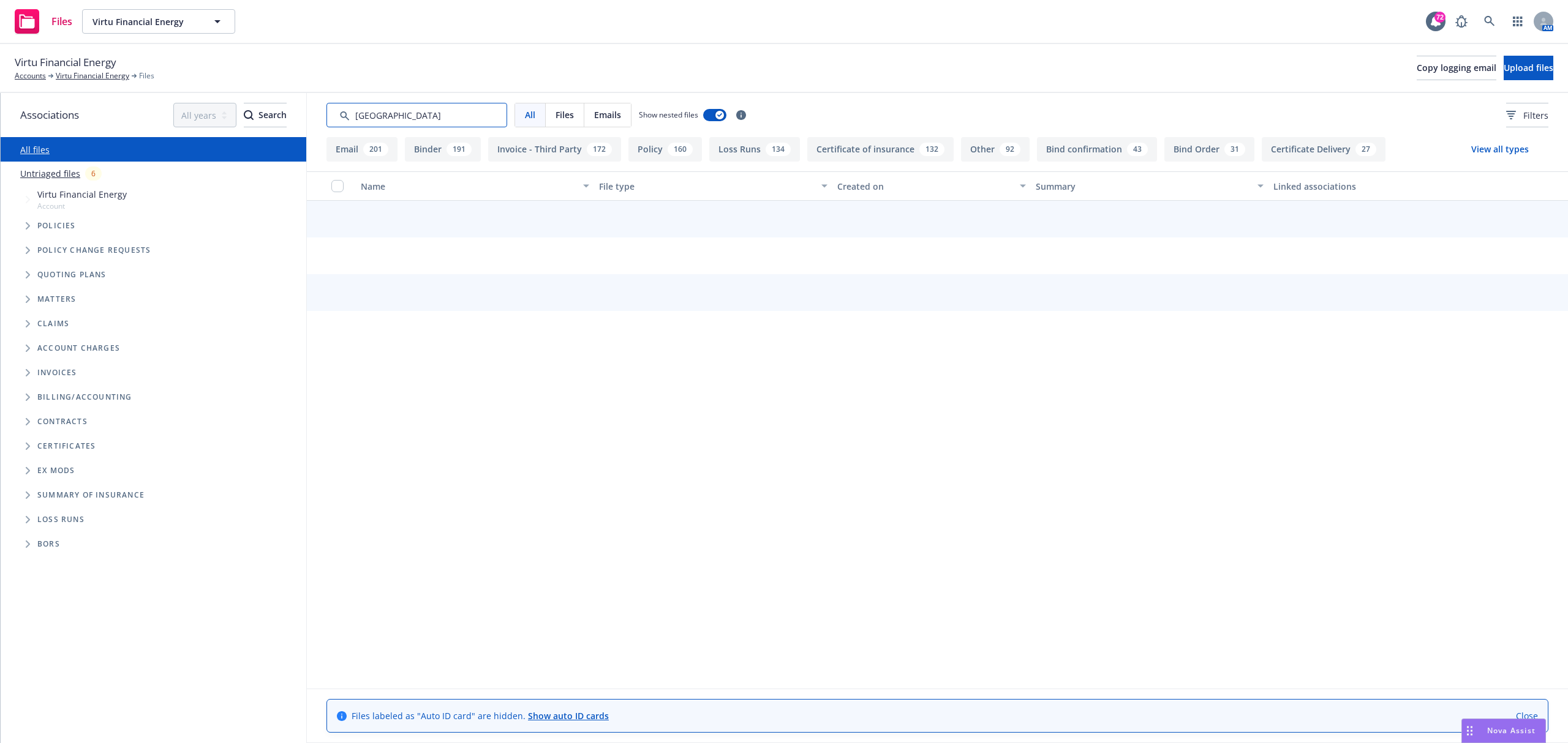
type input "[GEOGRAPHIC_DATA]"
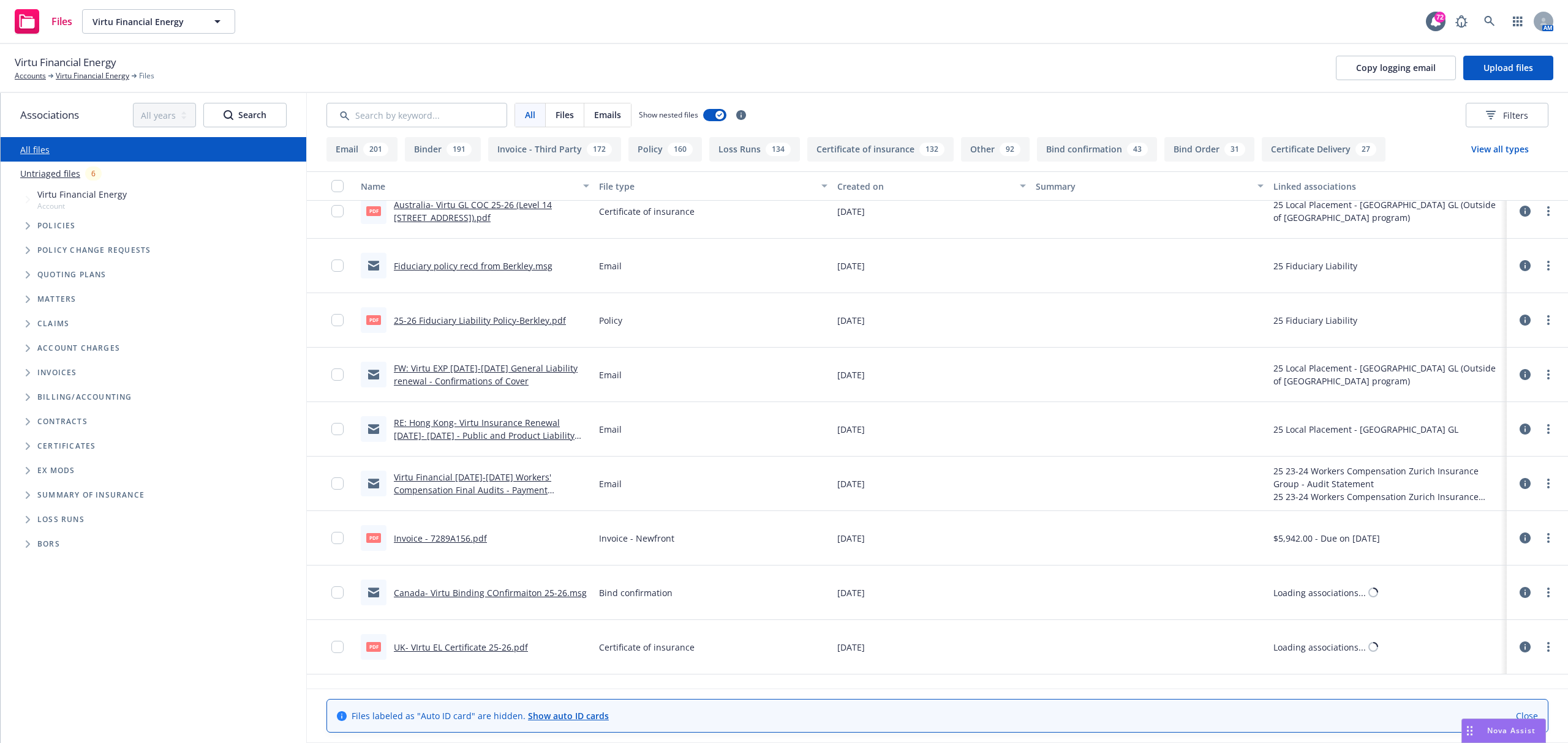
scroll to position [327, 0]
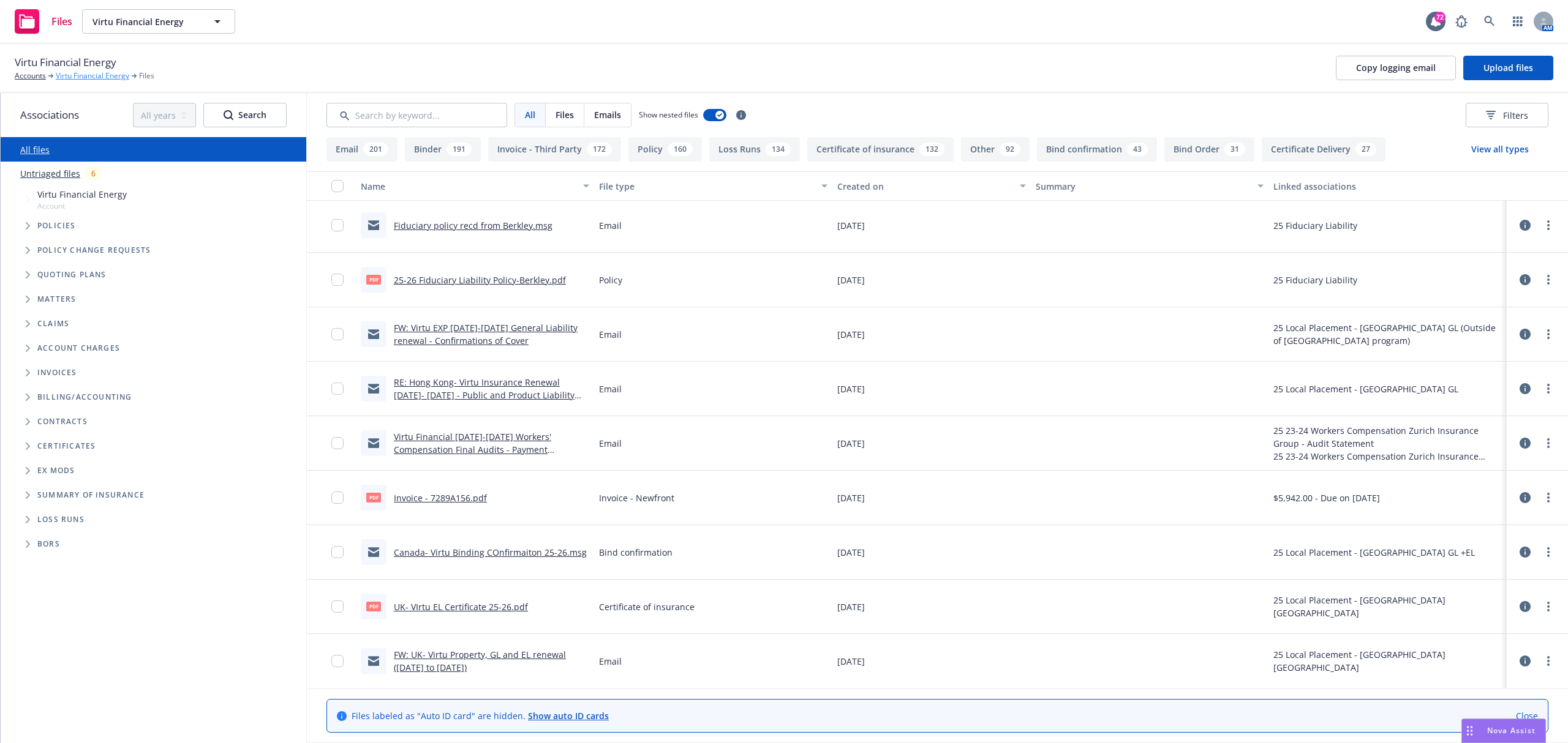
click at [96, 72] on link "Virtu Financial Energy" at bounding box center [93, 76] width 73 height 11
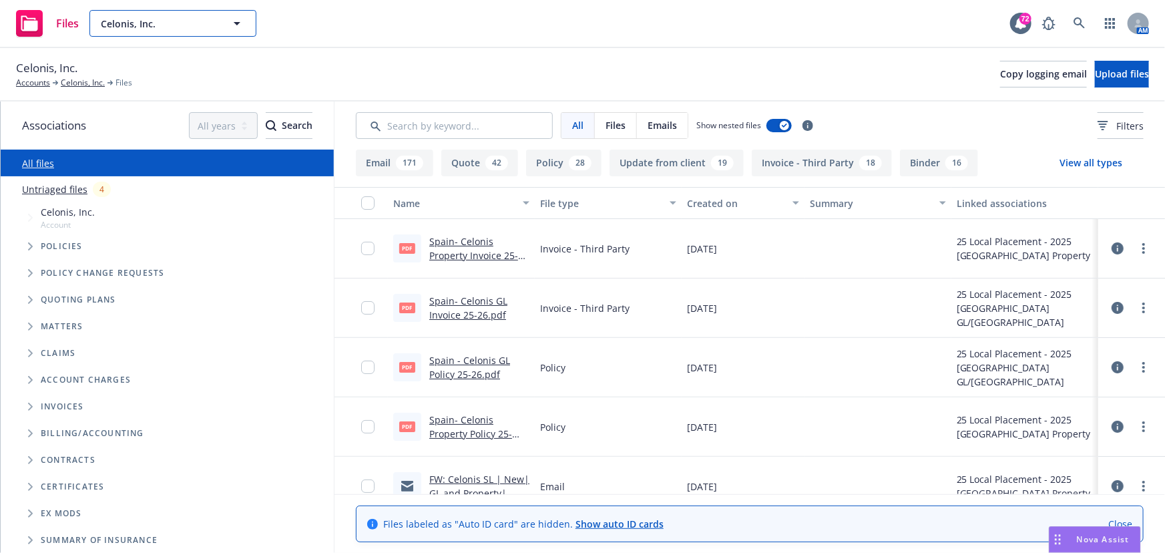
click at [166, 32] on button "Celonis, Inc." at bounding box center [172, 23] width 167 height 27
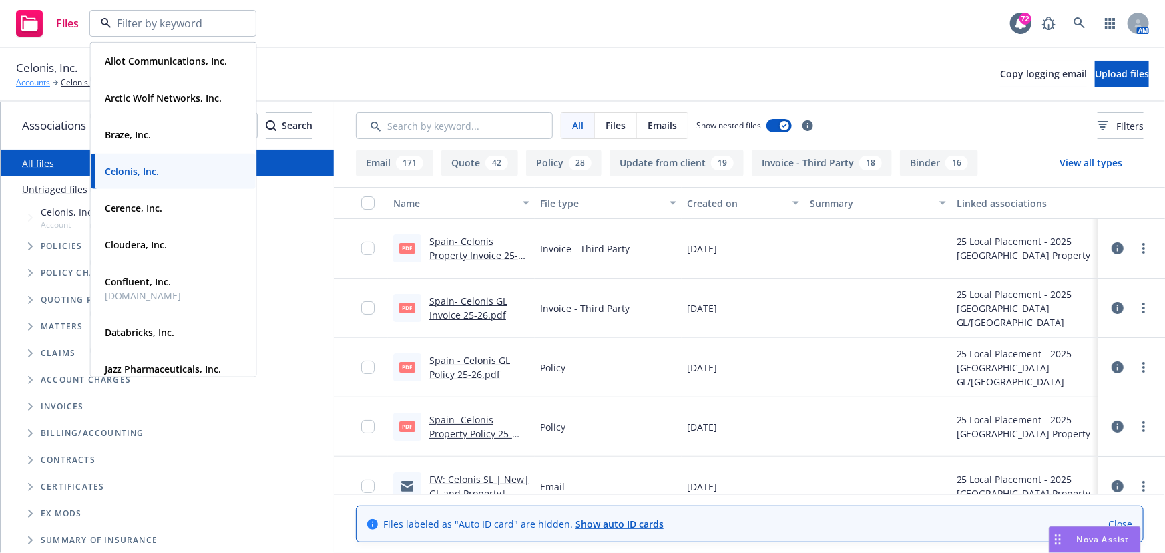
click at [33, 85] on link "Accounts" at bounding box center [33, 83] width 34 height 12
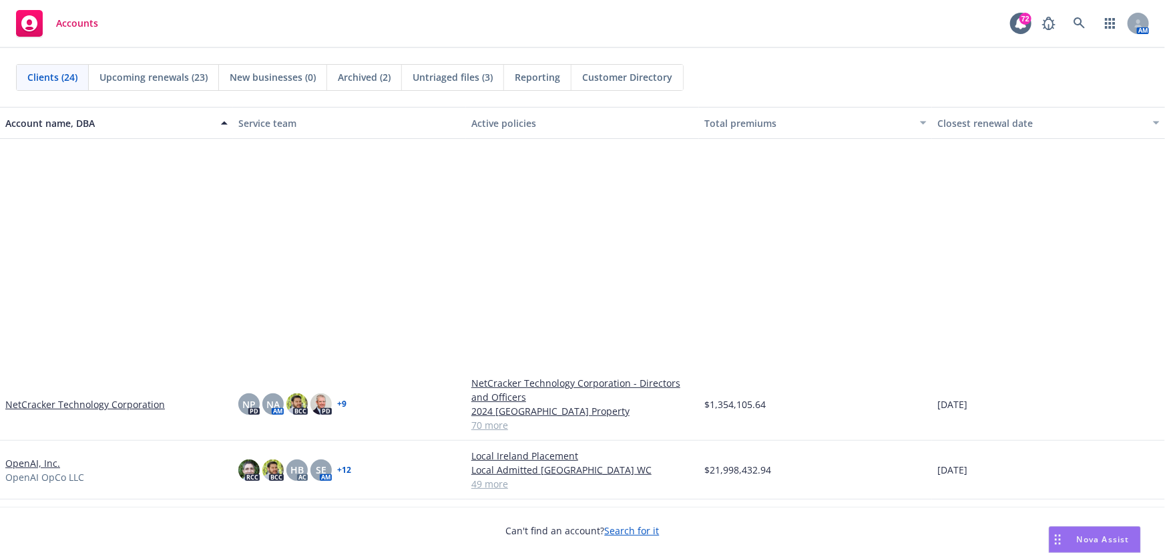
scroll to position [546, 0]
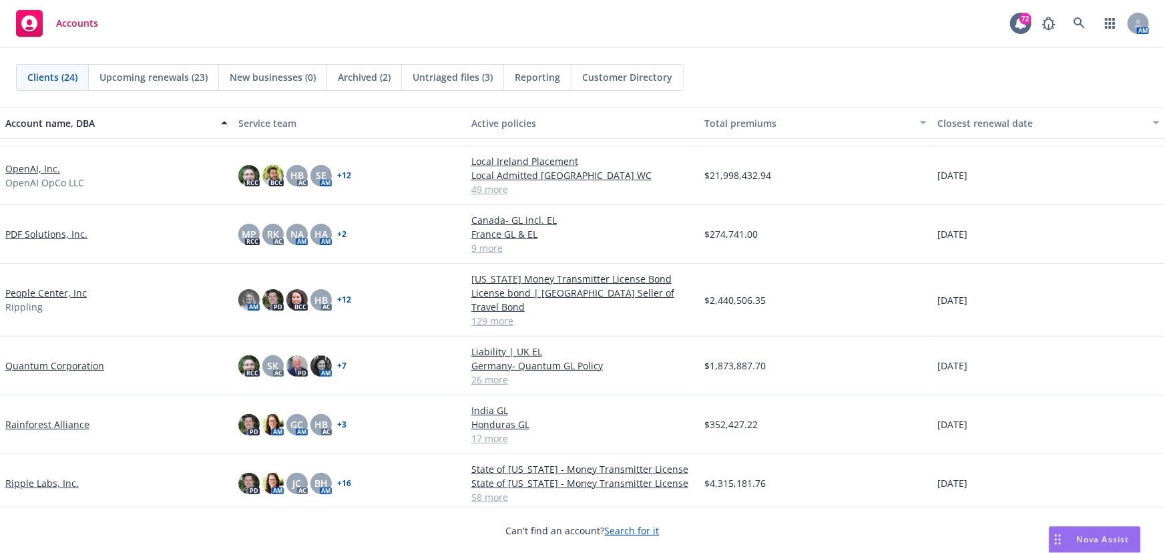
click at [55, 286] on link "People Center, Inc" at bounding box center [45, 293] width 81 height 14
